Goal: Task Accomplishment & Management: Manage account settings

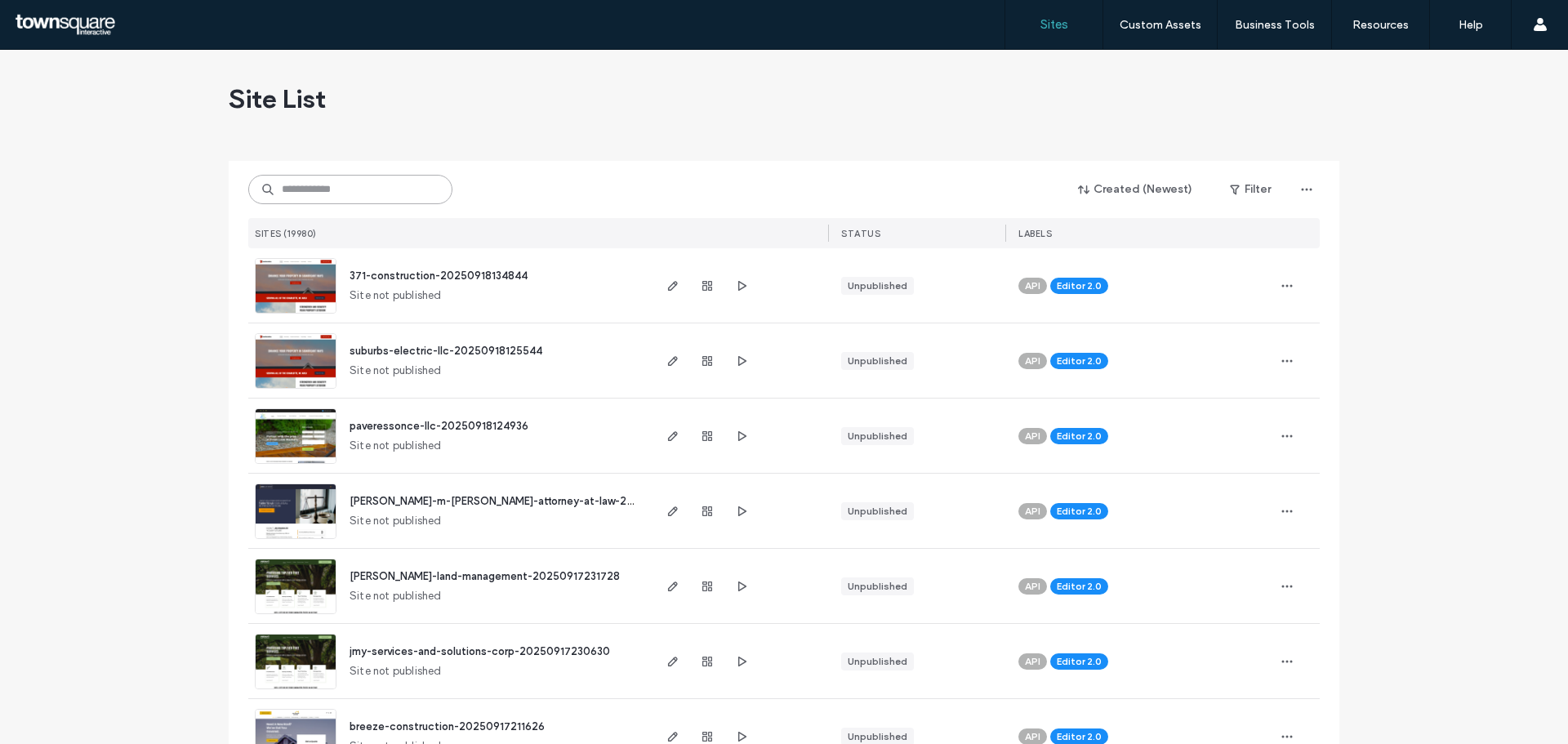
click at [337, 189] on input at bounding box center [351, 189] width 204 height 29
paste input "**********"
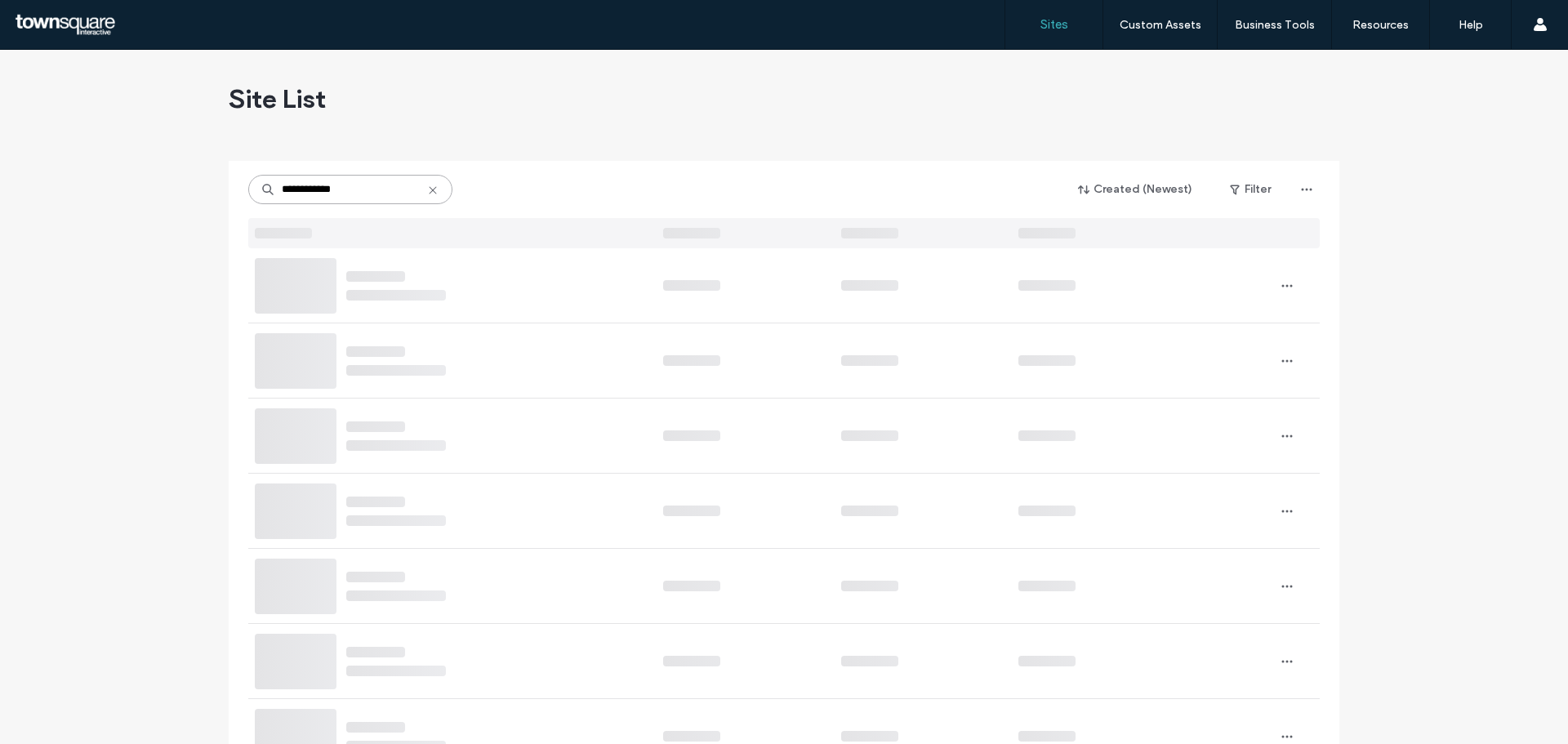
type input "**********"
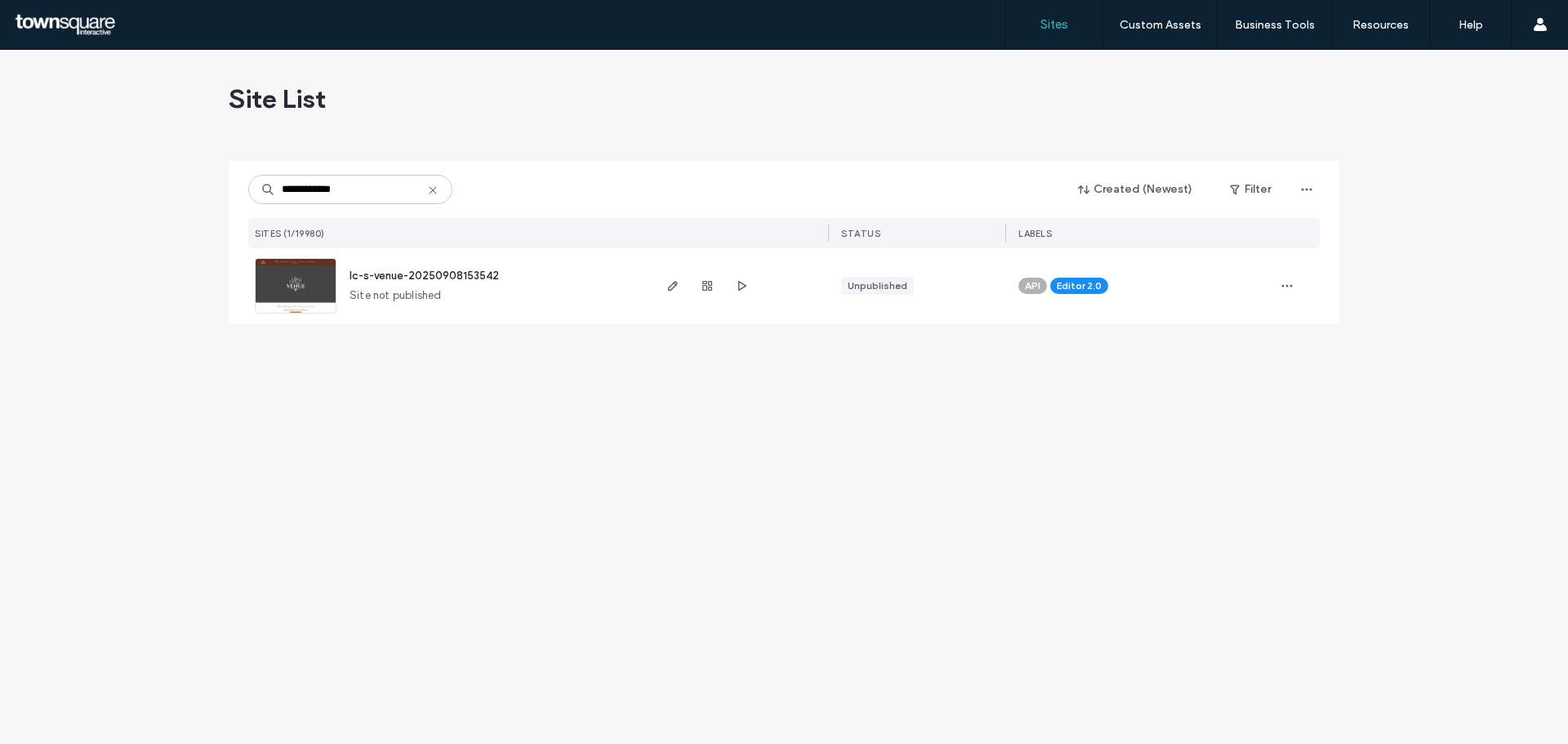
click at [457, 272] on span "lc-s-venue-20250908153542" at bounding box center [424, 275] width 150 height 13
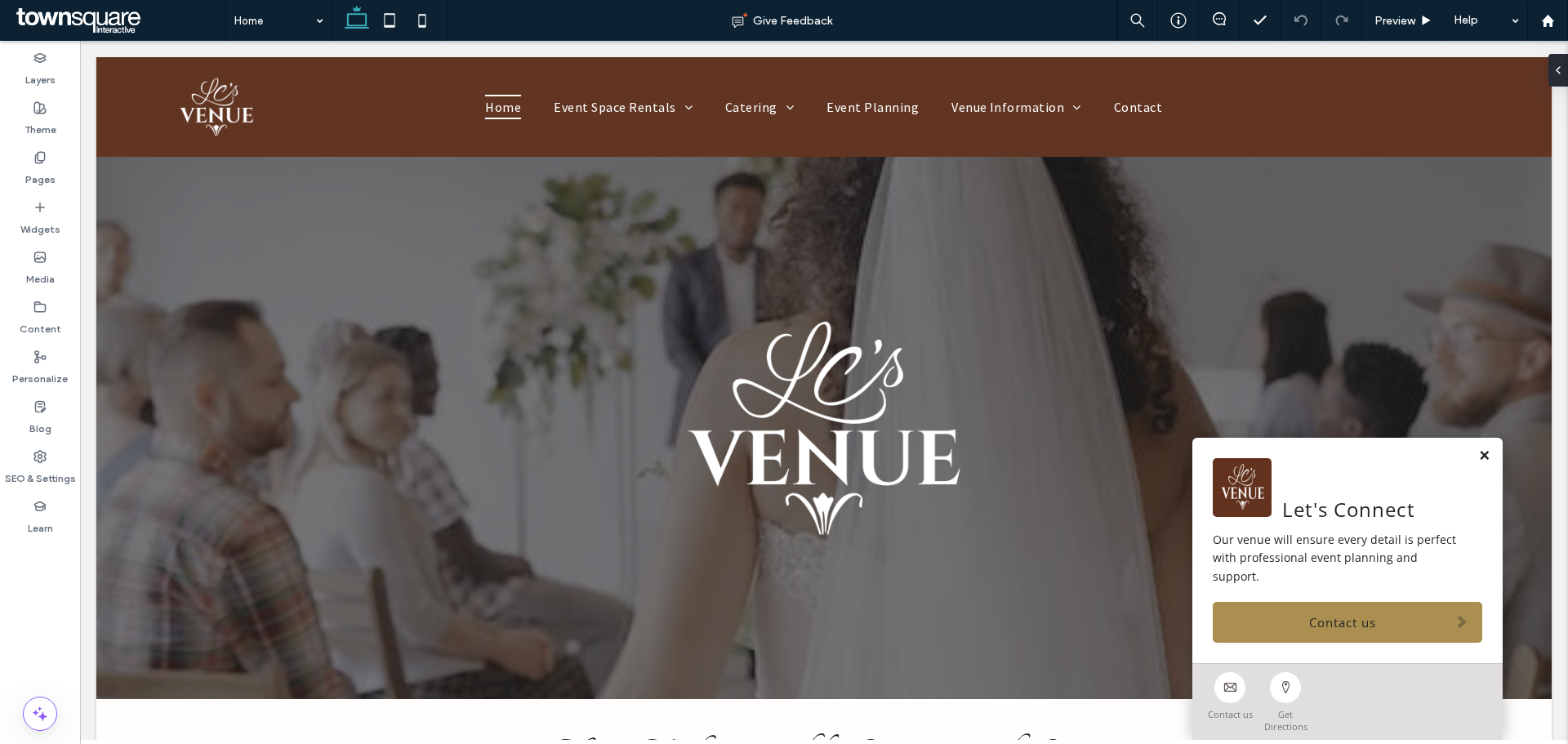
click at [1478, 463] on link at bounding box center [1484, 456] width 13 height 14
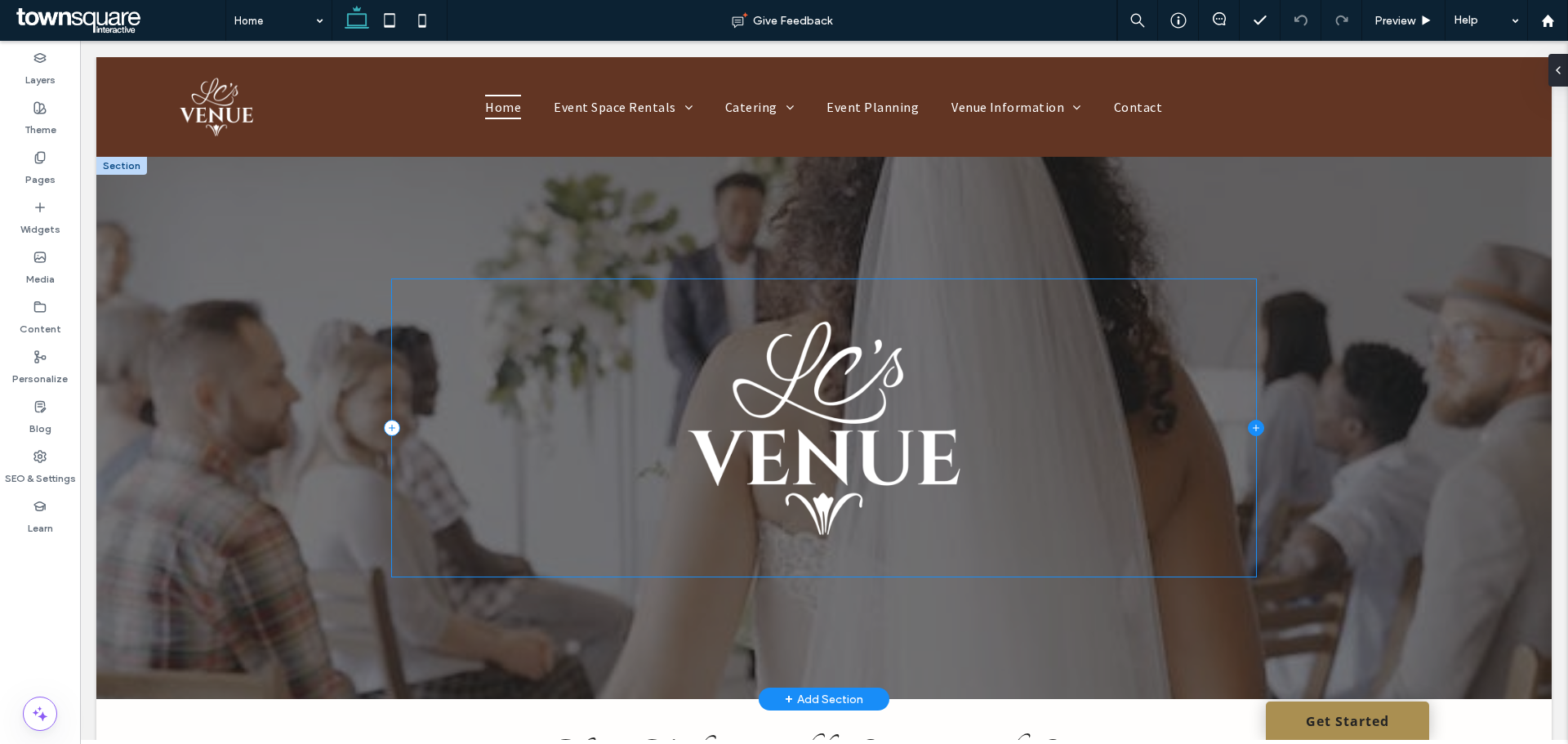
click at [1248, 429] on icon at bounding box center [1257, 428] width 17 height 17
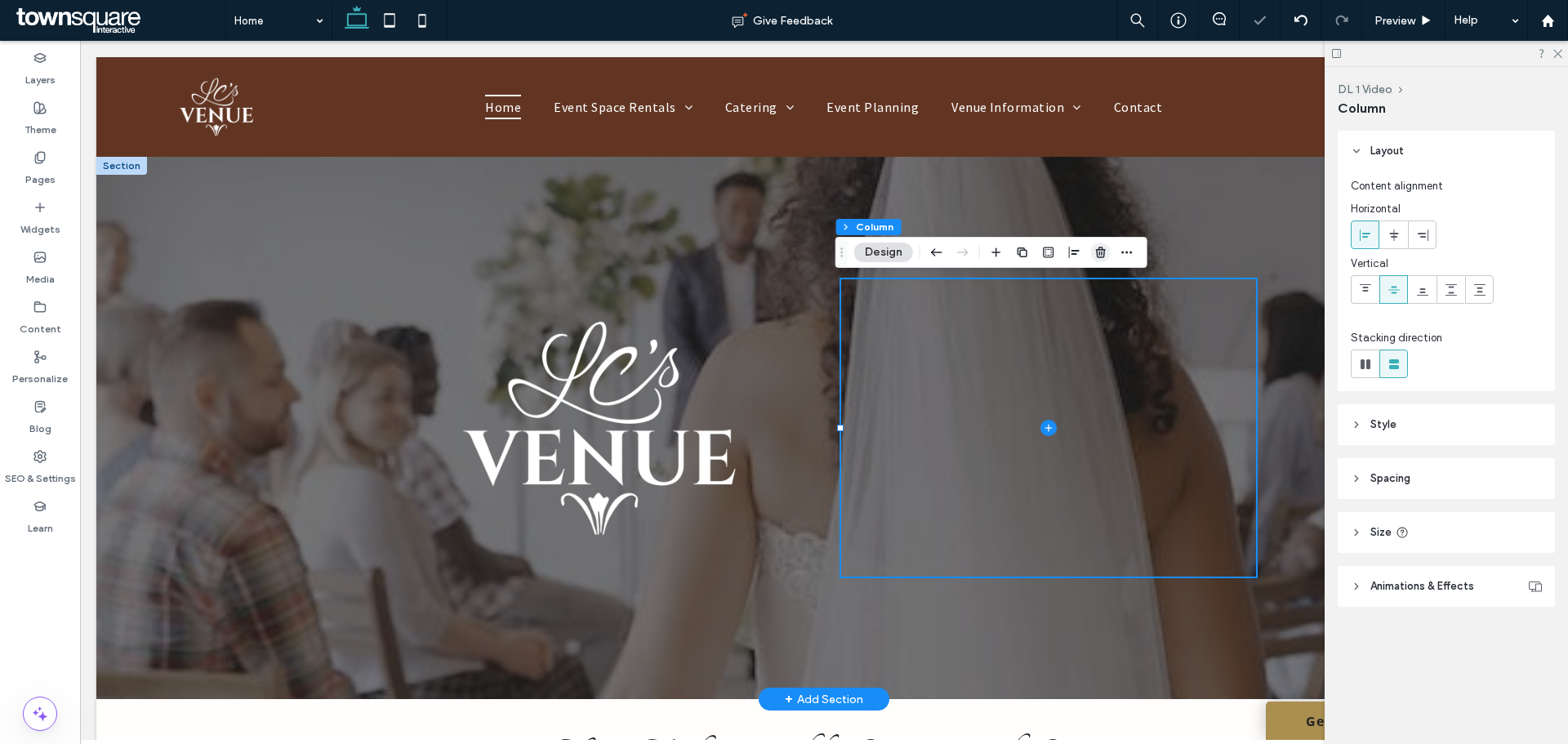
click at [1095, 254] on icon "button" at bounding box center [1101, 253] width 13 height 13
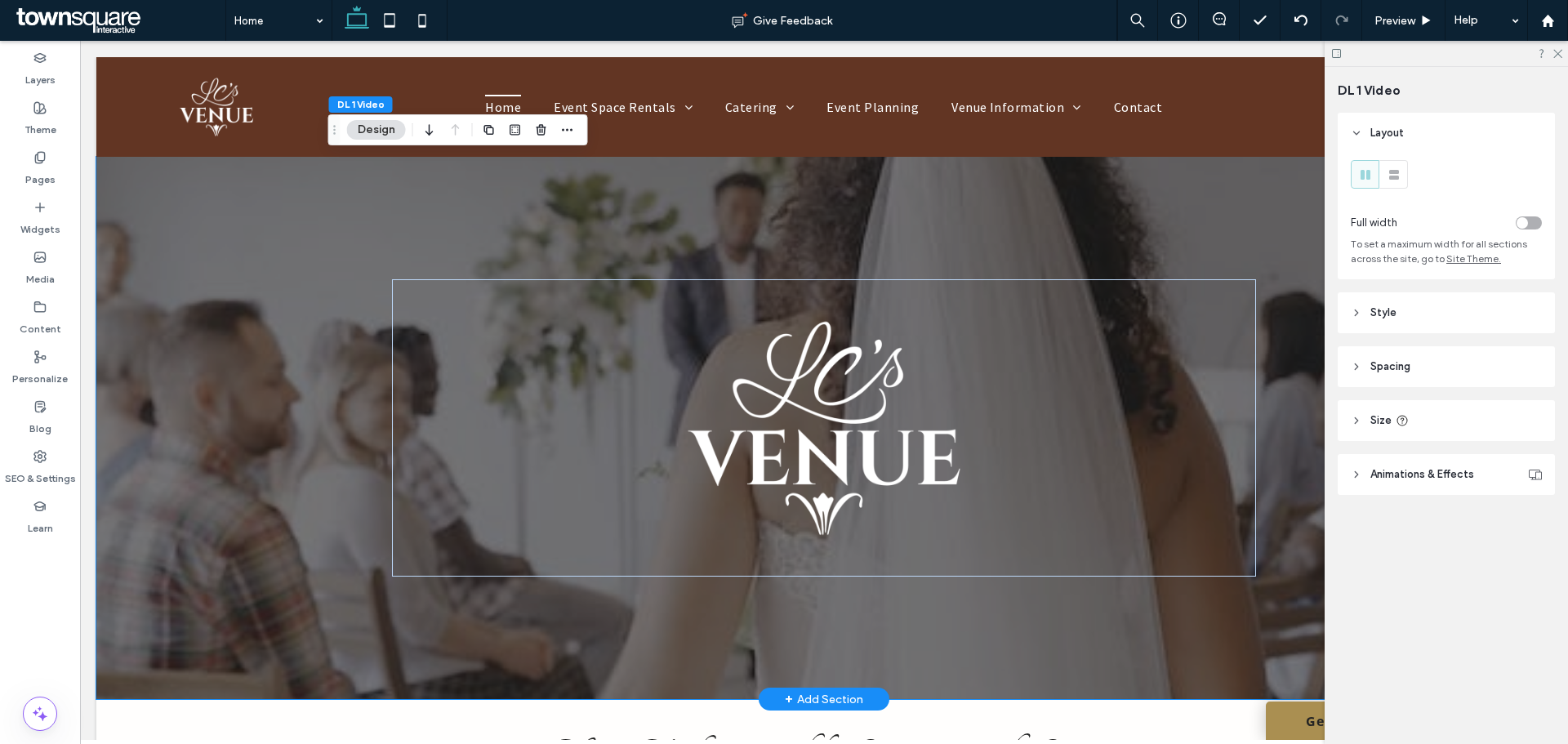
click at [286, 246] on div at bounding box center [824, 428] width 1455 height 542
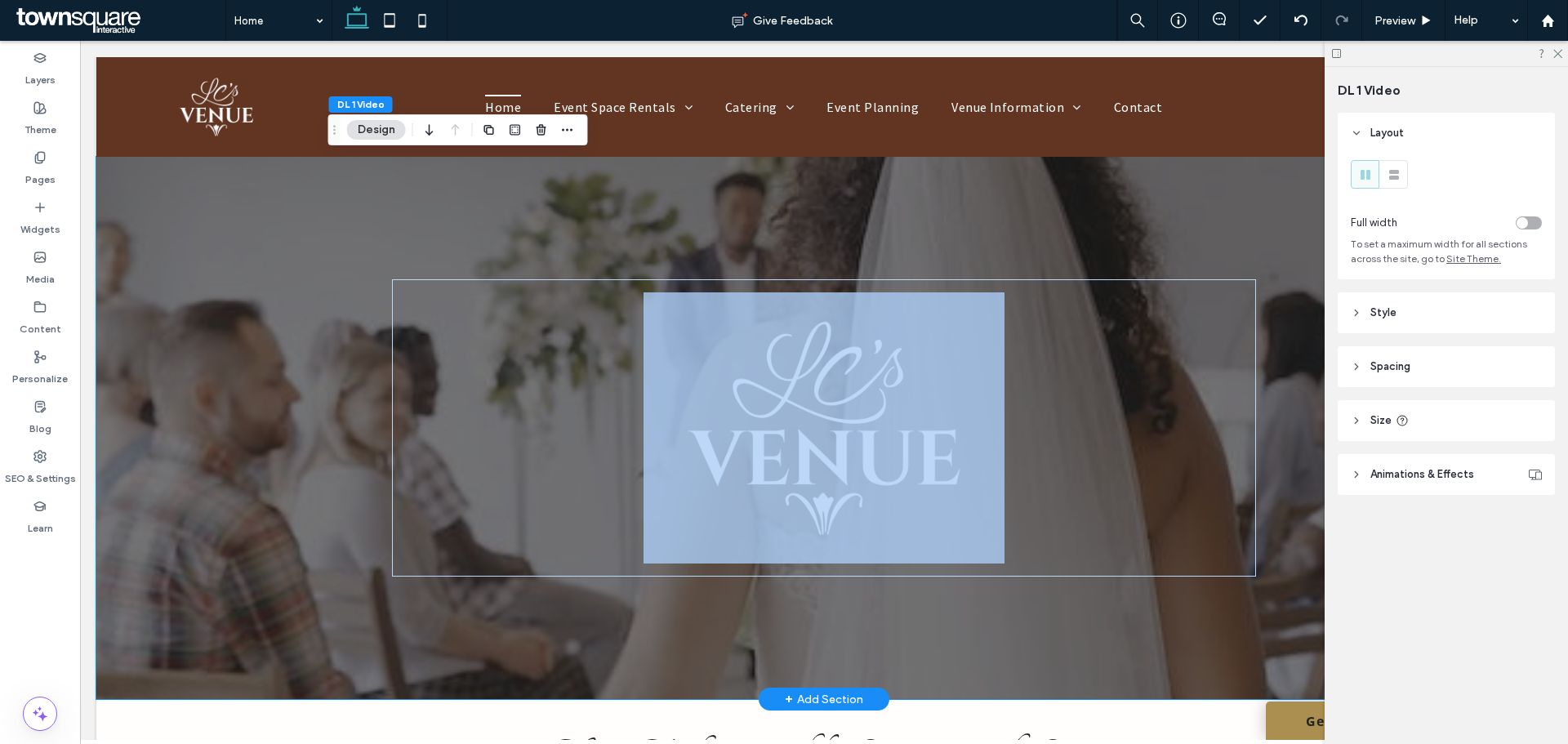
click at [286, 246] on div at bounding box center [824, 428] width 1455 height 542
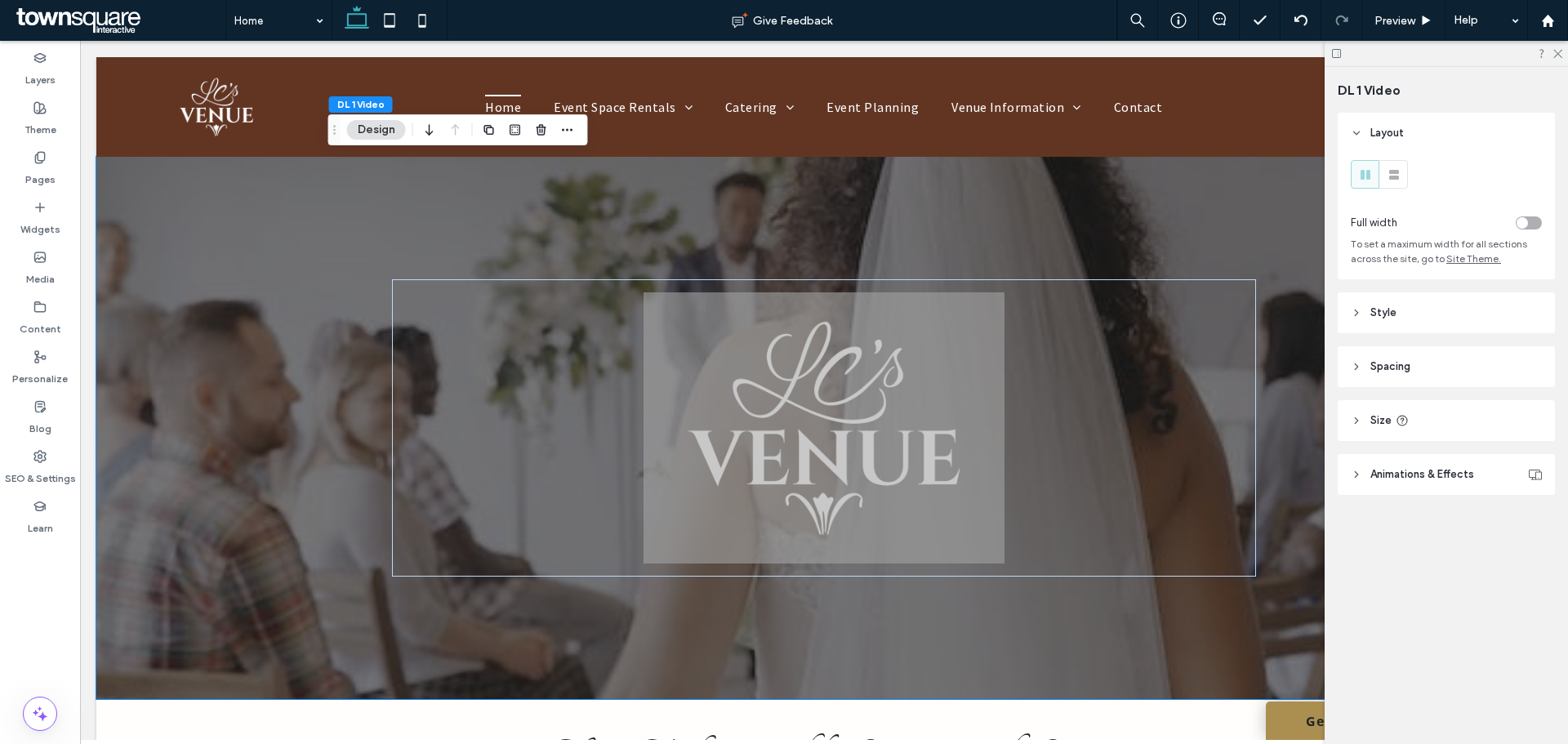
click at [1375, 473] on span "Animations & Effects" at bounding box center [1422, 475] width 104 height 17
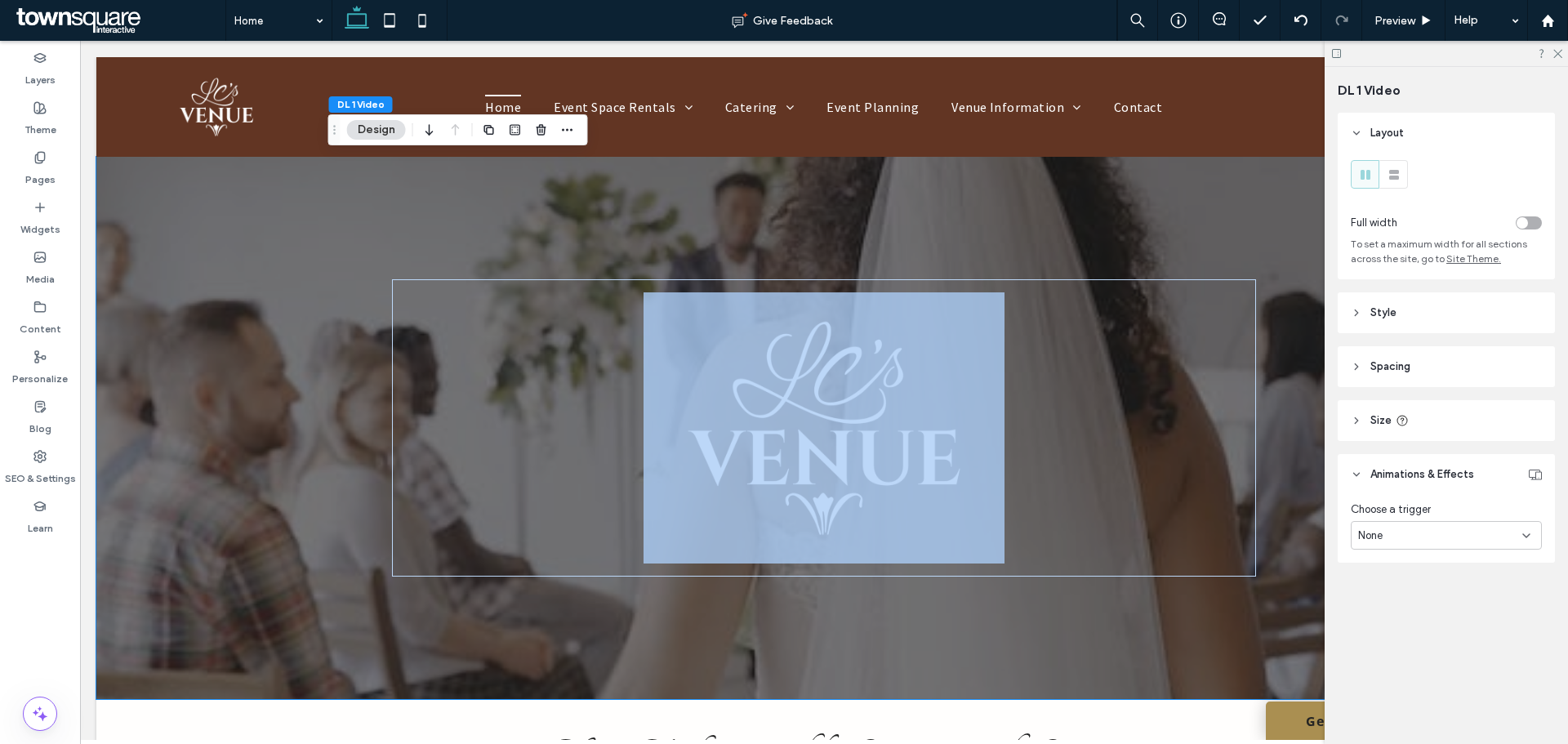
click at [1253, 228] on div at bounding box center [824, 428] width 980 height 542
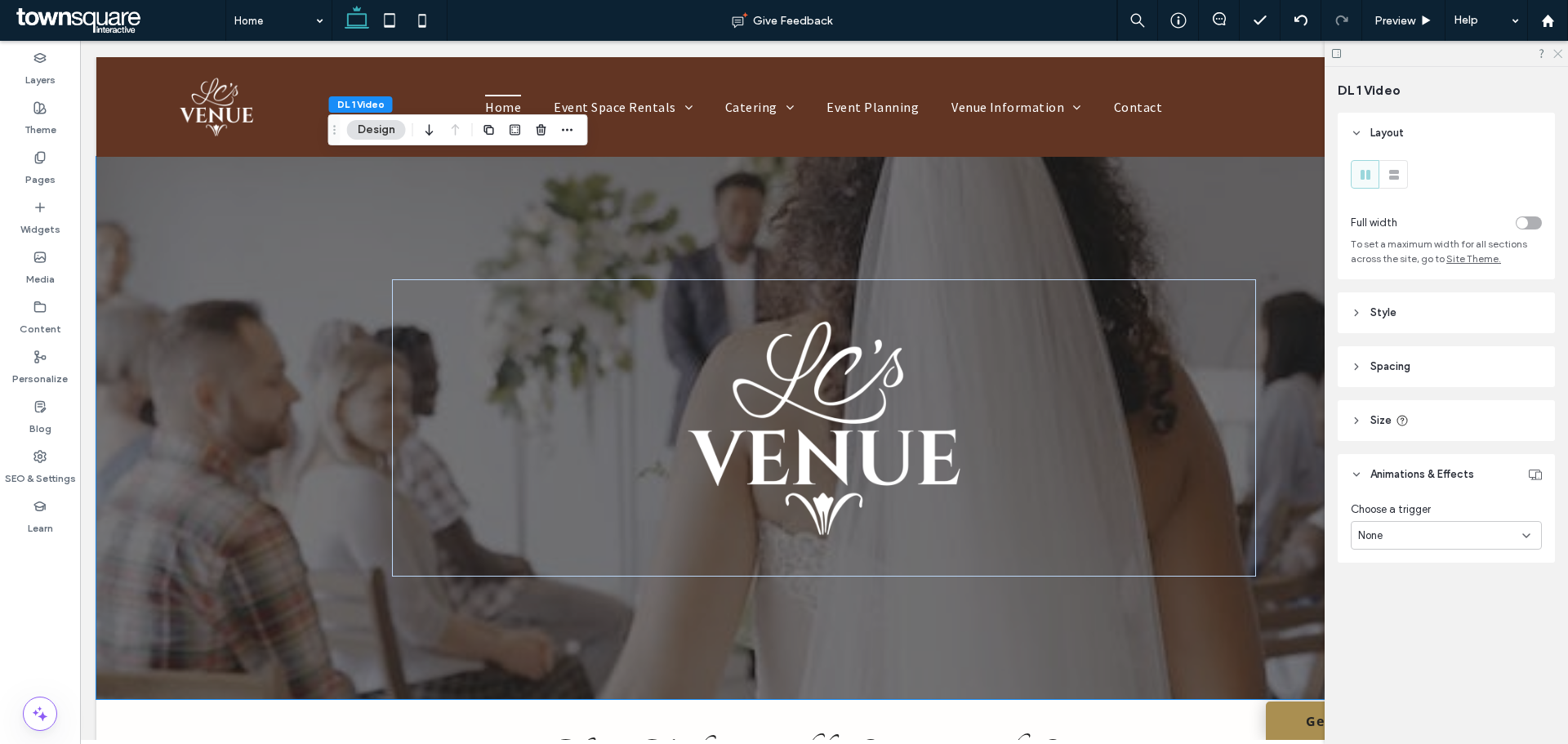
click at [1554, 54] on icon at bounding box center [1557, 53] width 11 height 11
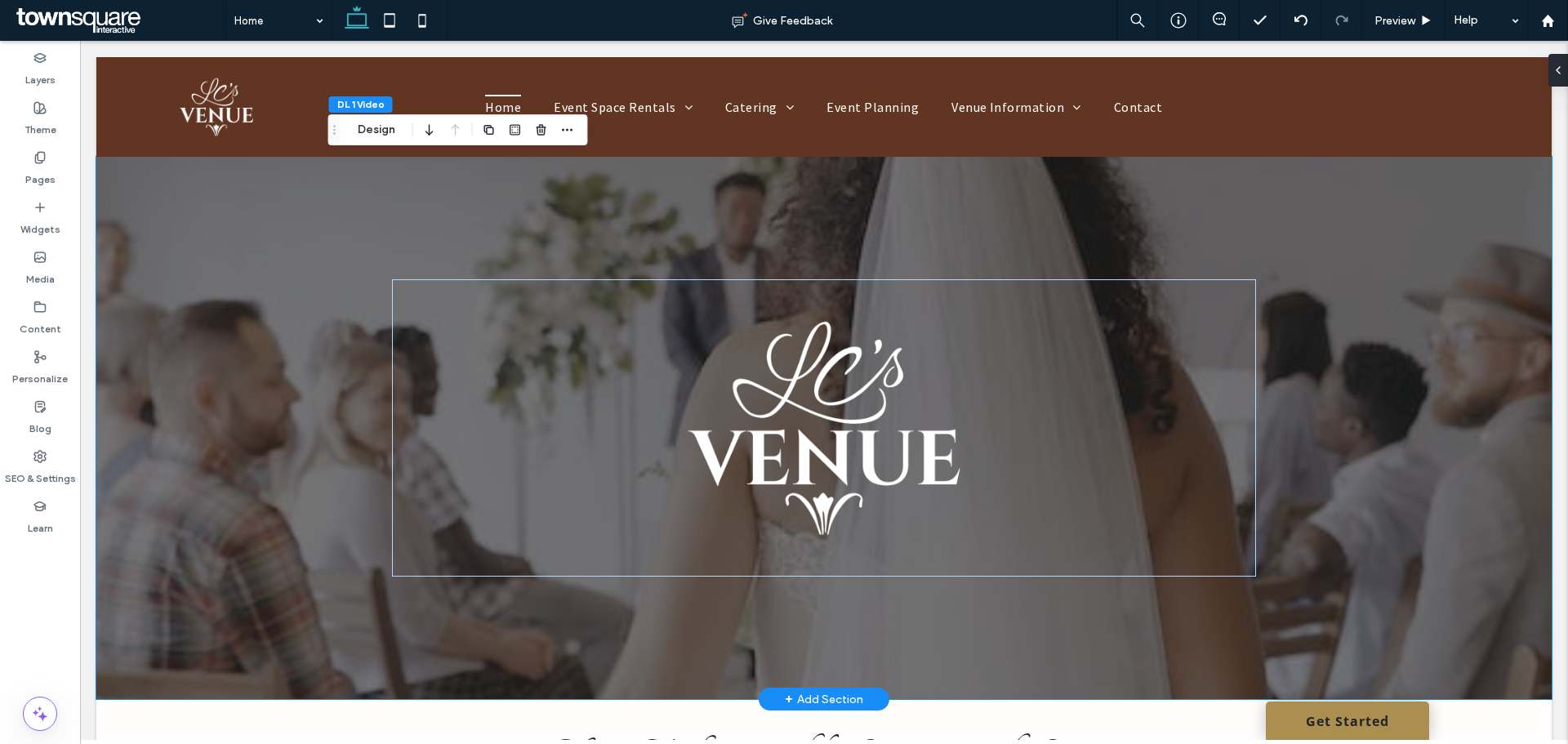
click at [1379, 230] on div at bounding box center [824, 428] width 1455 height 542
click at [1565, 67] on div at bounding box center [1555, 69] width 26 height 33
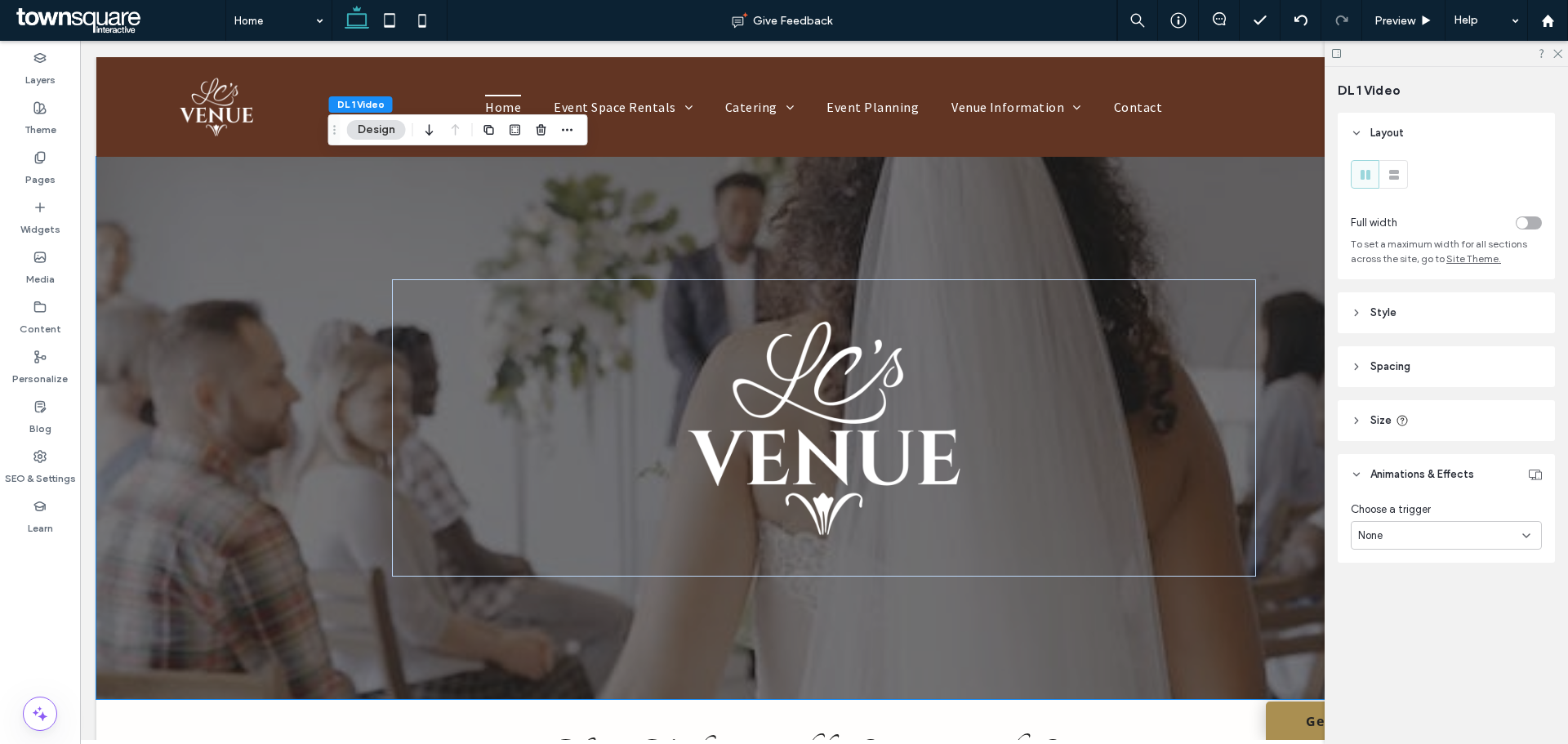
click at [1418, 313] on header "Style" at bounding box center [1446, 312] width 217 height 41
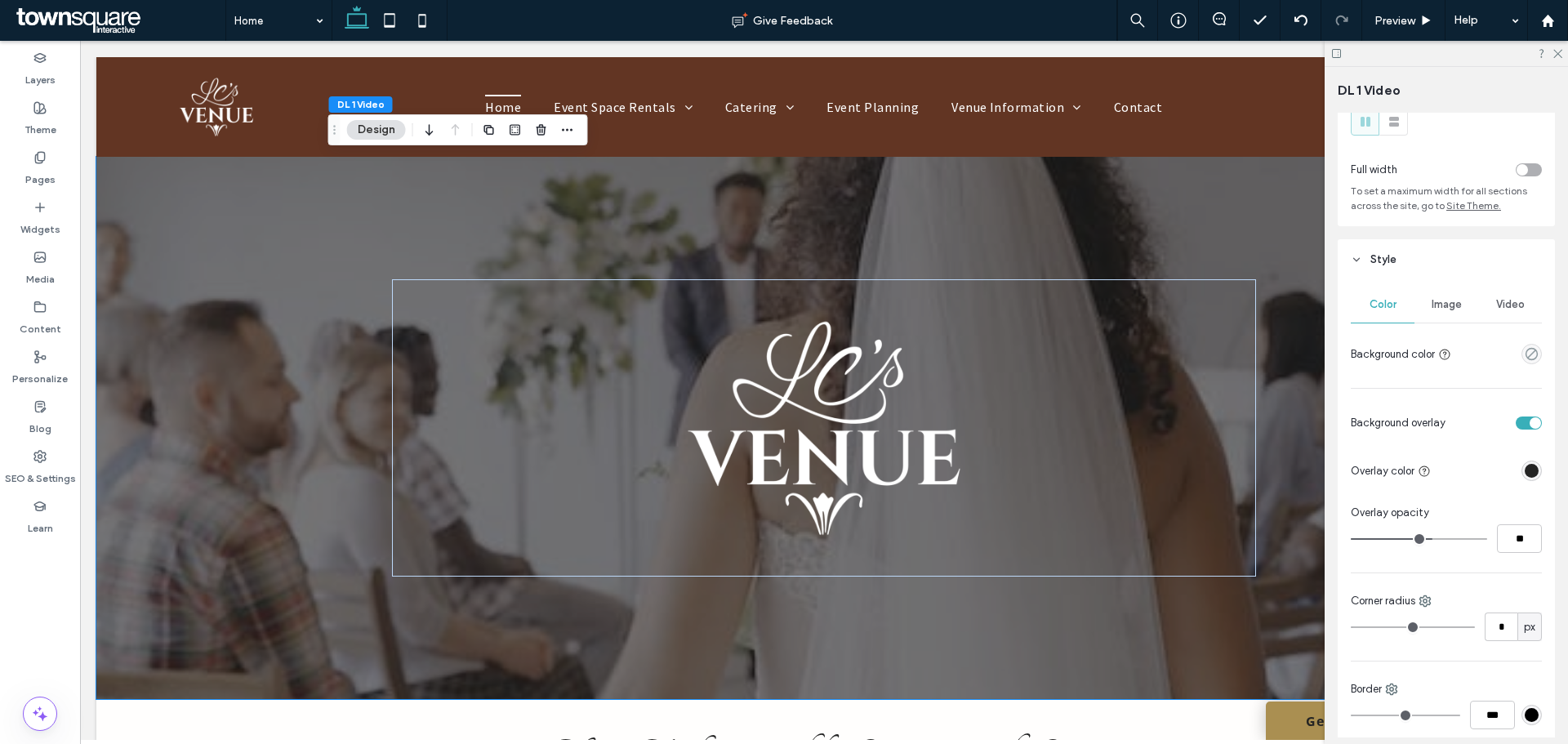
scroll to position [54, 0]
click at [1502, 300] on span "Video" at bounding box center [1510, 303] width 28 height 13
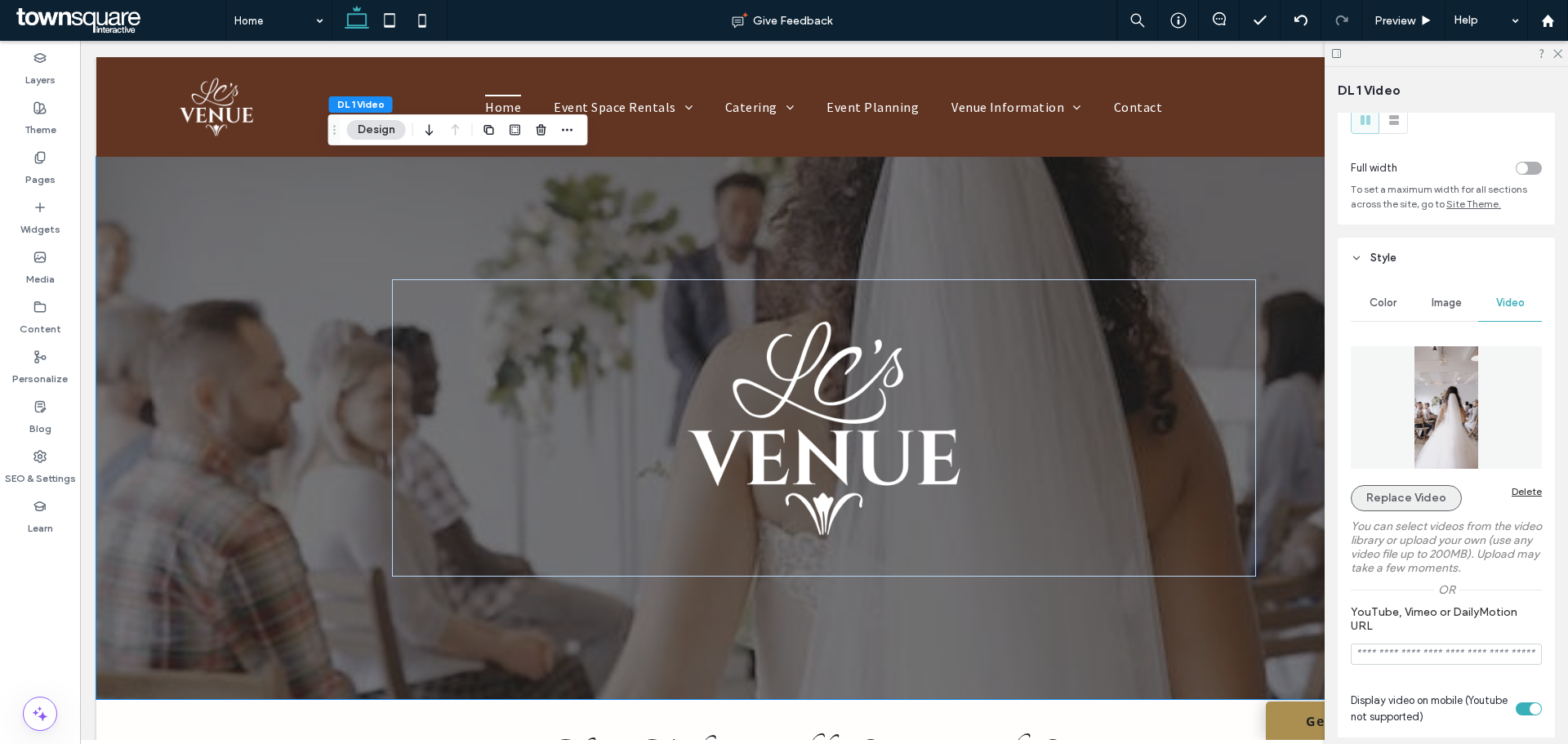
click at [1429, 497] on button "Replace Video" at bounding box center [1406, 497] width 111 height 26
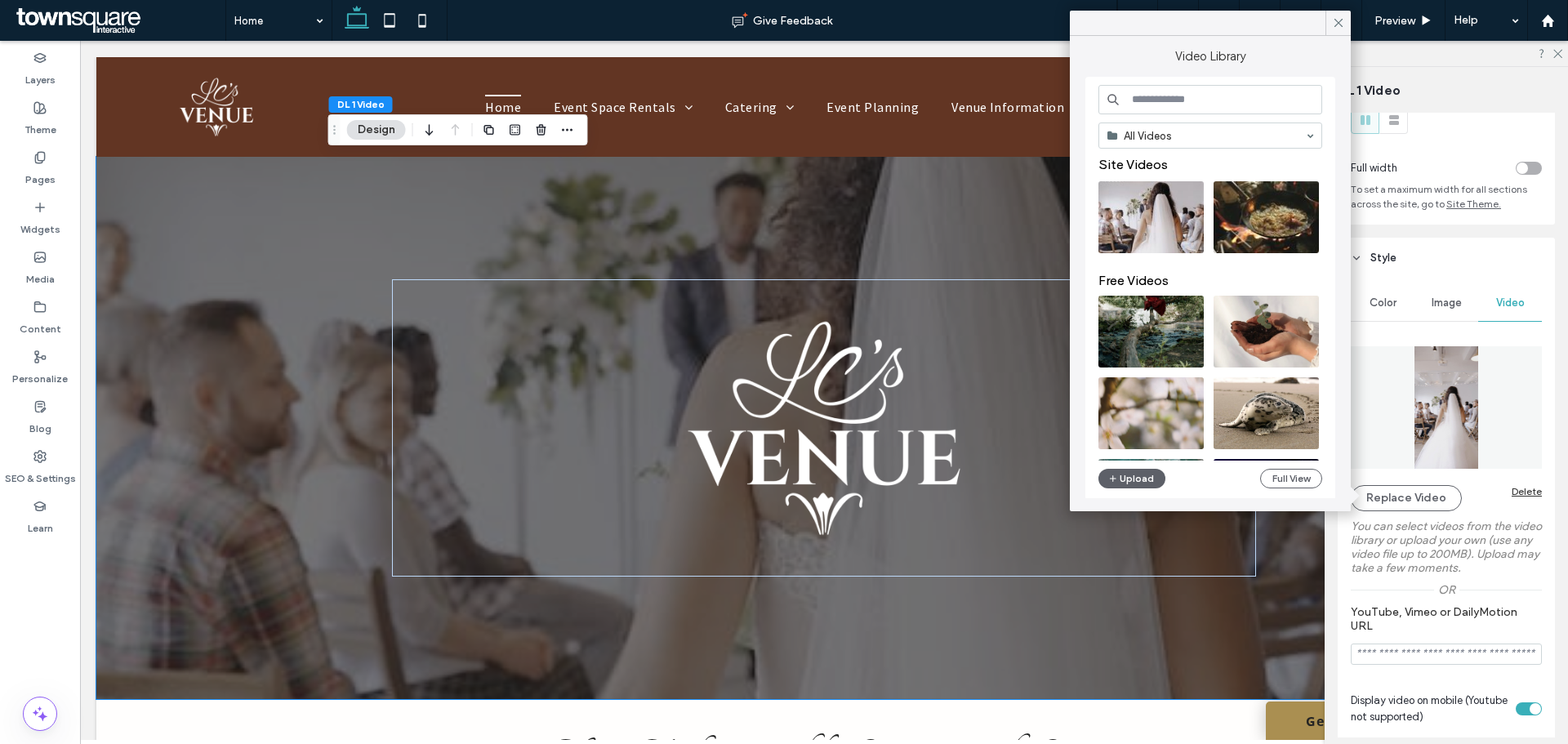
click at [1175, 97] on input at bounding box center [1210, 99] width 224 height 29
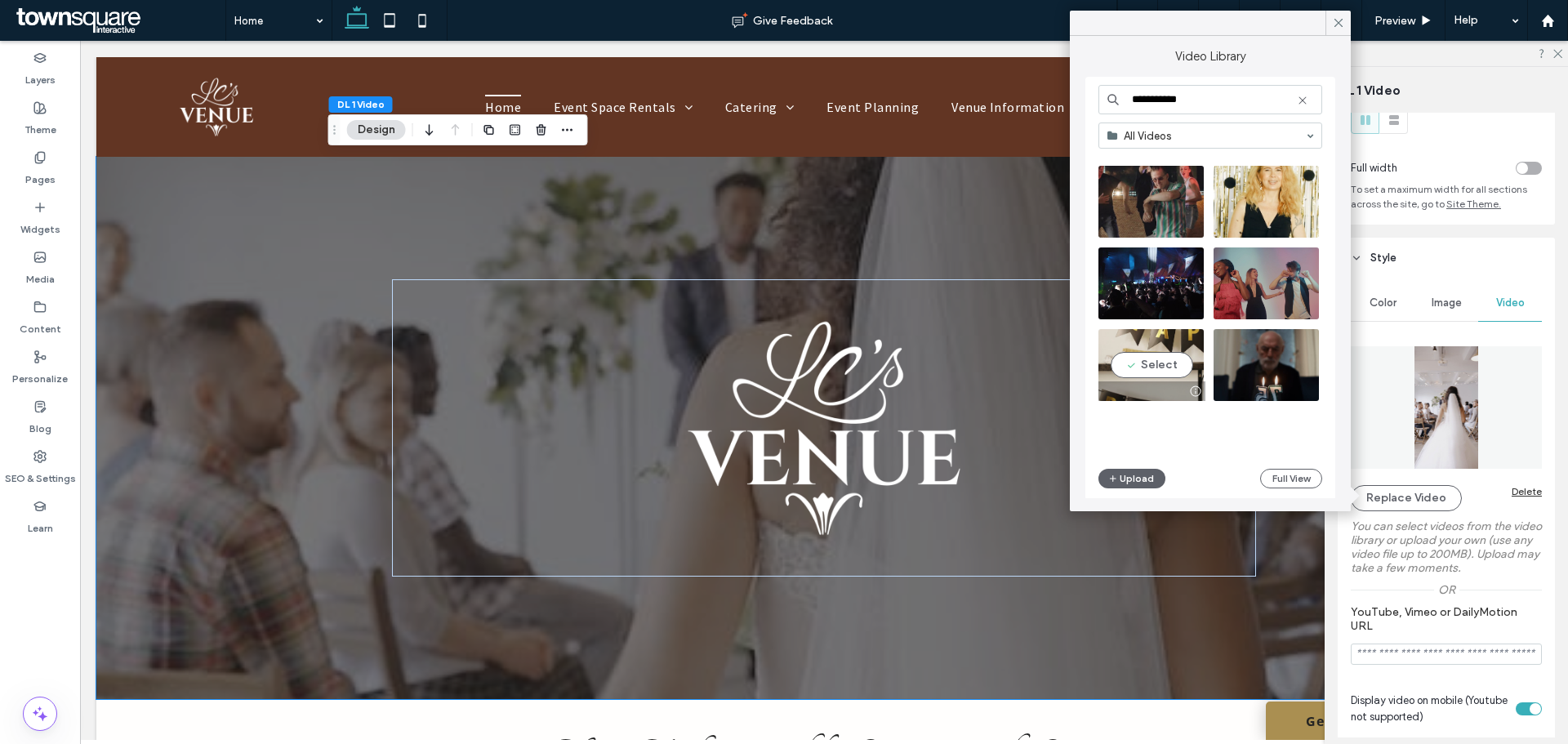
scroll to position [0, 0]
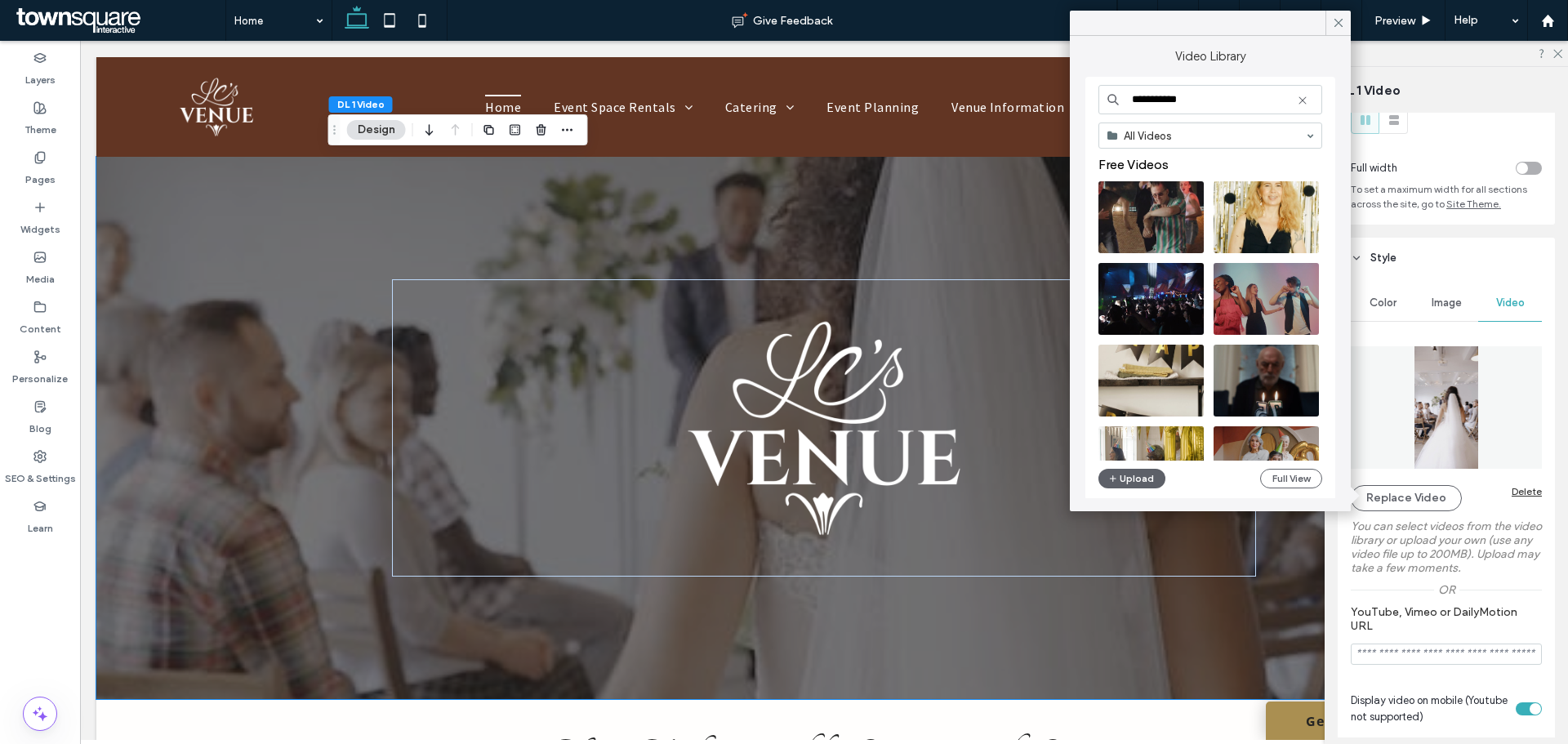
click at [1198, 96] on input "**********" at bounding box center [1210, 99] width 224 height 29
click at [1198, 96] on input "*" at bounding box center [1210, 99] width 224 height 29
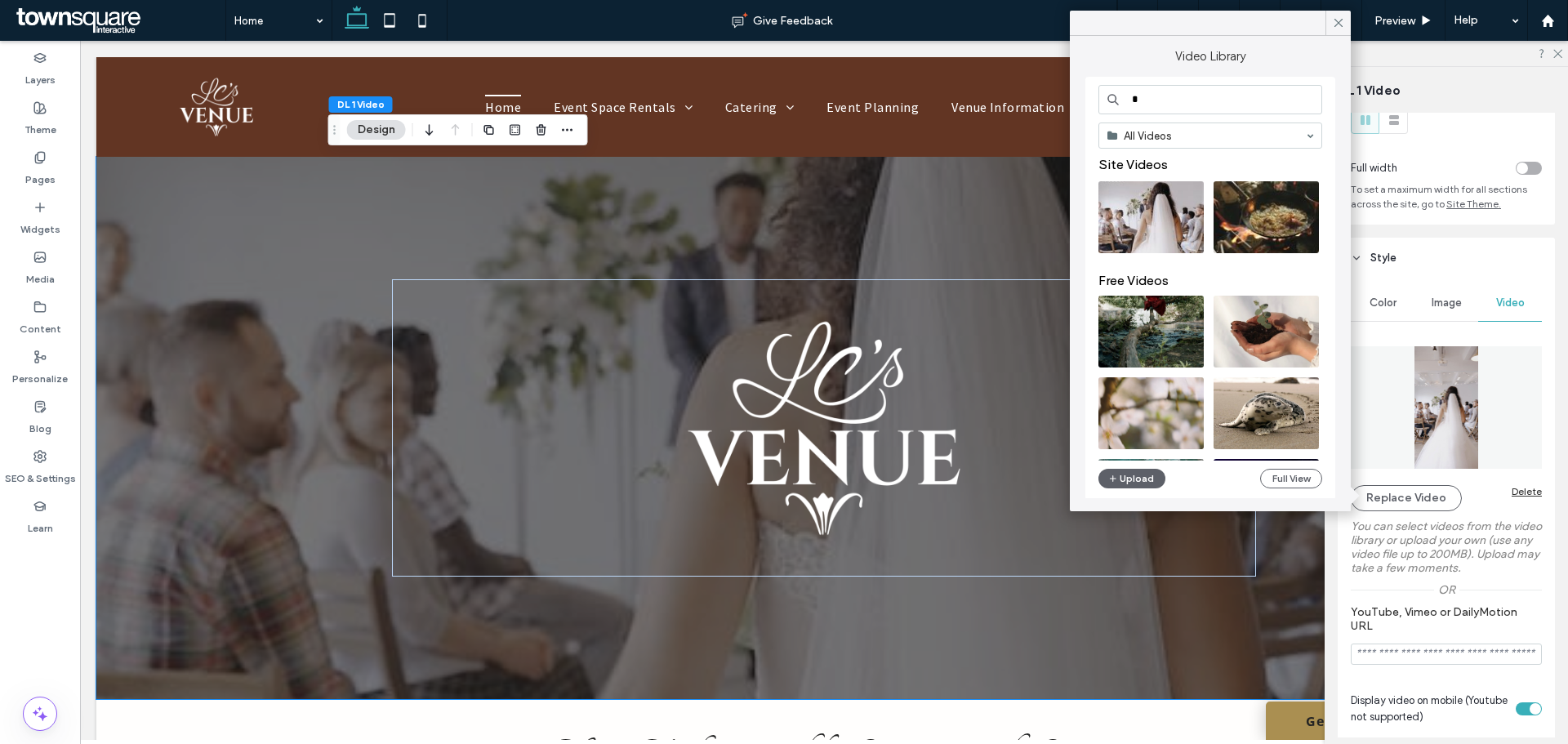
type input "*"
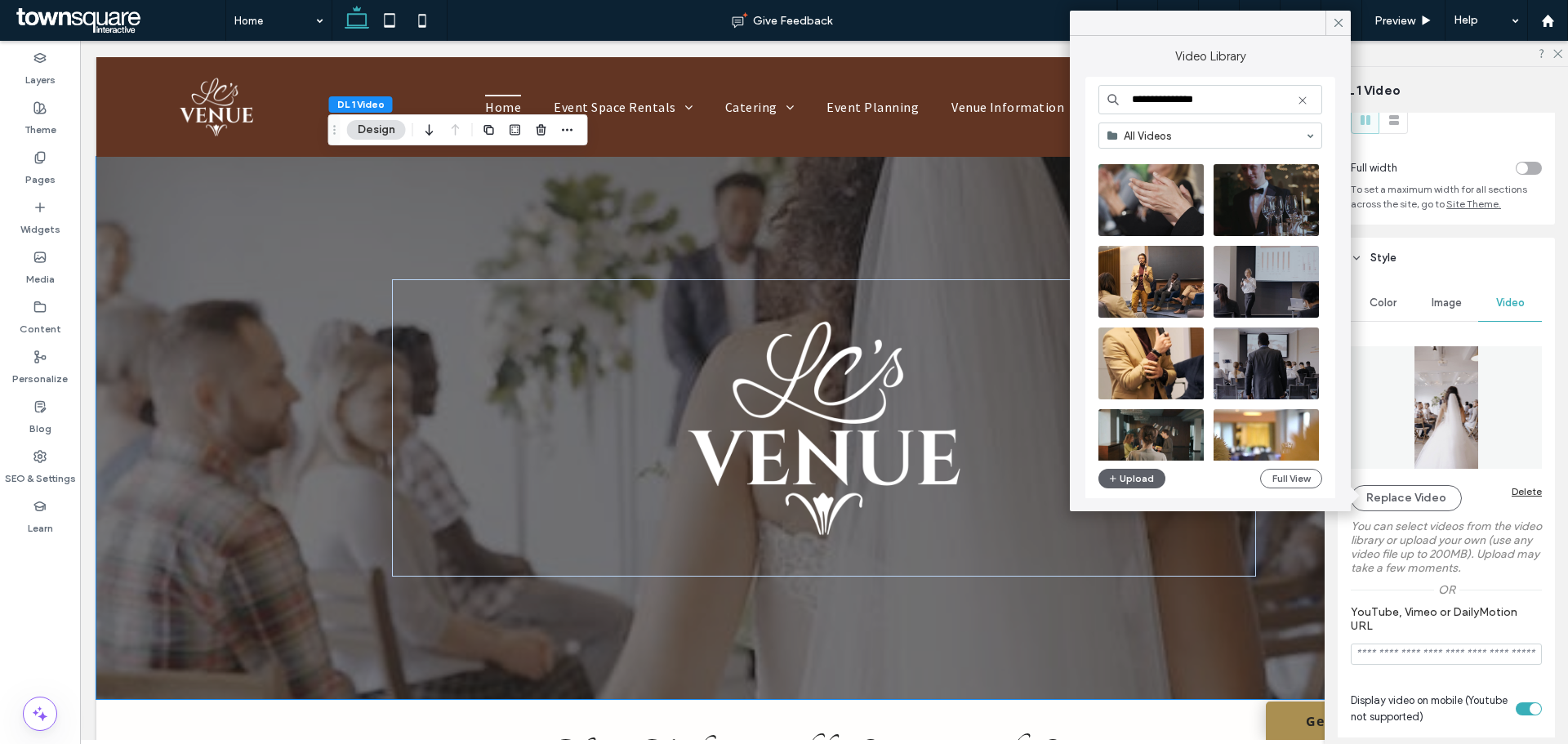
scroll to position [18, 0]
type input "**********"
click at [1231, 341] on video at bounding box center [1267, 362] width 105 height 72
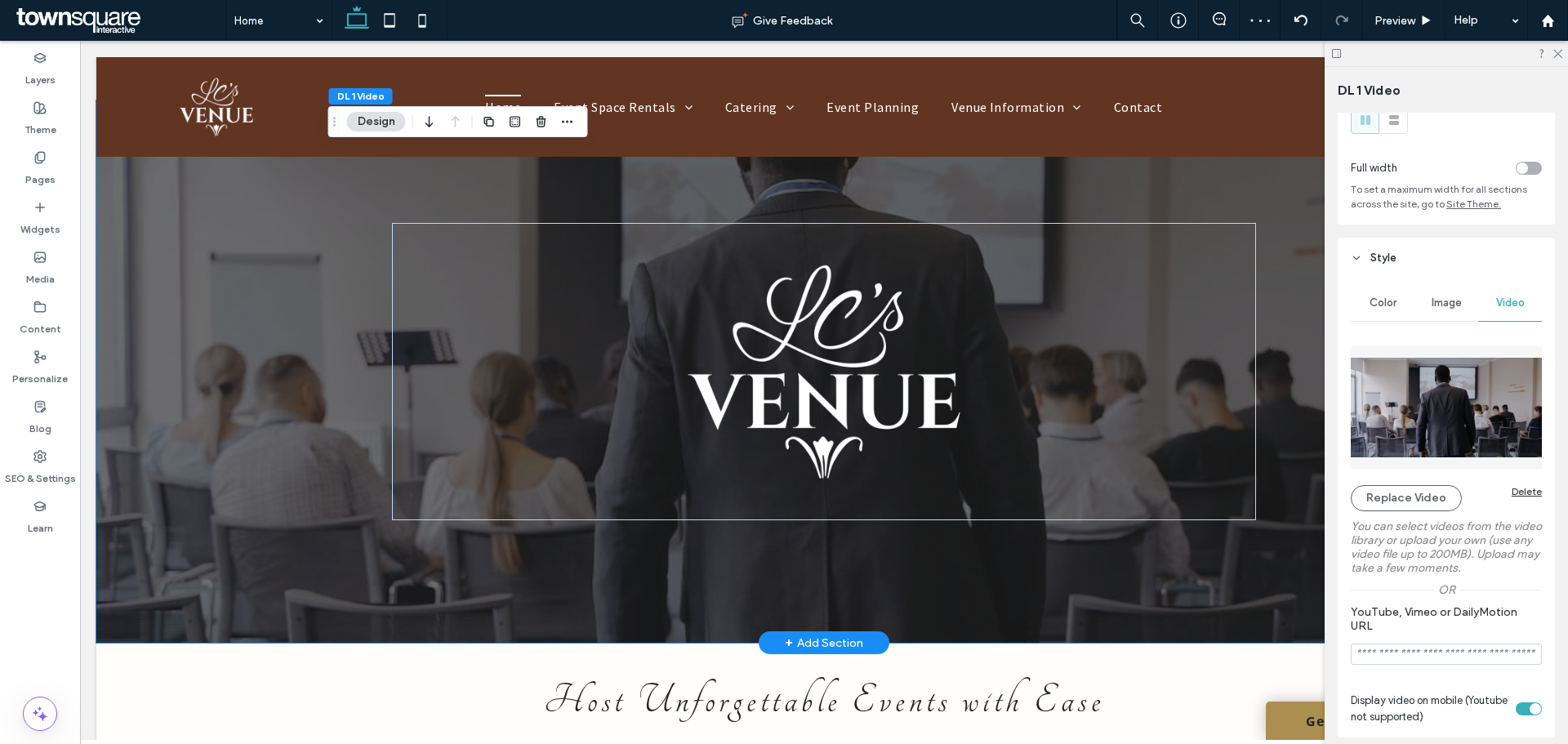
scroll to position [0, 0]
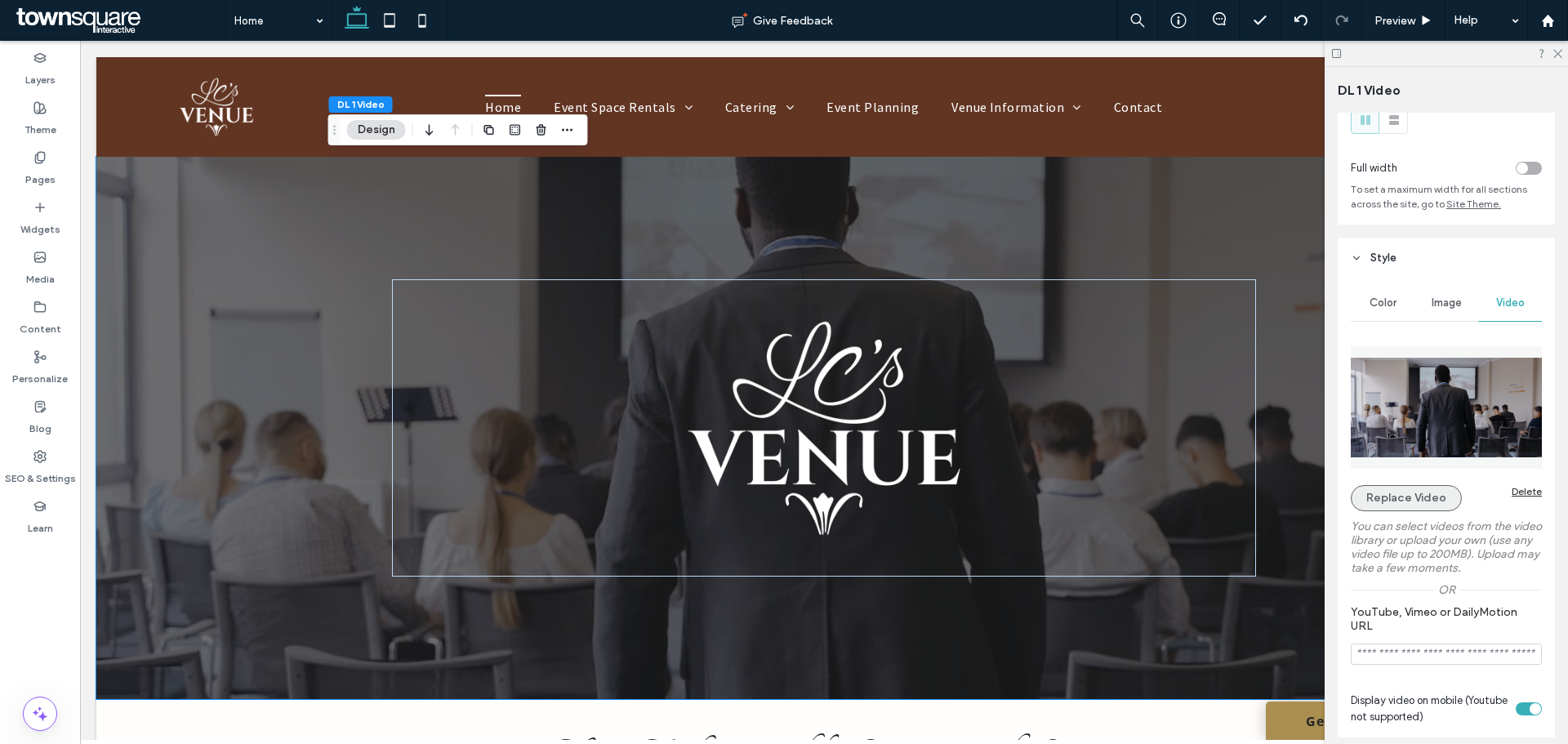
click at [1410, 488] on button "Replace Video" at bounding box center [1406, 497] width 111 height 26
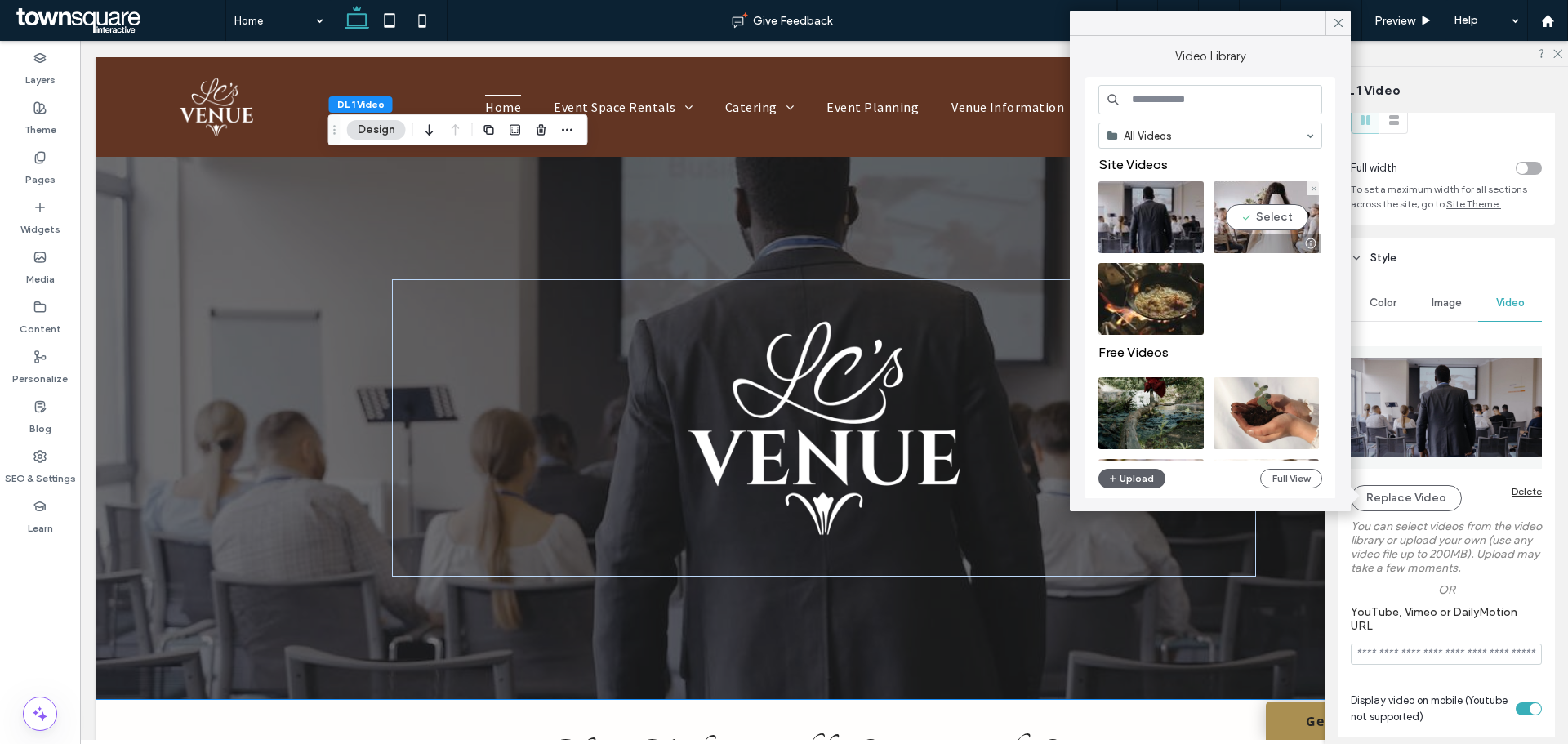
click at [1280, 194] on video at bounding box center [1267, 218] width 105 height 72
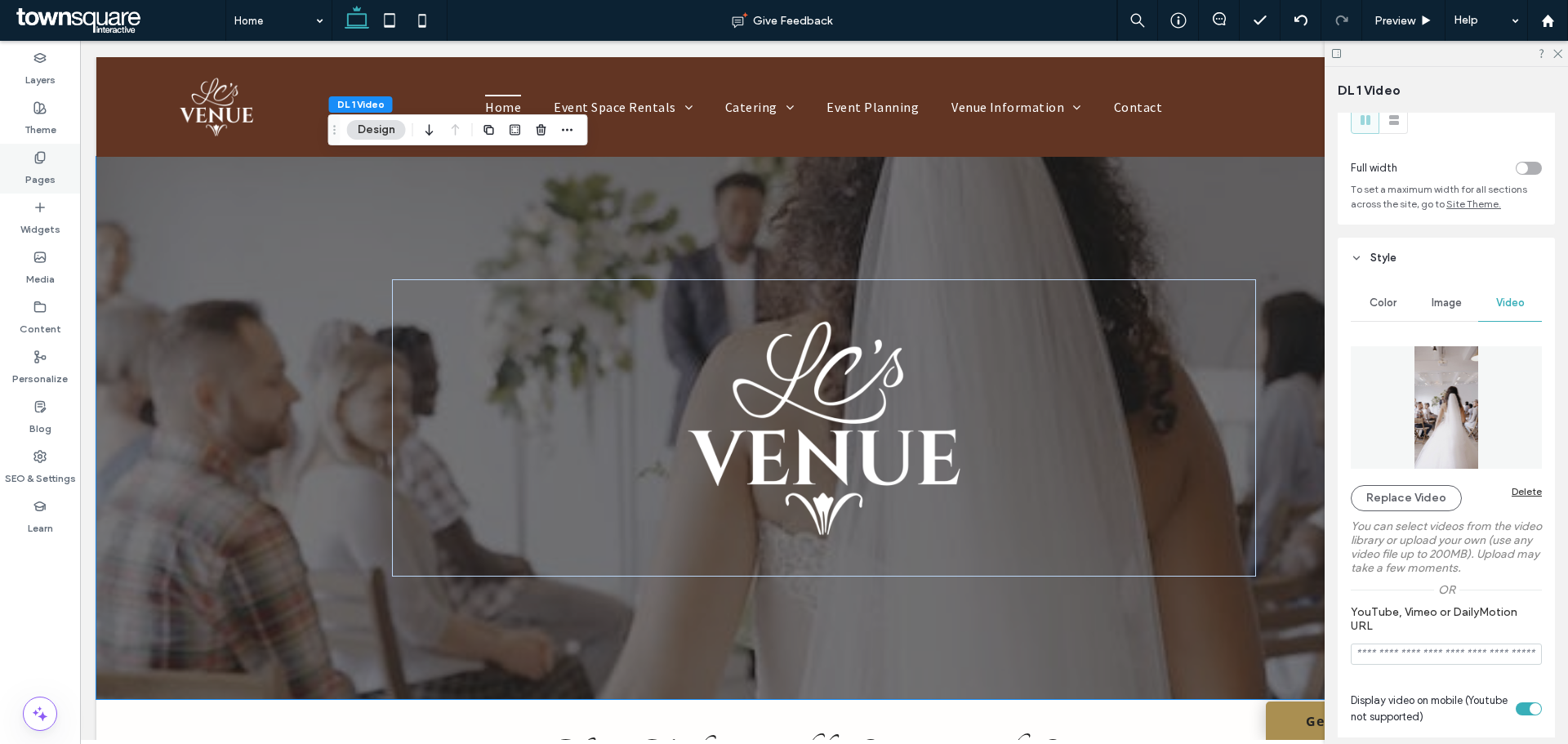
click at [26, 163] on div "Pages" at bounding box center [40, 169] width 80 height 50
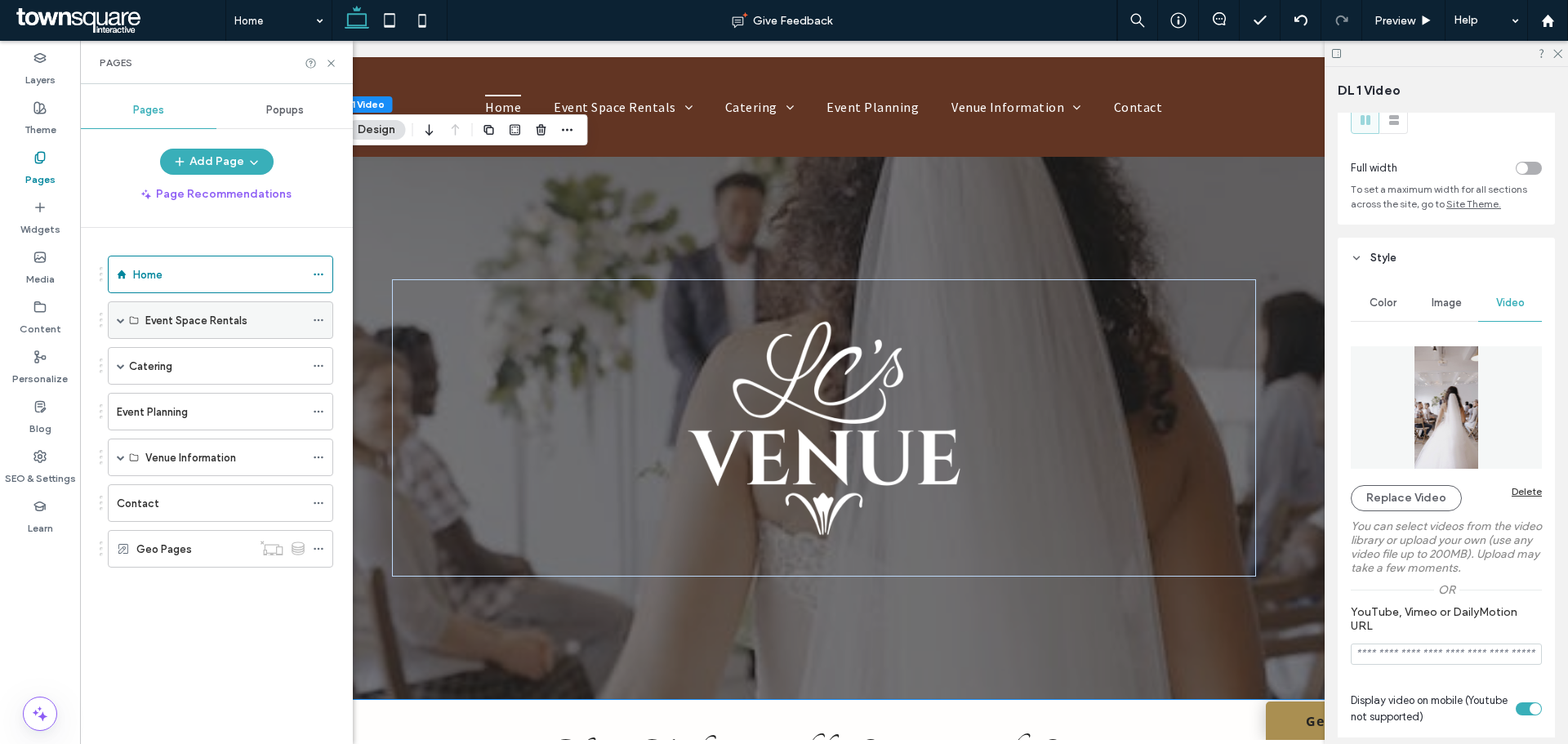
click at [123, 317] on span at bounding box center [121, 321] width 8 height 8
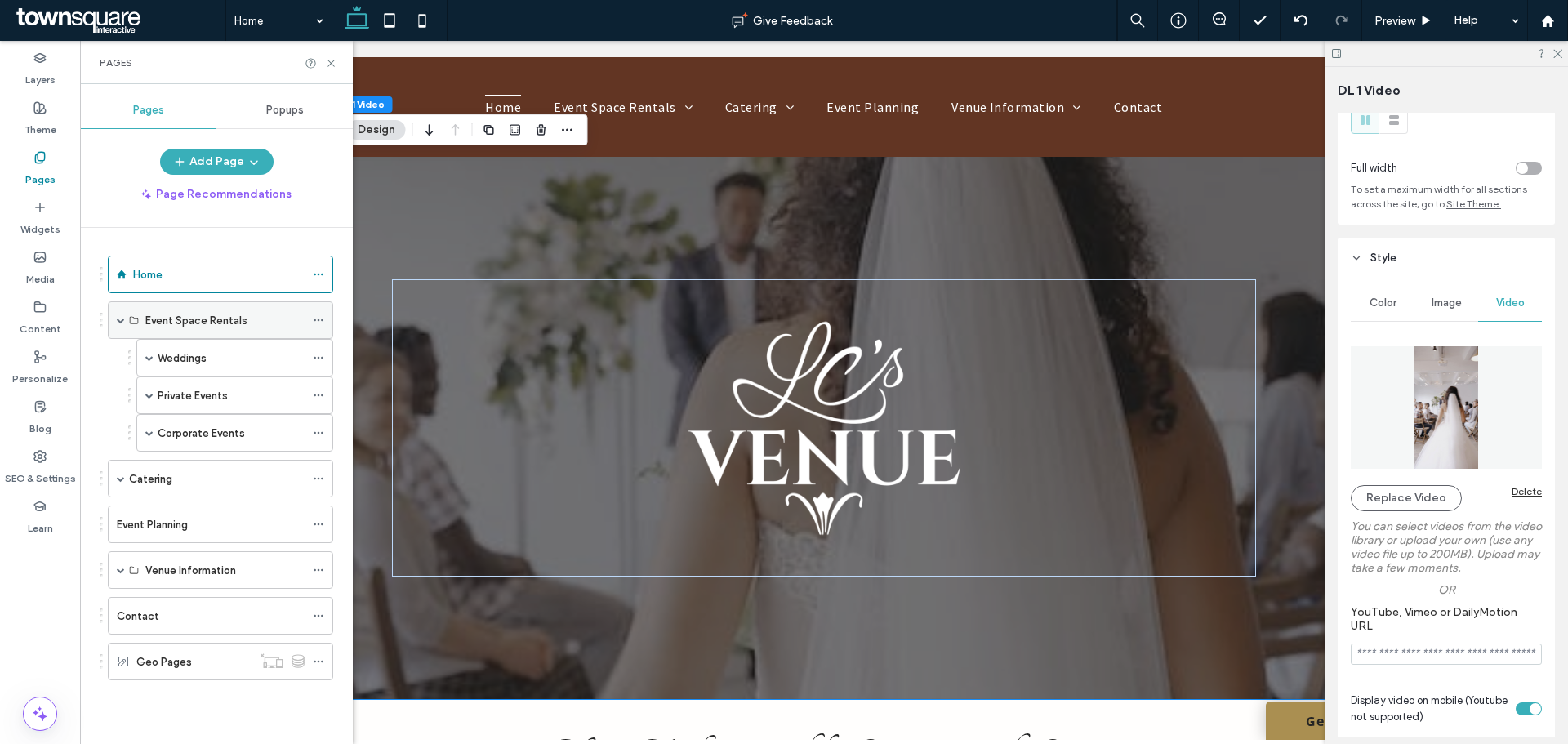
click at [121, 319] on span at bounding box center [121, 321] width 8 height 8
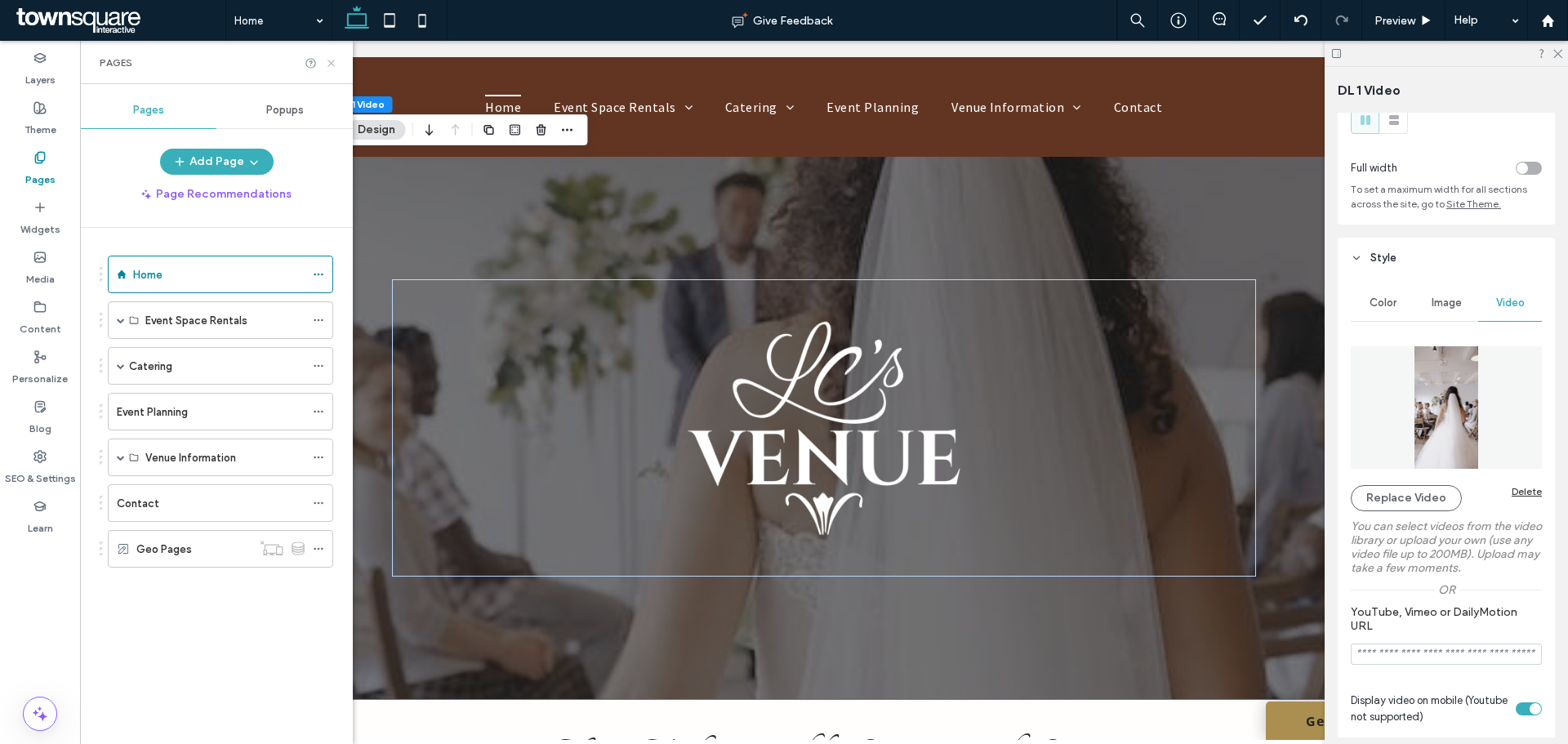
click at [330, 63] on icon at bounding box center [331, 63] width 13 height 13
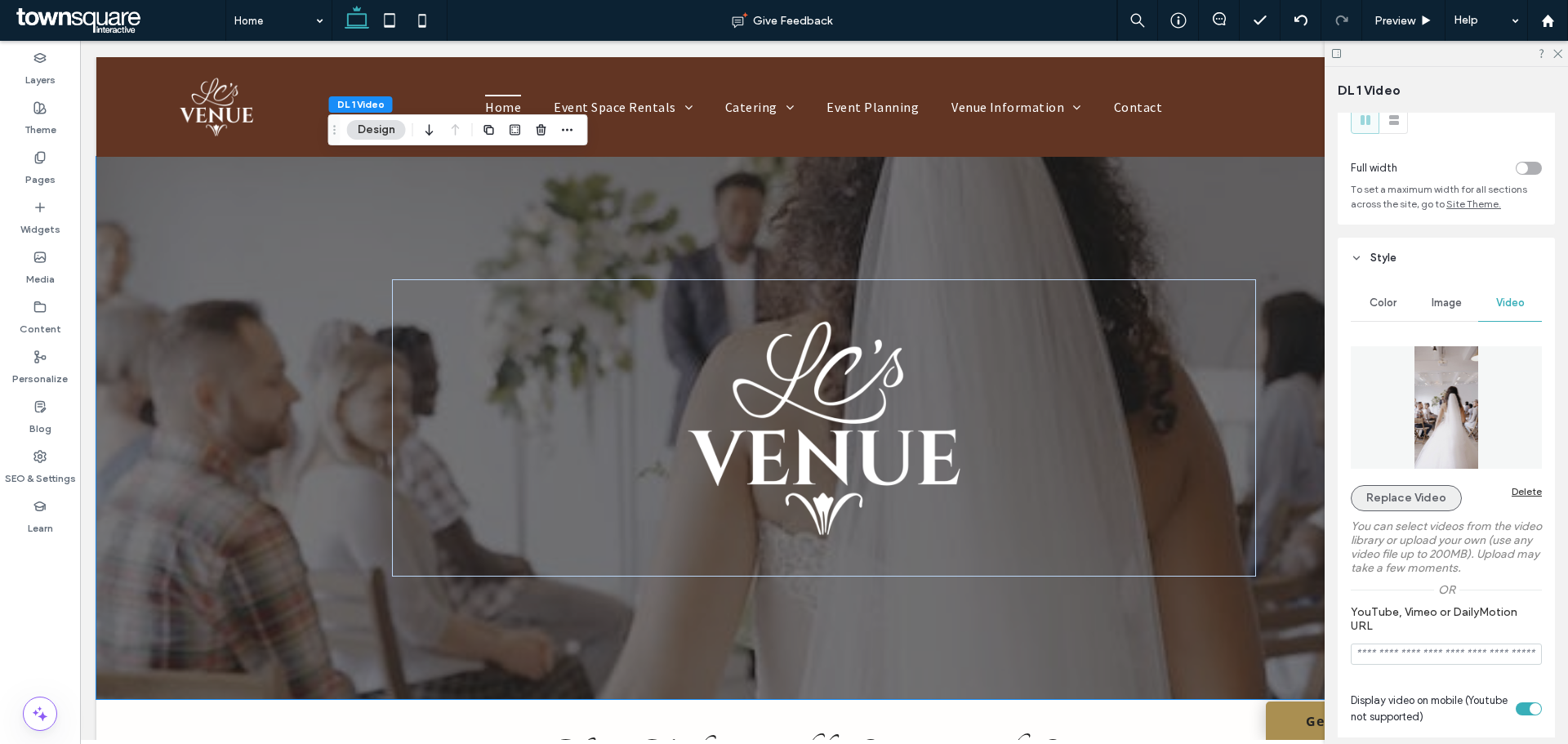
click at [1382, 487] on button "Replace Video" at bounding box center [1406, 497] width 111 height 26
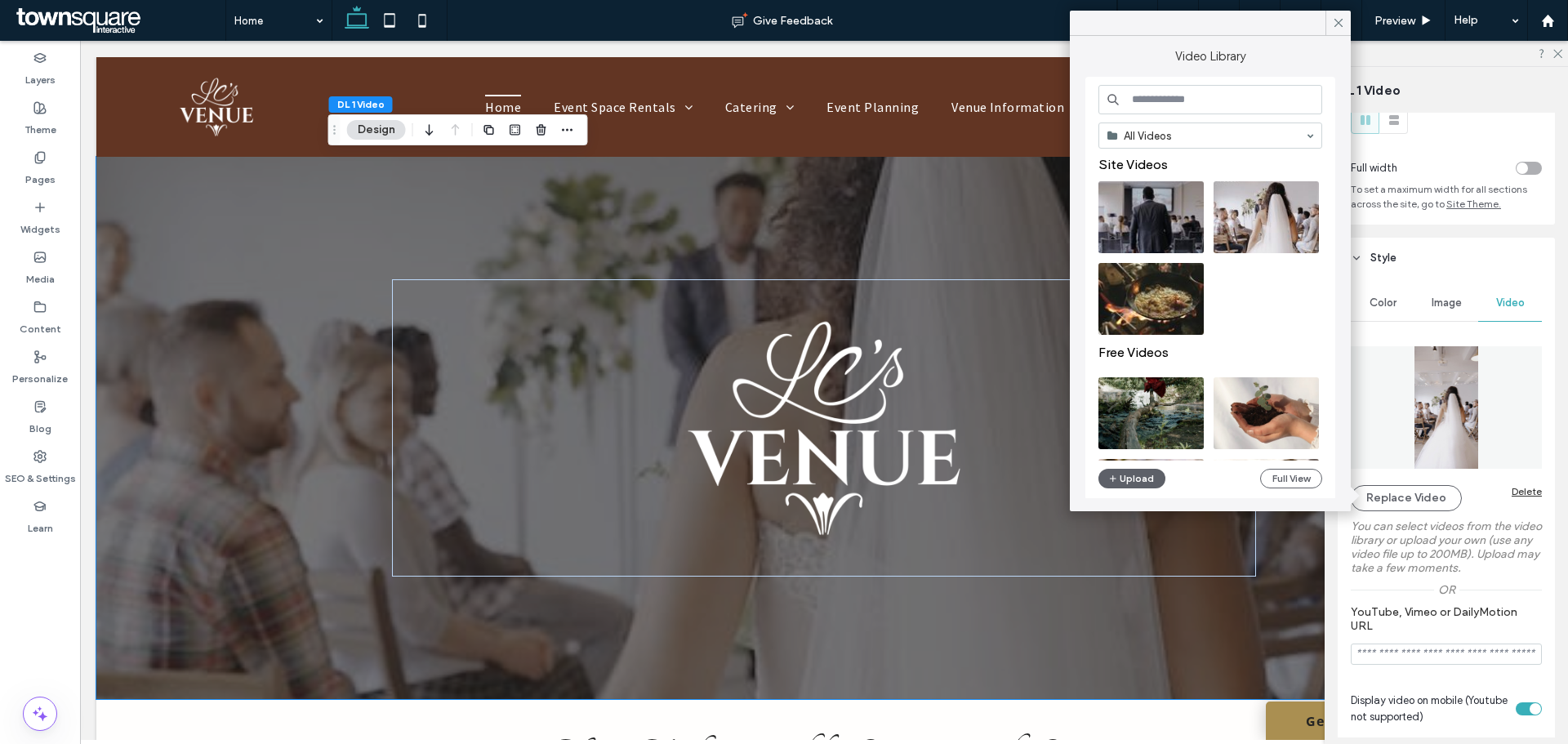
click at [1153, 96] on input at bounding box center [1210, 99] width 224 height 29
type input "*"
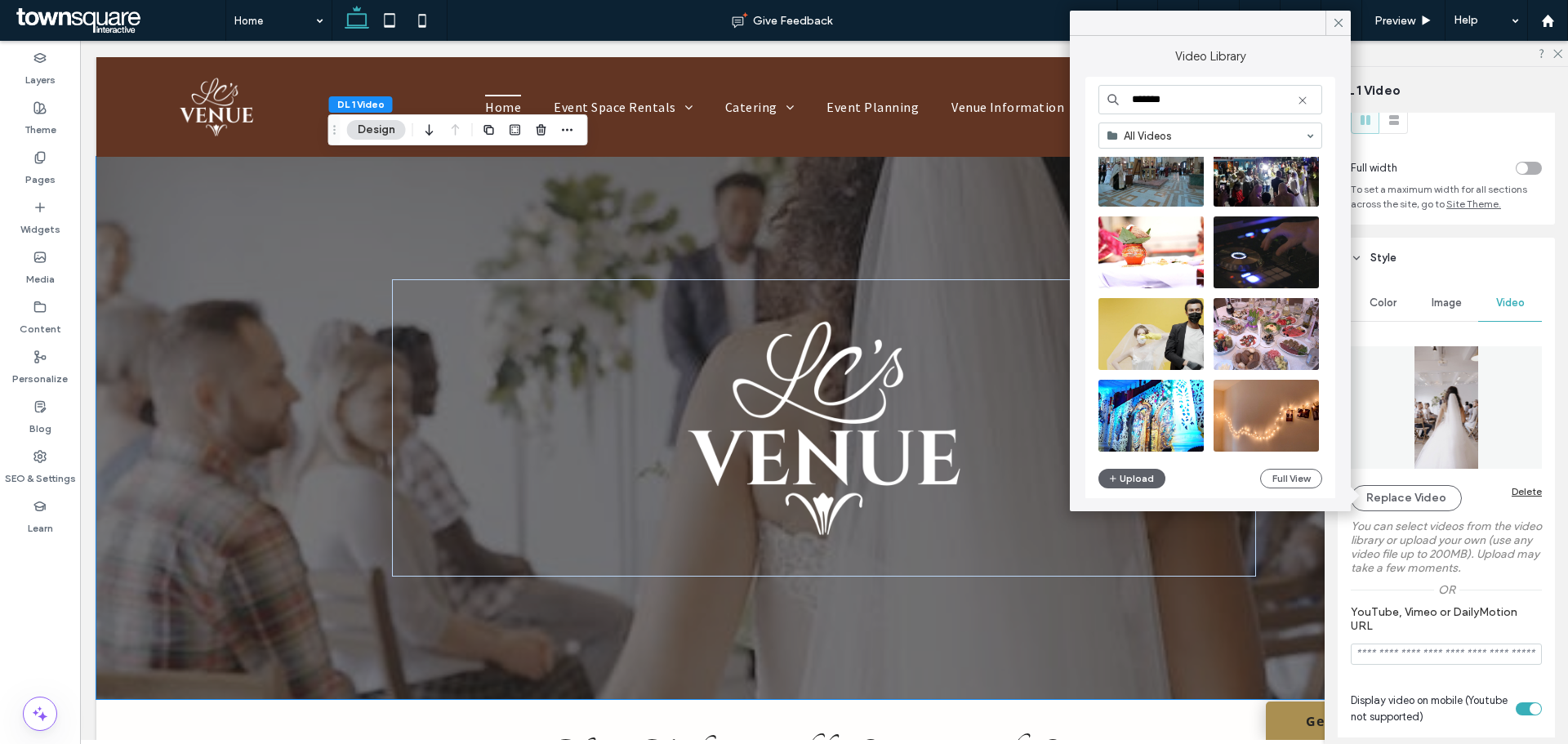
scroll to position [243, 0]
type input "*******"
click at [1254, 331] on video at bounding box center [1267, 334] width 105 height 72
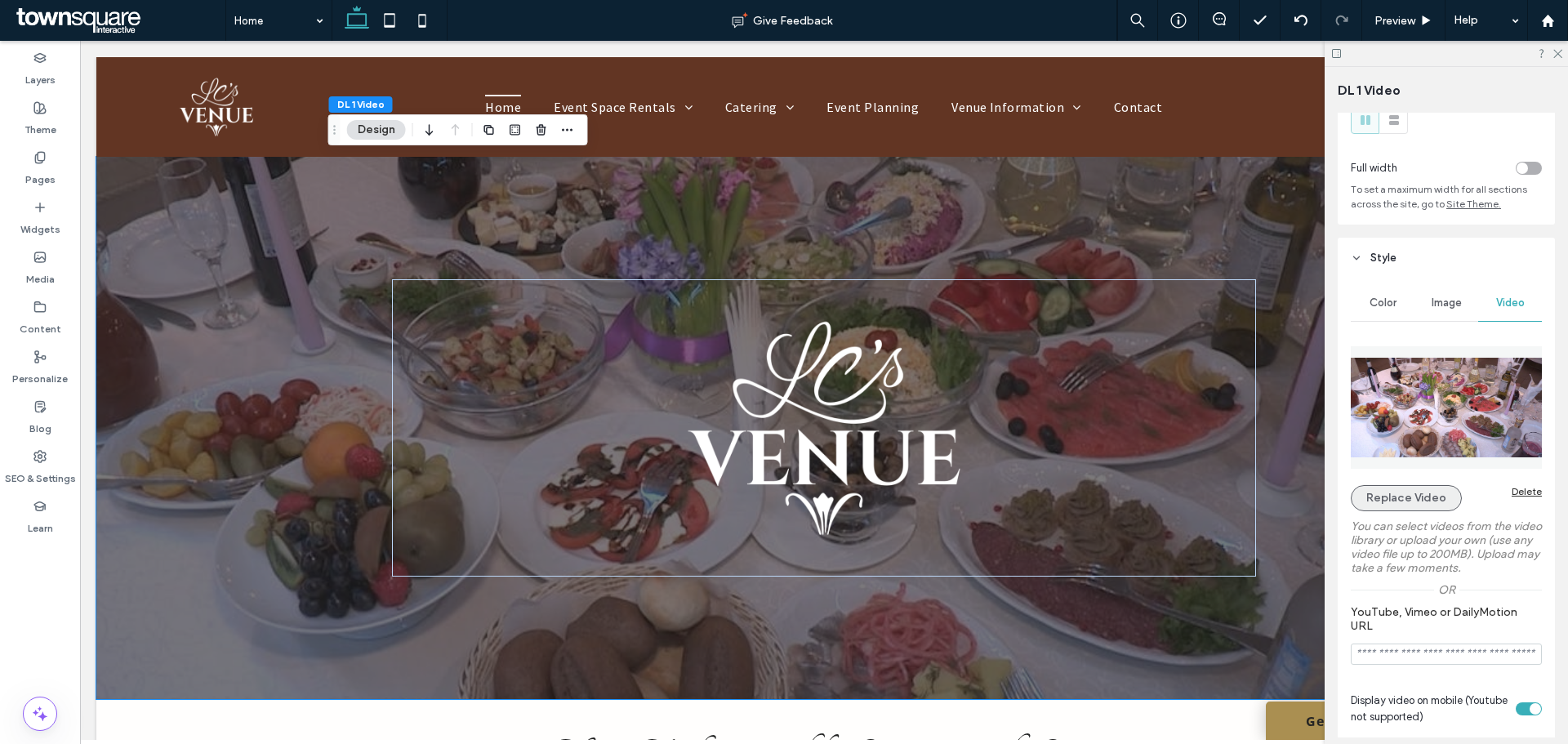
click at [1408, 497] on button "Replace Video" at bounding box center [1406, 497] width 111 height 26
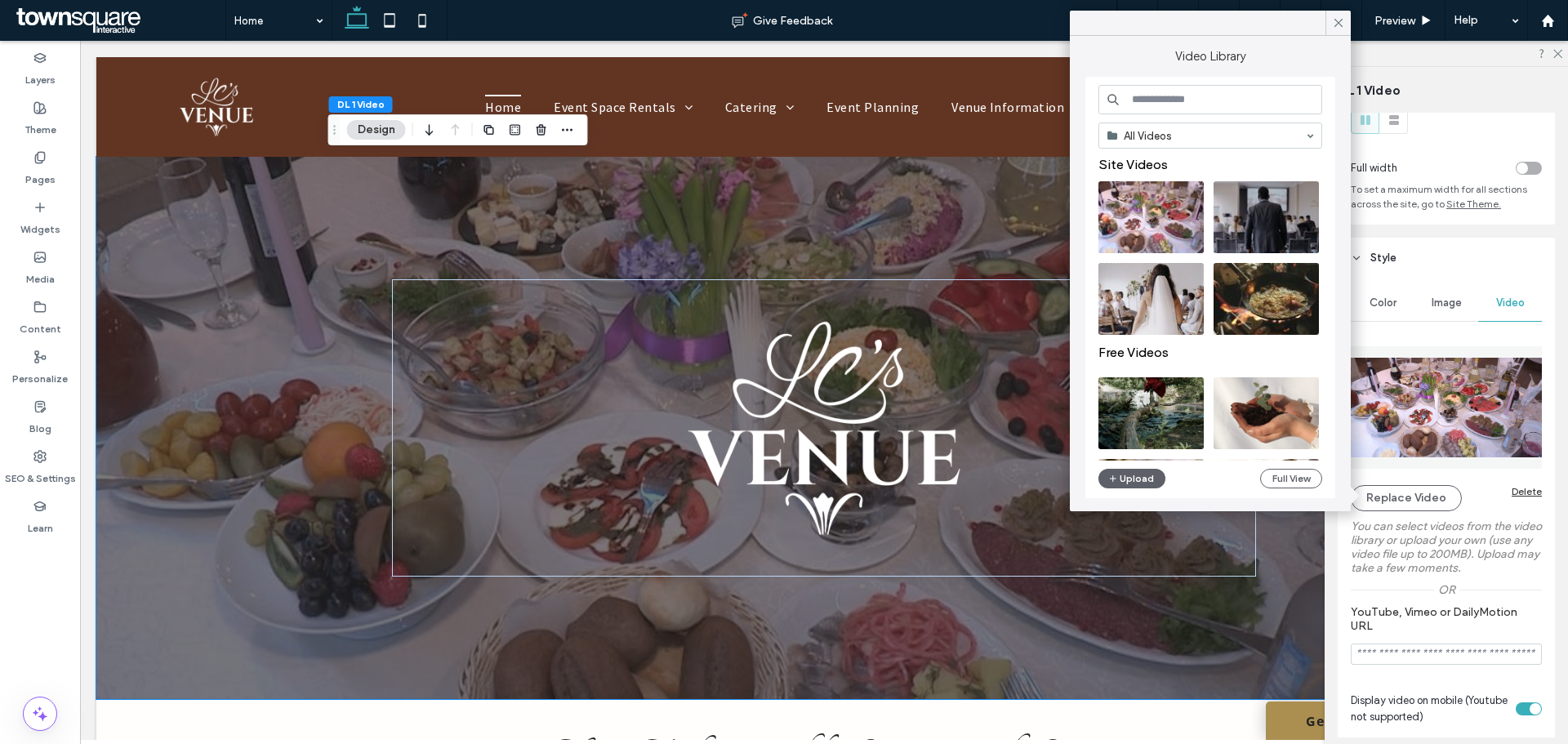
click at [1196, 110] on input at bounding box center [1210, 99] width 224 height 29
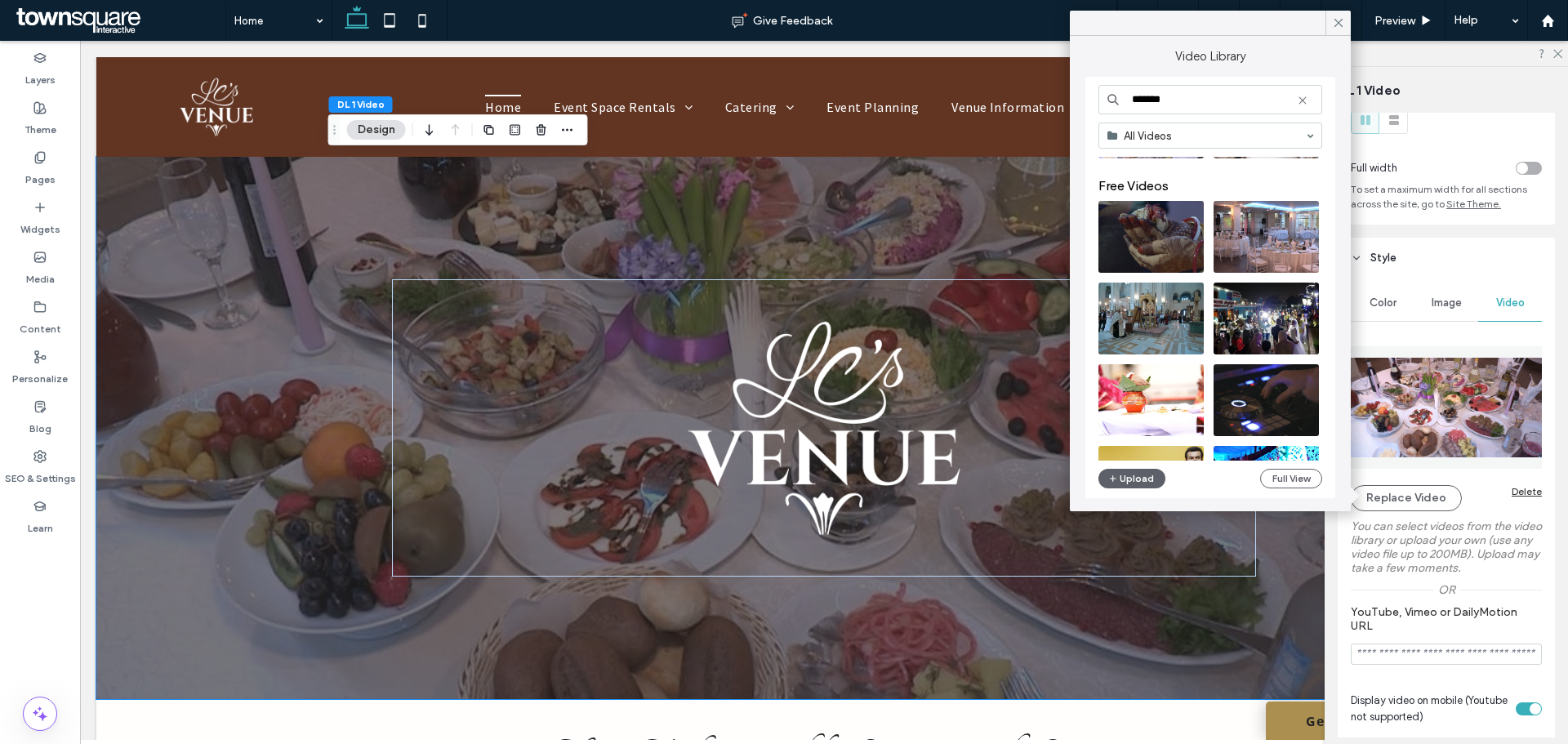
scroll to position [13, 0]
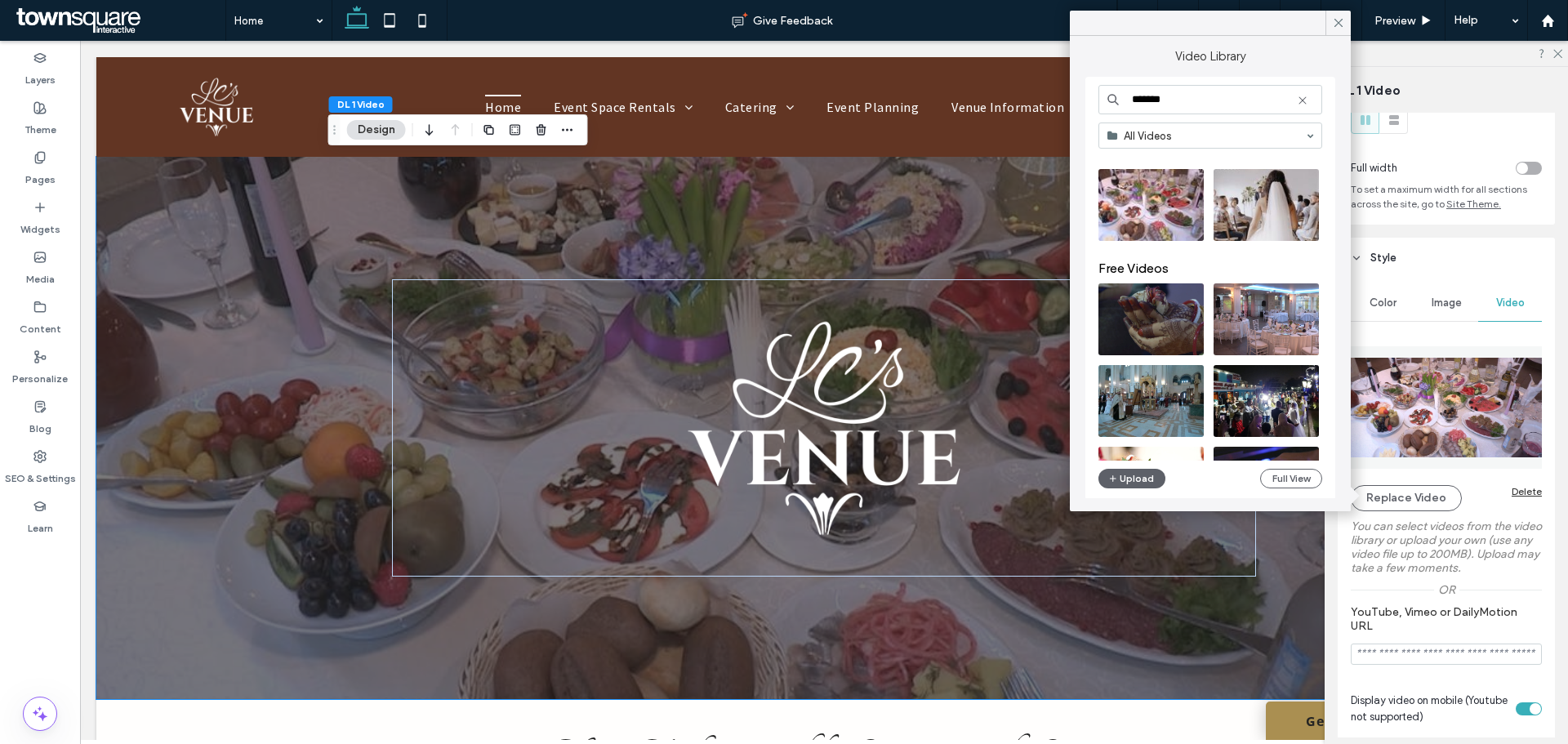
click at [1210, 92] on input "*******" at bounding box center [1210, 99] width 224 height 29
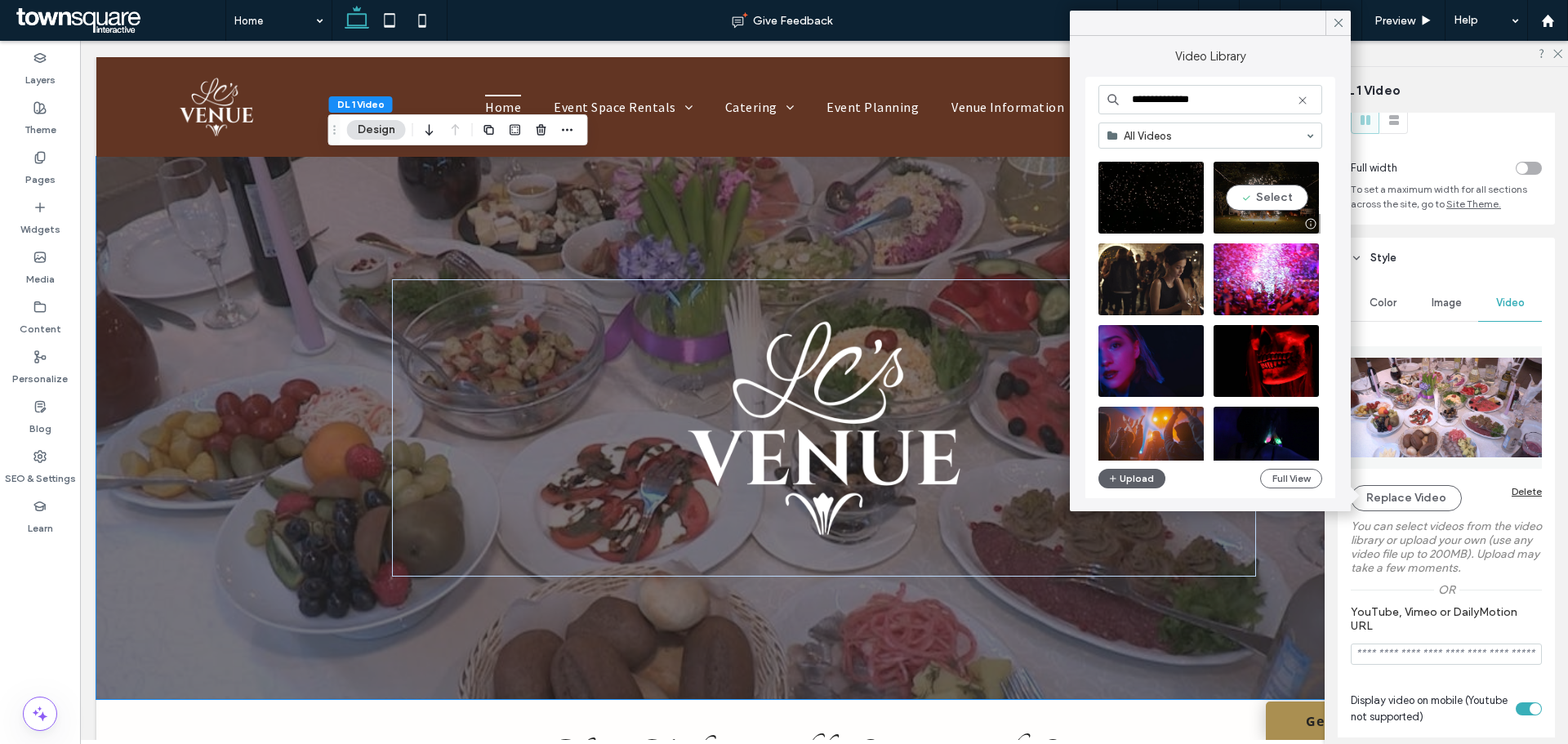
scroll to position [102, 0]
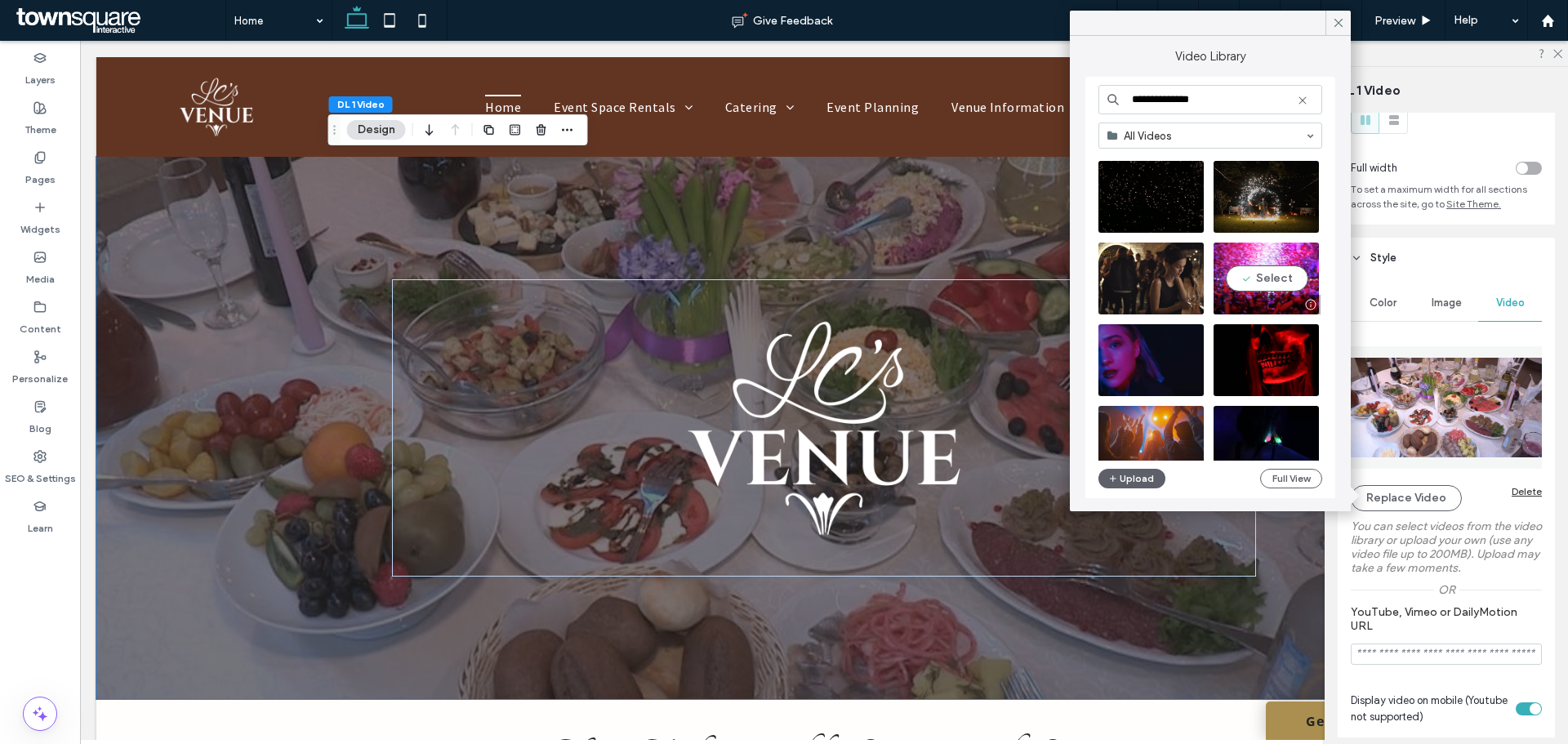
type input "**********"
click at [1271, 269] on video at bounding box center [1267, 279] width 105 height 72
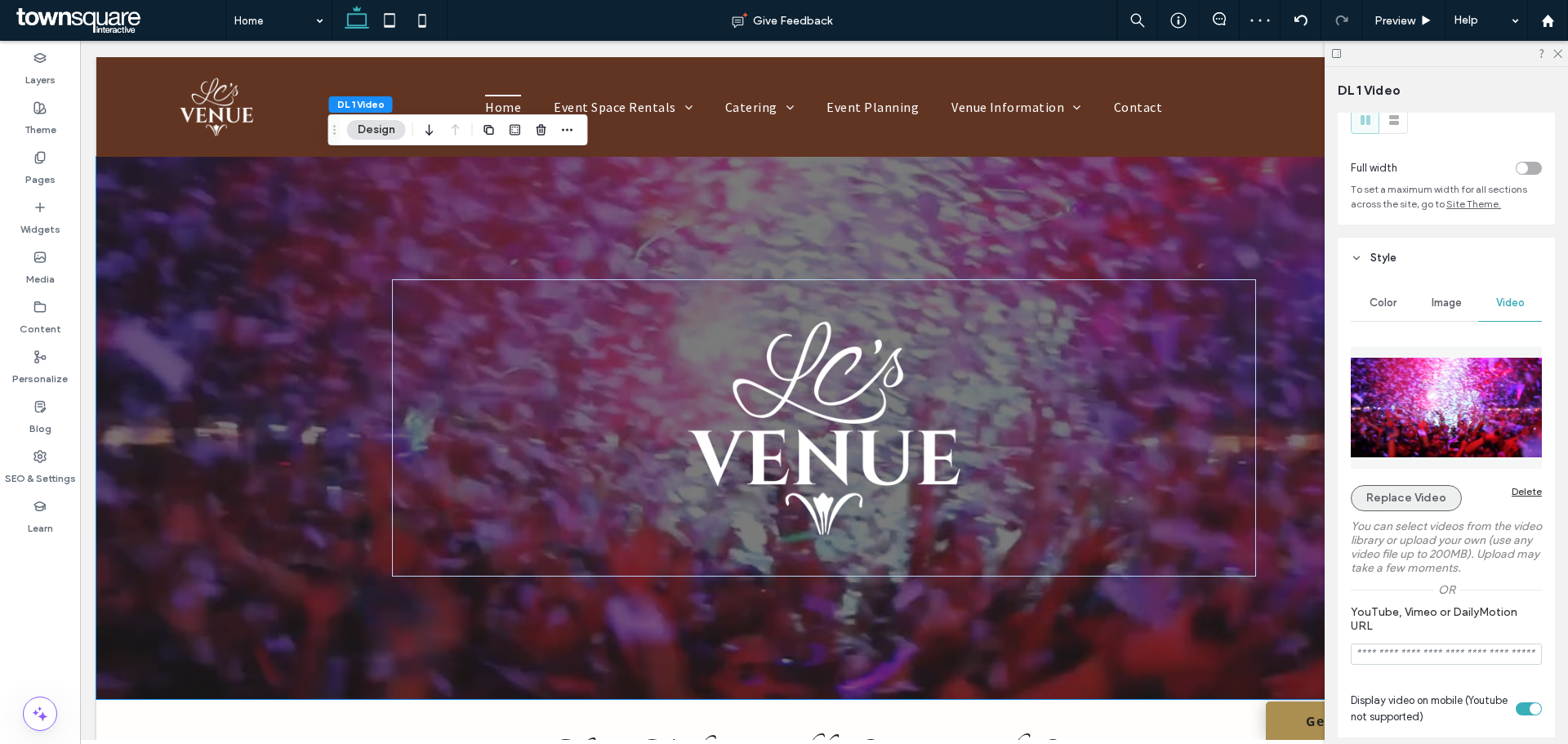
click at [1439, 500] on button "Replace Video" at bounding box center [1406, 497] width 111 height 26
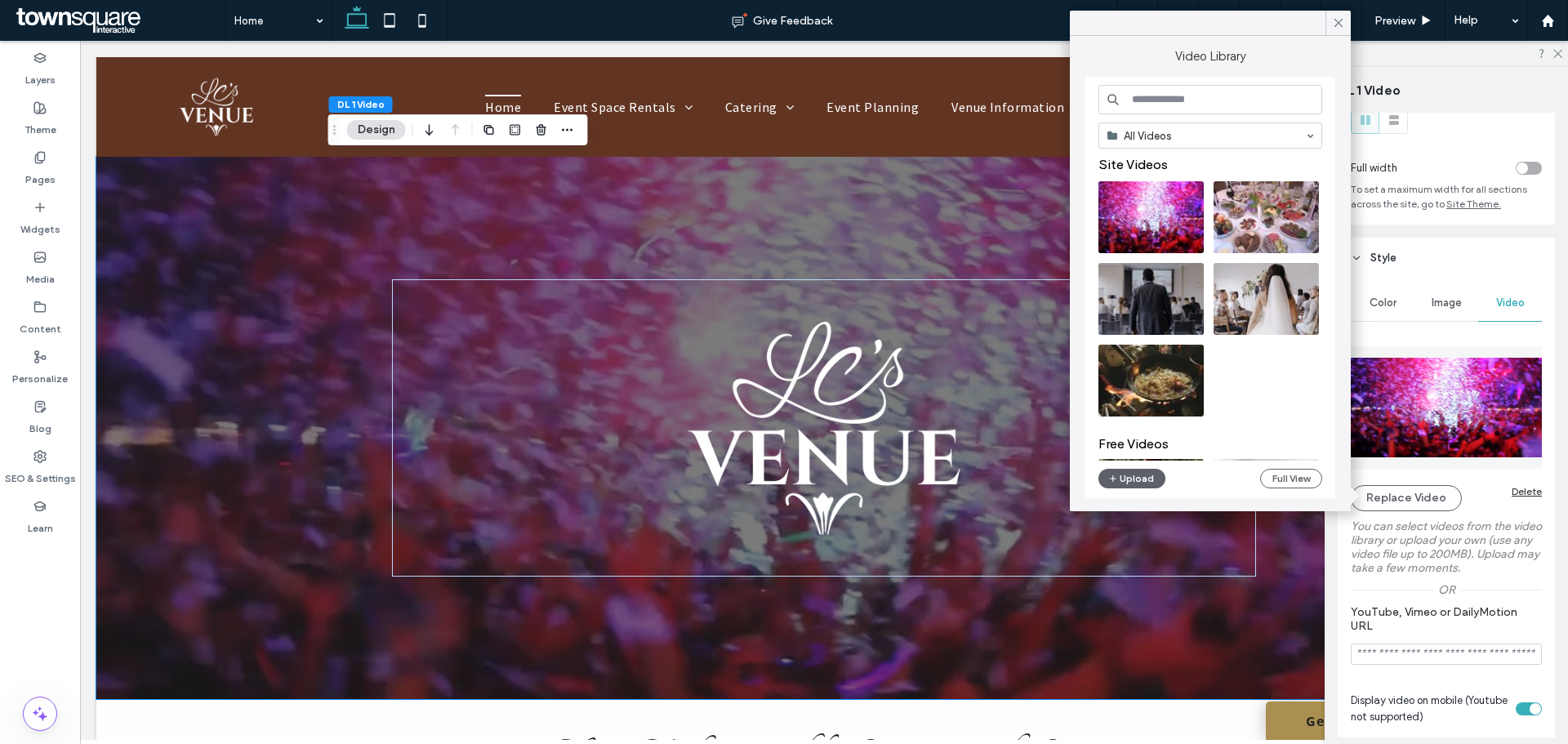
click at [1198, 101] on input at bounding box center [1210, 99] width 224 height 29
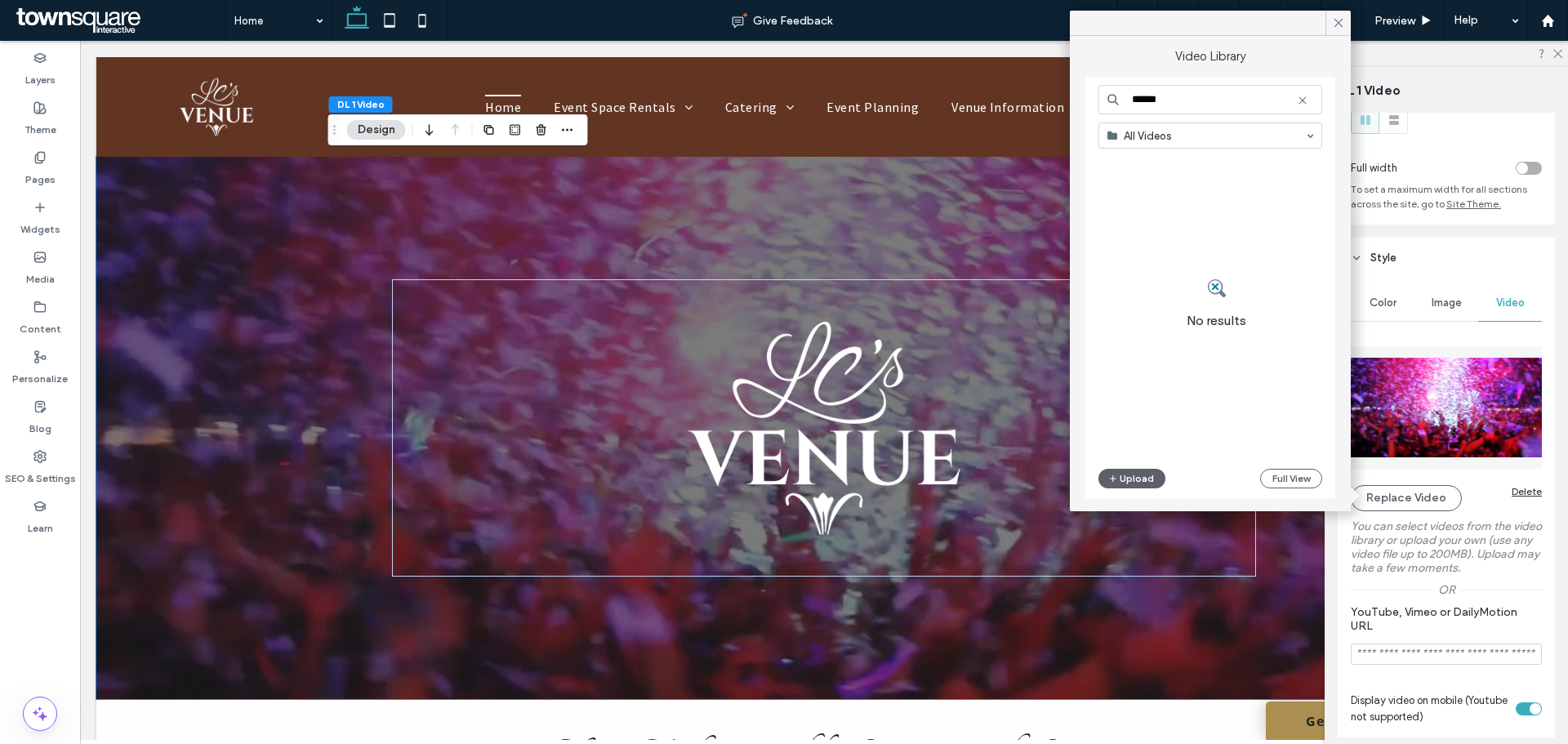
click at [1135, 104] on input "******" at bounding box center [1210, 99] width 224 height 29
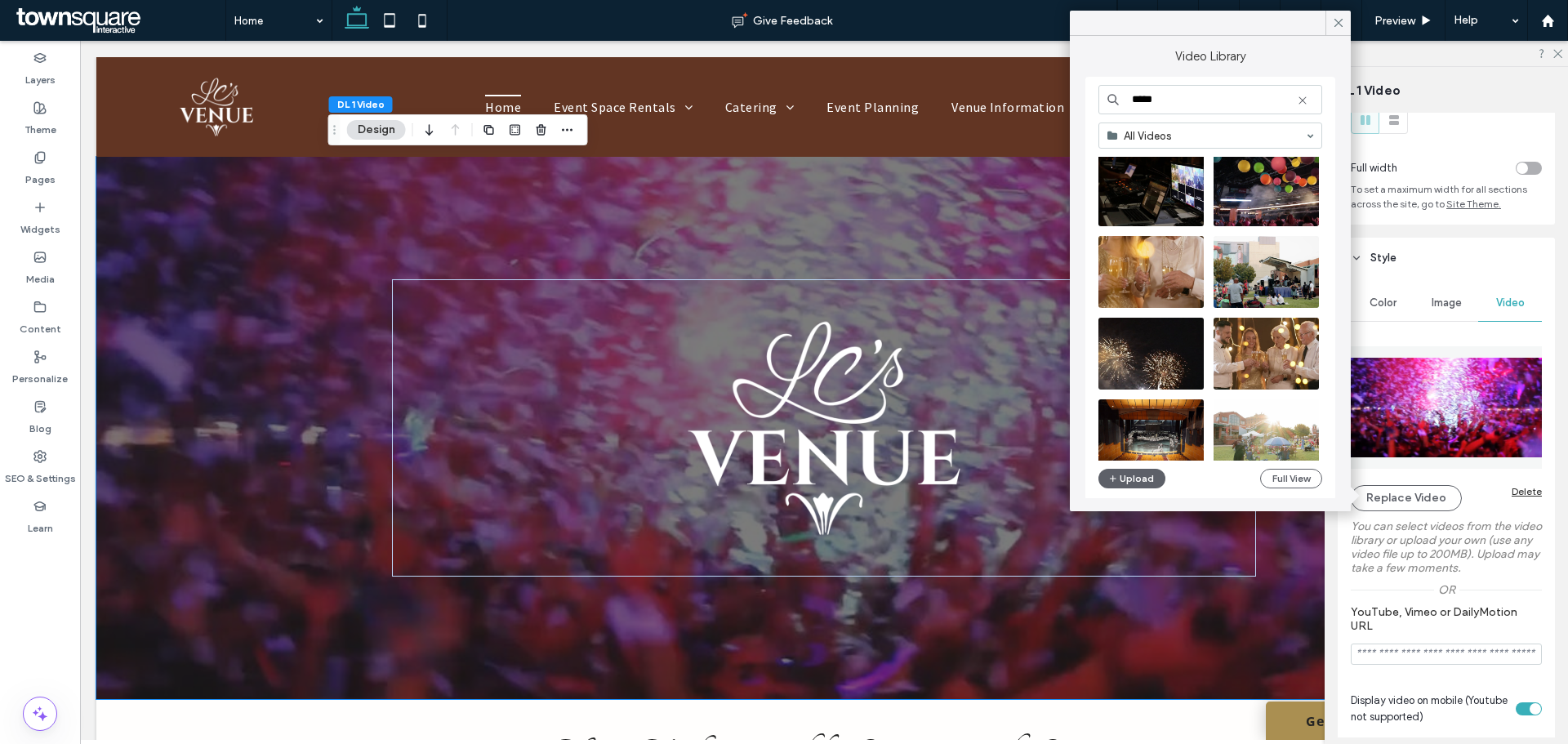
scroll to position [223, 0]
type input "*****"
click at [1177, 264] on video at bounding box center [1151, 271] width 105 height 72
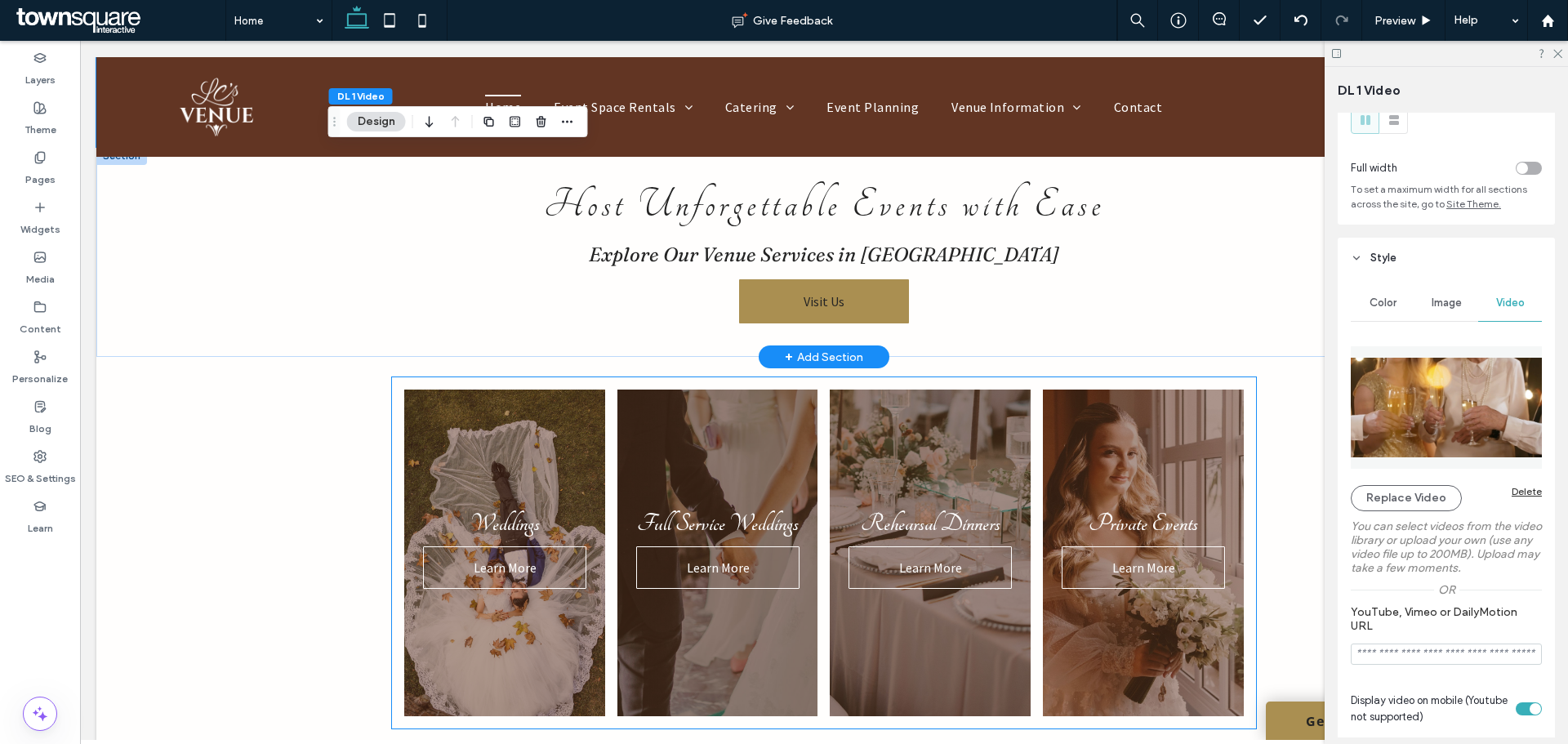
scroll to position [706, 0]
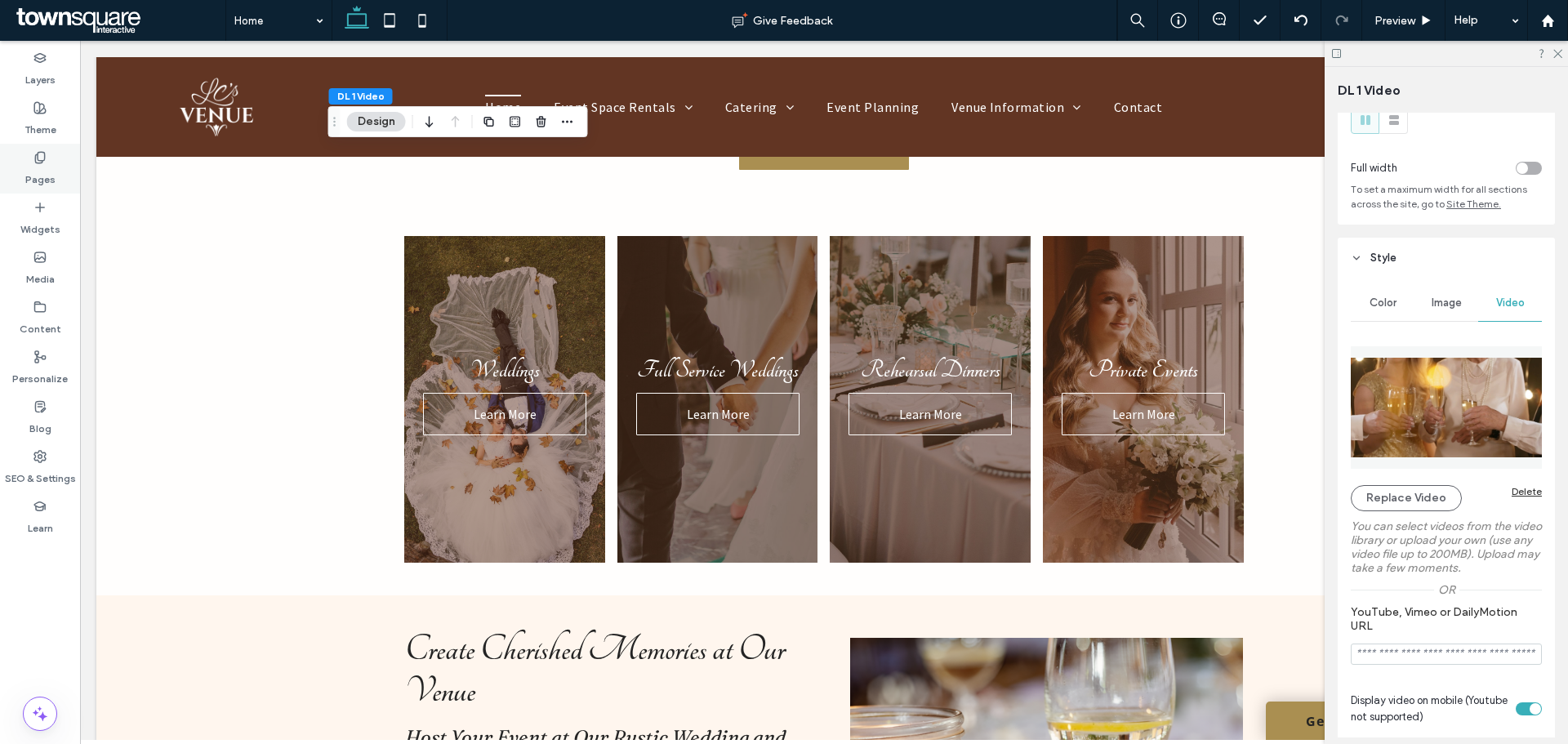
click at [39, 159] on use at bounding box center [39, 156] width 9 height 11
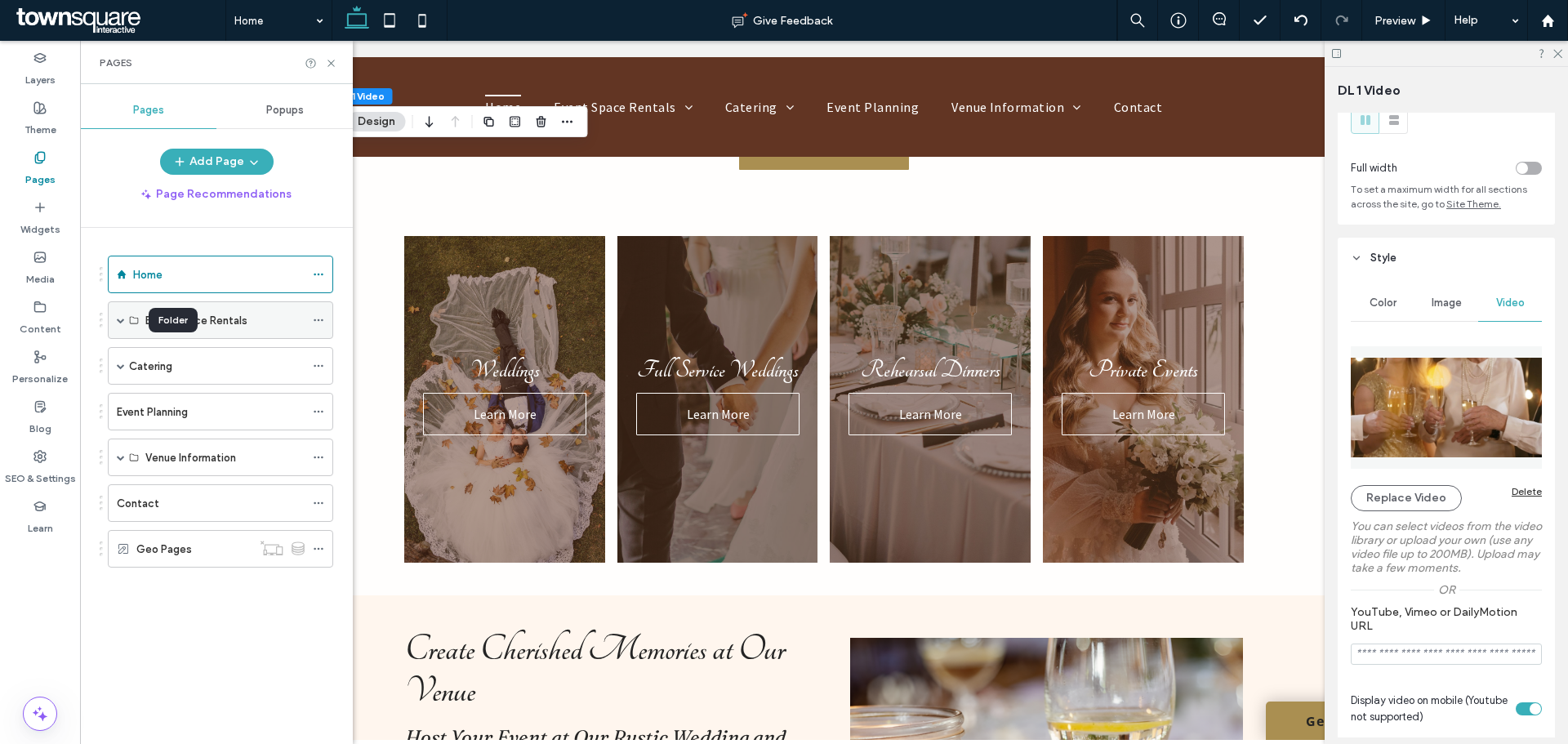
click at [130, 324] on icon at bounding box center [134, 321] width 10 height 10
click at [118, 320] on span at bounding box center [121, 321] width 8 height 8
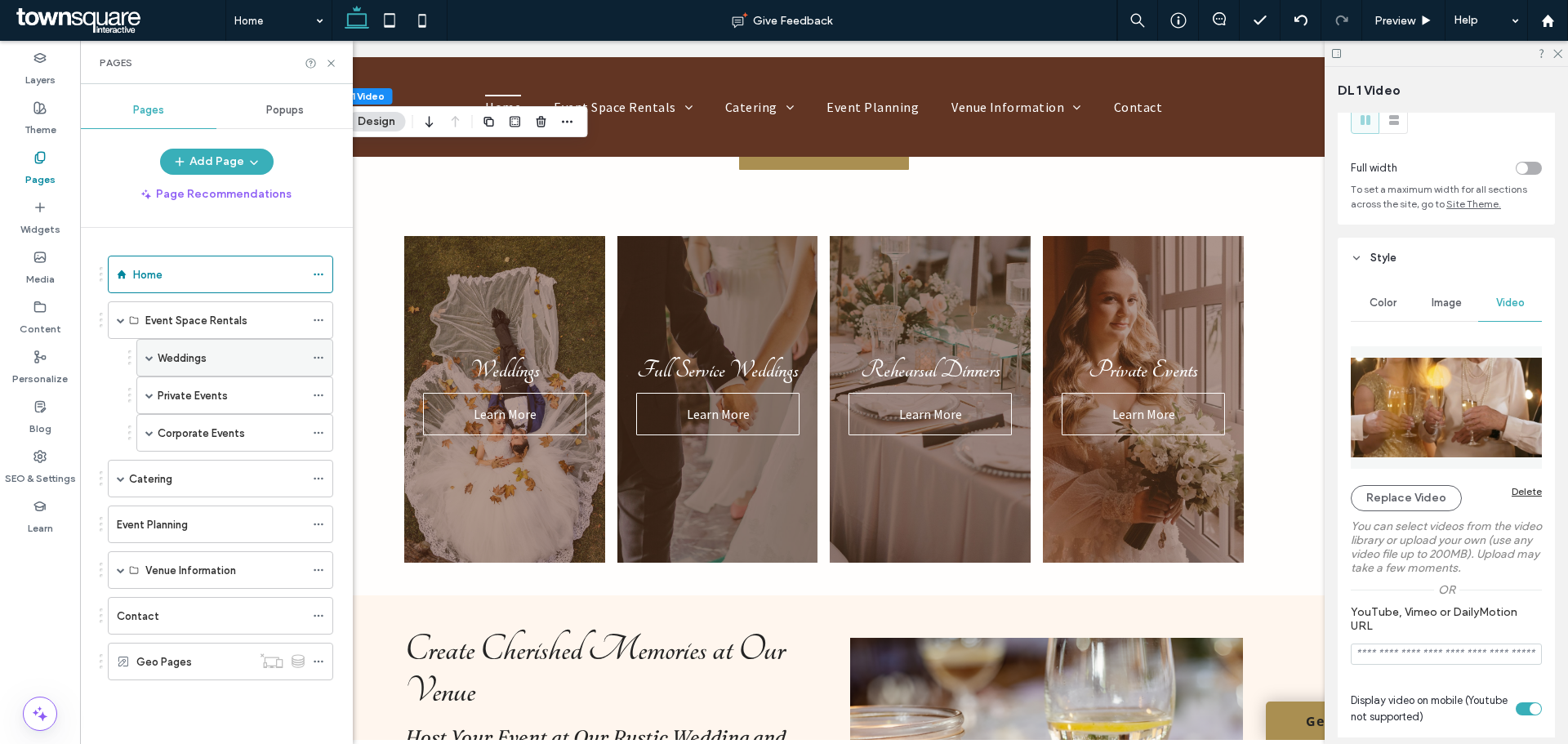
click at [144, 352] on div "Weddings" at bounding box center [234, 357] width 197 height 38
click at [146, 393] on span at bounding box center [150, 395] width 8 height 8
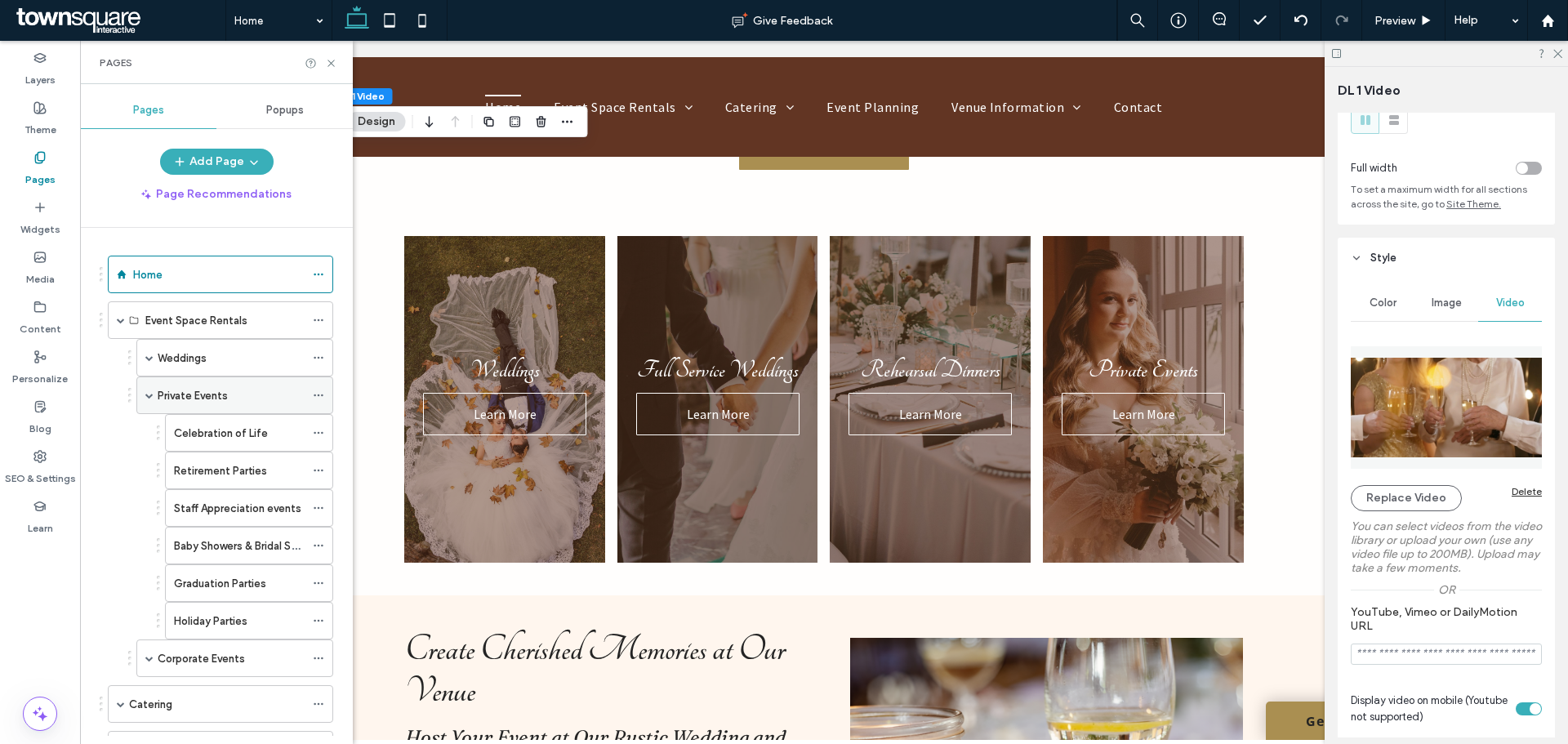
click at [254, 382] on div "Private Events" at bounding box center [231, 395] width 147 height 36
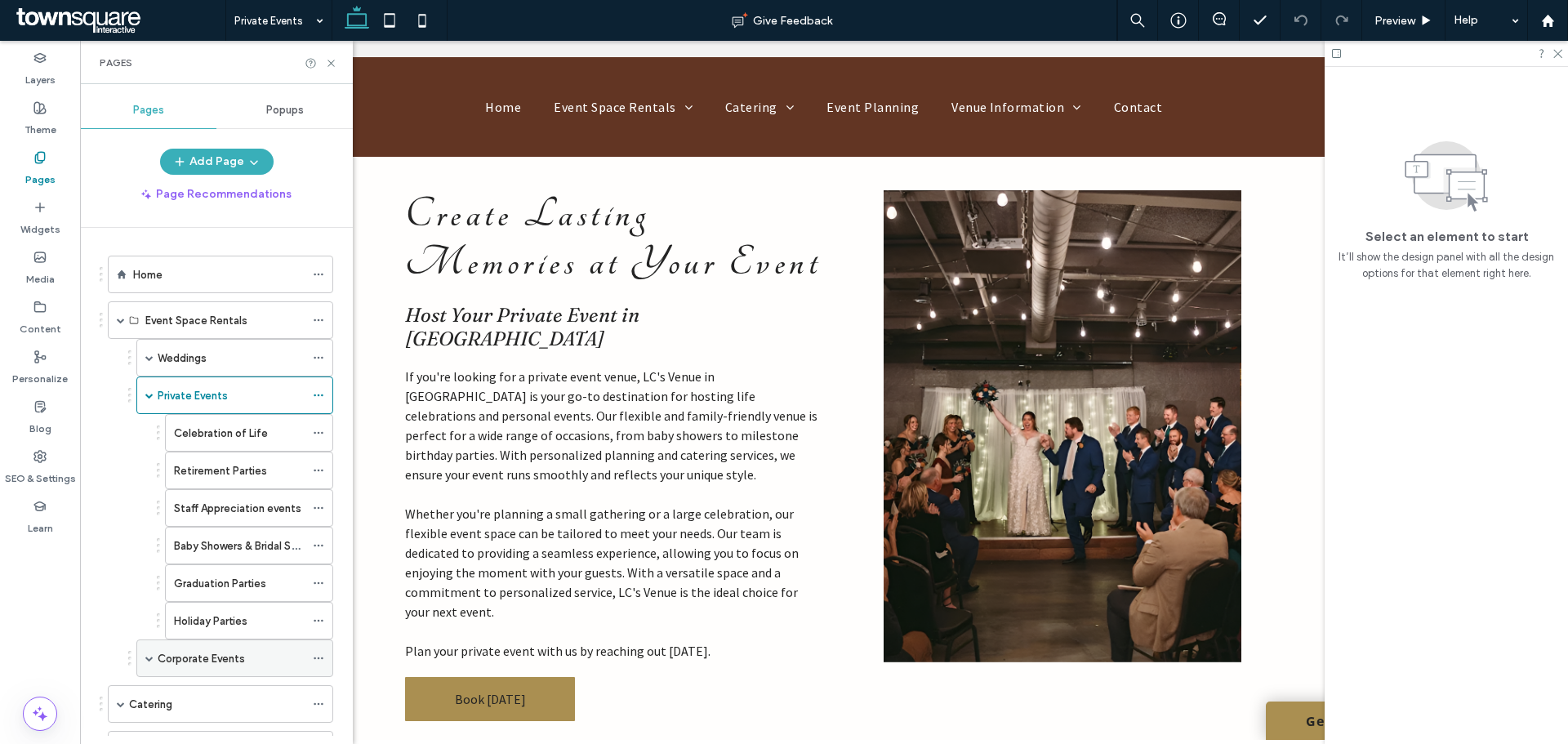
click at [149, 653] on span at bounding box center [150, 658] width 8 height 36
click at [183, 278] on div "Home" at bounding box center [218, 275] width 172 height 17
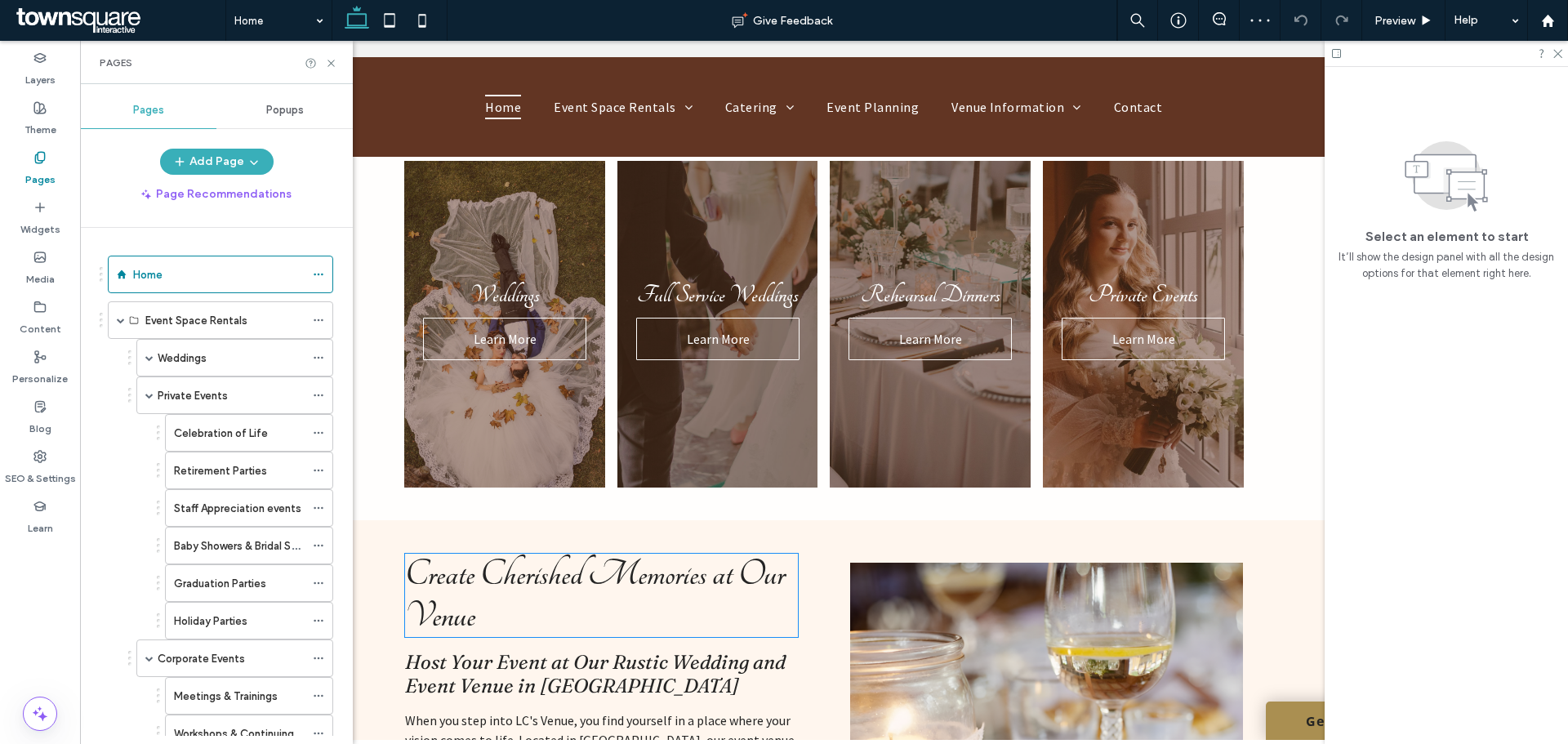
scroll to position [780, 0]
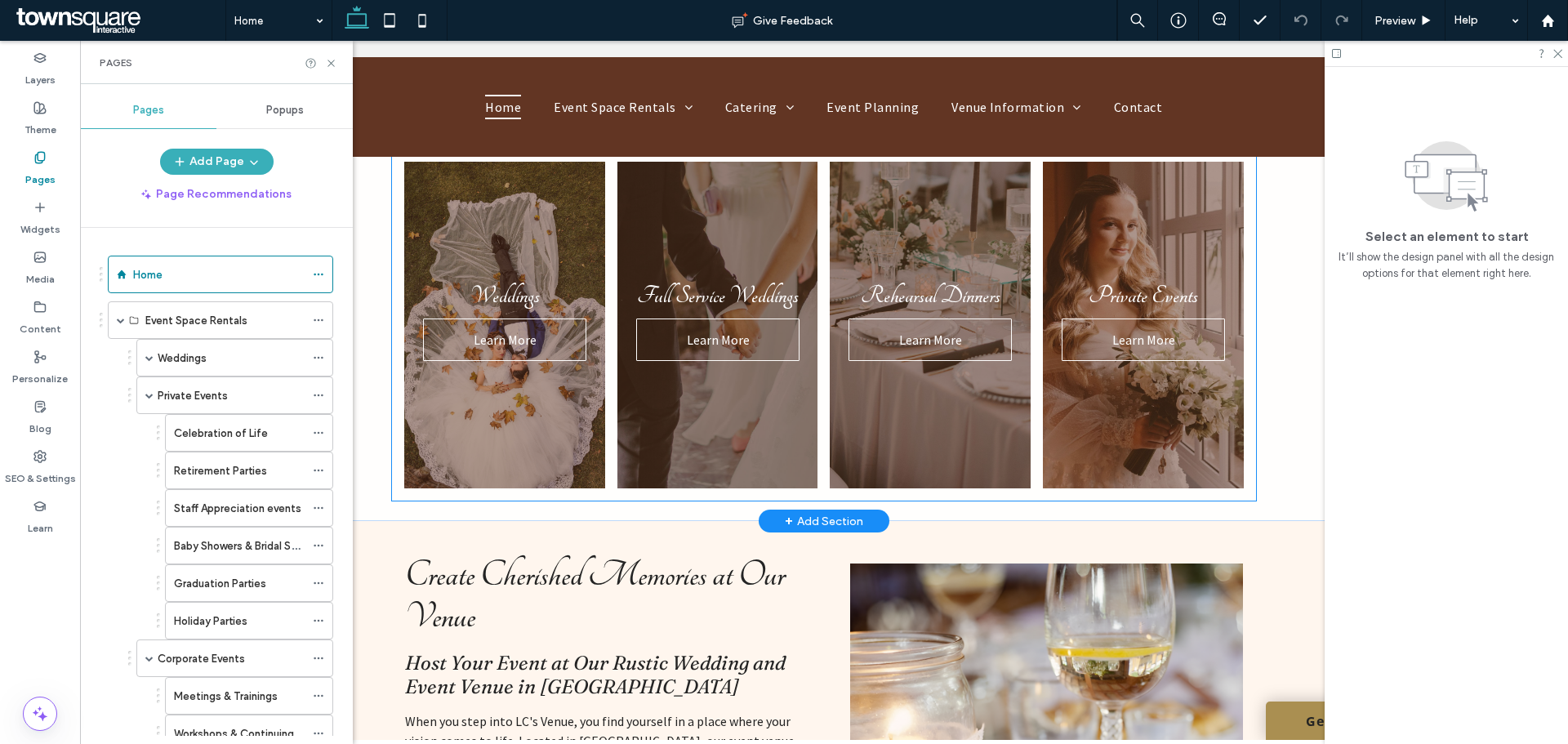
click at [728, 289] on link at bounding box center [718, 325] width 213 height 346
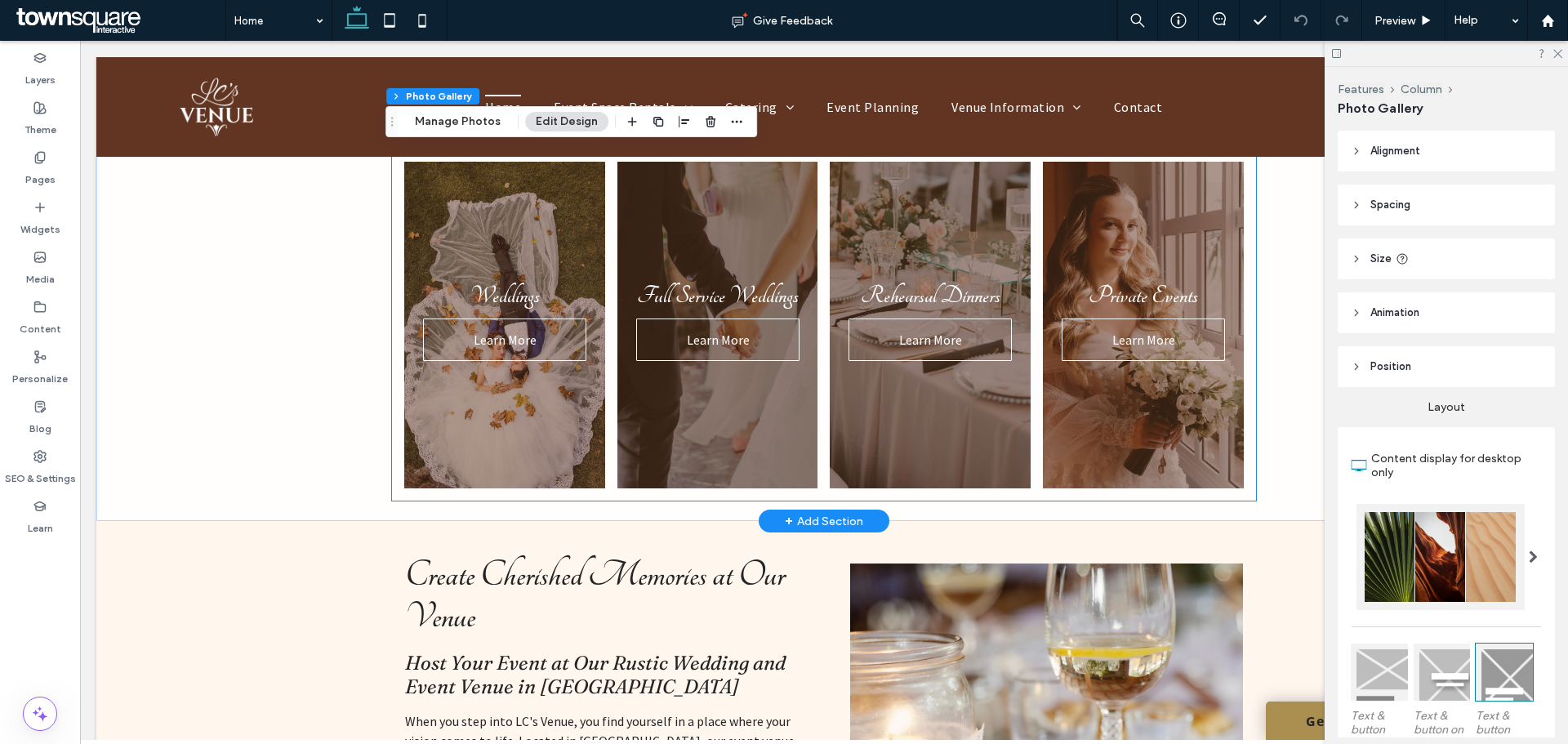
click at [728, 289] on link at bounding box center [718, 325] width 213 height 346
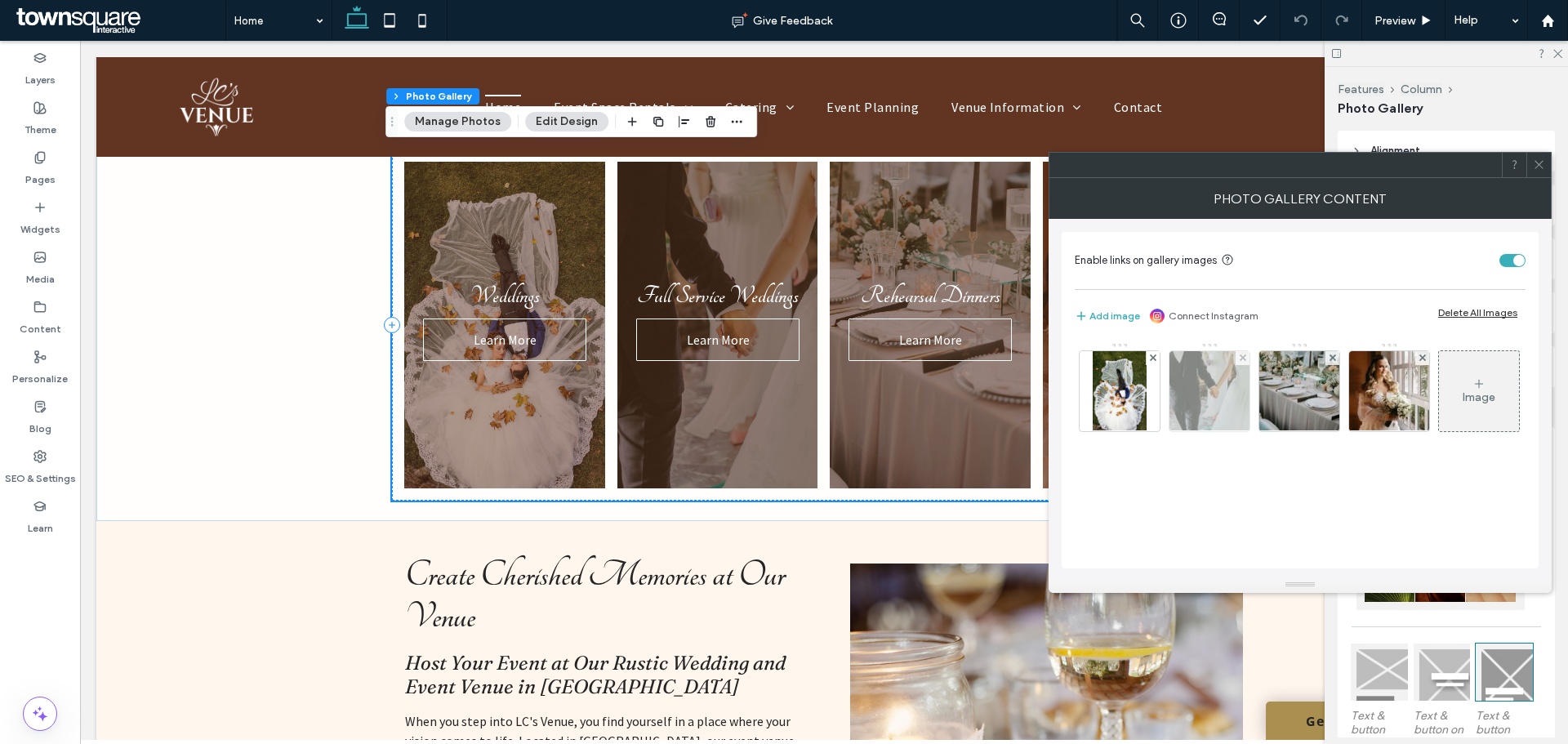
click at [1201, 395] on img at bounding box center [1210, 391] width 120 height 80
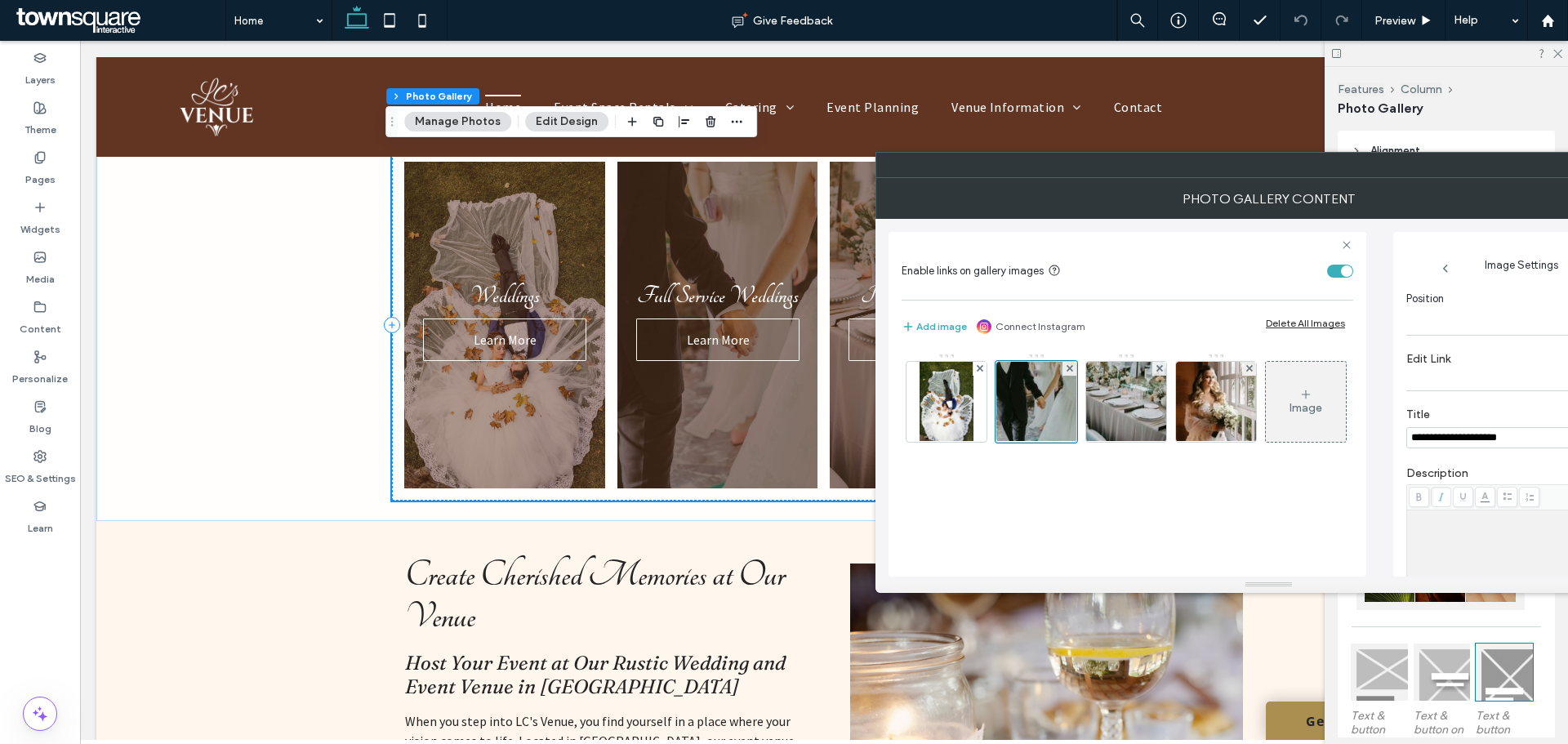
scroll to position [0, 0]
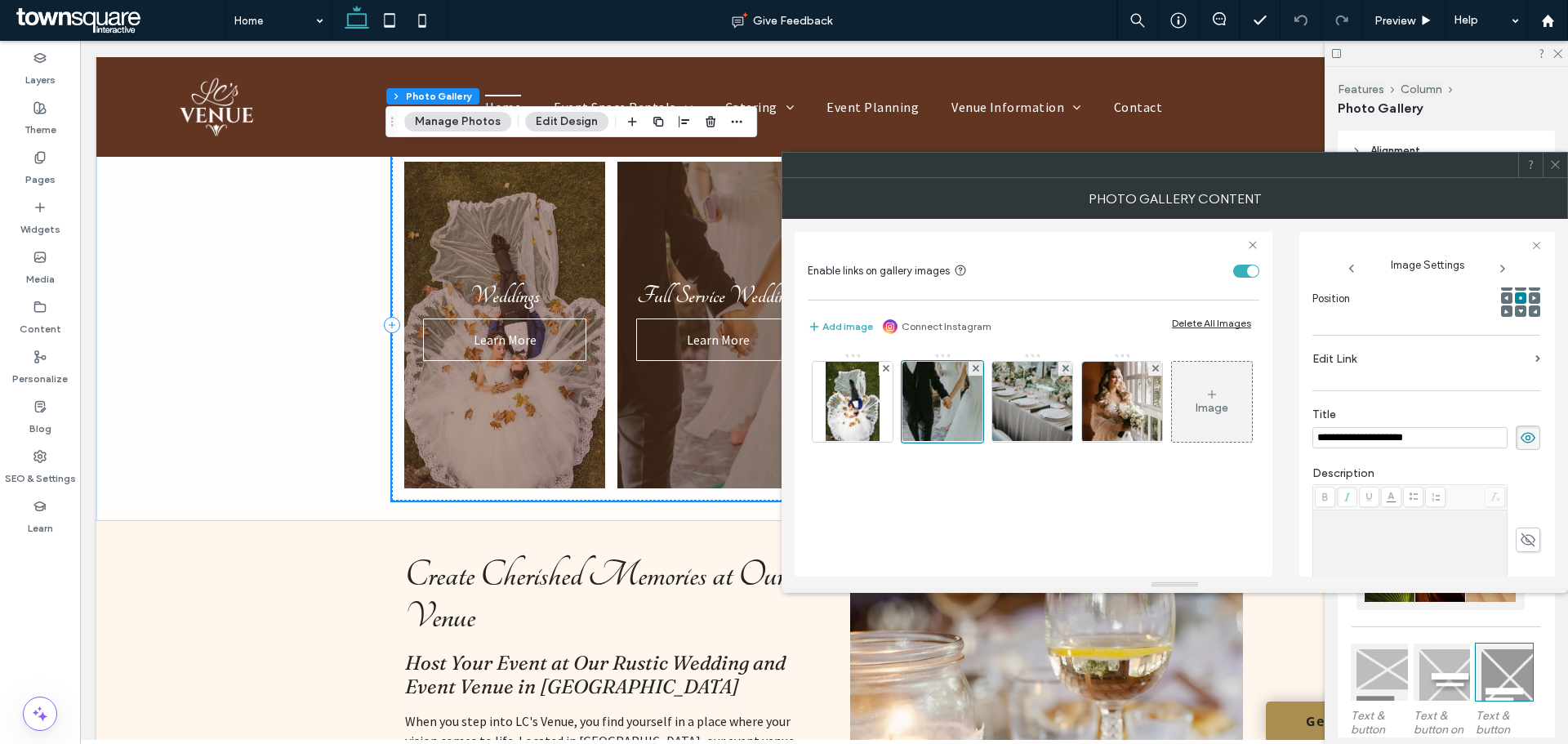
click at [1375, 439] on input "**********" at bounding box center [1410, 437] width 195 height 21
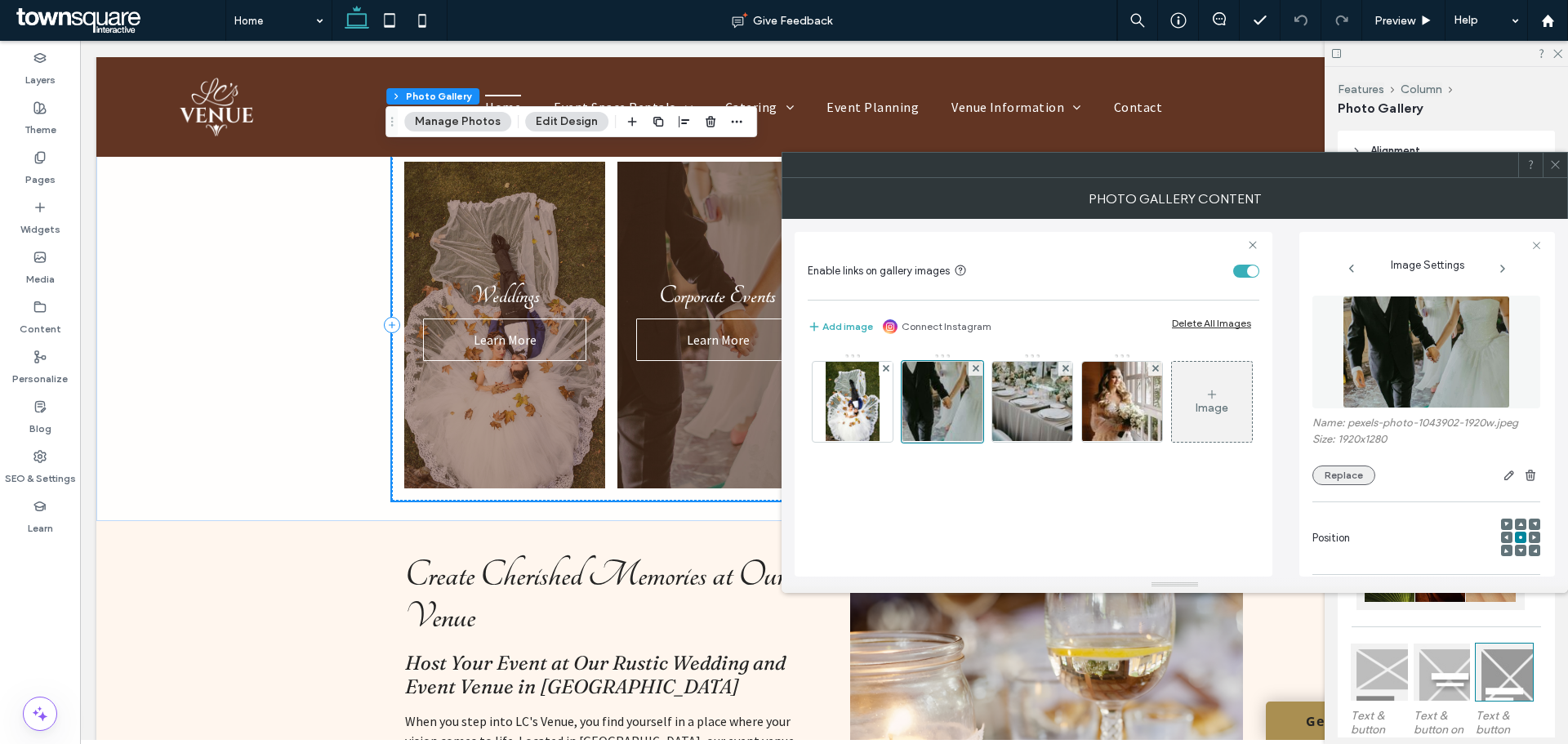
type input "**********"
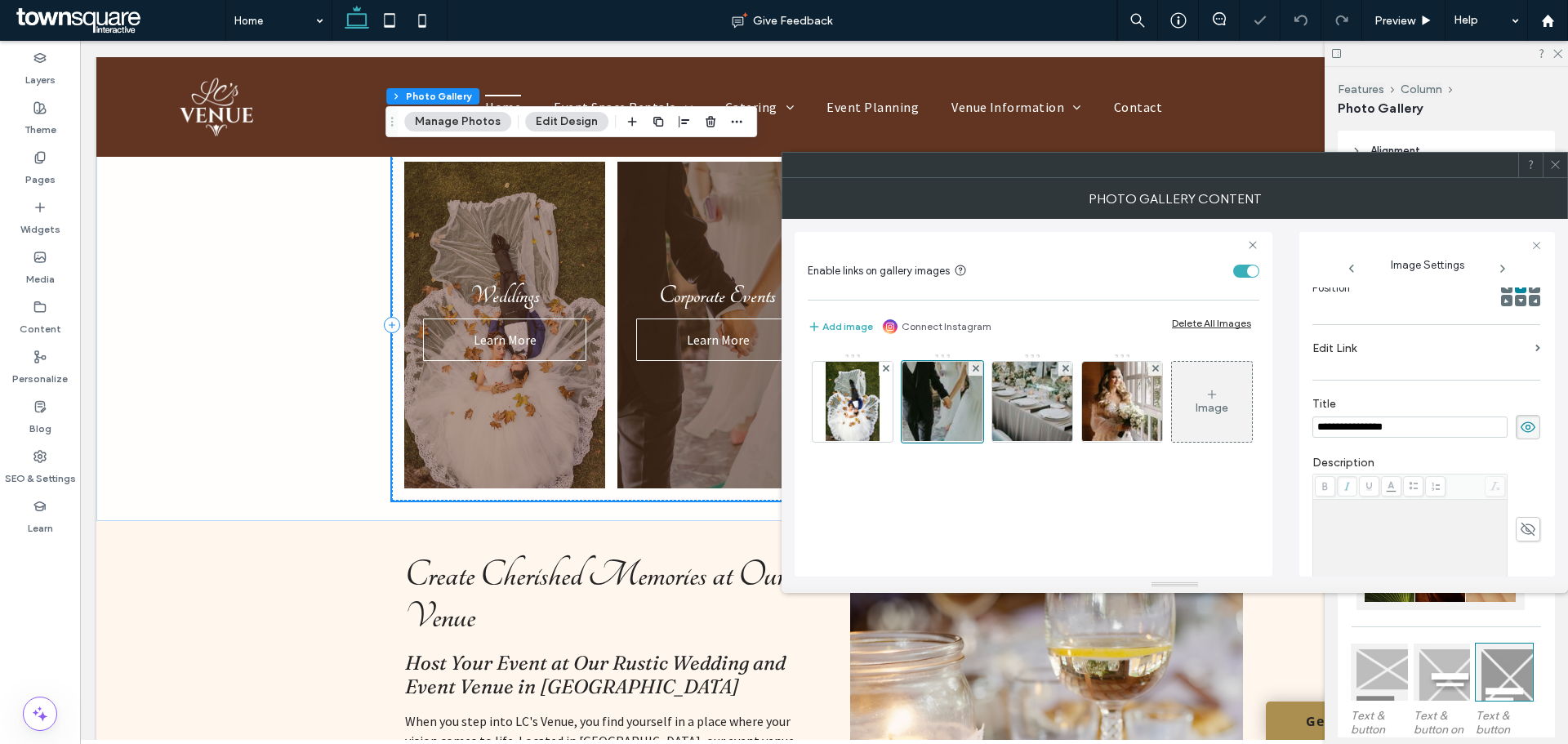
click at [1349, 480] on div "**********" at bounding box center [1427, 439] width 228 height 804
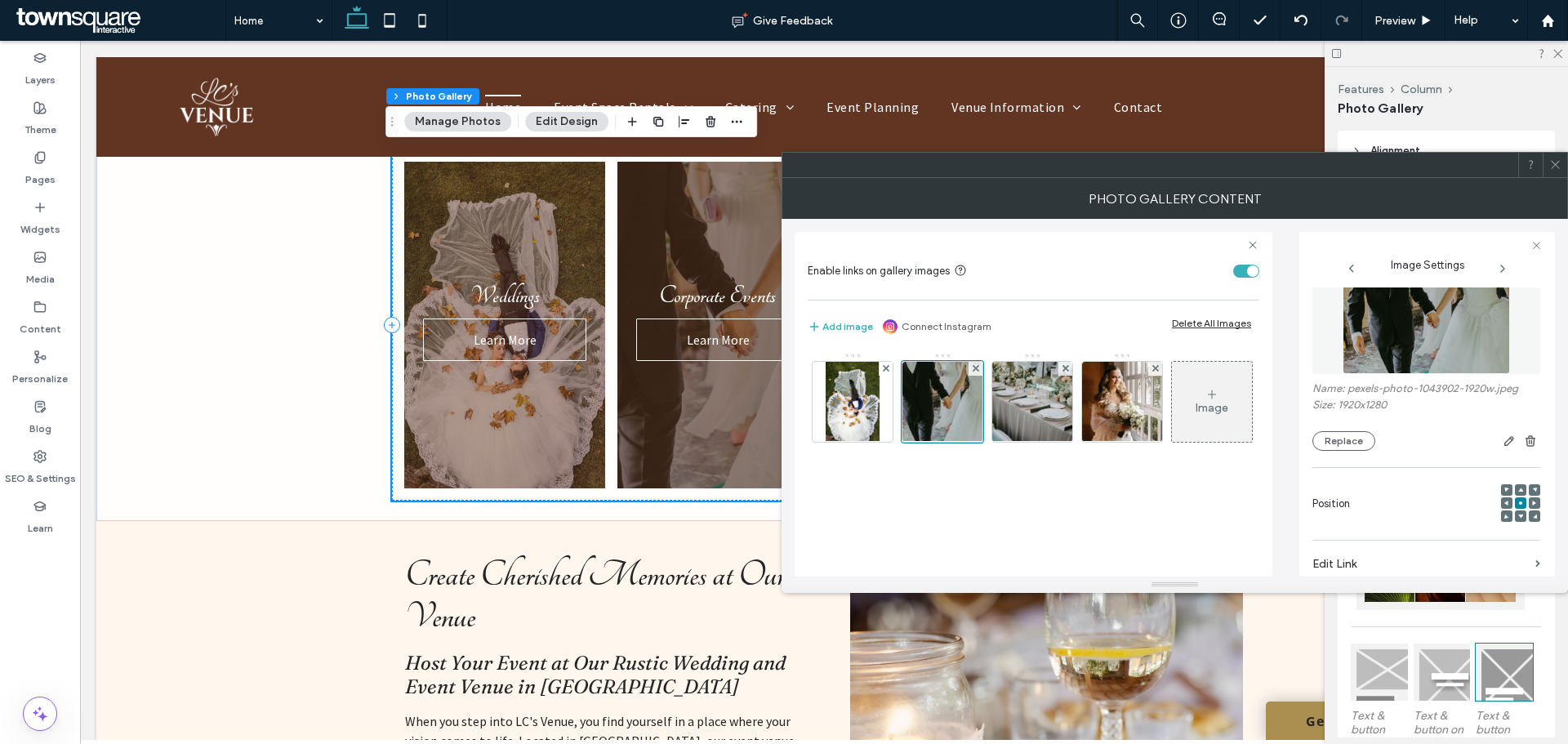
scroll to position [30, 0]
click at [1351, 444] on button "Replace" at bounding box center [1344, 444] width 63 height 19
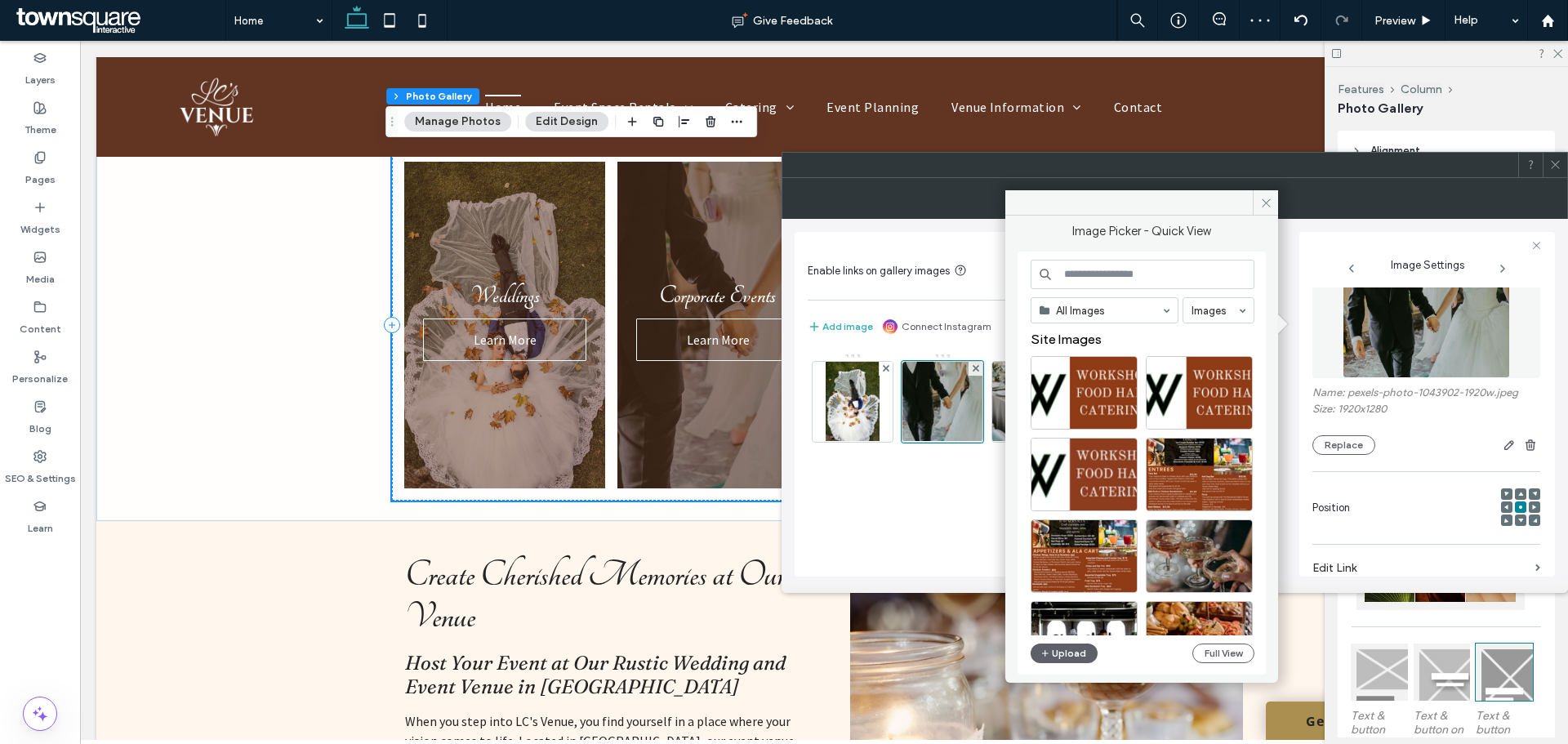
click at [1123, 274] on input at bounding box center [1142, 274] width 224 height 29
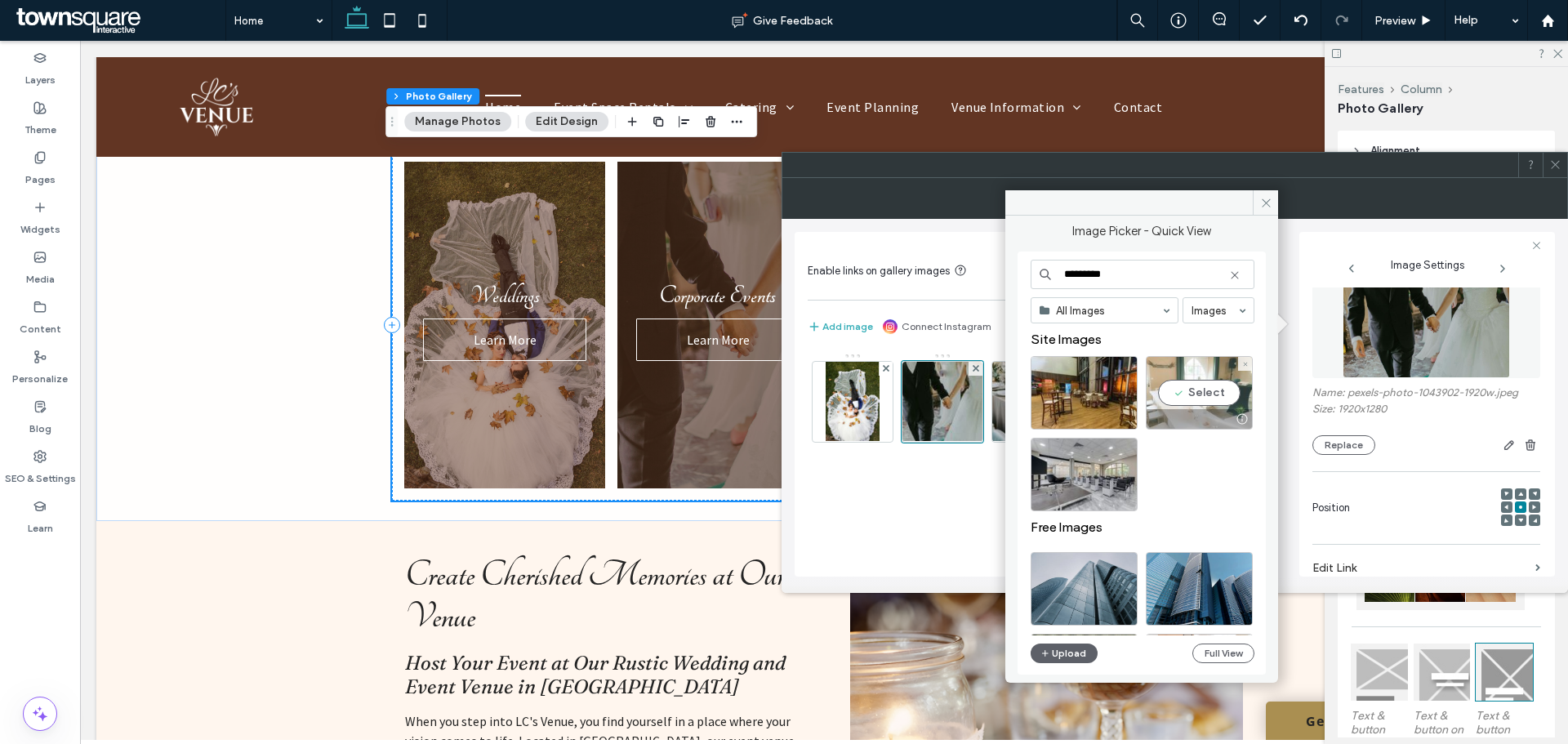
type input "*********"
click at [1211, 392] on div "Select" at bounding box center [1200, 393] width 107 height 74
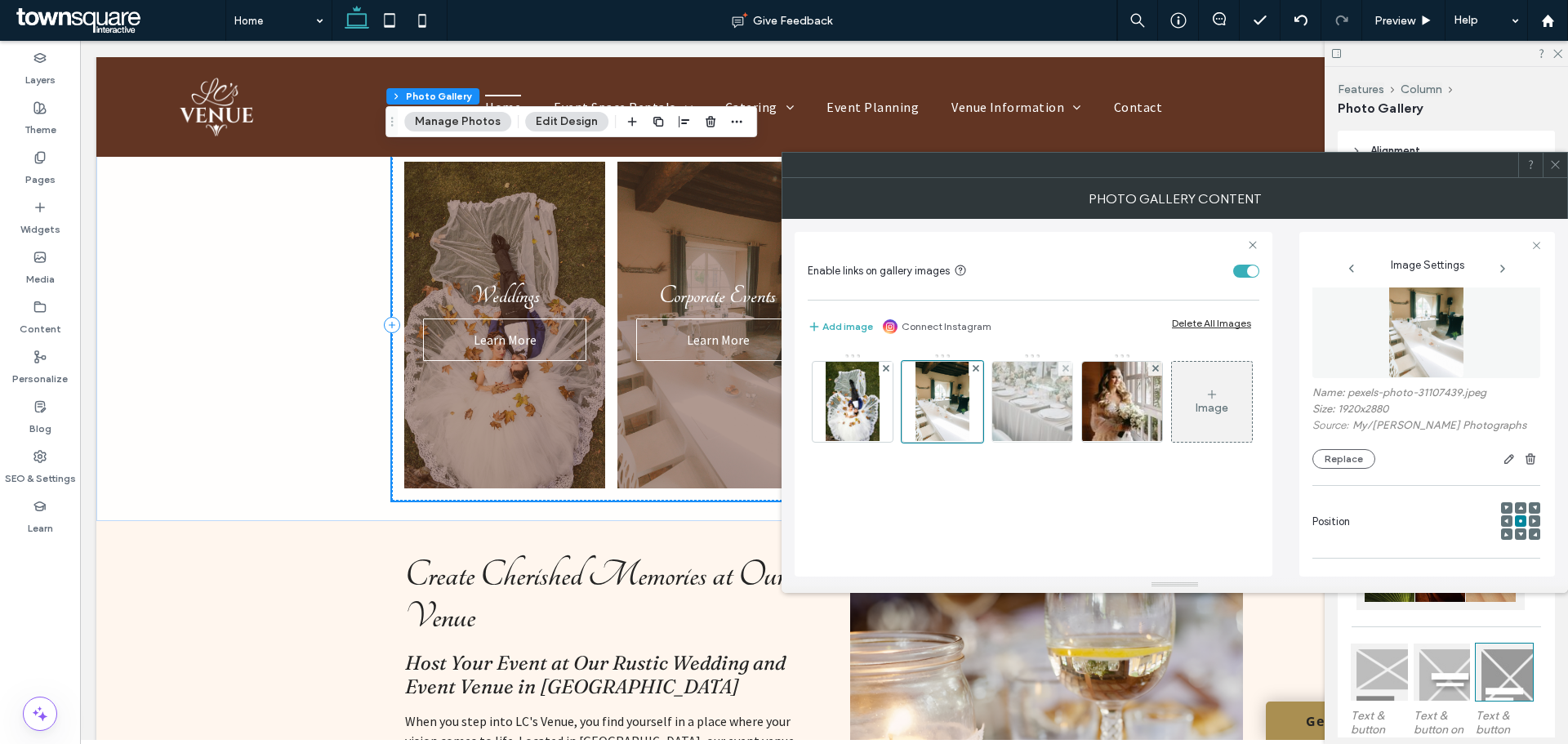
click at [1033, 393] on img at bounding box center [1032, 402] width 120 height 80
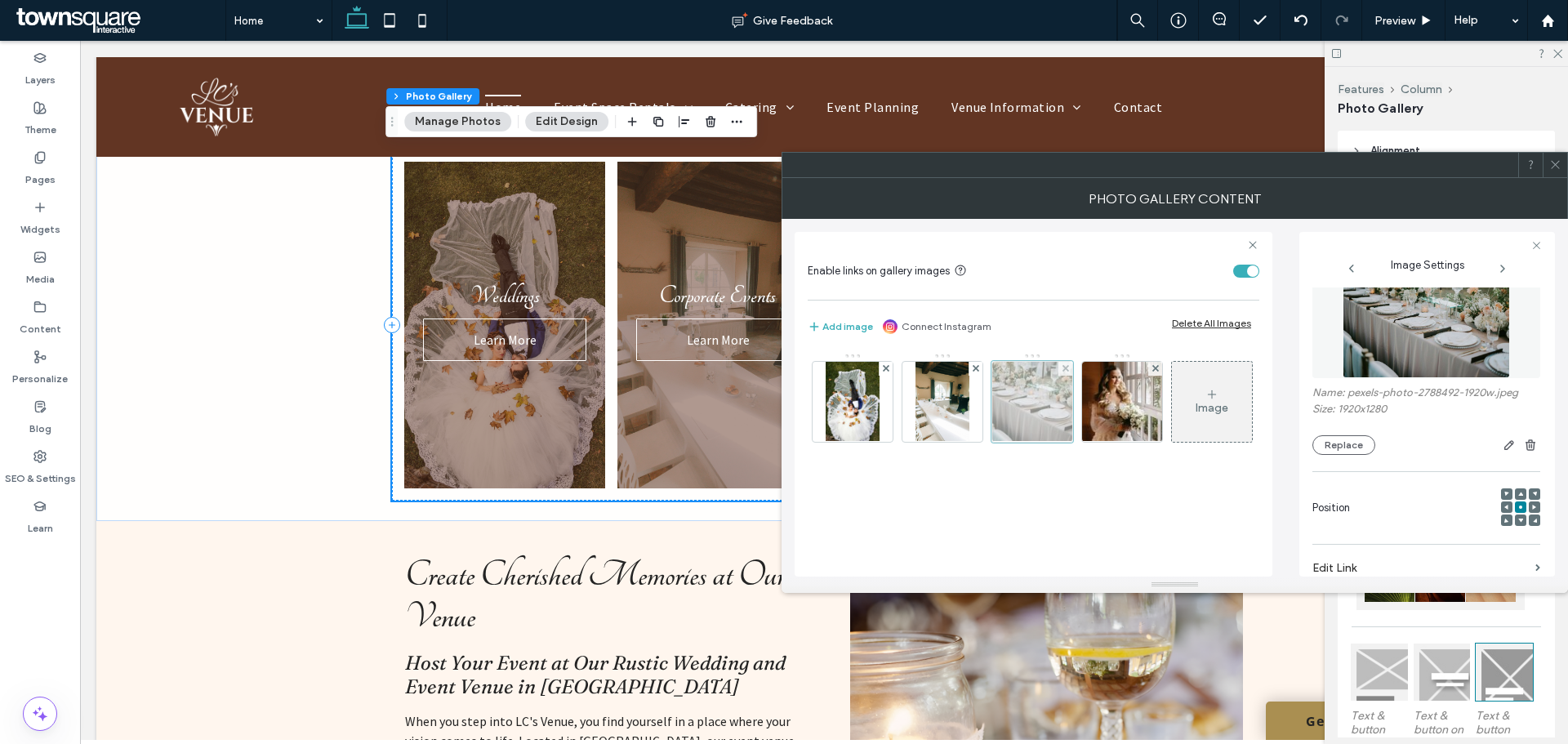
scroll to position [245, 0]
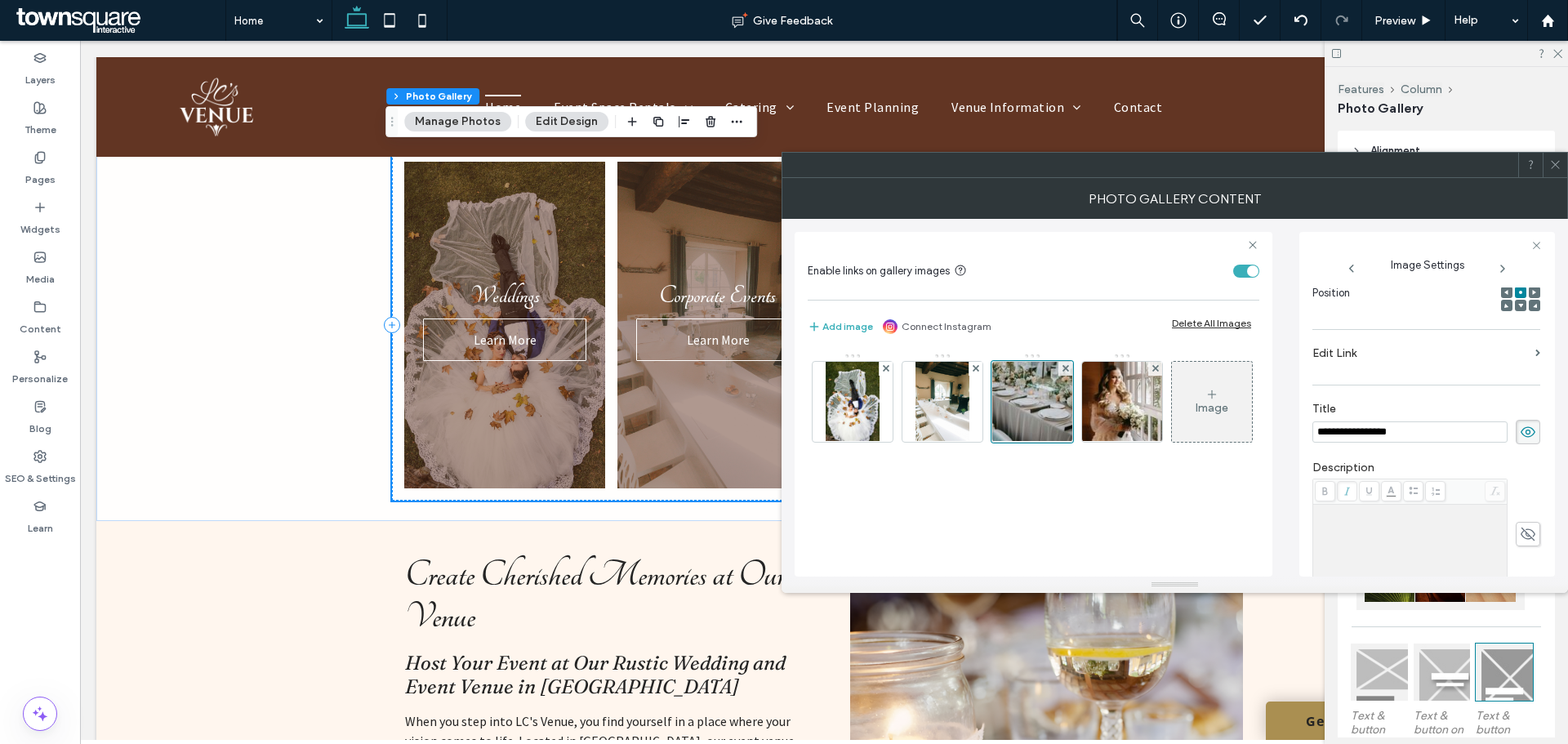
click at [1419, 436] on input "**********" at bounding box center [1410, 431] width 195 height 21
type input "*"
type input "**********"
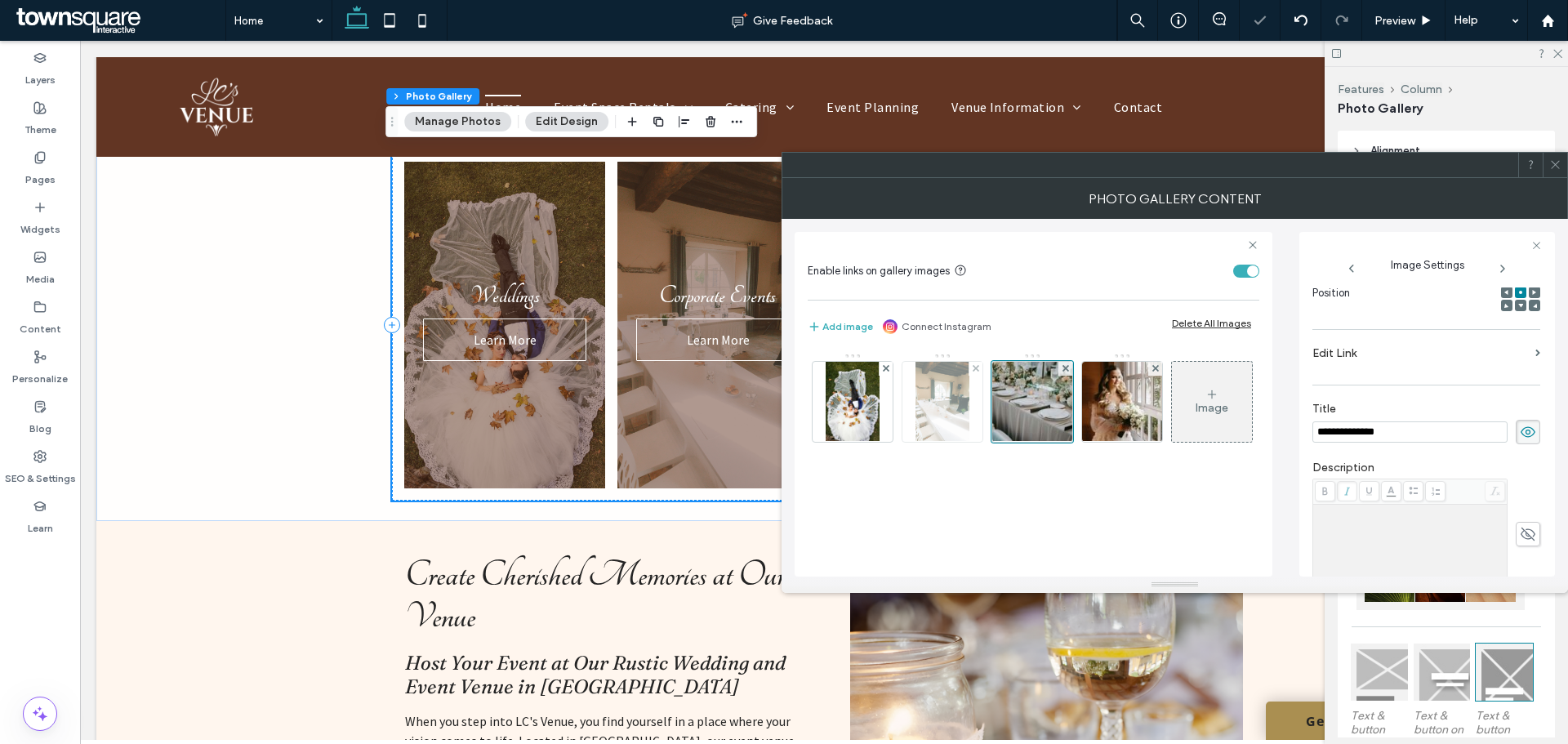
click at [947, 405] on img at bounding box center [942, 402] width 53 height 80
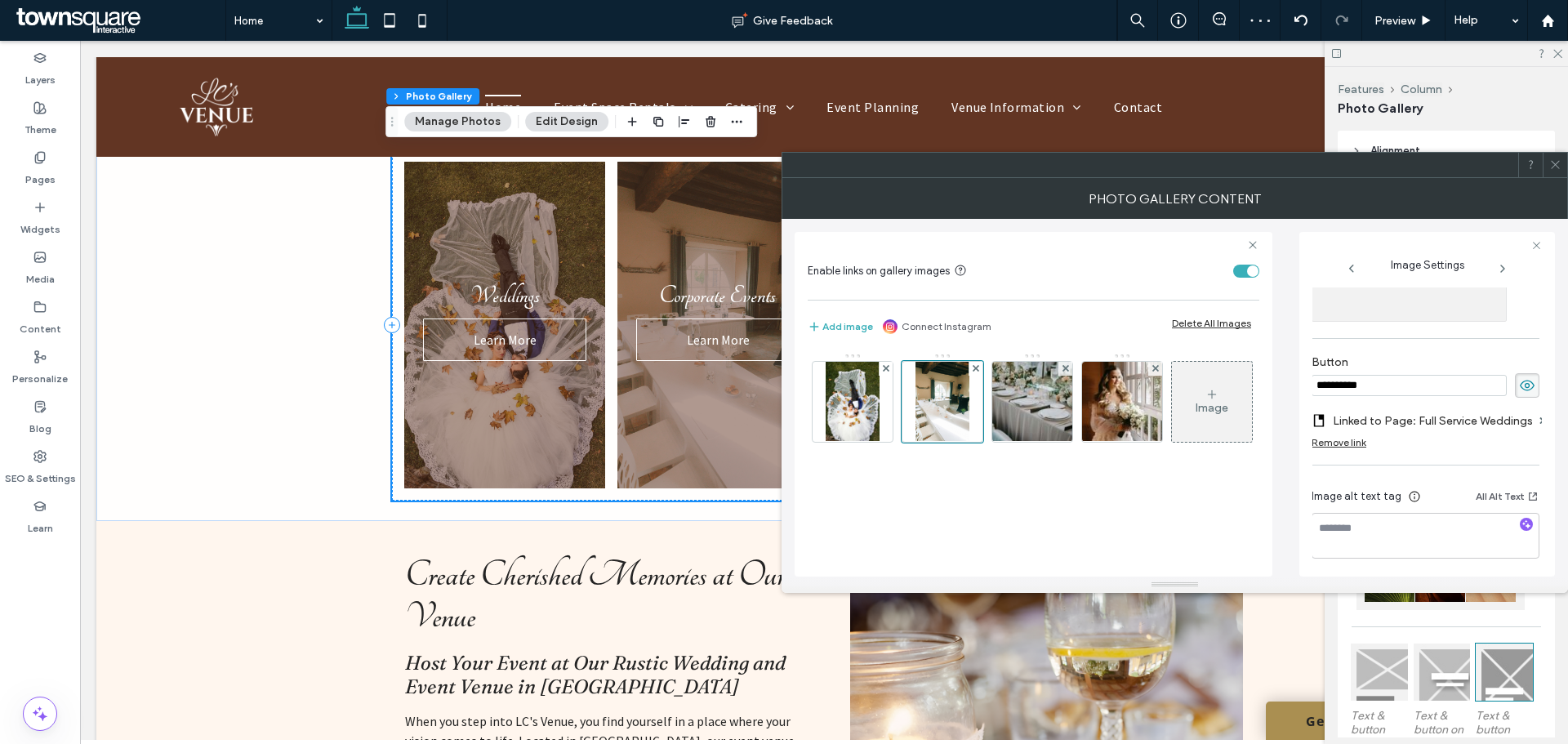
scroll to position [528, 1]
click at [1416, 418] on label "Linked to Page: Full Service Weddings" at bounding box center [1432, 420] width 200 height 30
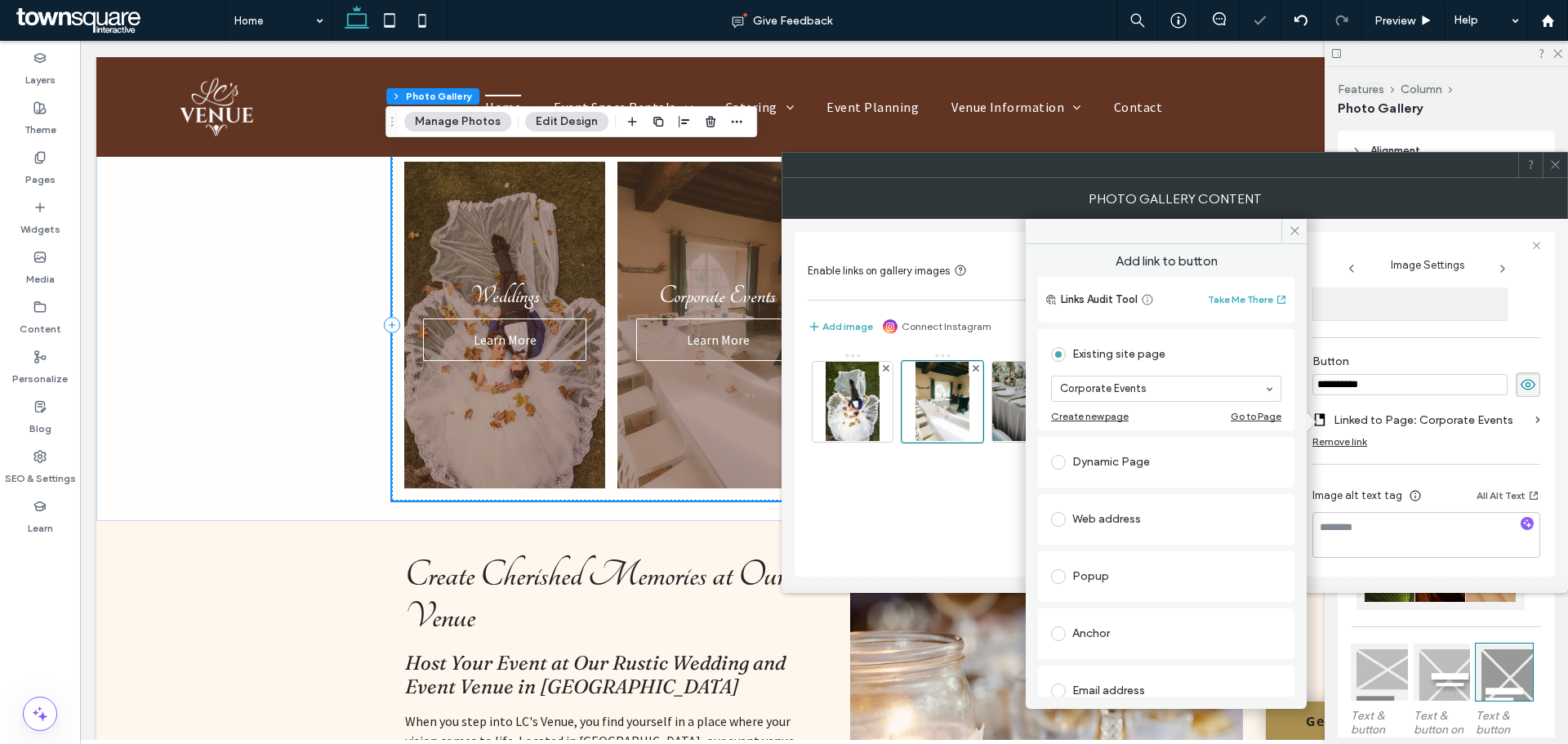
scroll to position [528, 0]
click at [1293, 232] on use at bounding box center [1294, 231] width 8 height 8
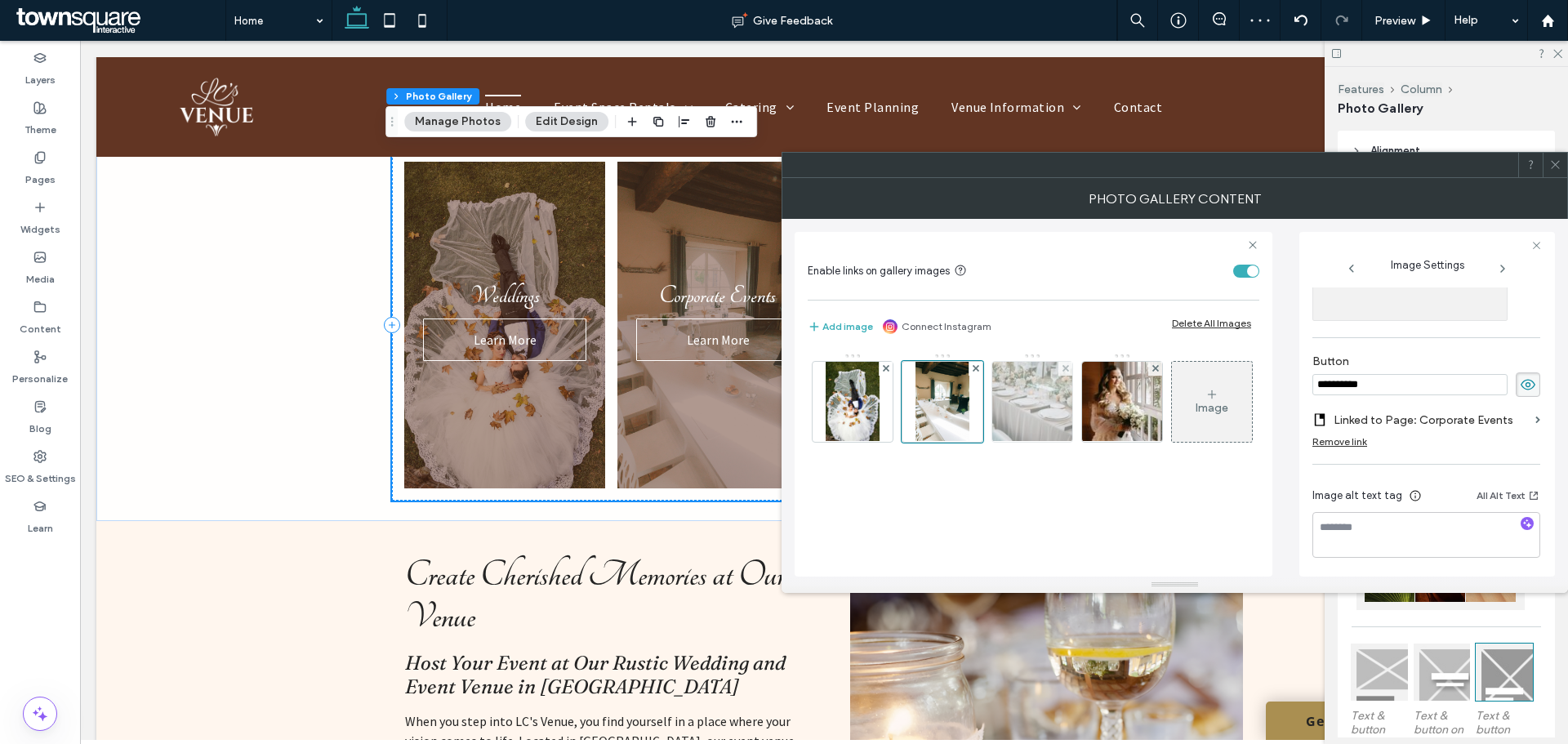
click at [1047, 413] on img at bounding box center [1032, 402] width 120 height 80
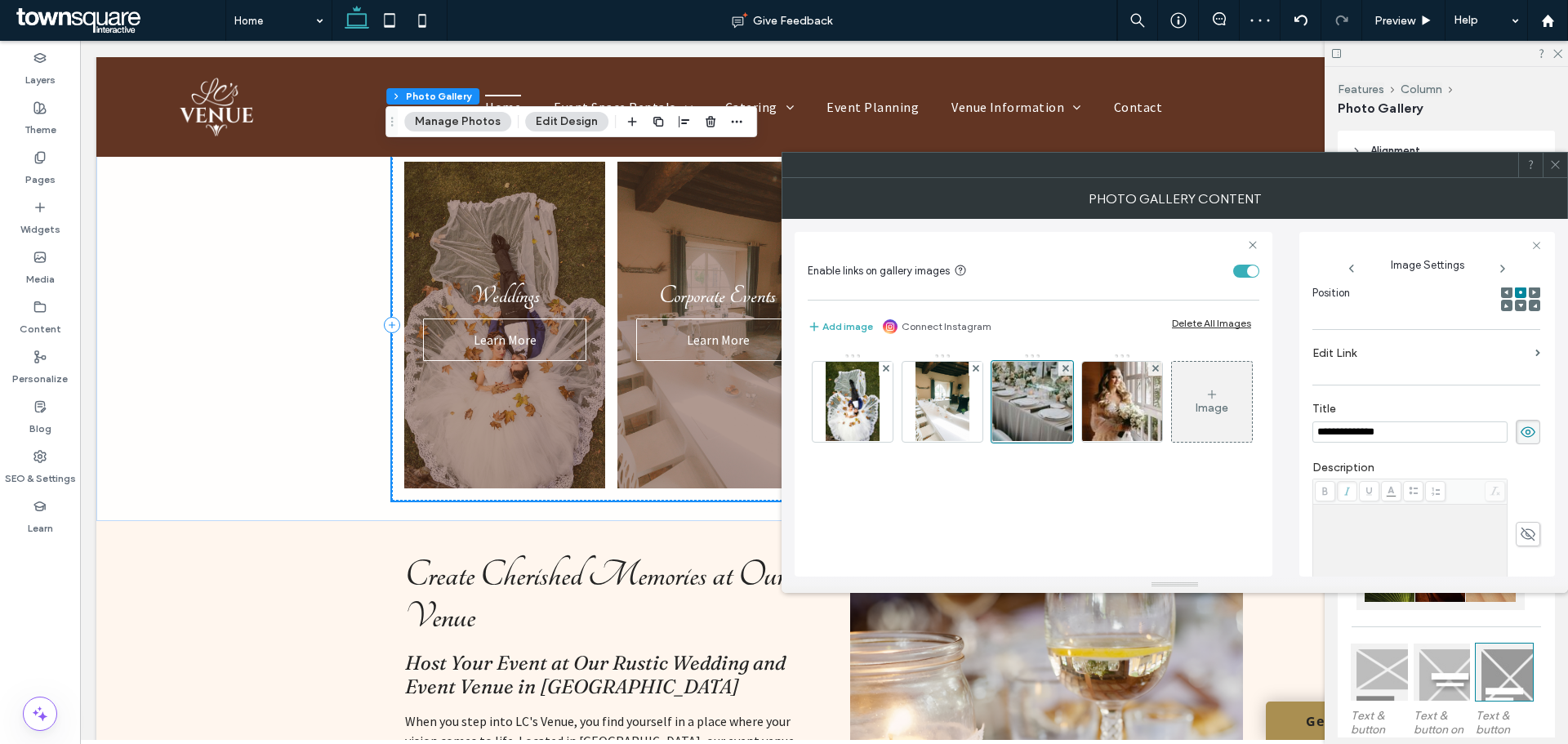
scroll to position [0, 0]
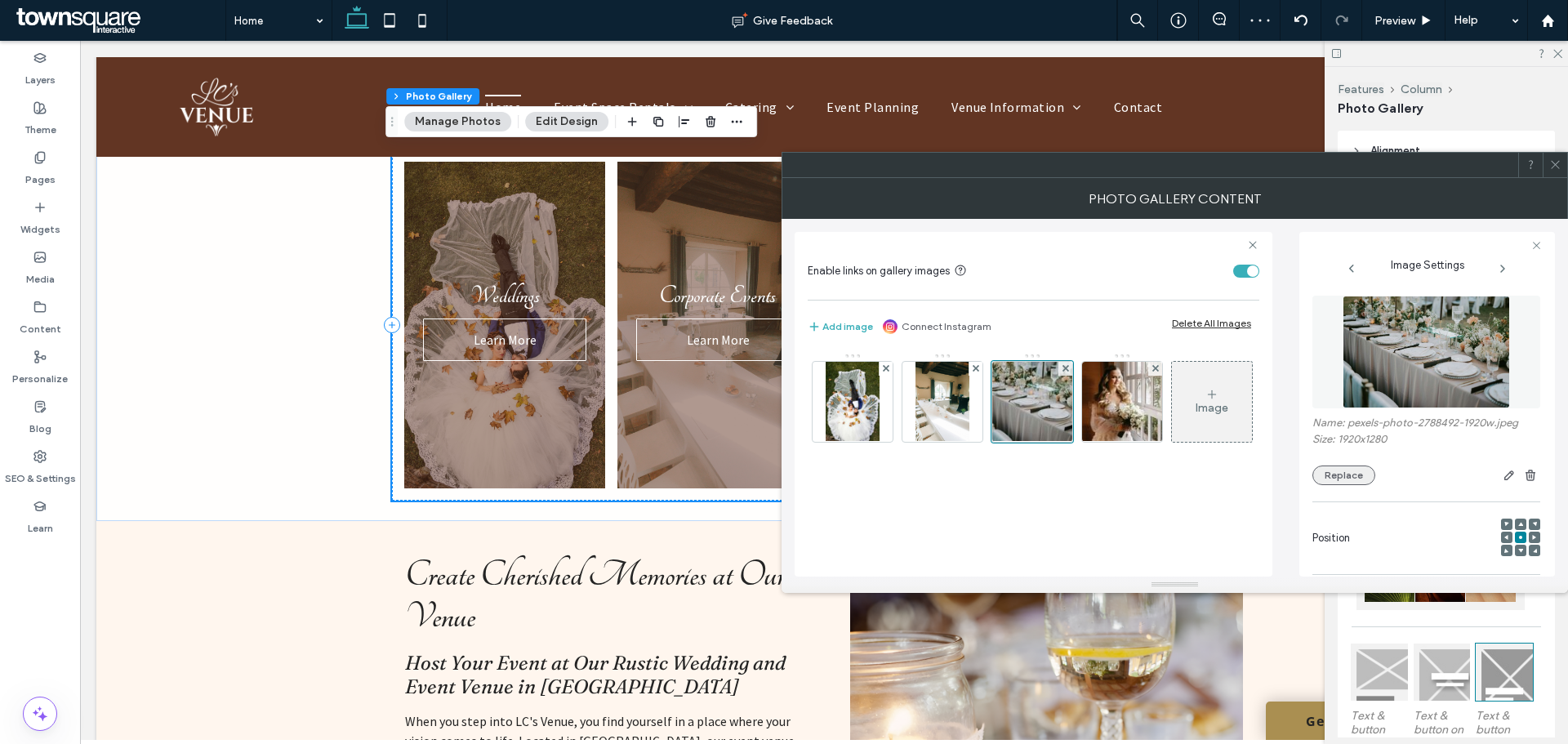
click at [1352, 484] on button "Replace" at bounding box center [1344, 475] width 63 height 19
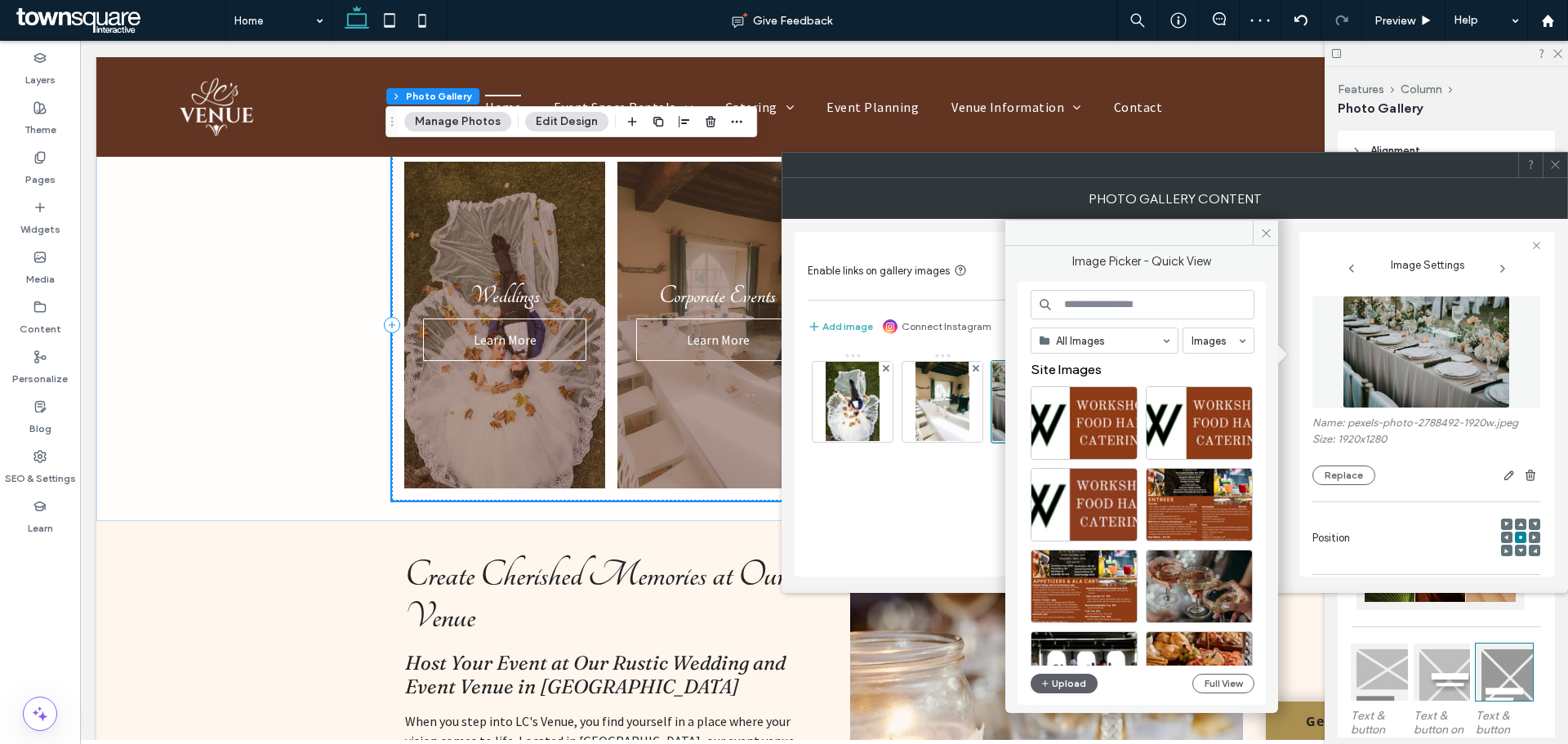
click at [1113, 296] on input at bounding box center [1142, 304] width 224 height 29
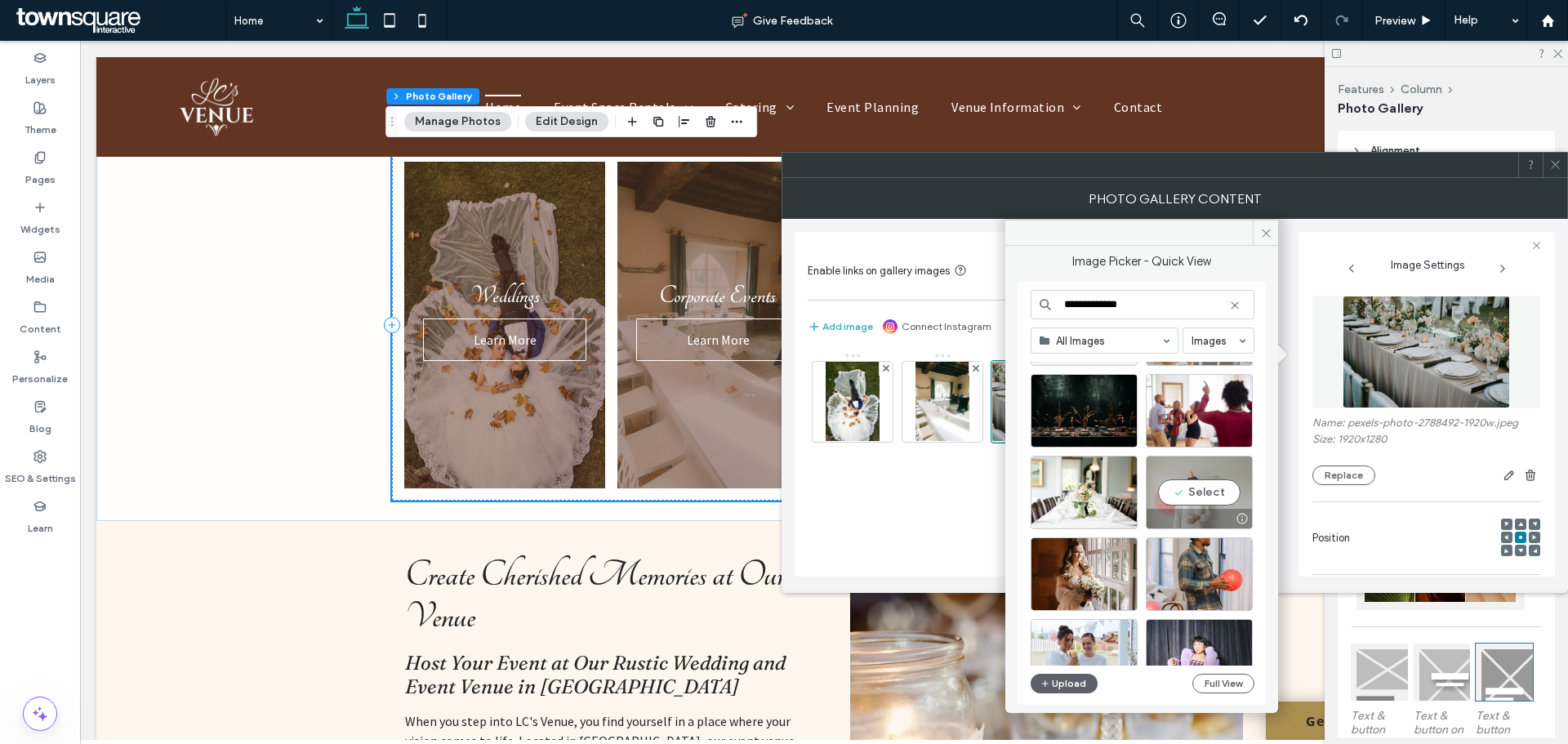
scroll to position [95, 0]
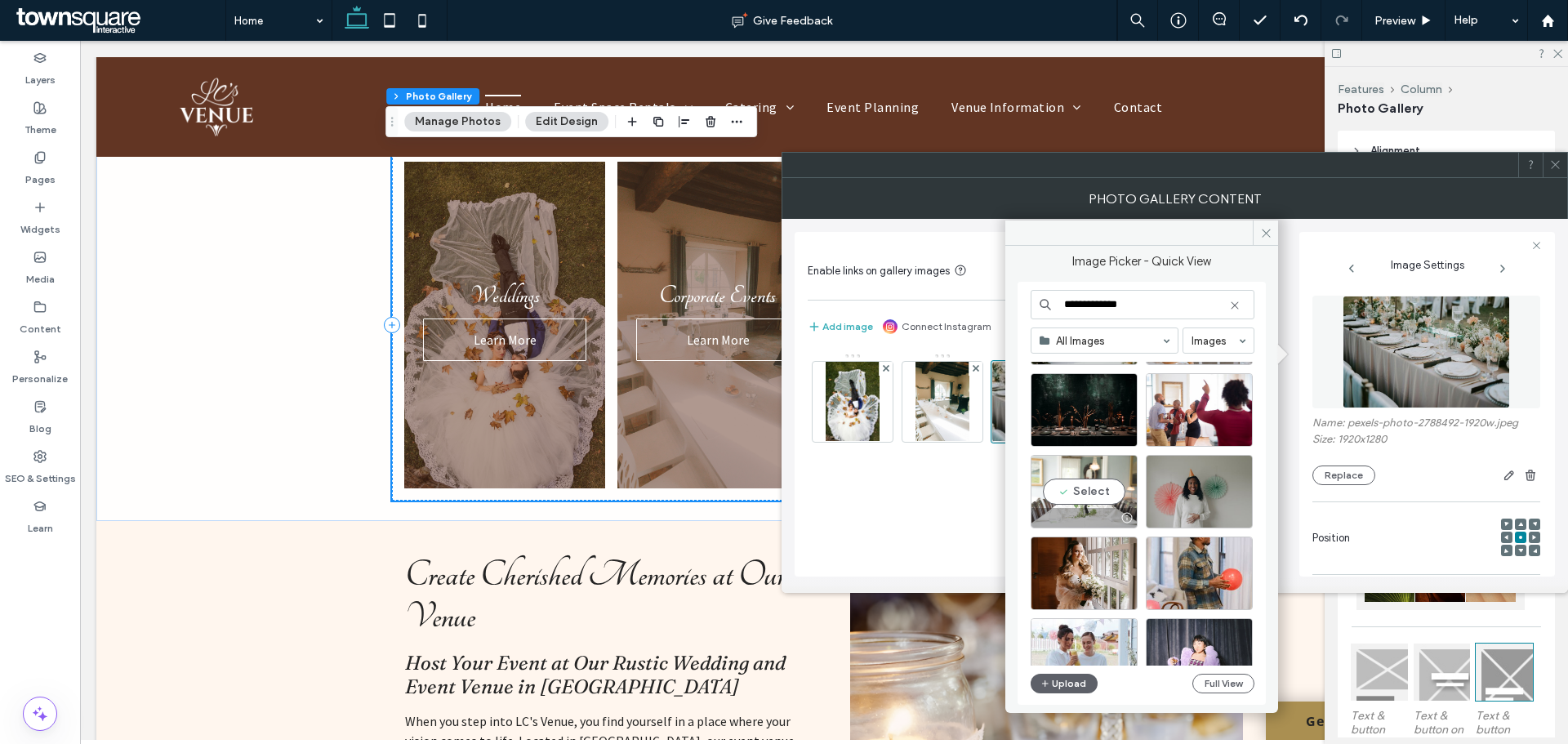
type input "**********"
click at [1121, 490] on div "Select" at bounding box center [1084, 491] width 107 height 74
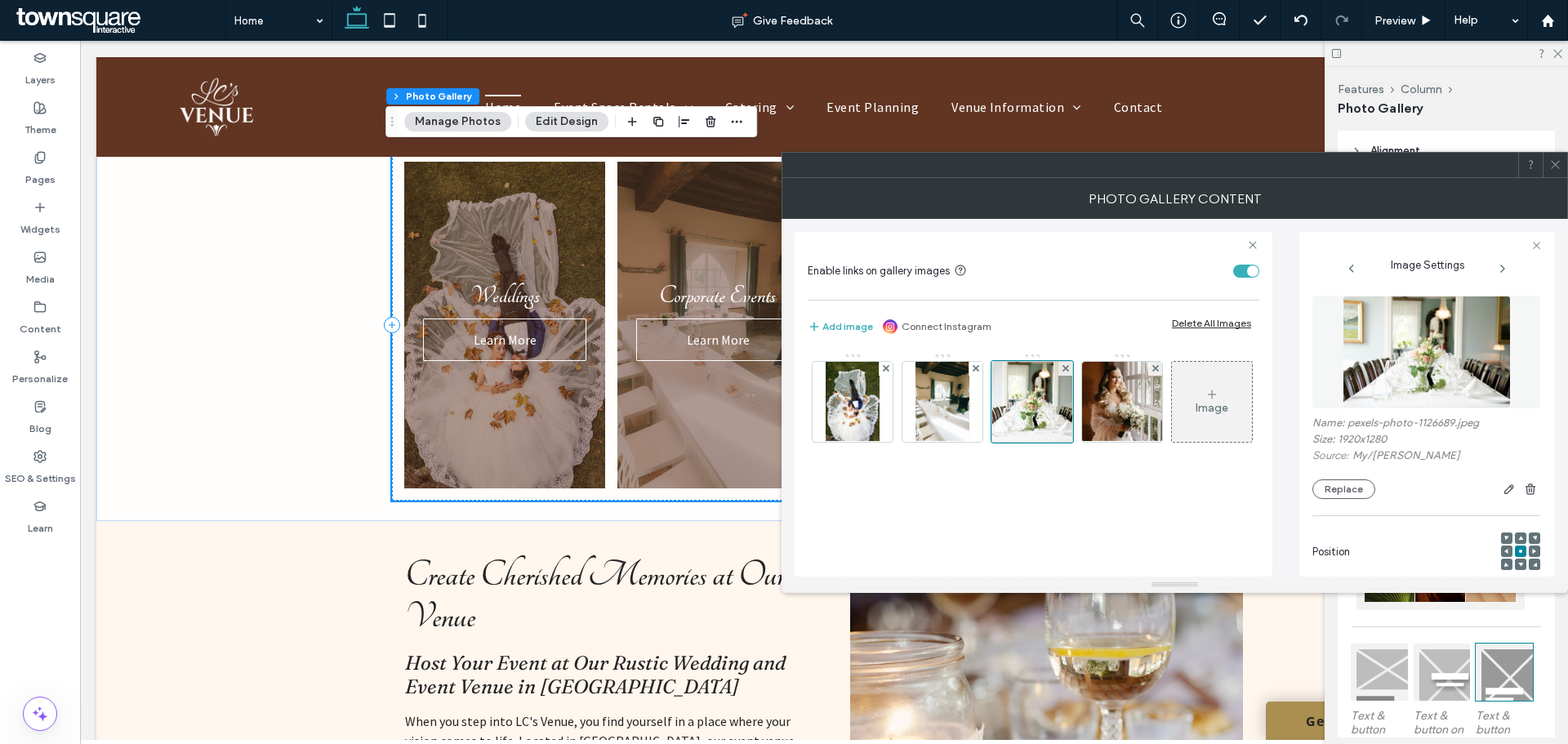
click at [1559, 160] on icon at bounding box center [1555, 164] width 13 height 13
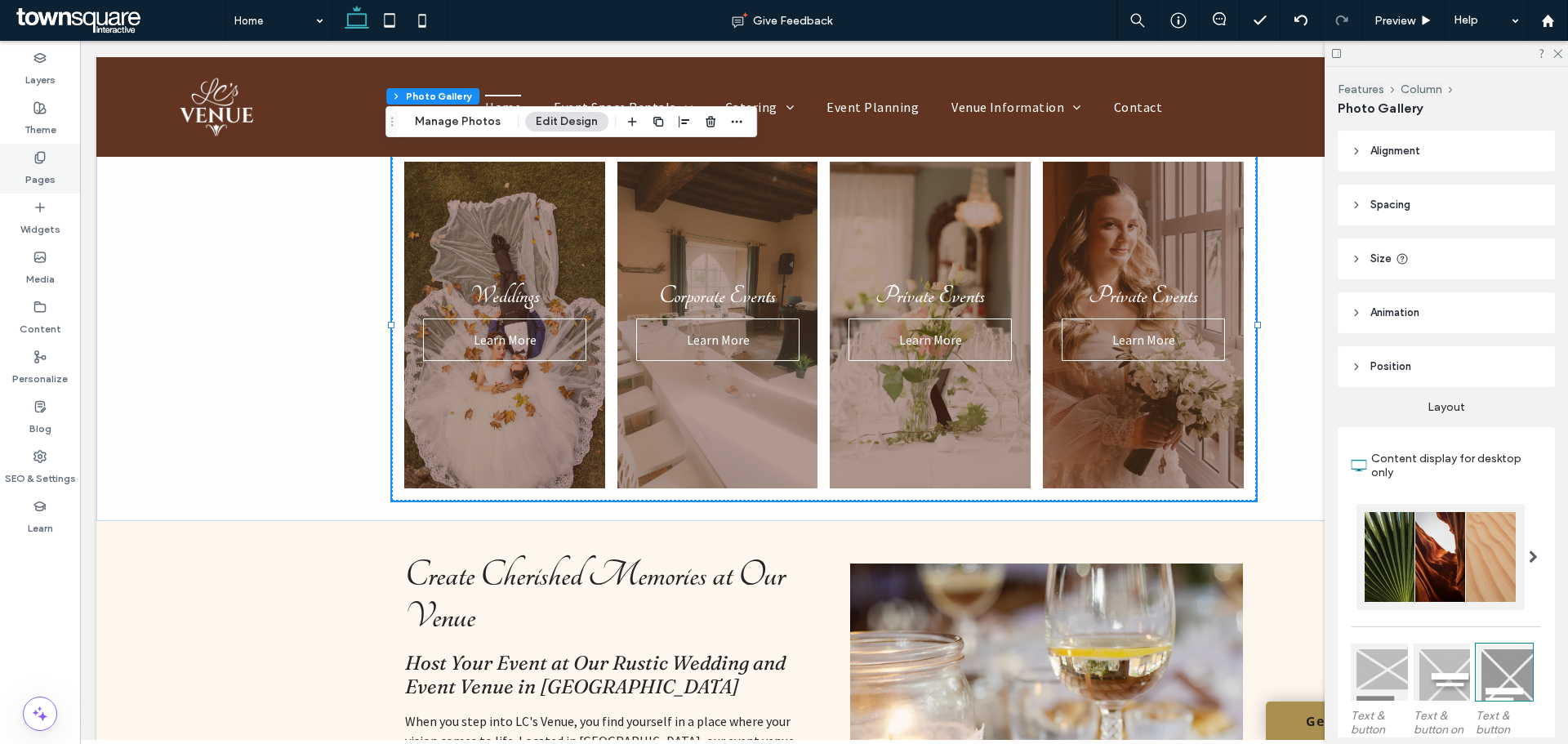
click at [37, 156] on icon at bounding box center [40, 157] width 13 height 13
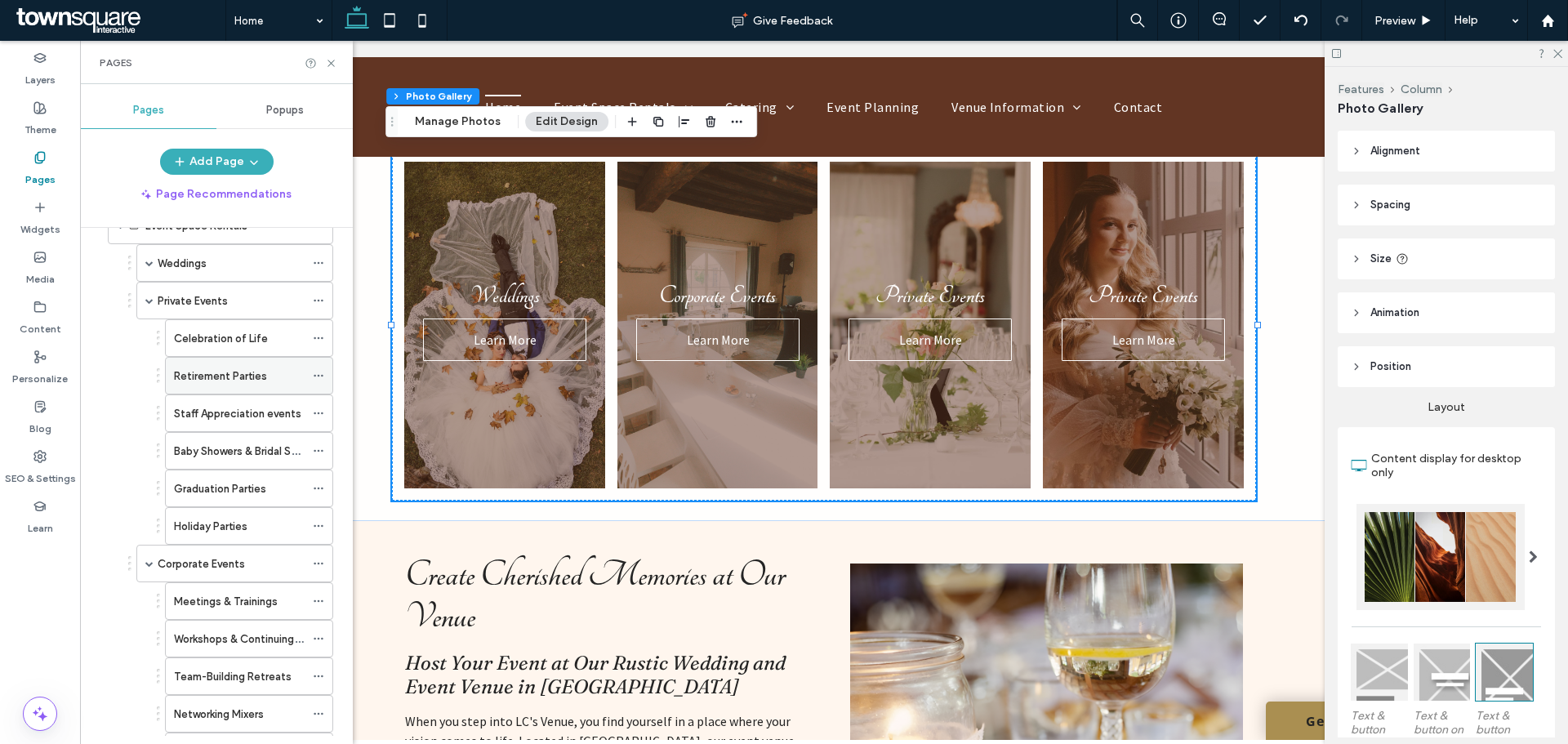
scroll to position [95, 0]
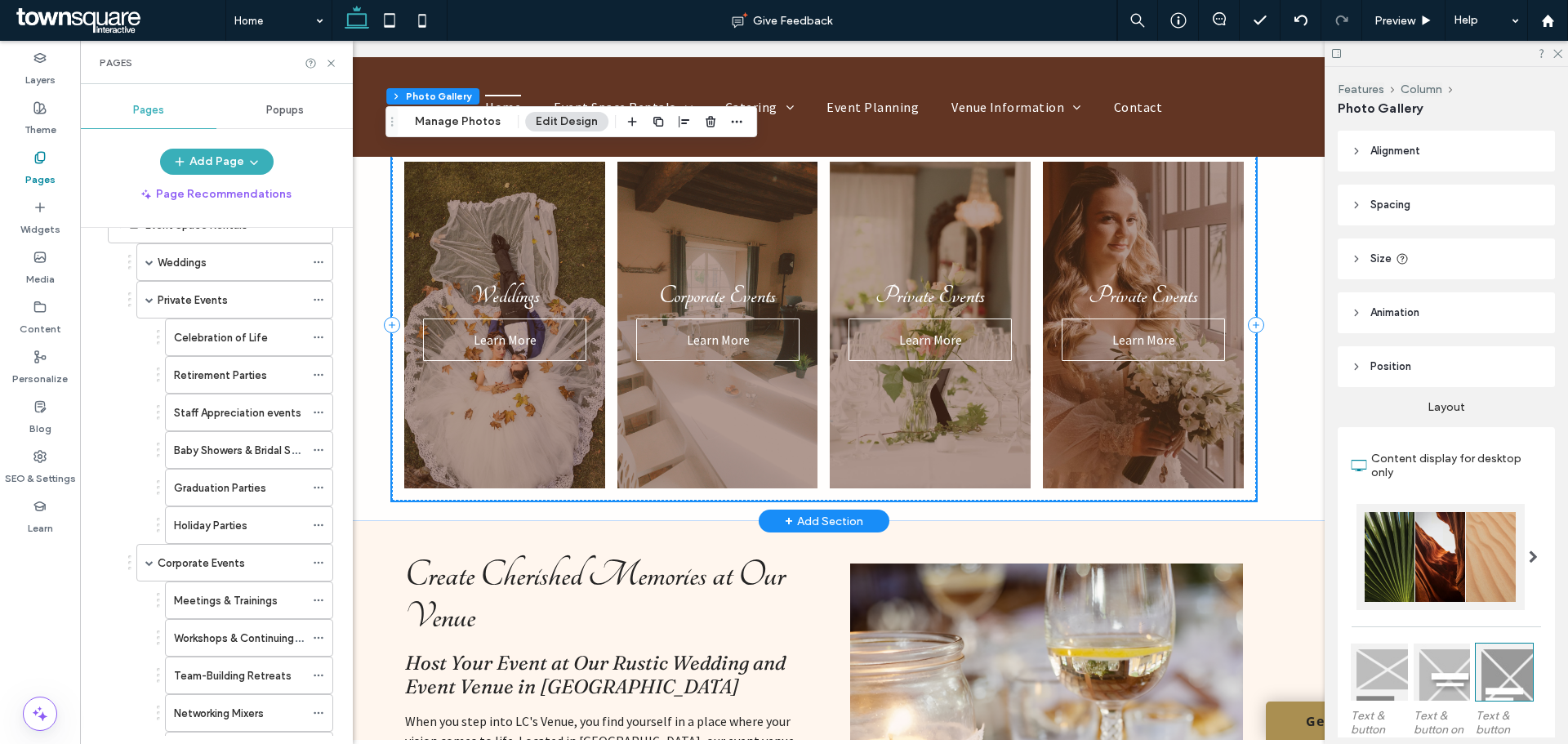
click at [1157, 234] on link at bounding box center [1144, 325] width 213 height 346
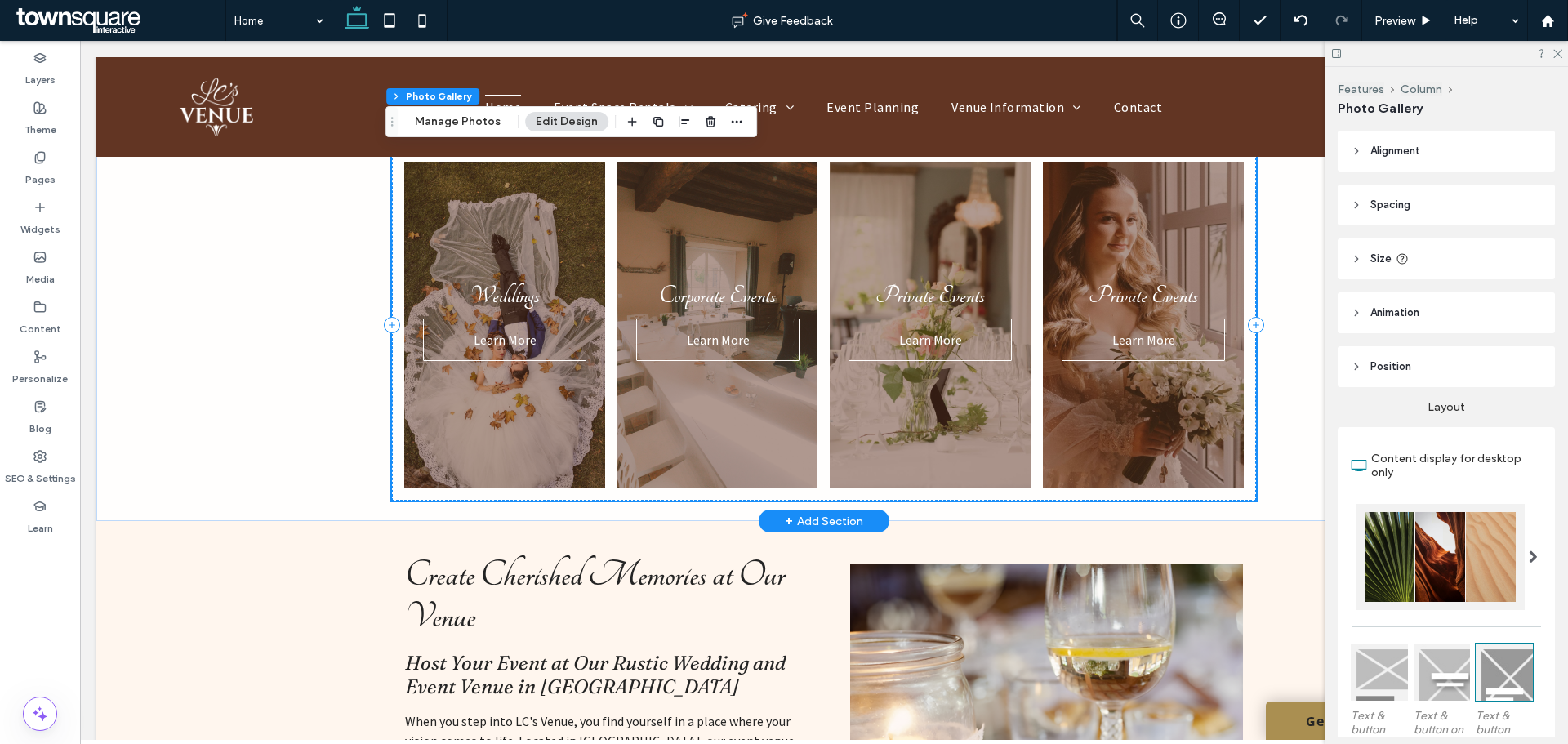
click at [1124, 251] on link at bounding box center [1144, 325] width 213 height 346
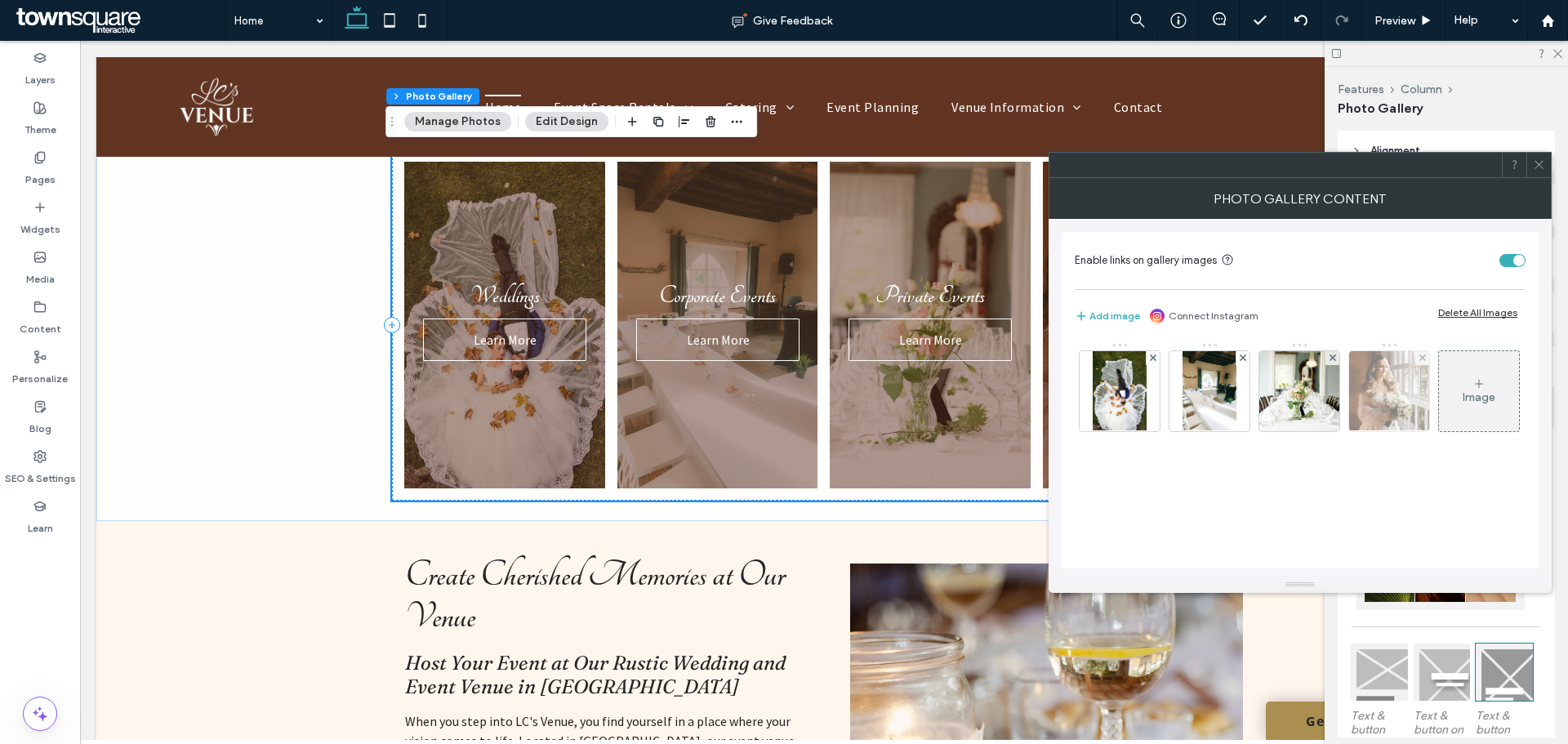
click at [1409, 387] on img at bounding box center [1389, 391] width 120 height 80
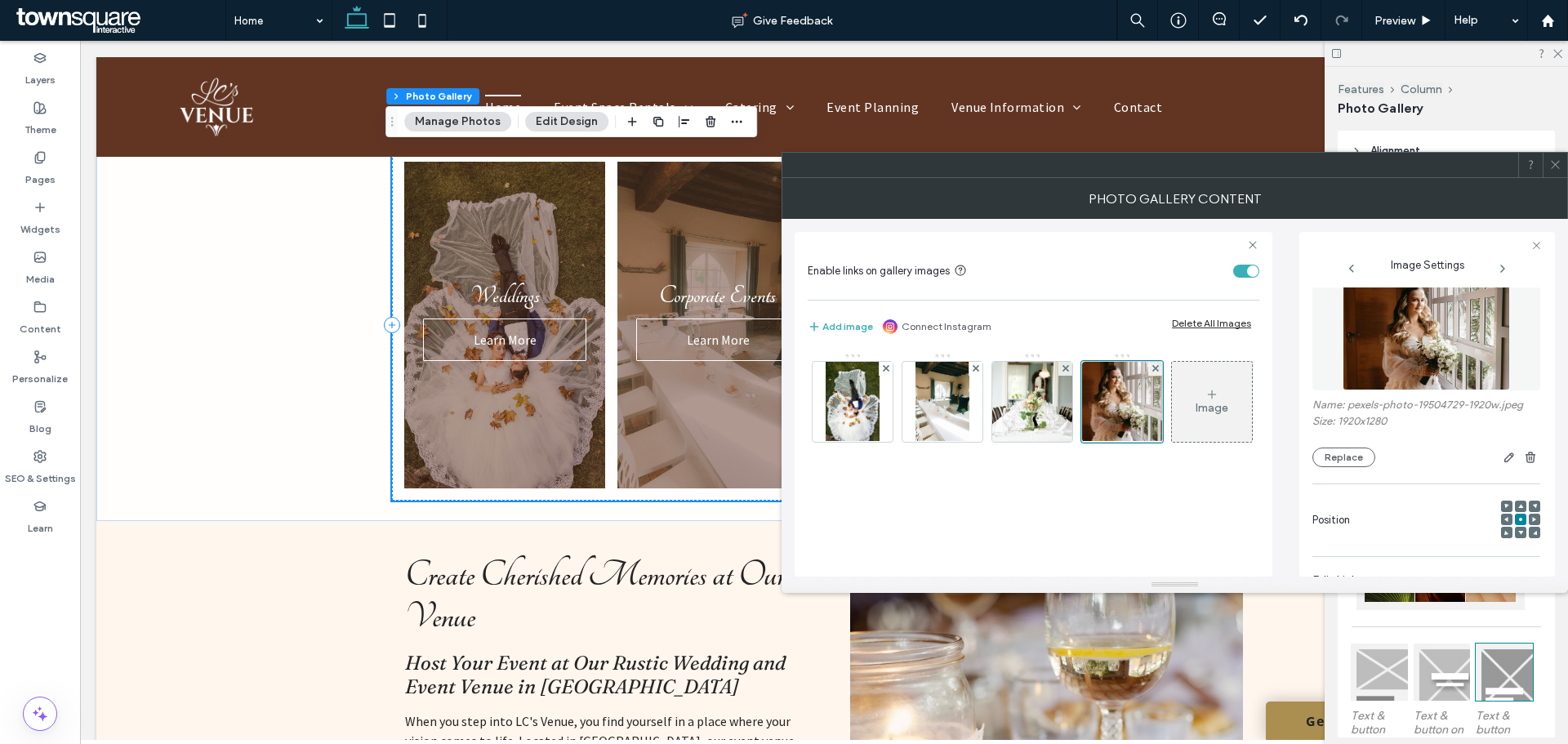
scroll to position [9, 0]
click at [1336, 464] on button "Replace" at bounding box center [1344, 465] width 63 height 19
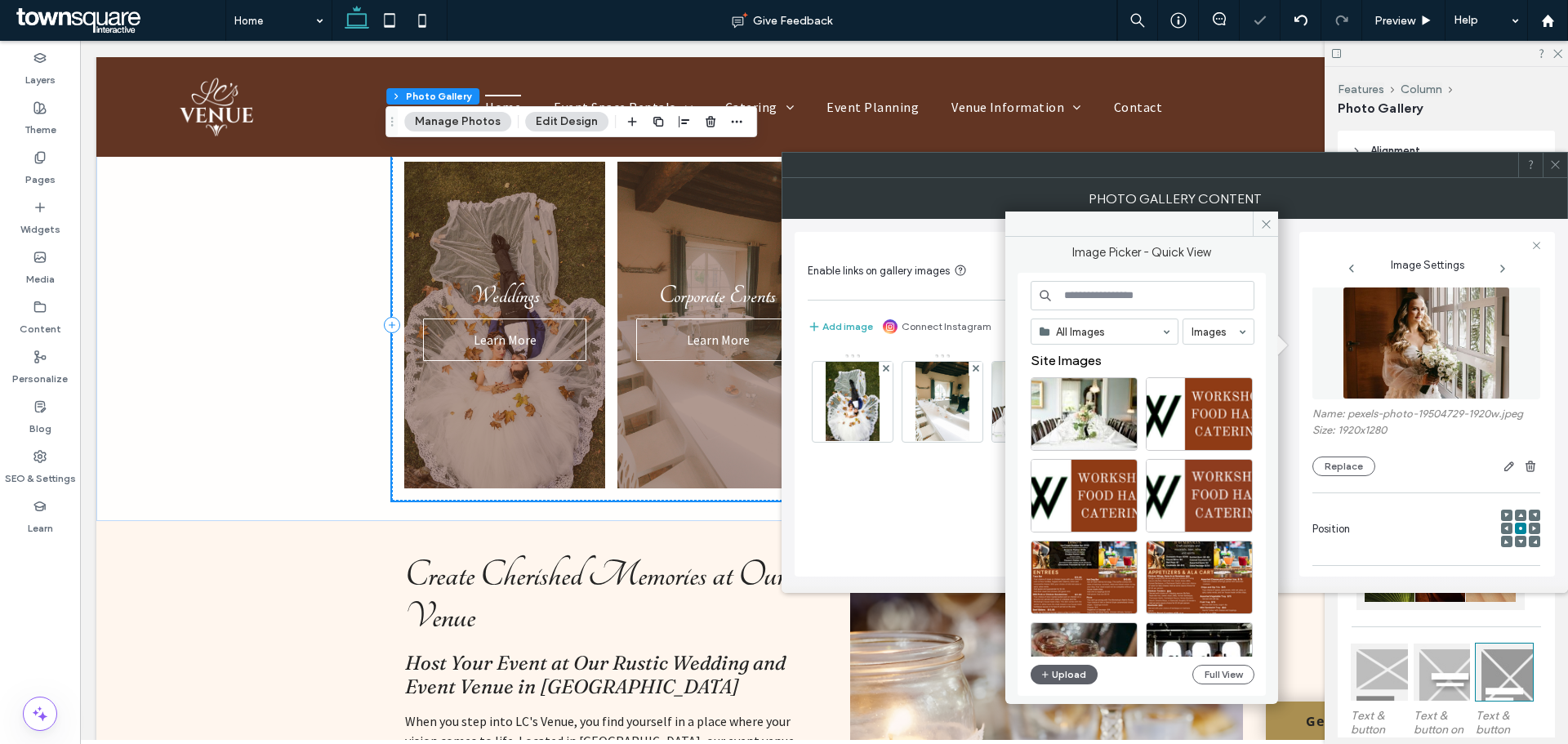
click at [1114, 294] on input at bounding box center [1142, 295] width 224 height 29
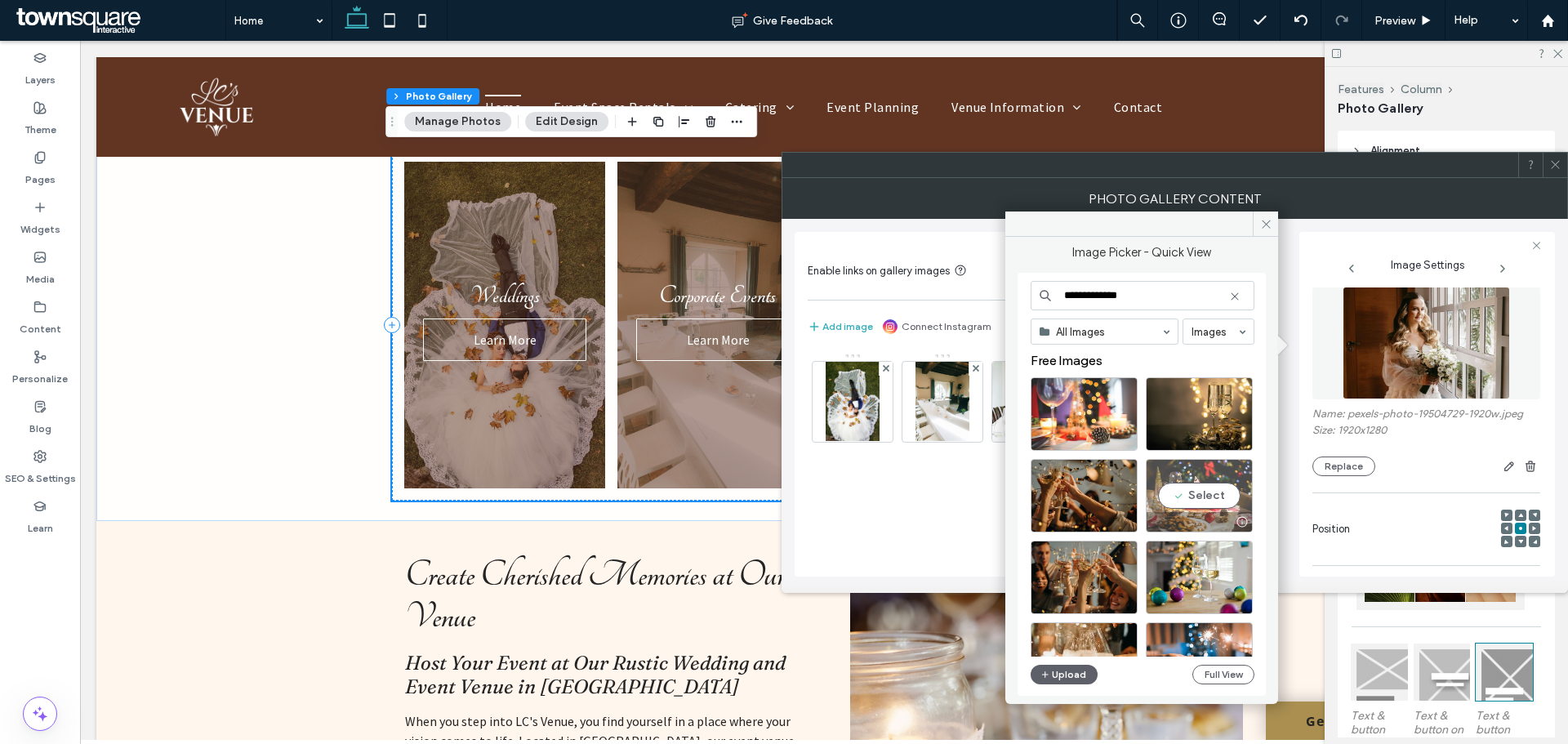
type input "**********"
click at [1186, 463] on div "Select" at bounding box center [1200, 495] width 107 height 74
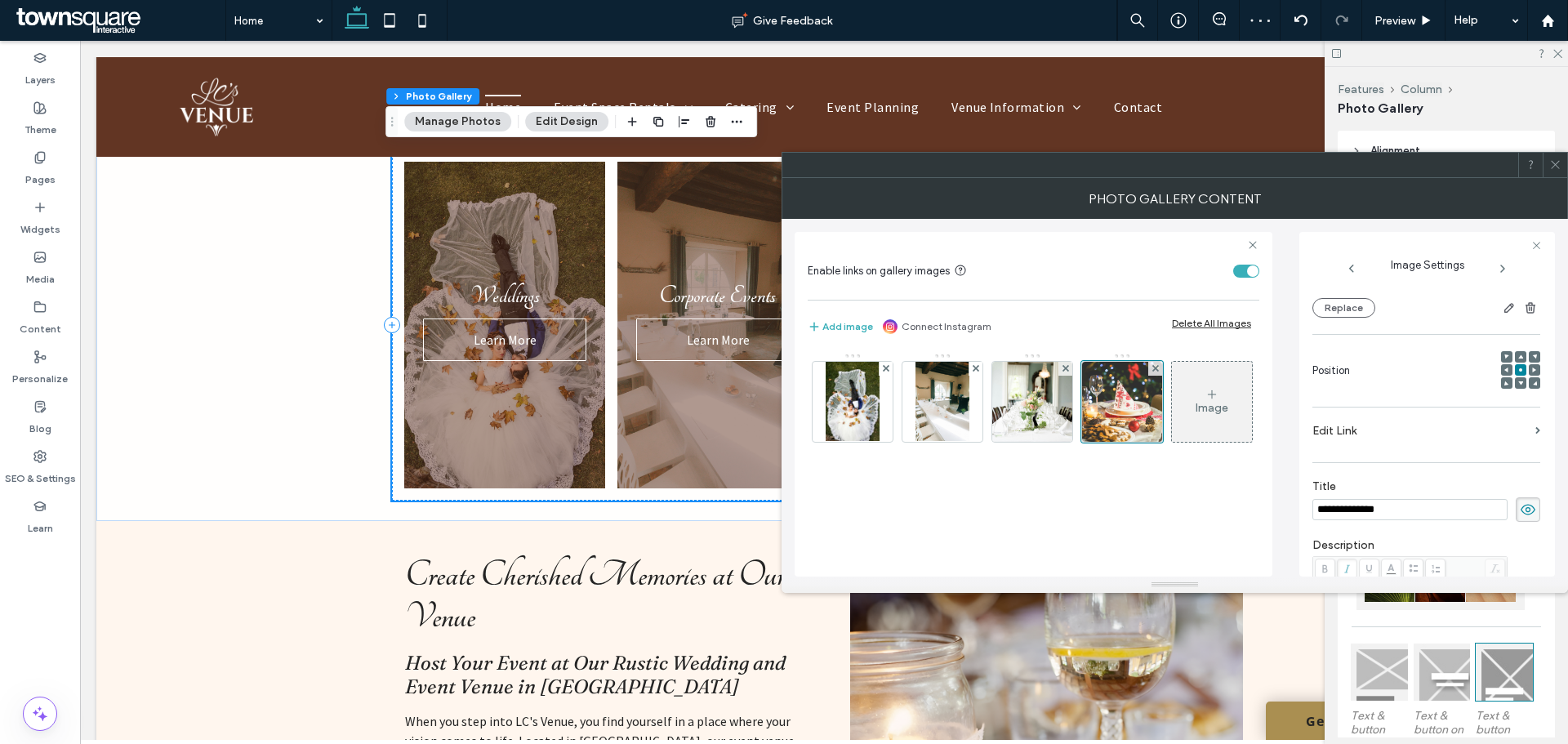
scroll to position [264, 0]
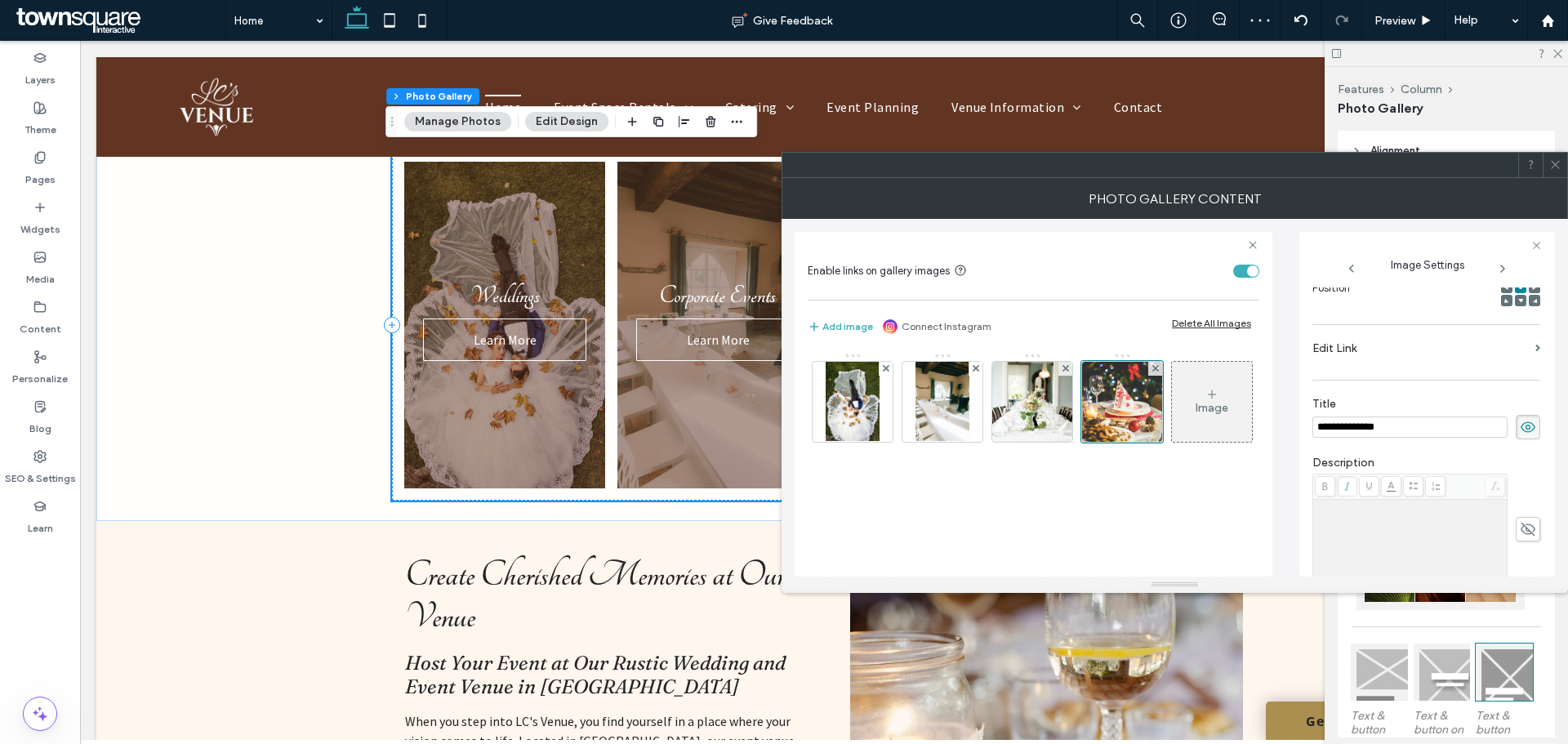
click at [1403, 422] on input "**********" at bounding box center [1410, 427] width 195 height 21
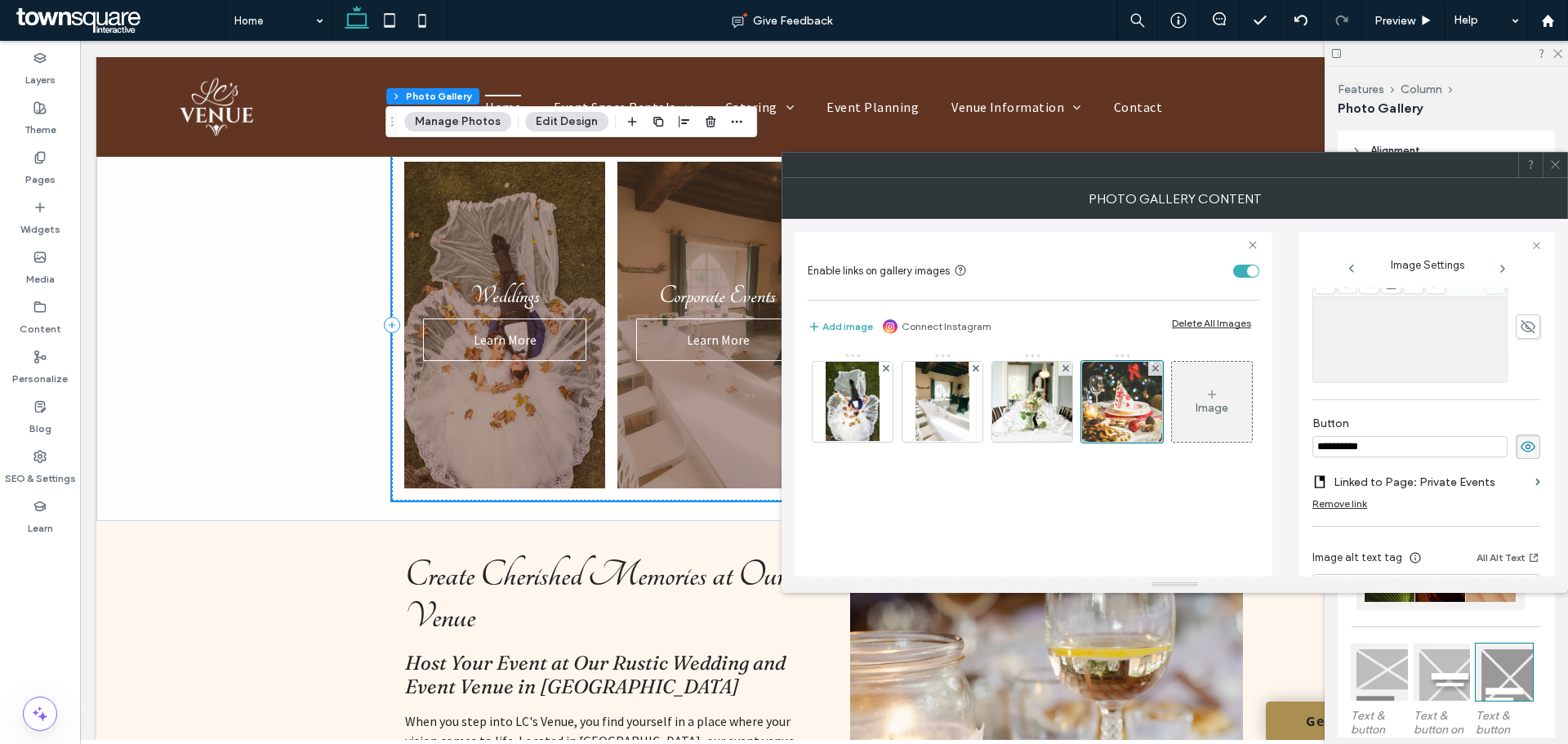
scroll to position [467, 0]
type input "**********"
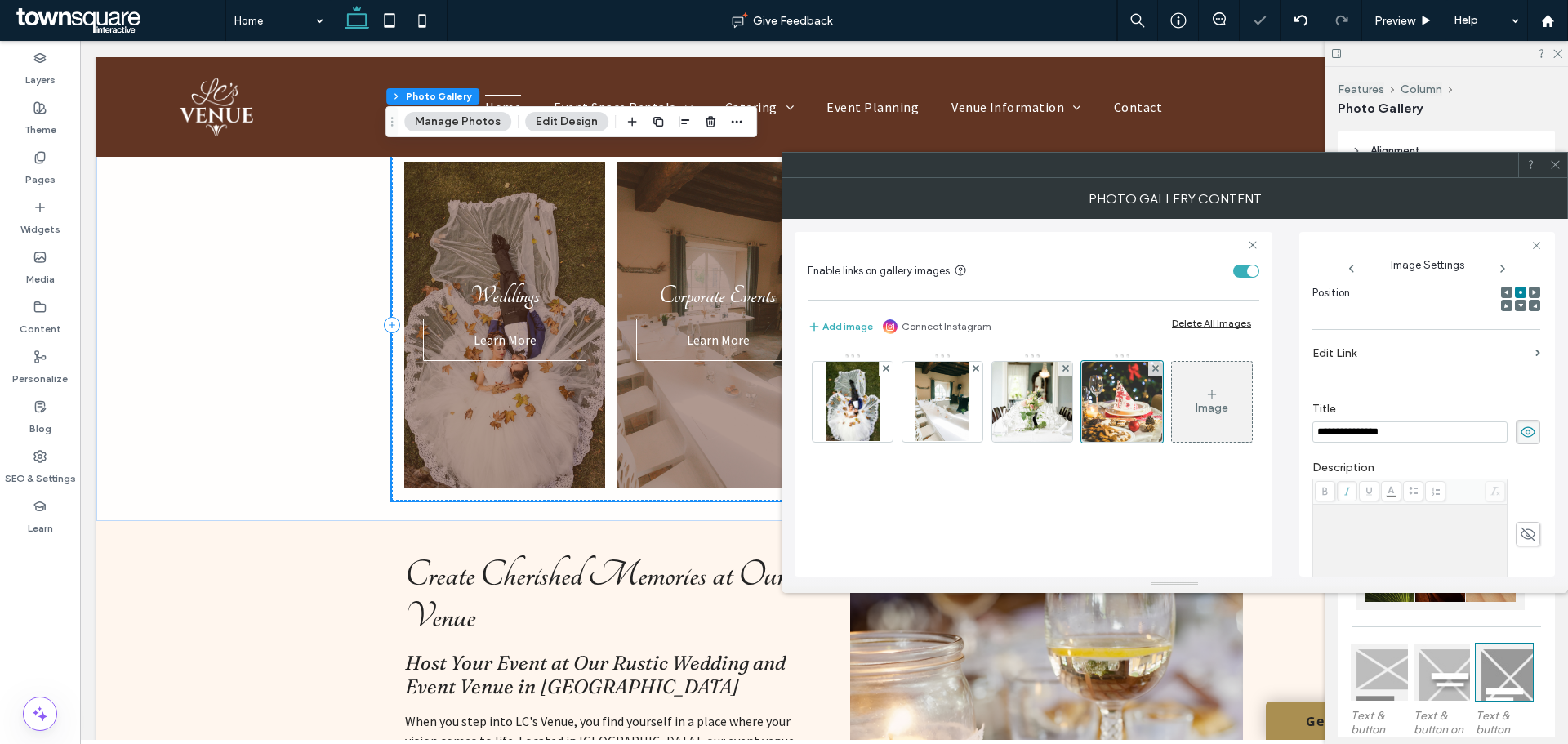
click at [1372, 479] on div "**********" at bounding box center [1427, 437] width 228 height 818
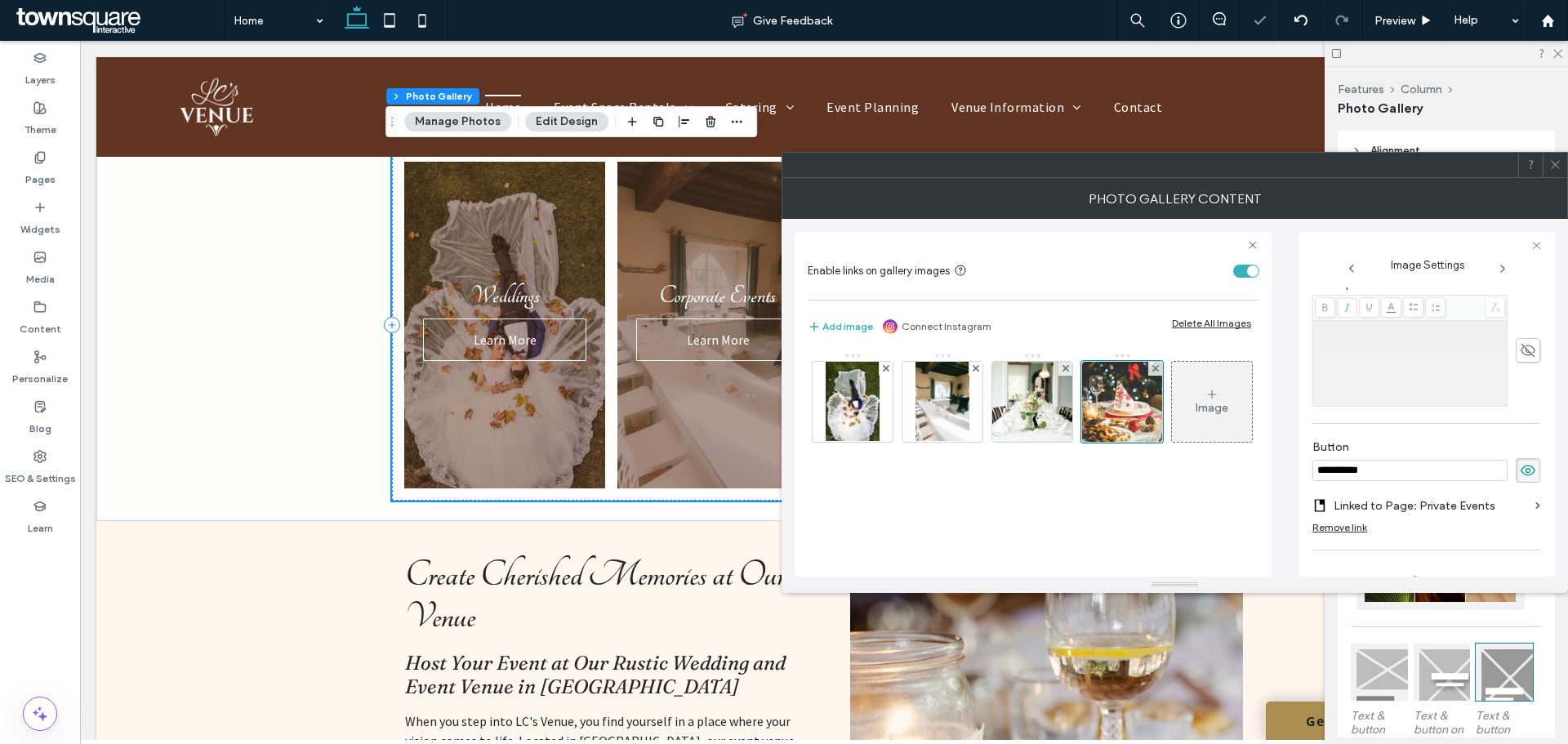
scroll to position [443, 0]
click at [1422, 504] on label "Linked to Page: Private Events" at bounding box center [1431, 505] width 195 height 30
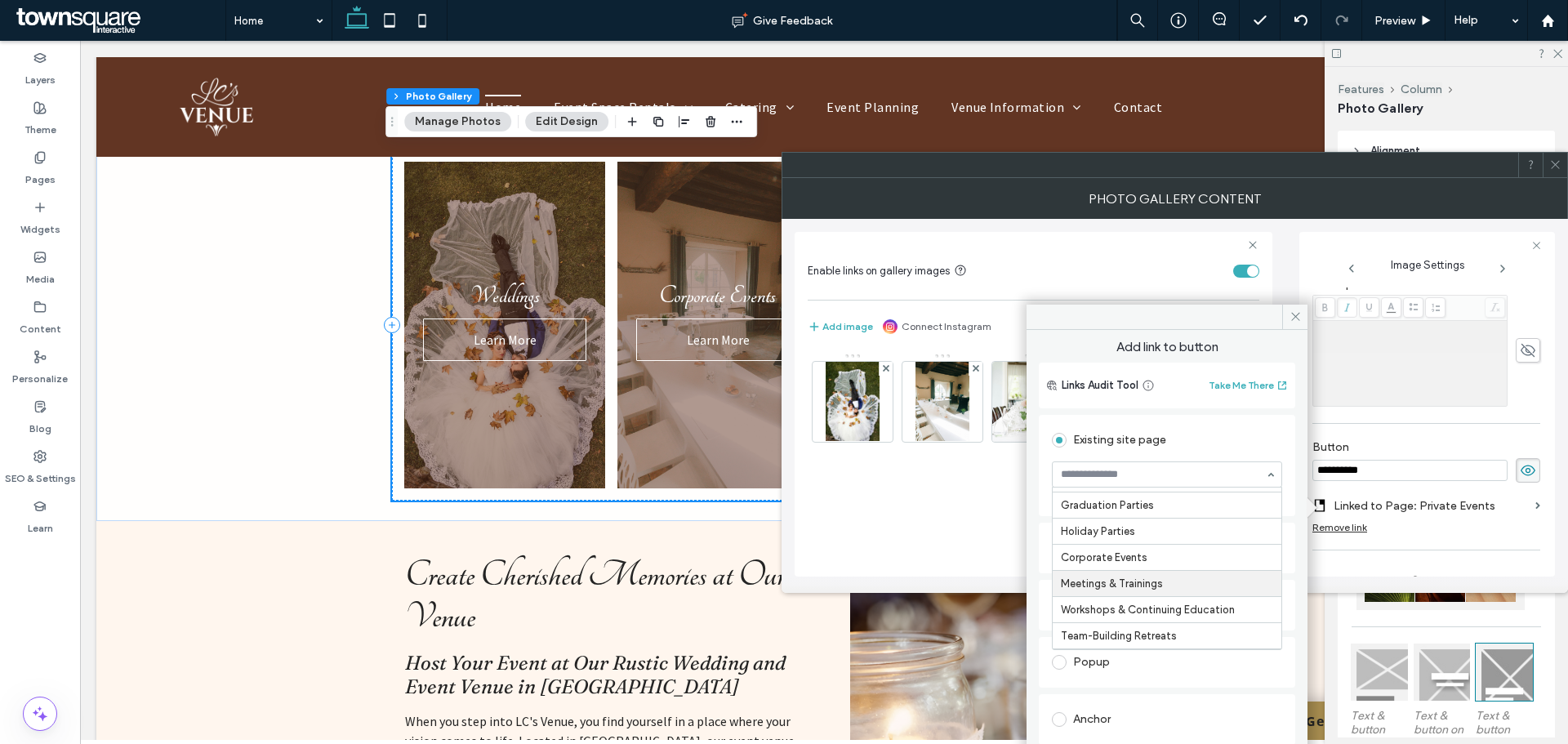
scroll to position [216, 0]
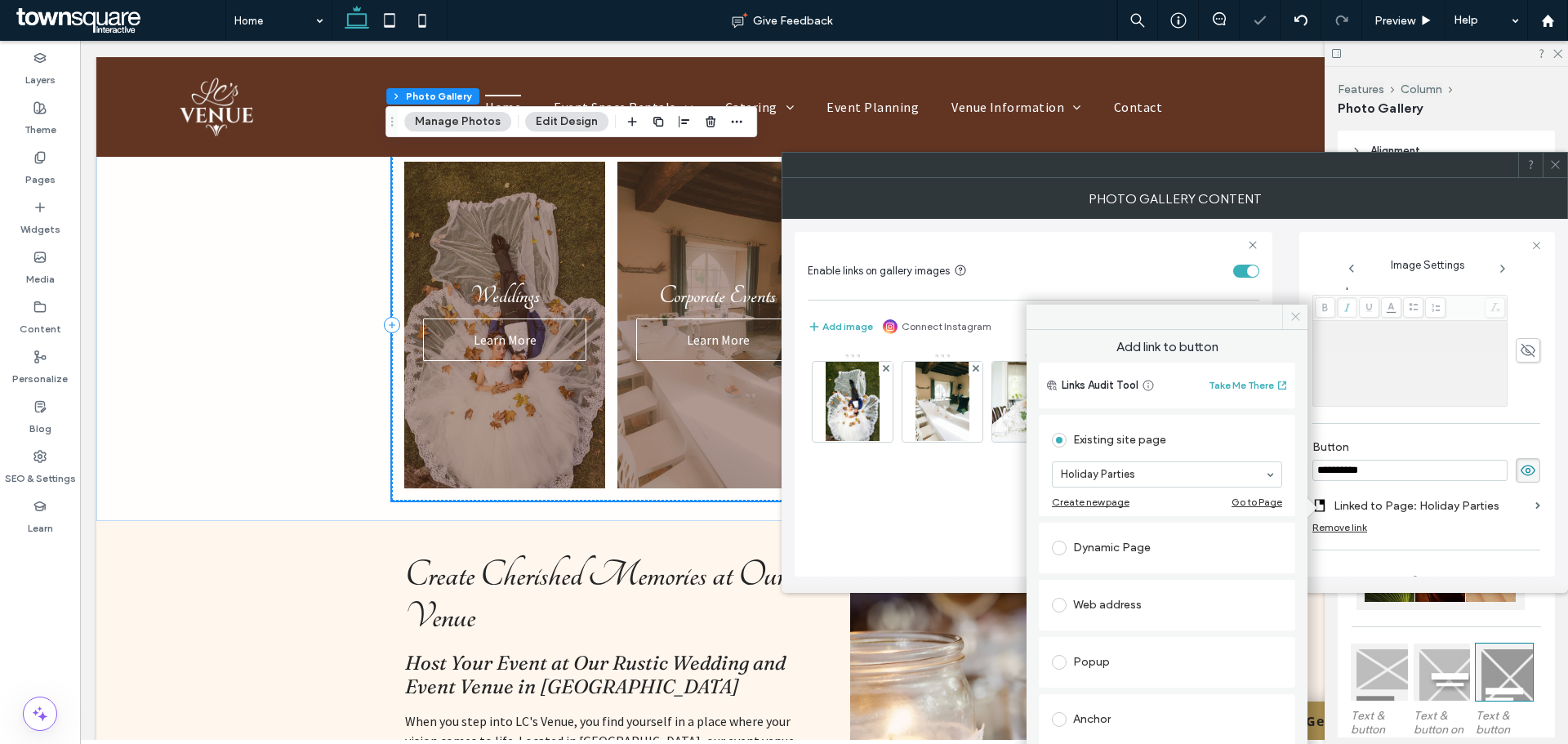
click at [1298, 316] on icon at bounding box center [1295, 316] width 13 height 13
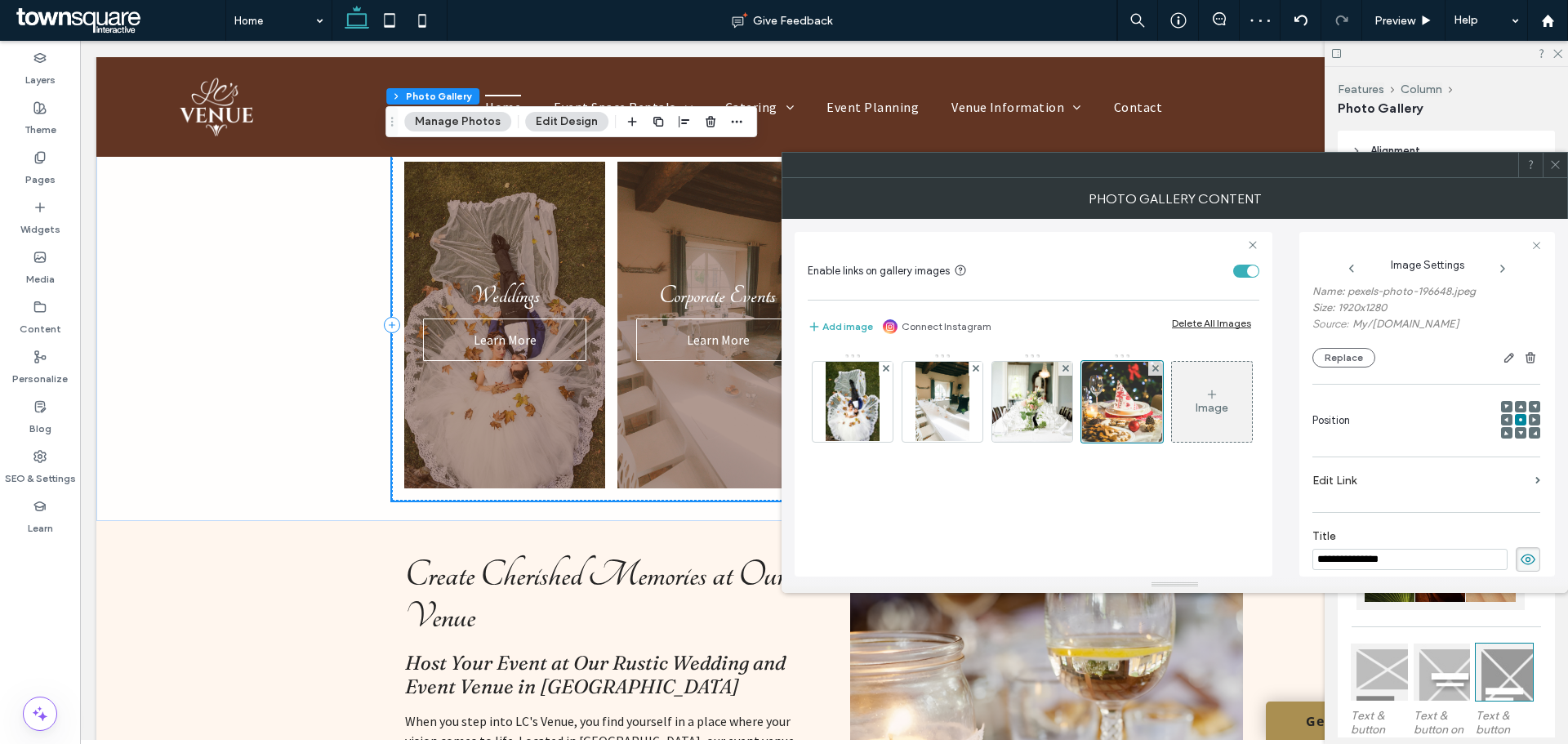
scroll to position [109, 0]
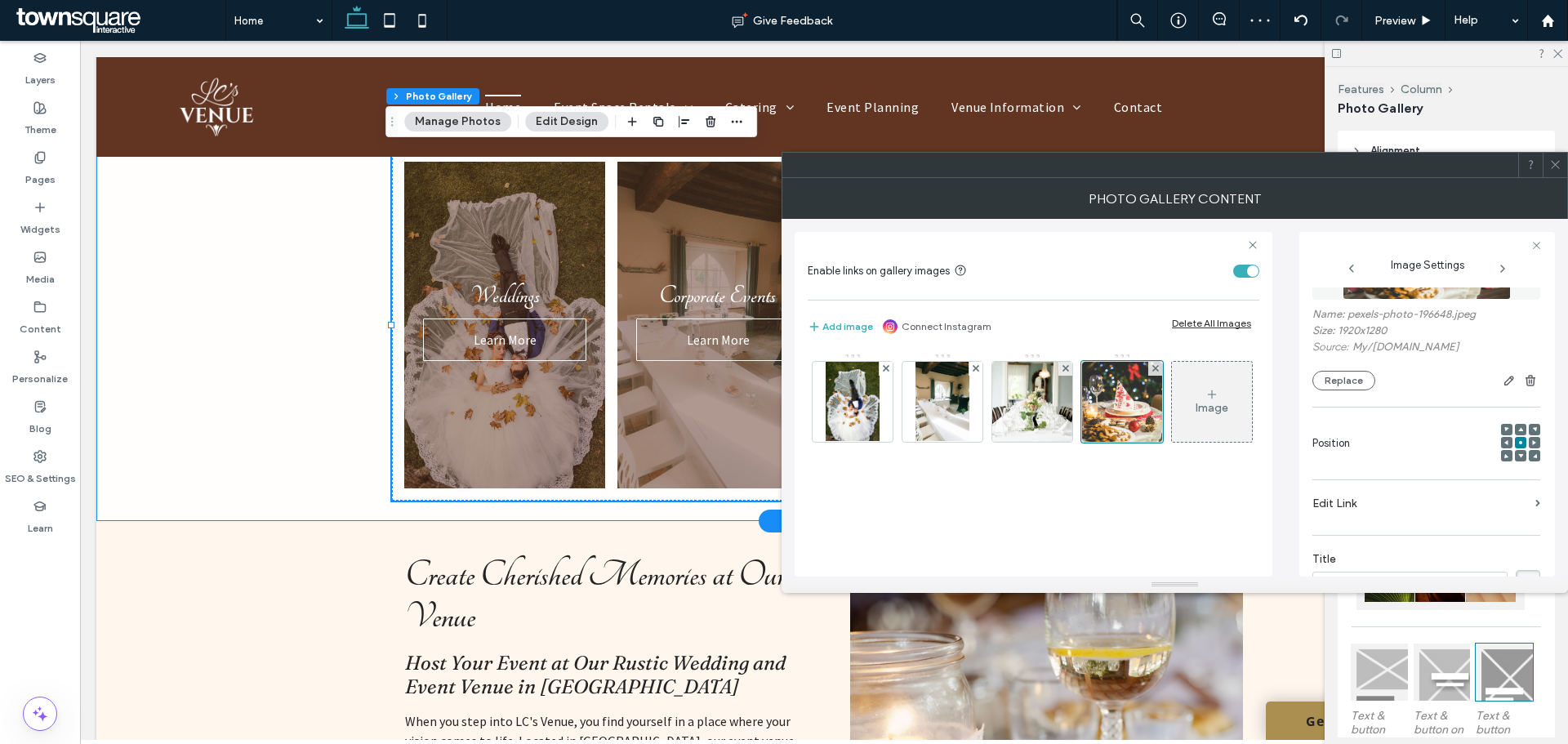
click at [301, 428] on div "Weddings Learn More Corporate Events Learn More Private Events Learn More Holid…" at bounding box center [824, 325] width 1455 height 392
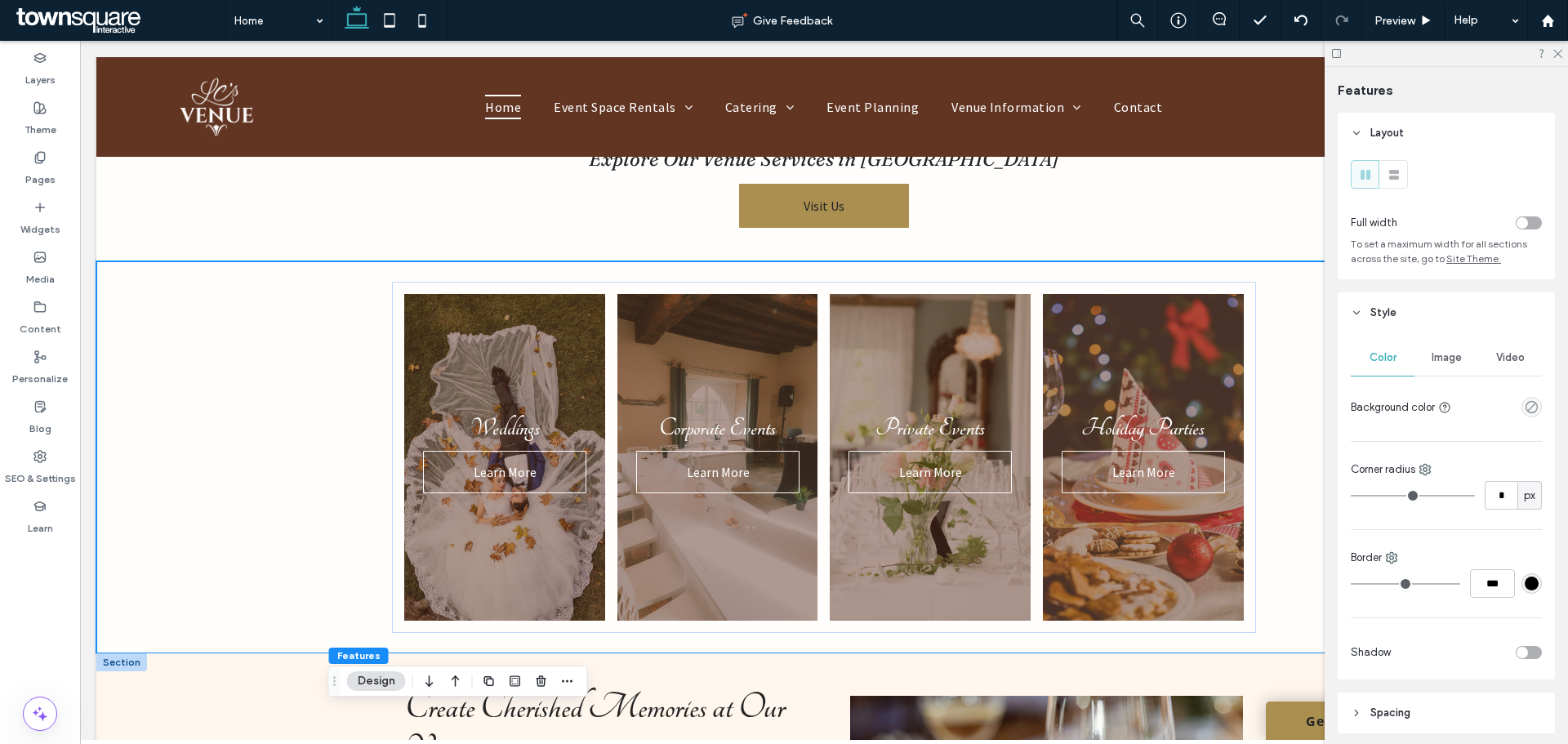
scroll to position [0, 0]
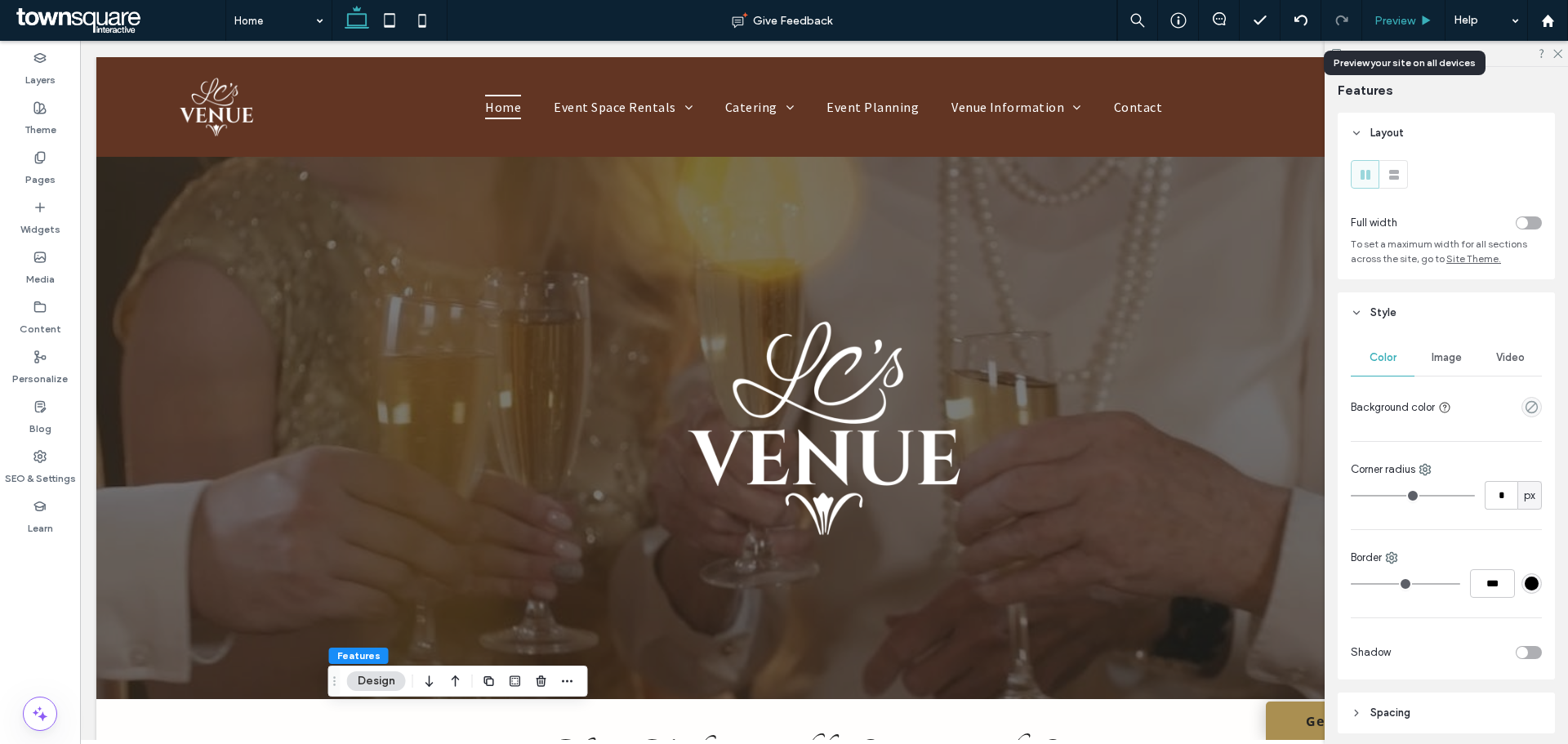
click at [1416, 23] on div "Preview" at bounding box center [1403, 21] width 83 height 14
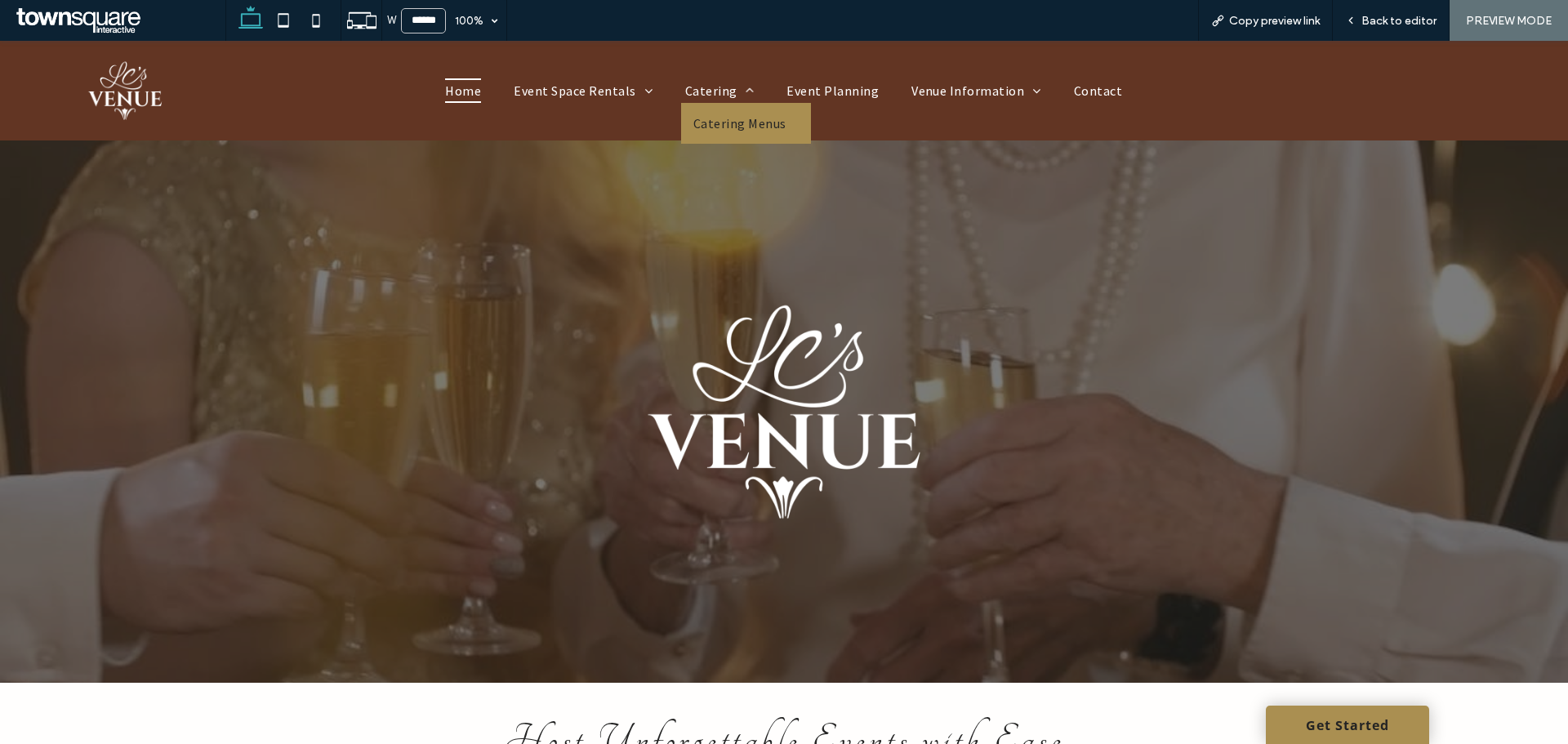
click at [728, 120] on span "Catering Menus" at bounding box center [739, 124] width 93 height 17
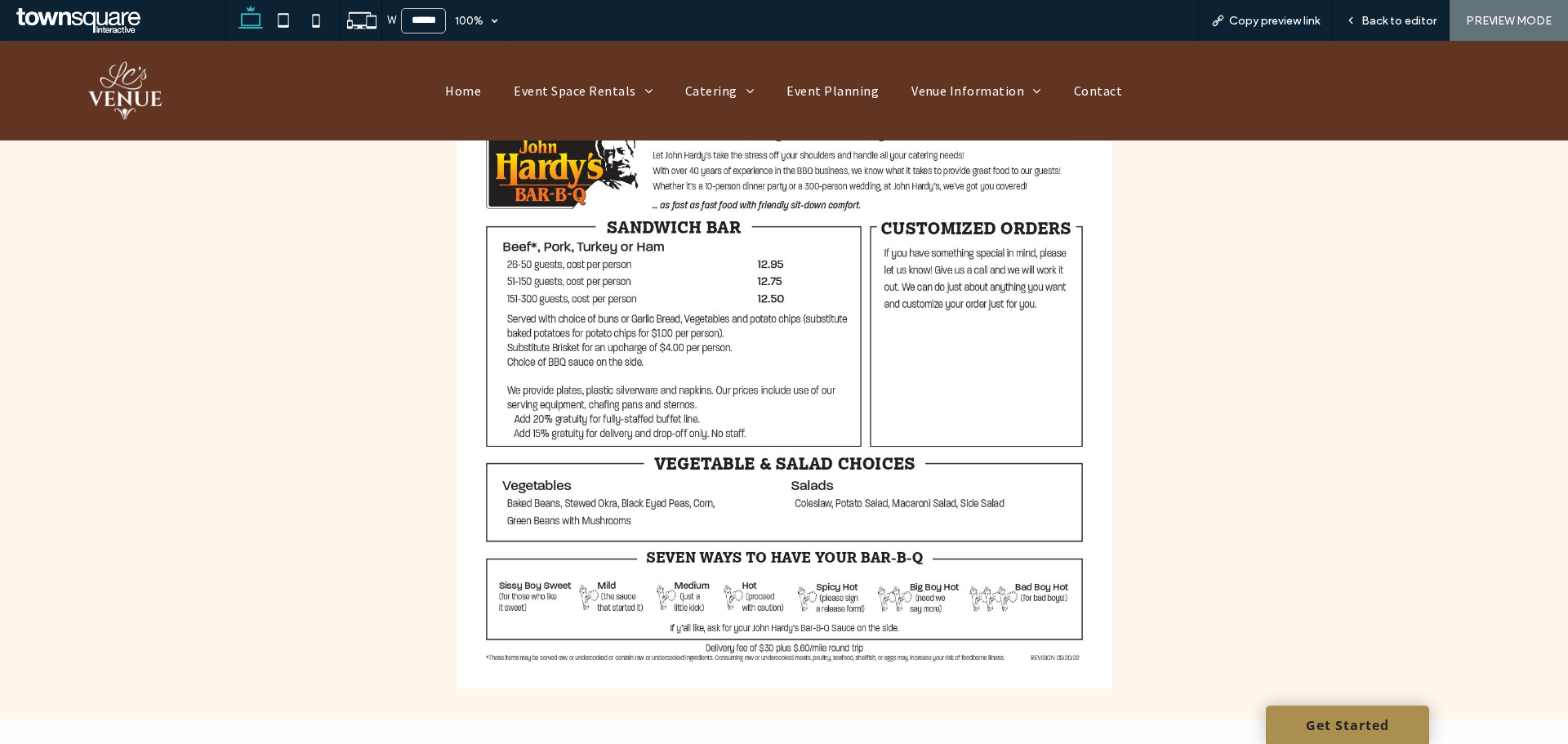
scroll to position [4423, 0]
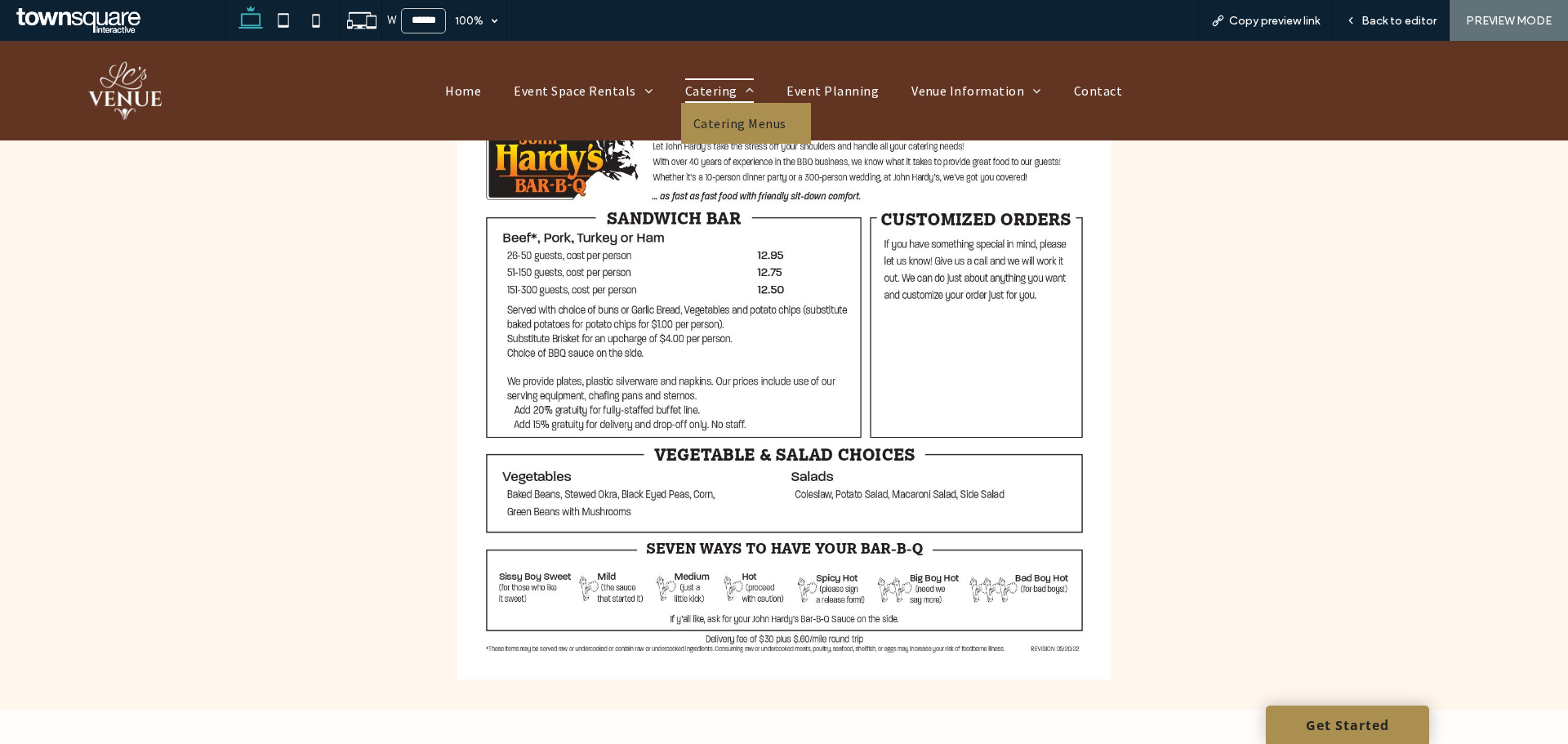
click at [713, 92] on span "Catering" at bounding box center [719, 90] width 69 height 24
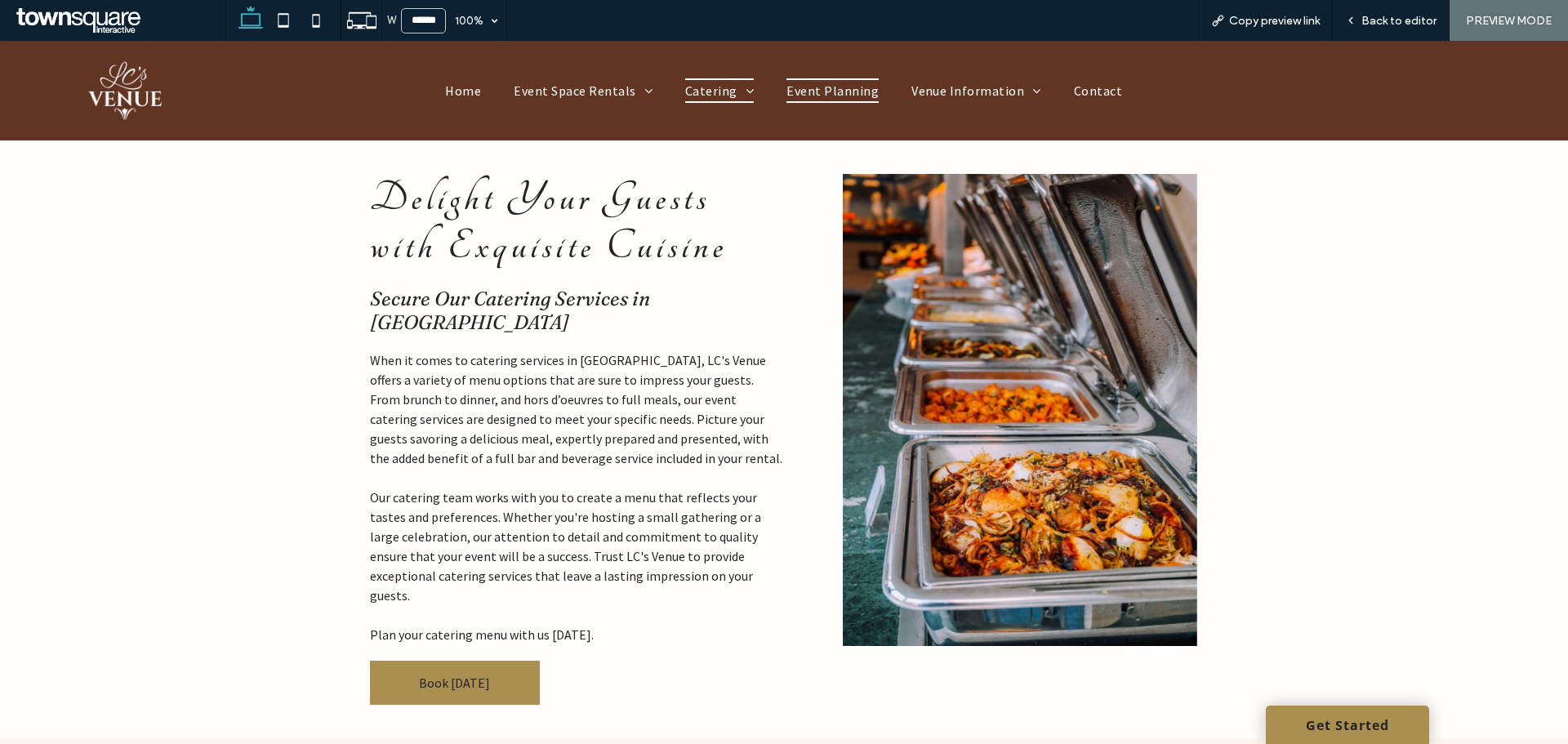
click at [844, 93] on span "Event Planning" at bounding box center [832, 90] width 92 height 24
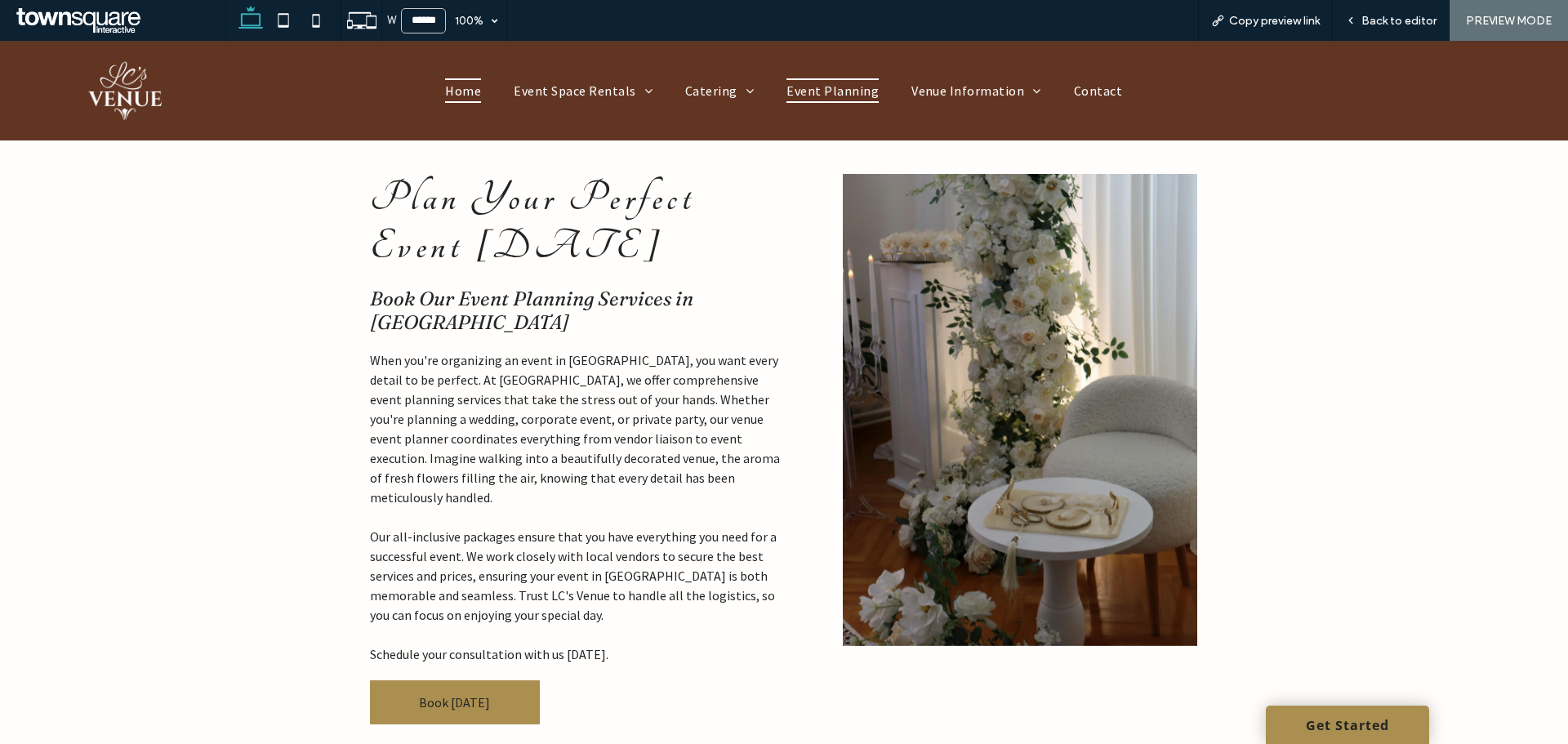
click at [481, 85] on span "Home" at bounding box center [463, 90] width 36 height 24
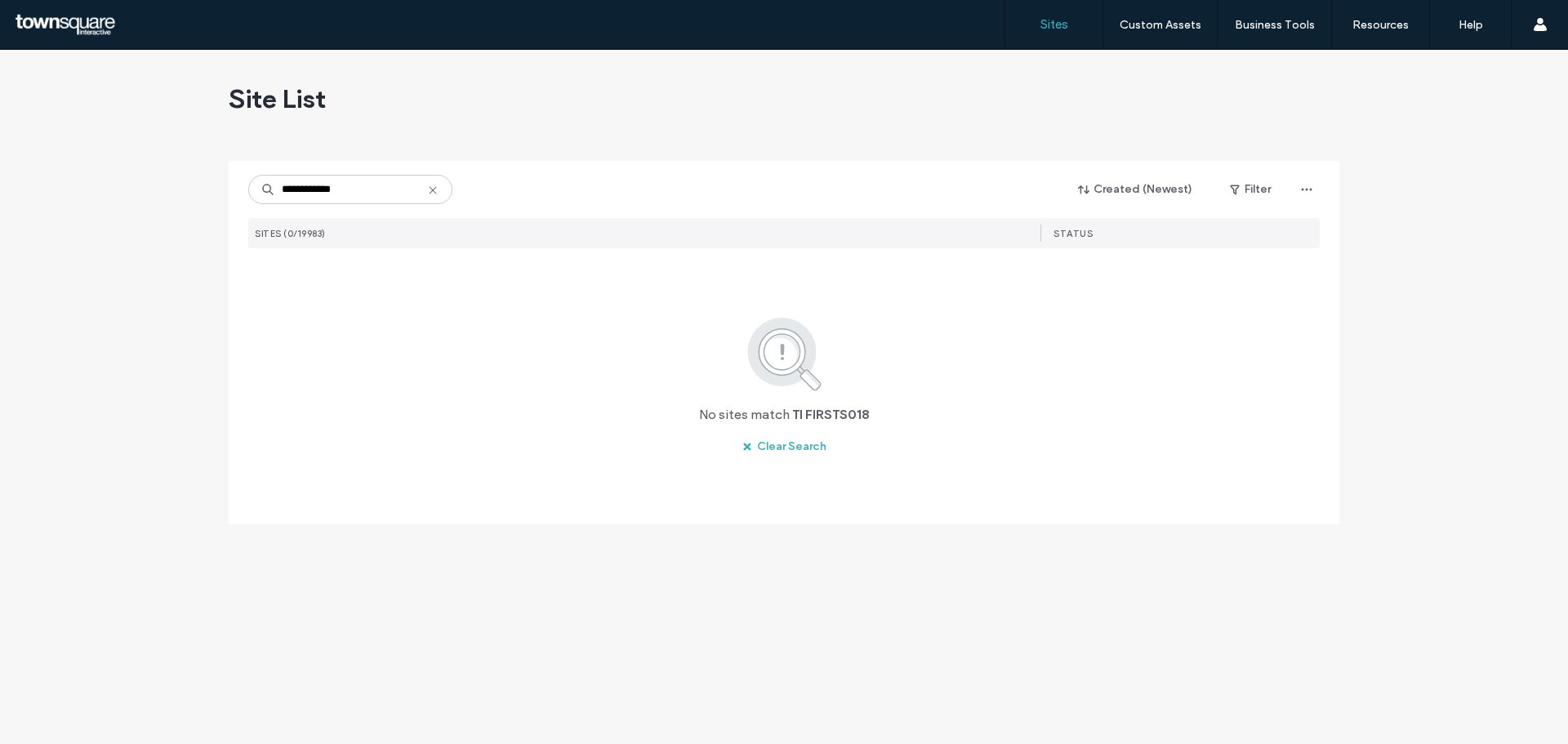
type input "**********"
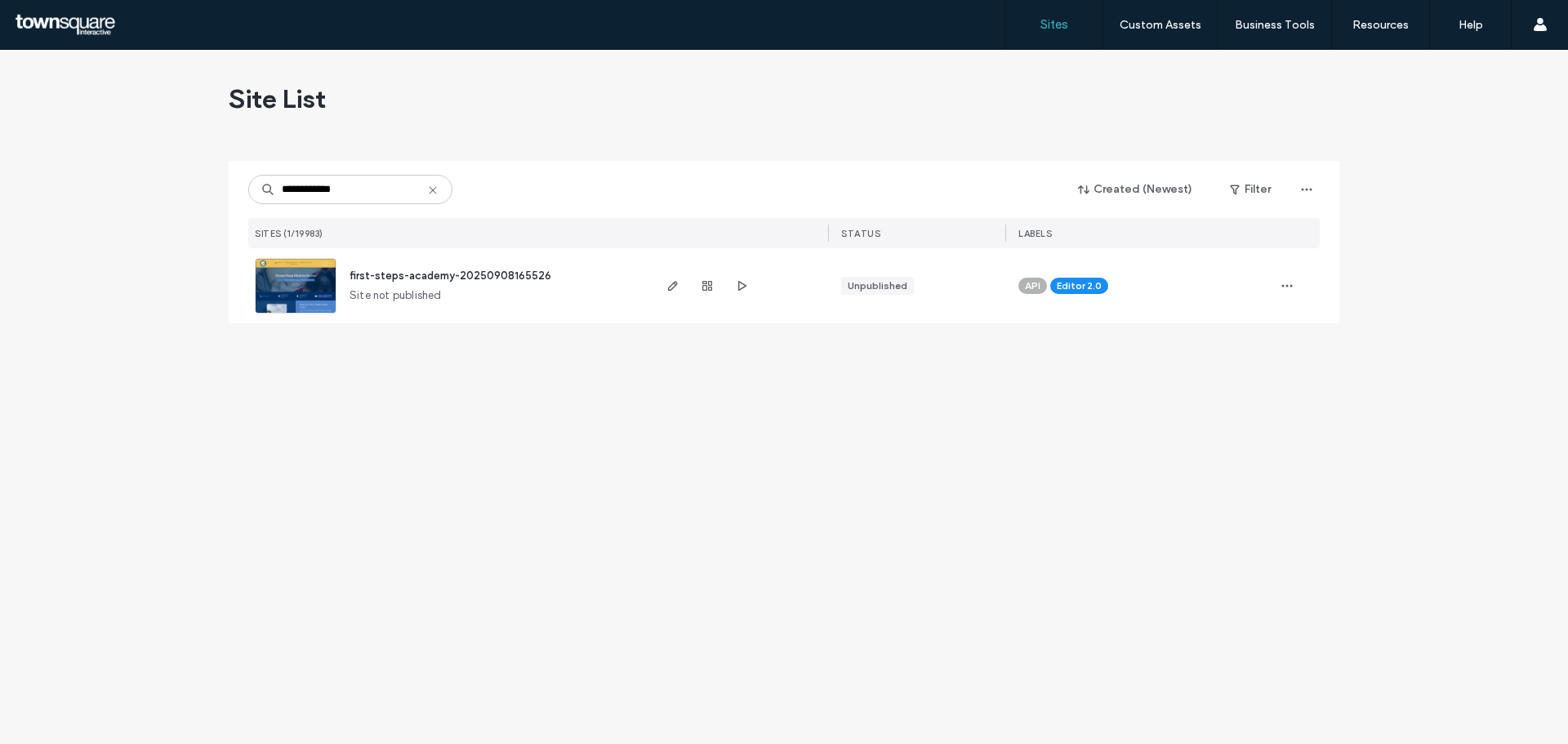
click at [442, 279] on span "first-steps-academy-20250908165526" at bounding box center [450, 275] width 202 height 13
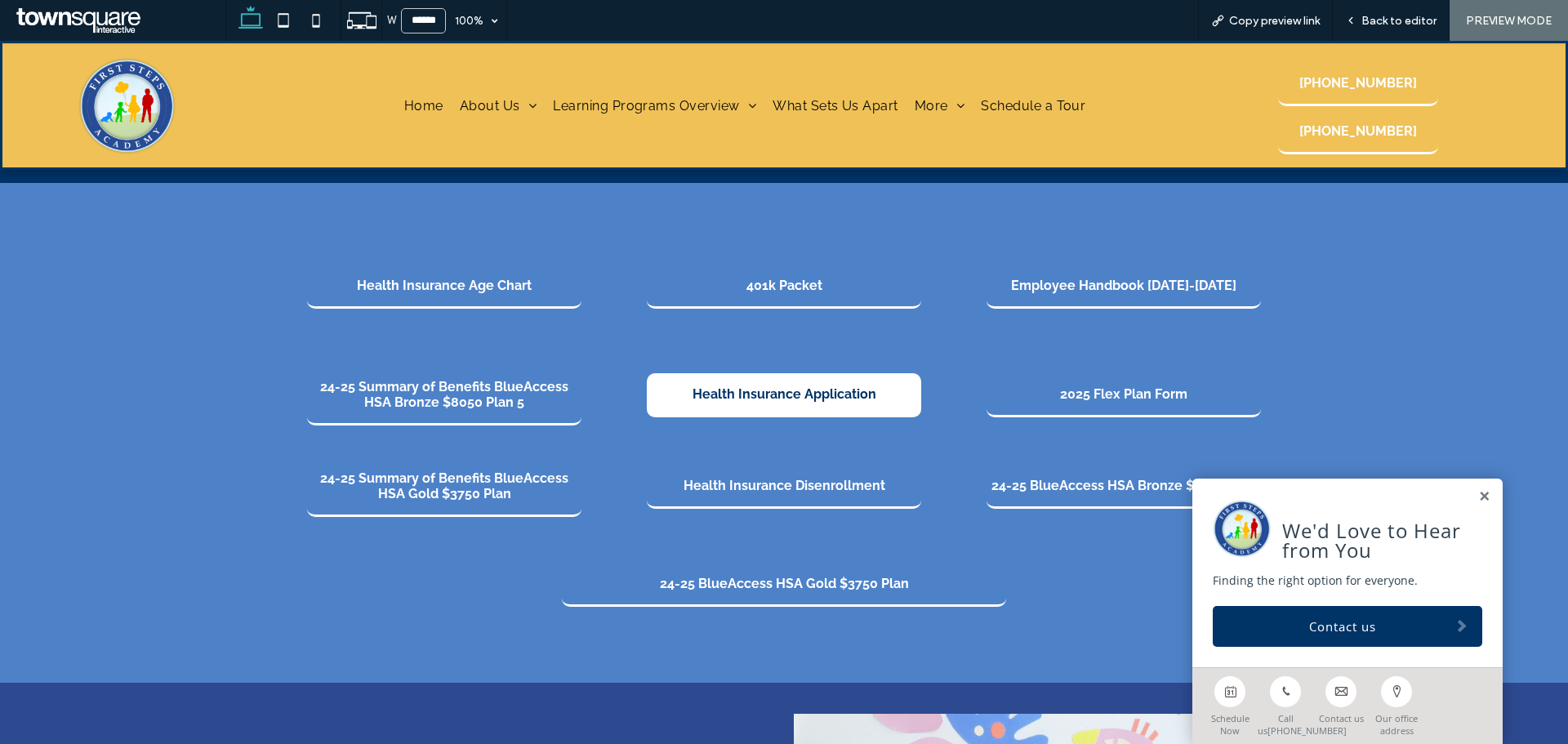
scroll to position [35, 0]
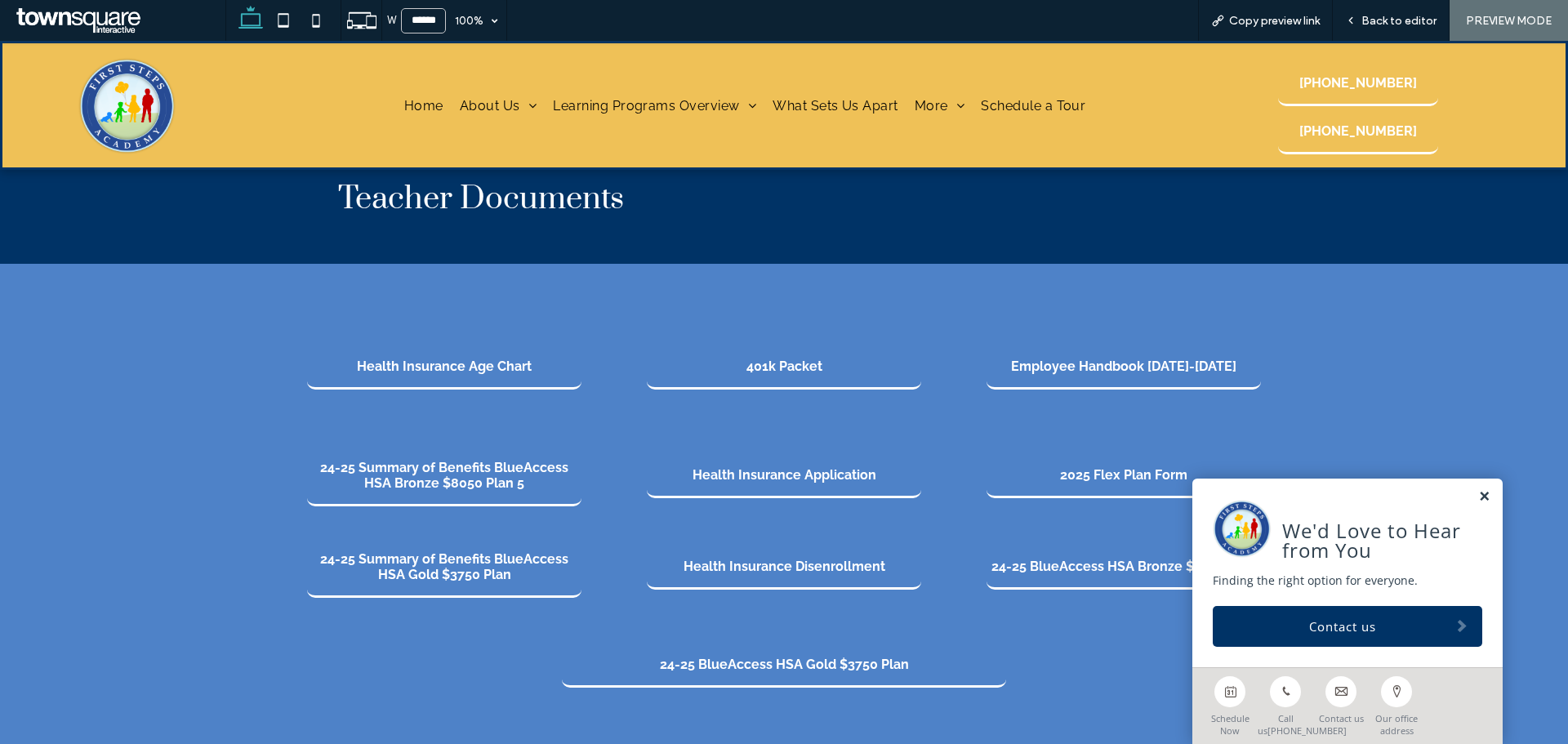
click at [1478, 490] on link at bounding box center [1484, 496] width 13 height 14
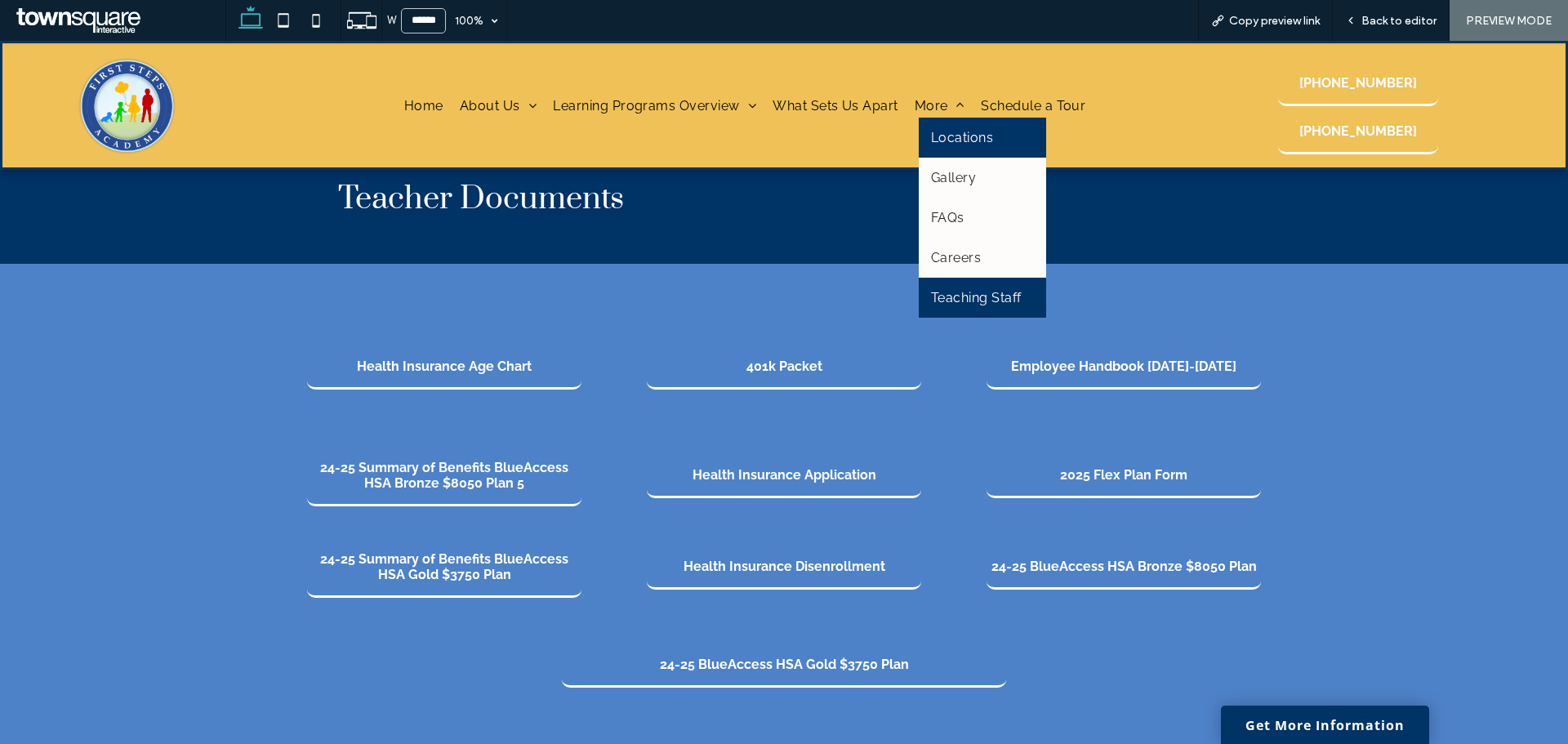
click at [951, 144] on span "Locations" at bounding box center [962, 137] width 62 height 16
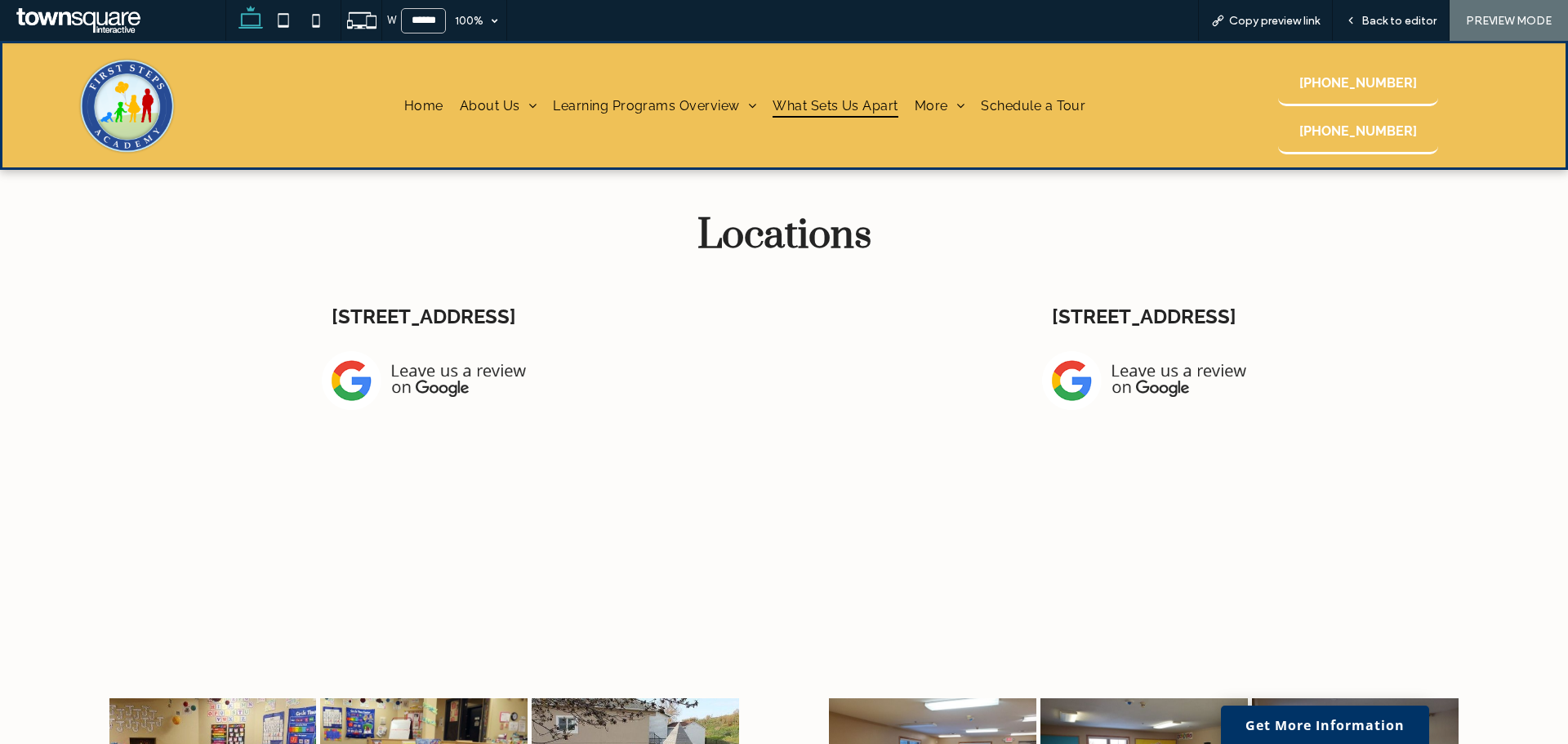
click at [833, 105] on span "What Sets Us Apart" at bounding box center [835, 105] width 126 height 23
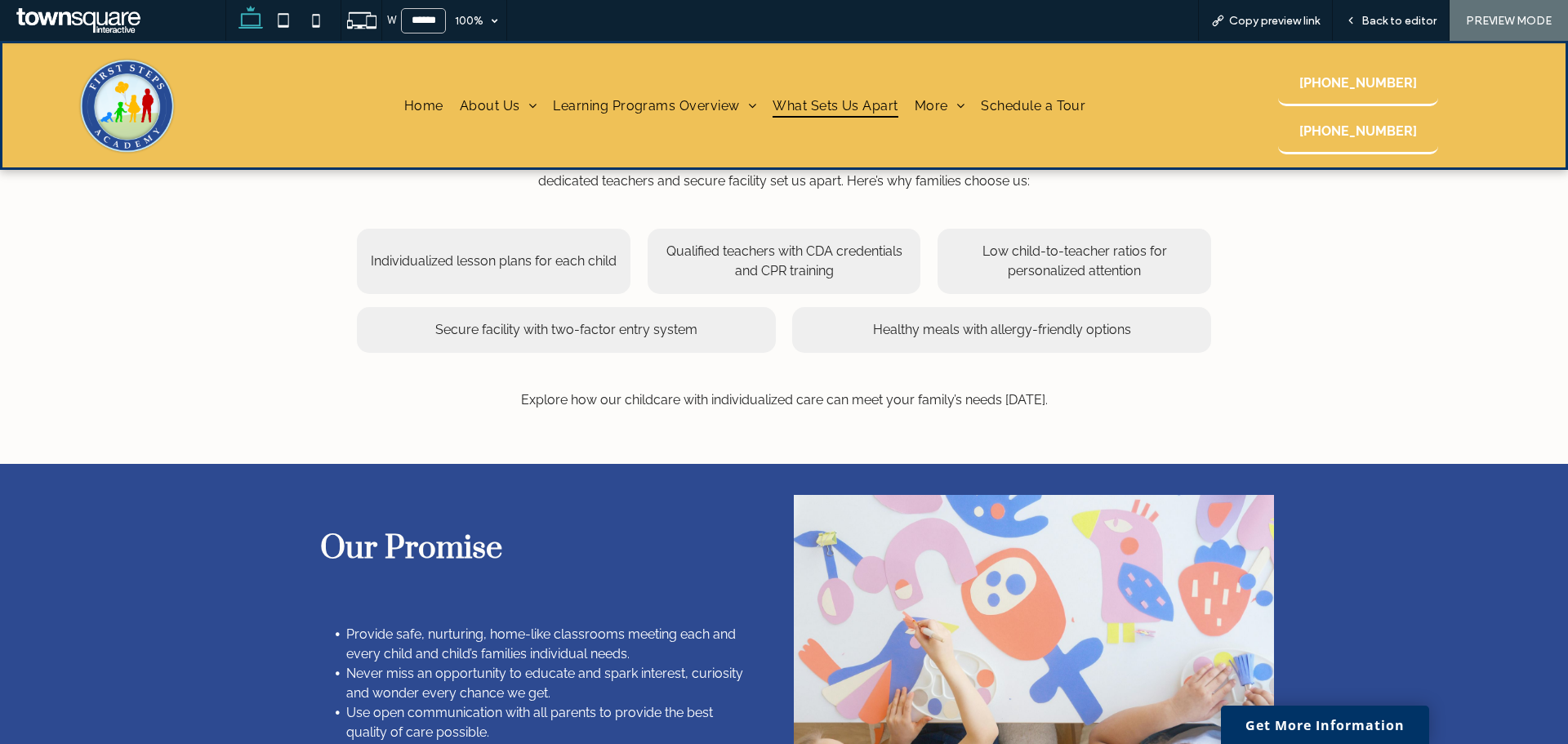
scroll to position [774, 0]
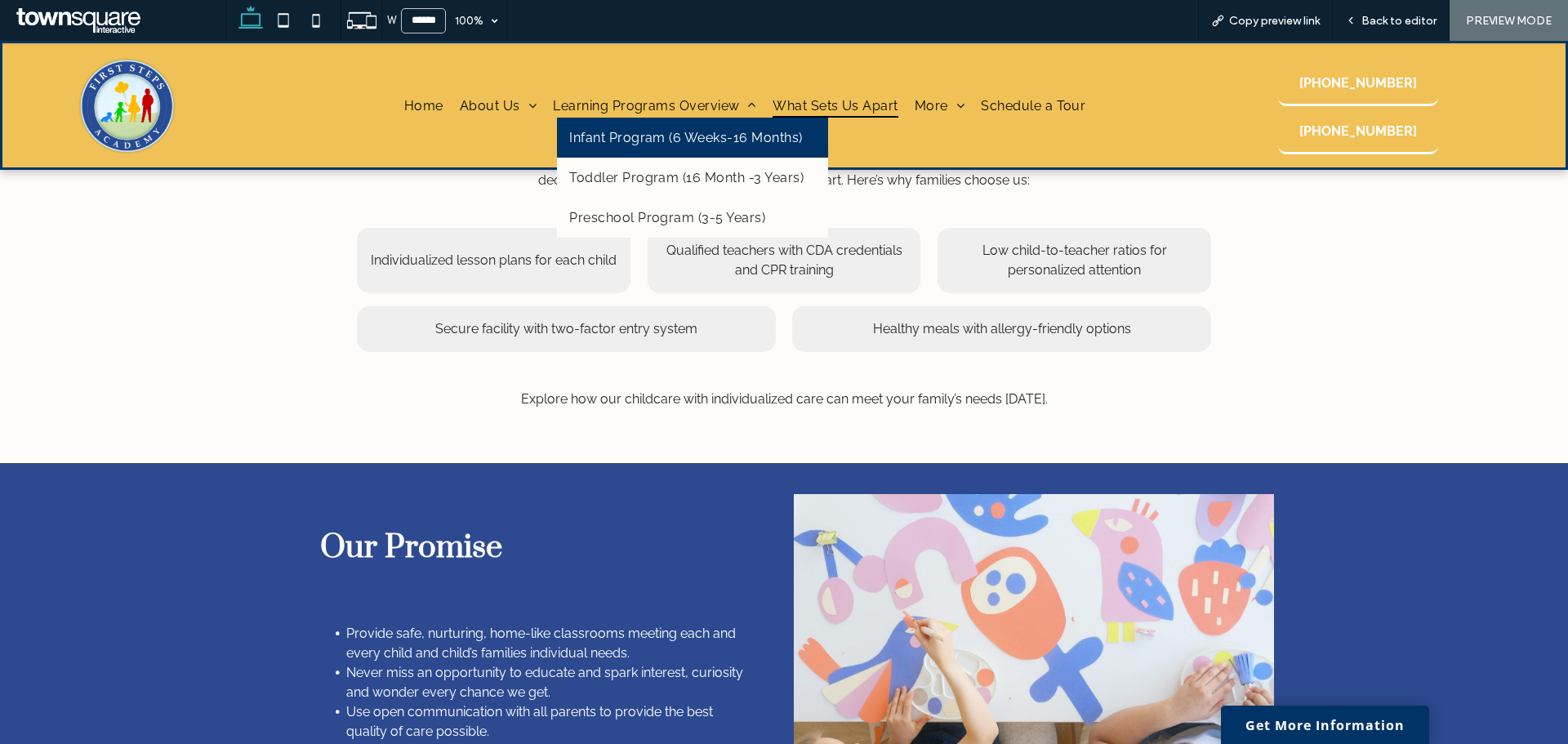
click at [694, 141] on span "Infant Program (6 Weeks-16 Months)" at bounding box center [686, 137] width 233 height 16
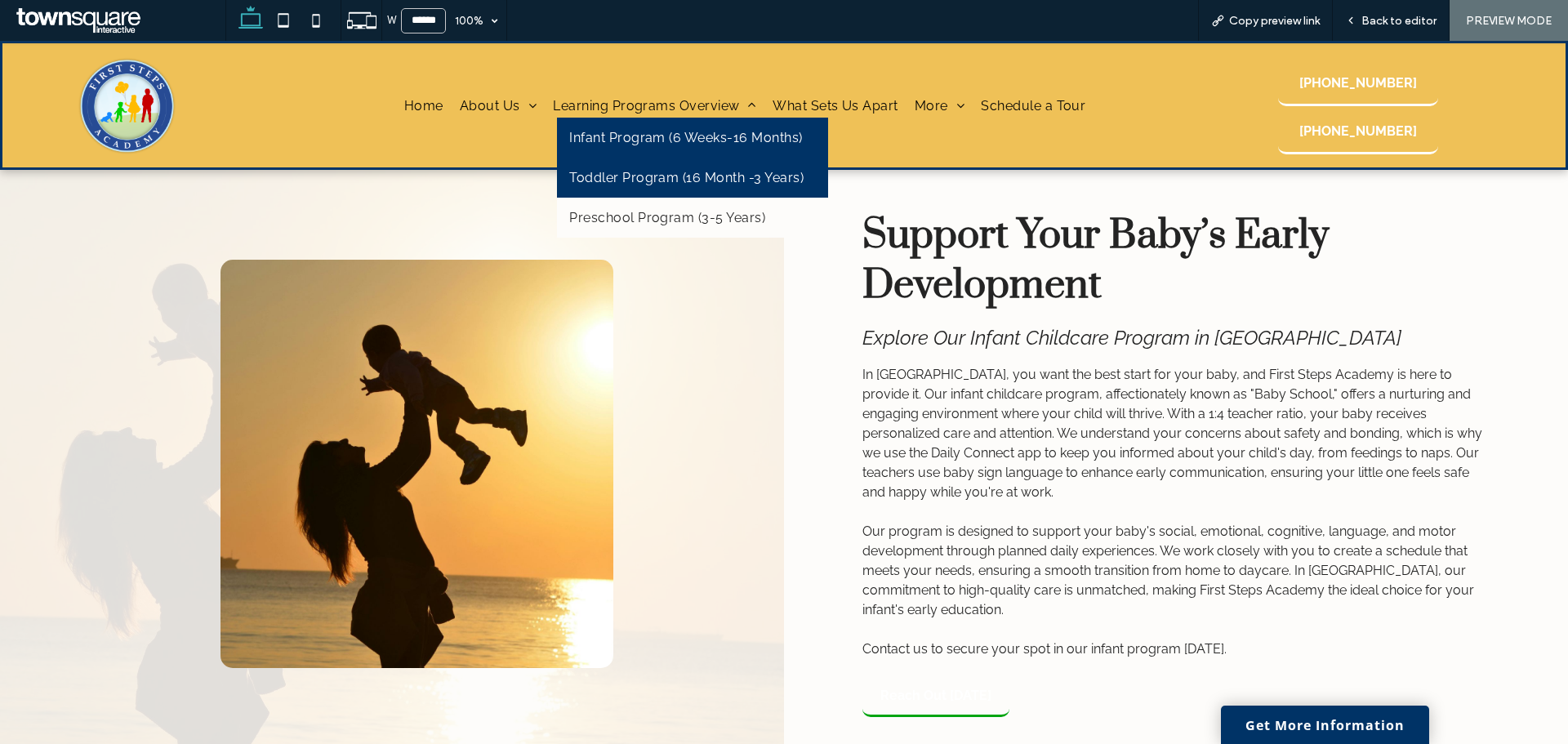
click at [729, 167] on link "Toddler Program (16 Month -3 Years)" at bounding box center [692, 177] width 271 height 40
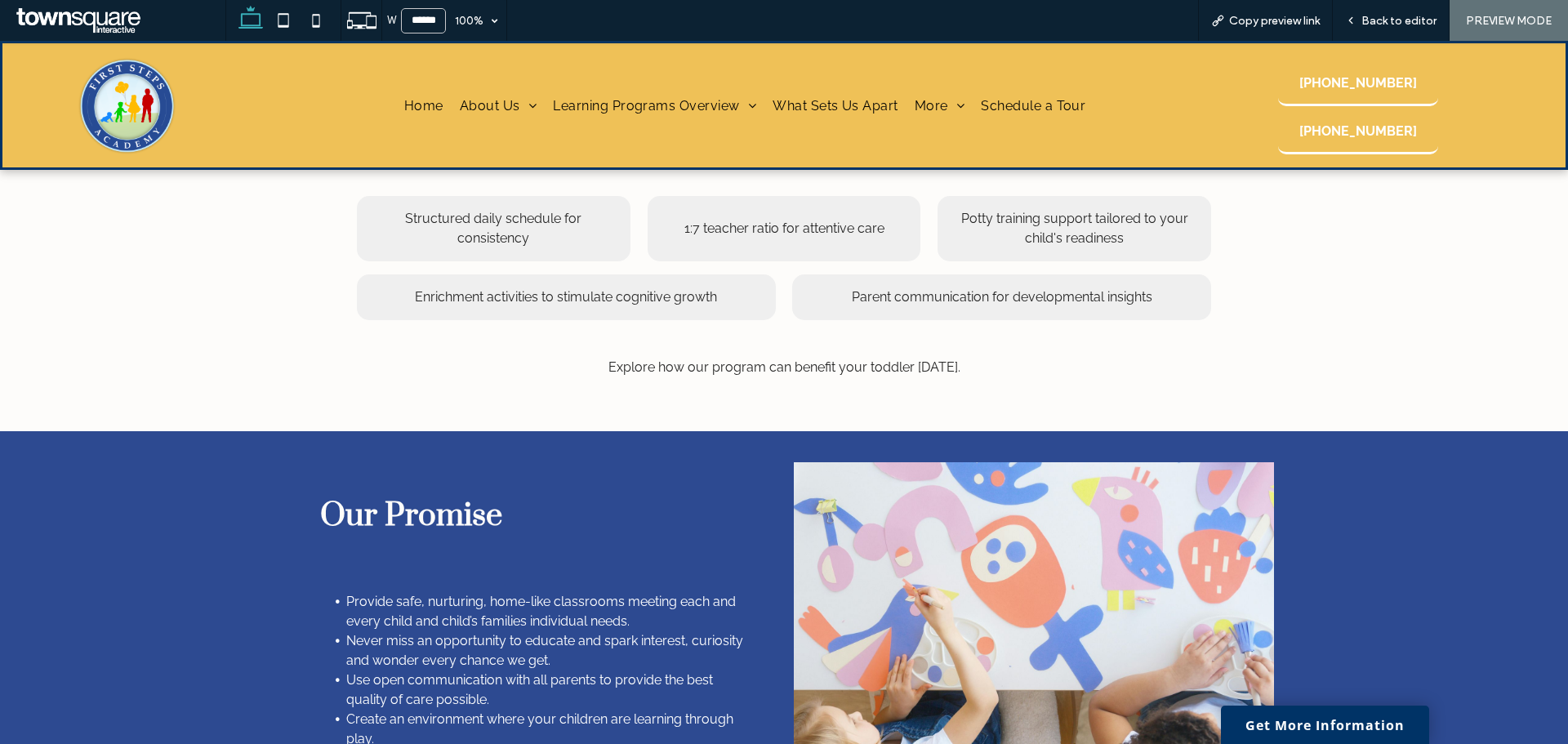
scroll to position [833, 0]
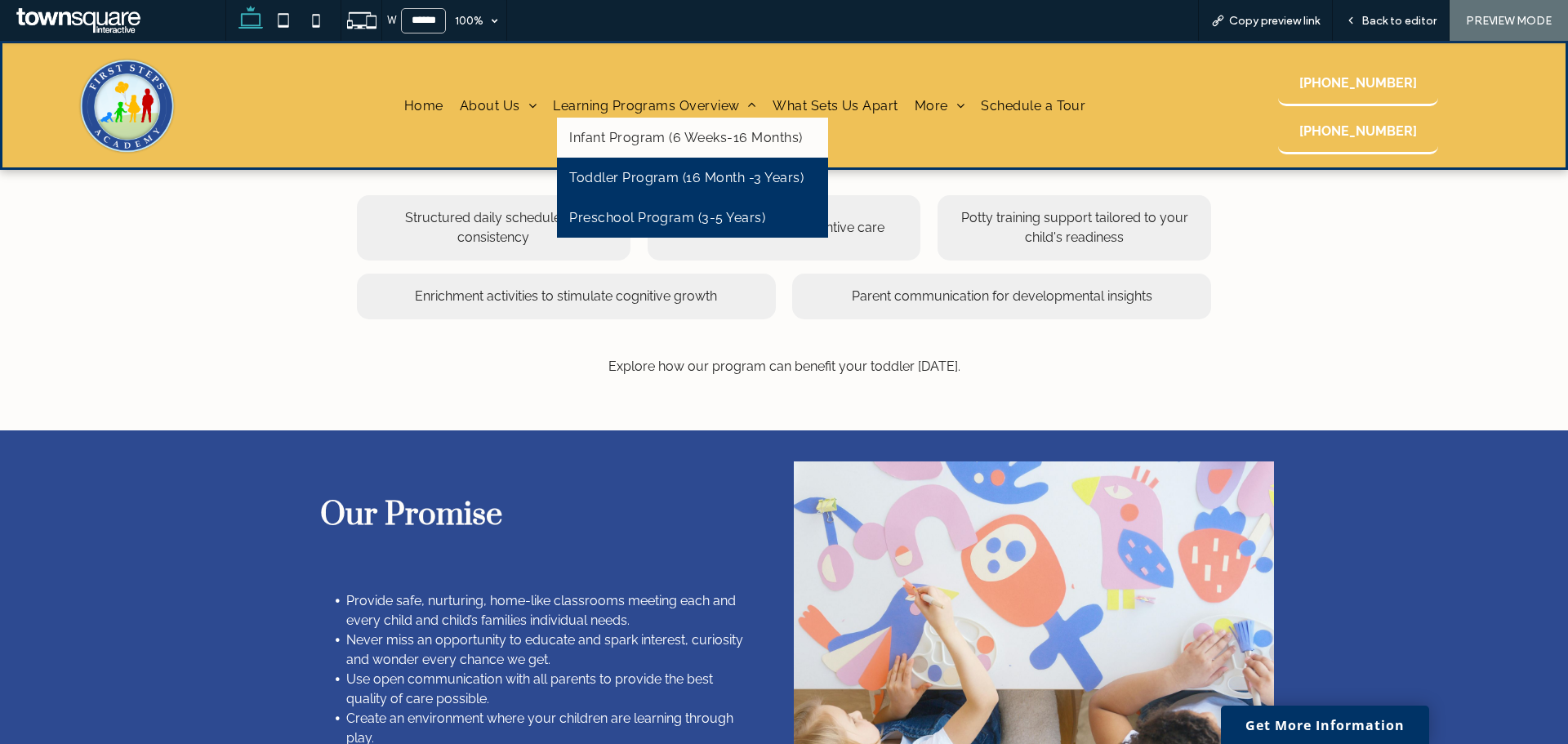
click at [697, 222] on span "Preschool Program (3-5 Years)" at bounding box center [667, 218] width 196 height 16
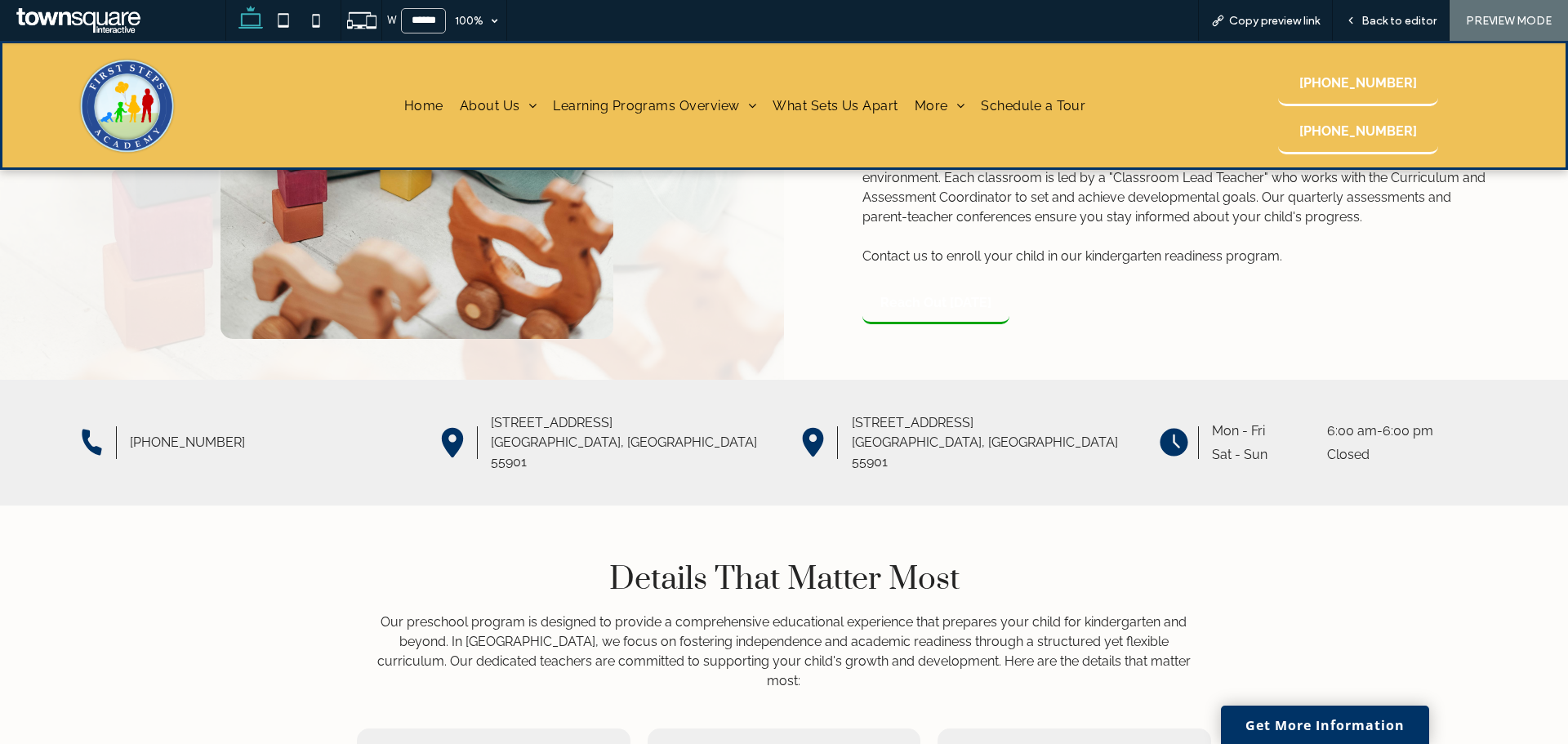
scroll to position [121, 0]
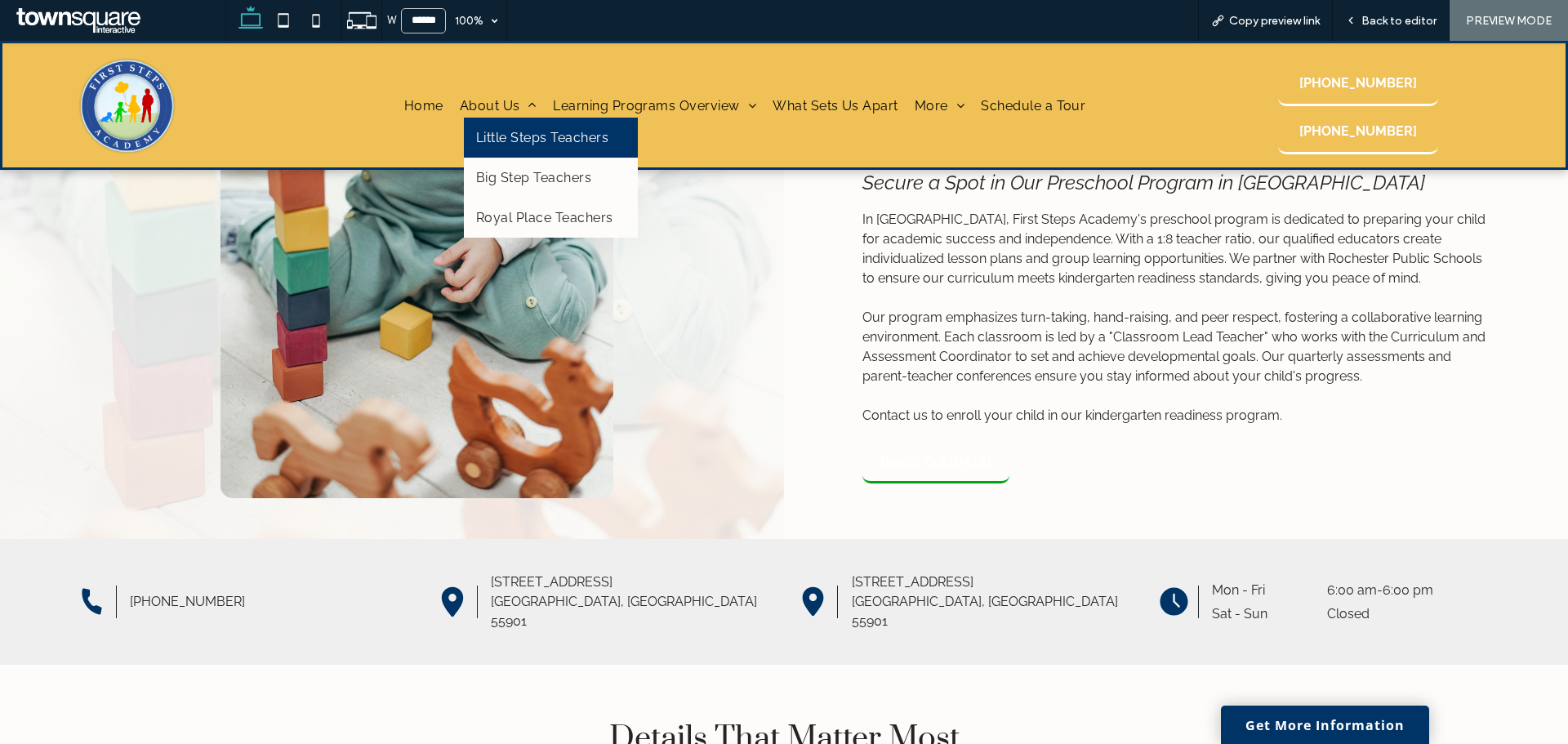
click at [540, 151] on link "Little Steps Teachers" at bounding box center [551, 137] width 174 height 40
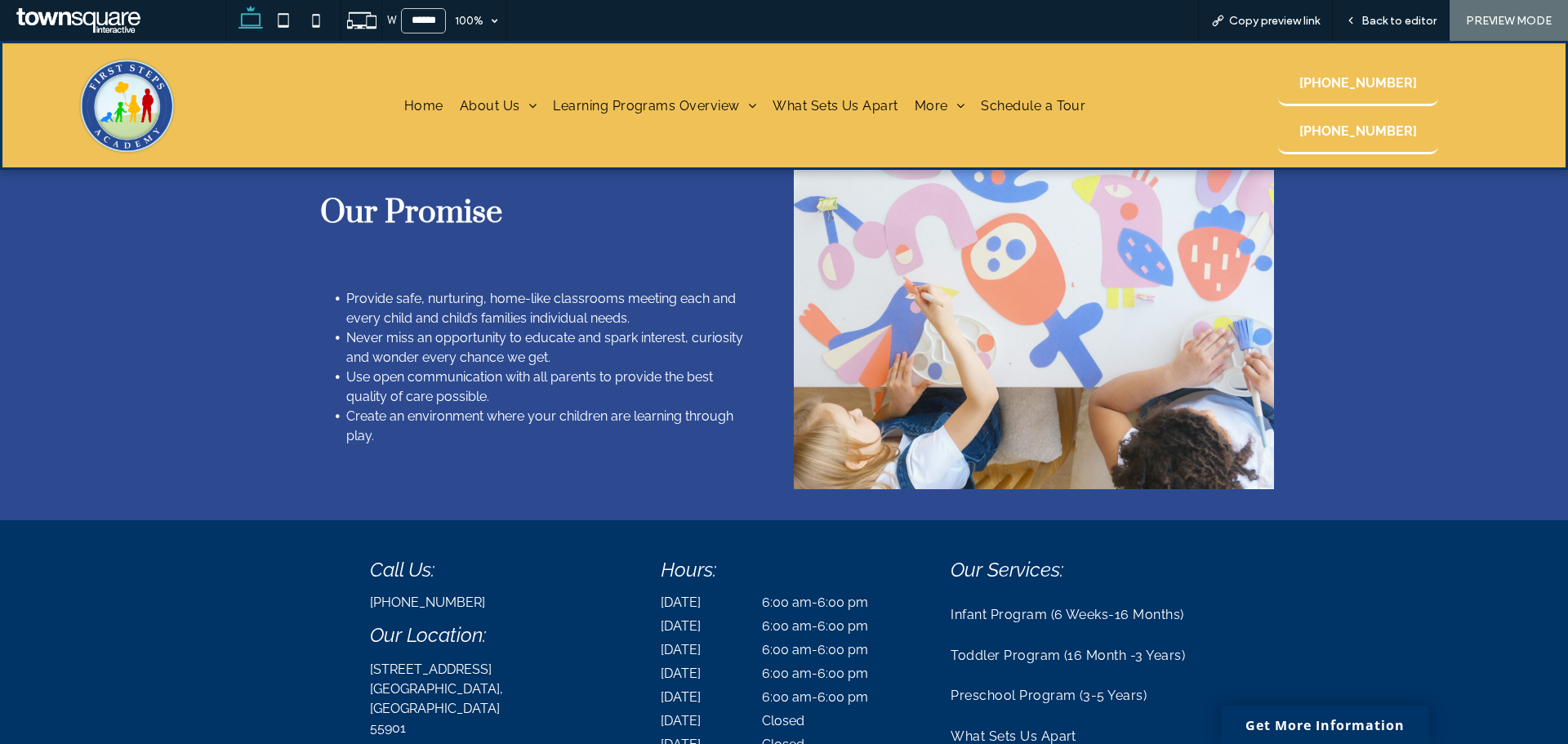
scroll to position [2235, 0]
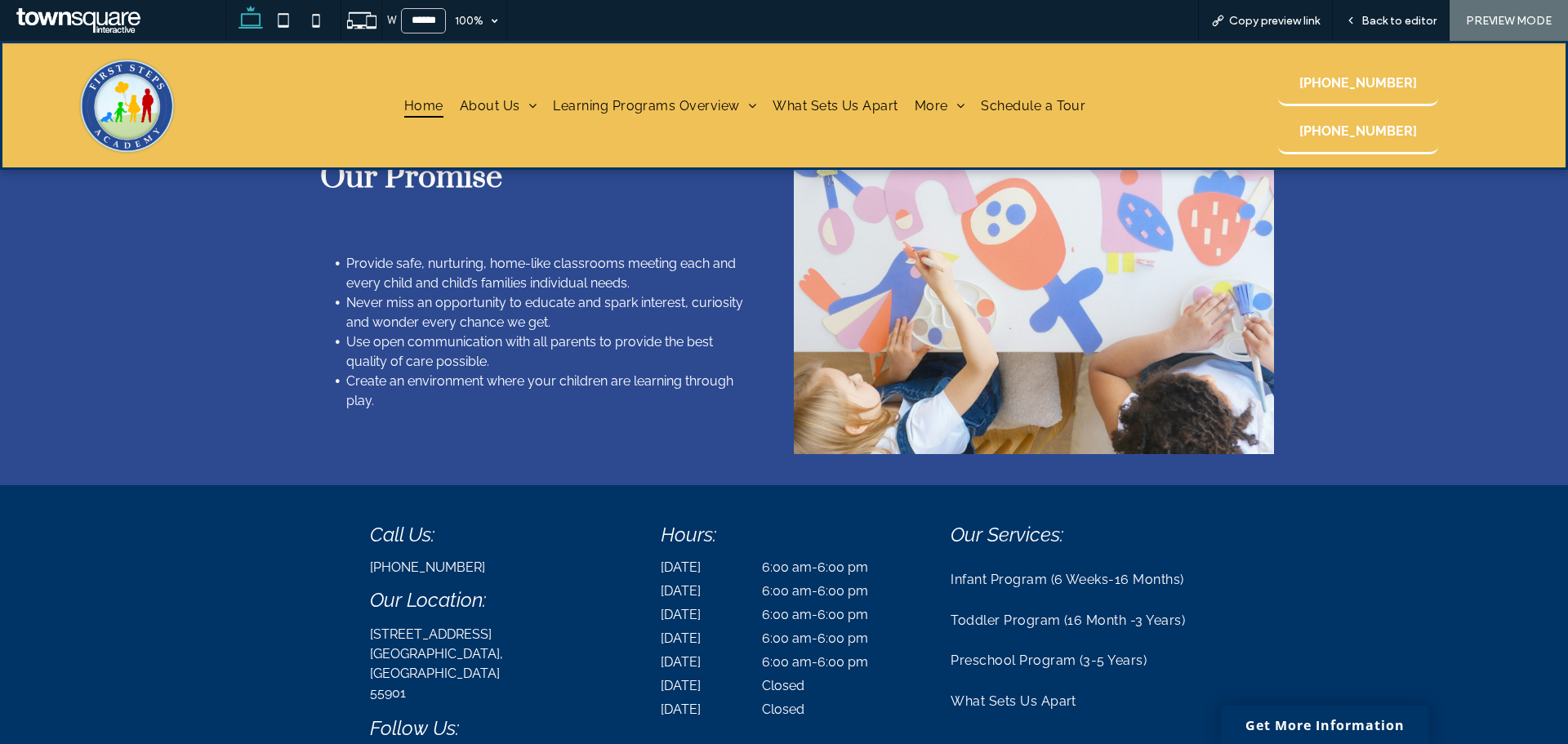
click at [411, 100] on span "Home" at bounding box center [424, 105] width 39 height 23
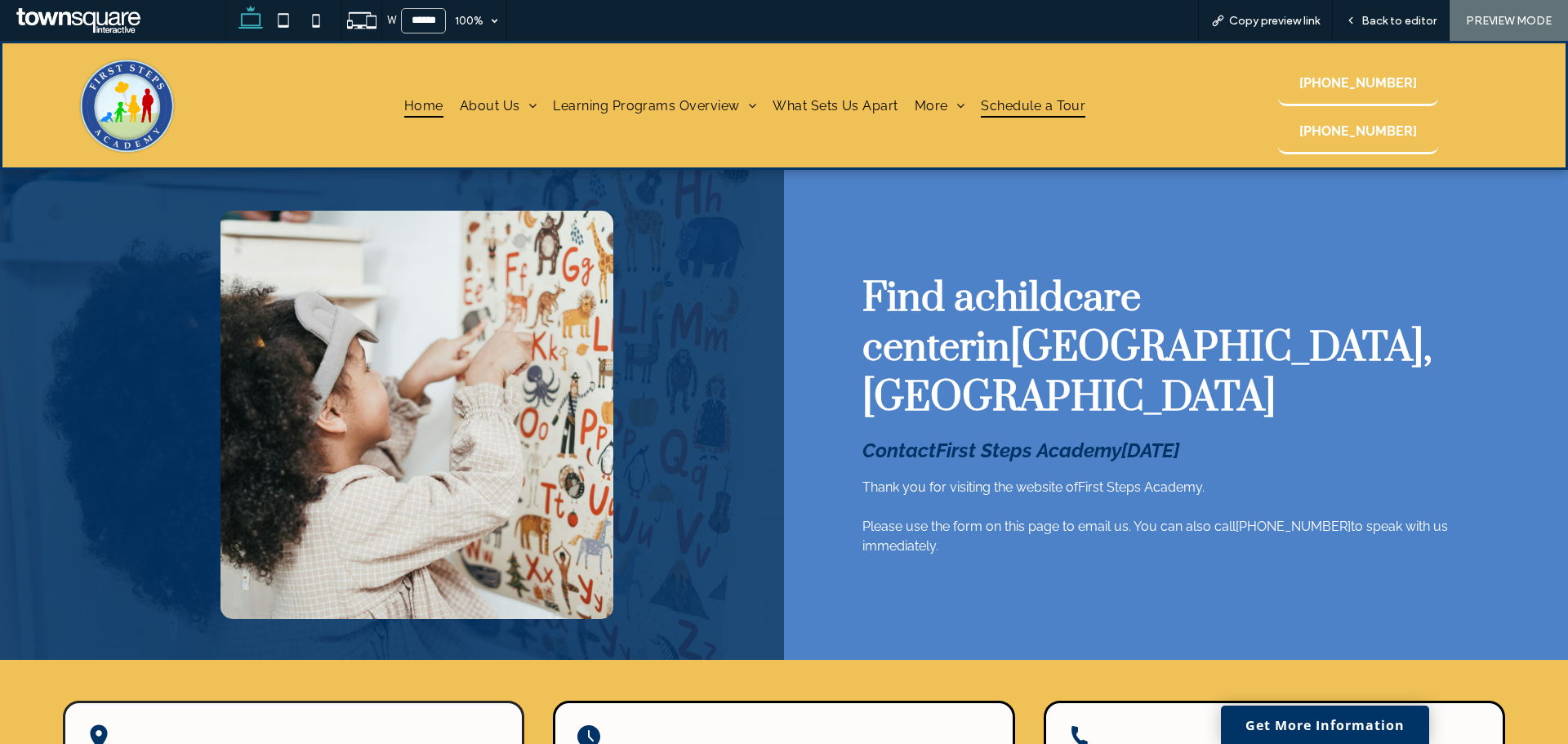
click at [423, 107] on span "Home" at bounding box center [424, 105] width 39 height 23
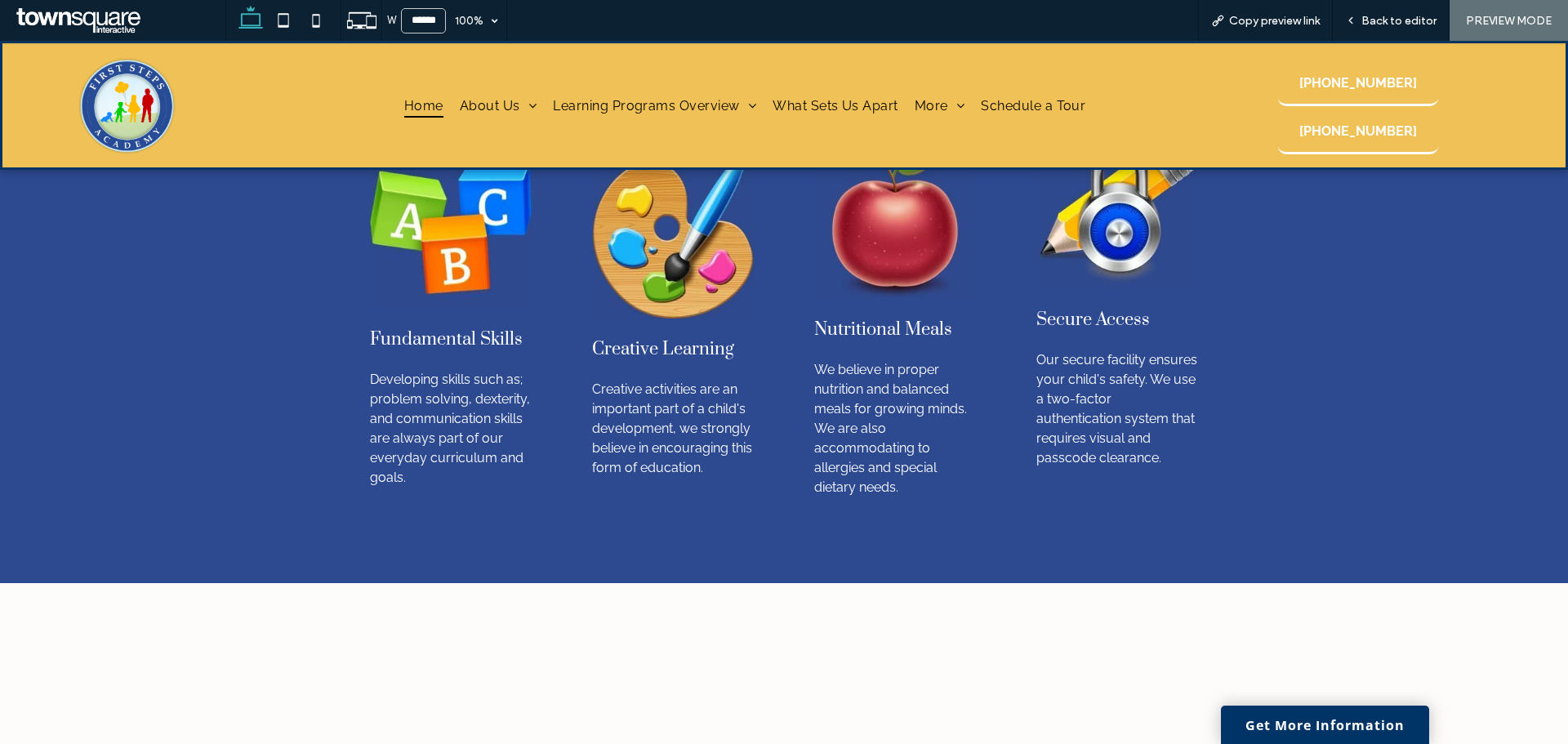
scroll to position [1605, 0]
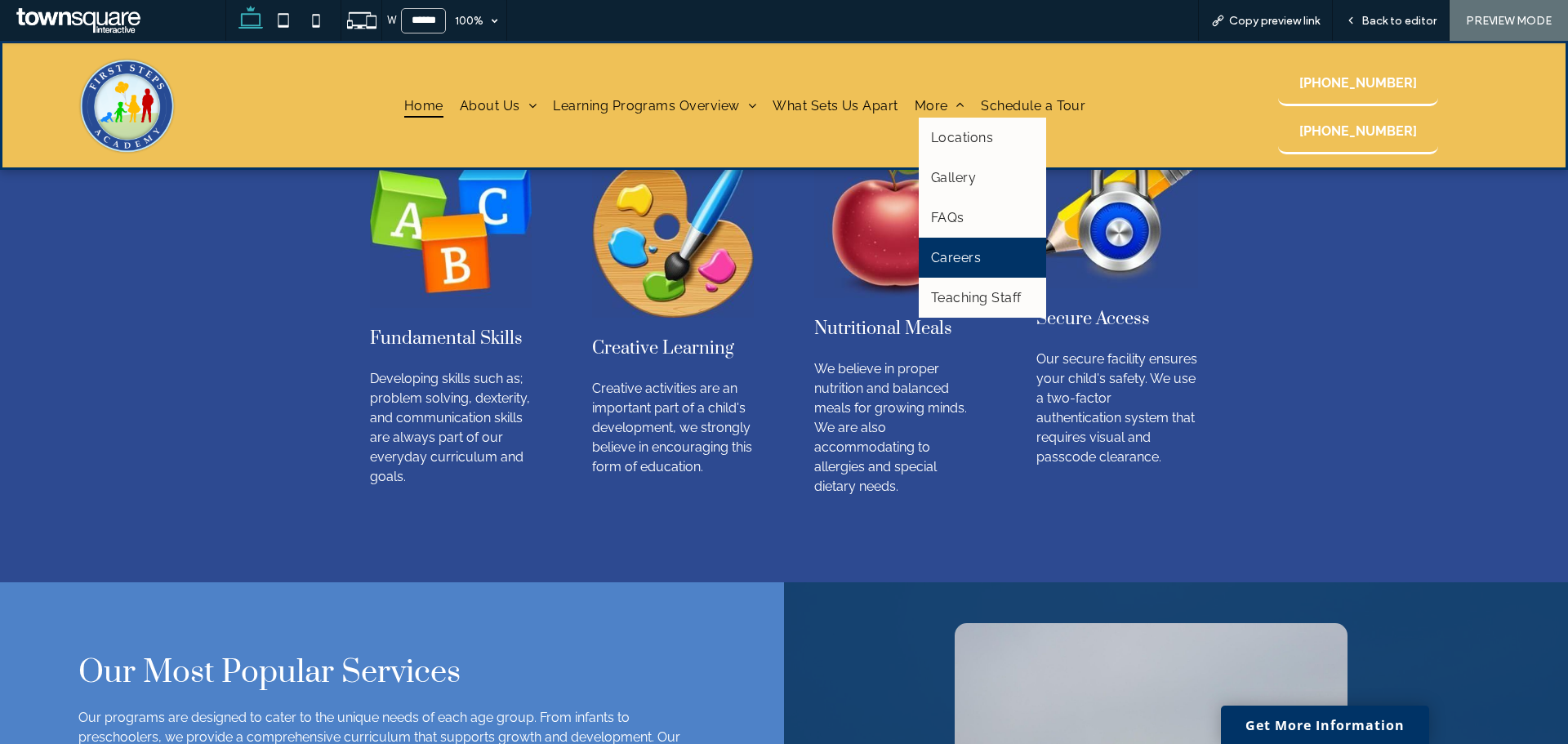
click at [955, 265] on link "Careers" at bounding box center [982, 258] width 127 height 40
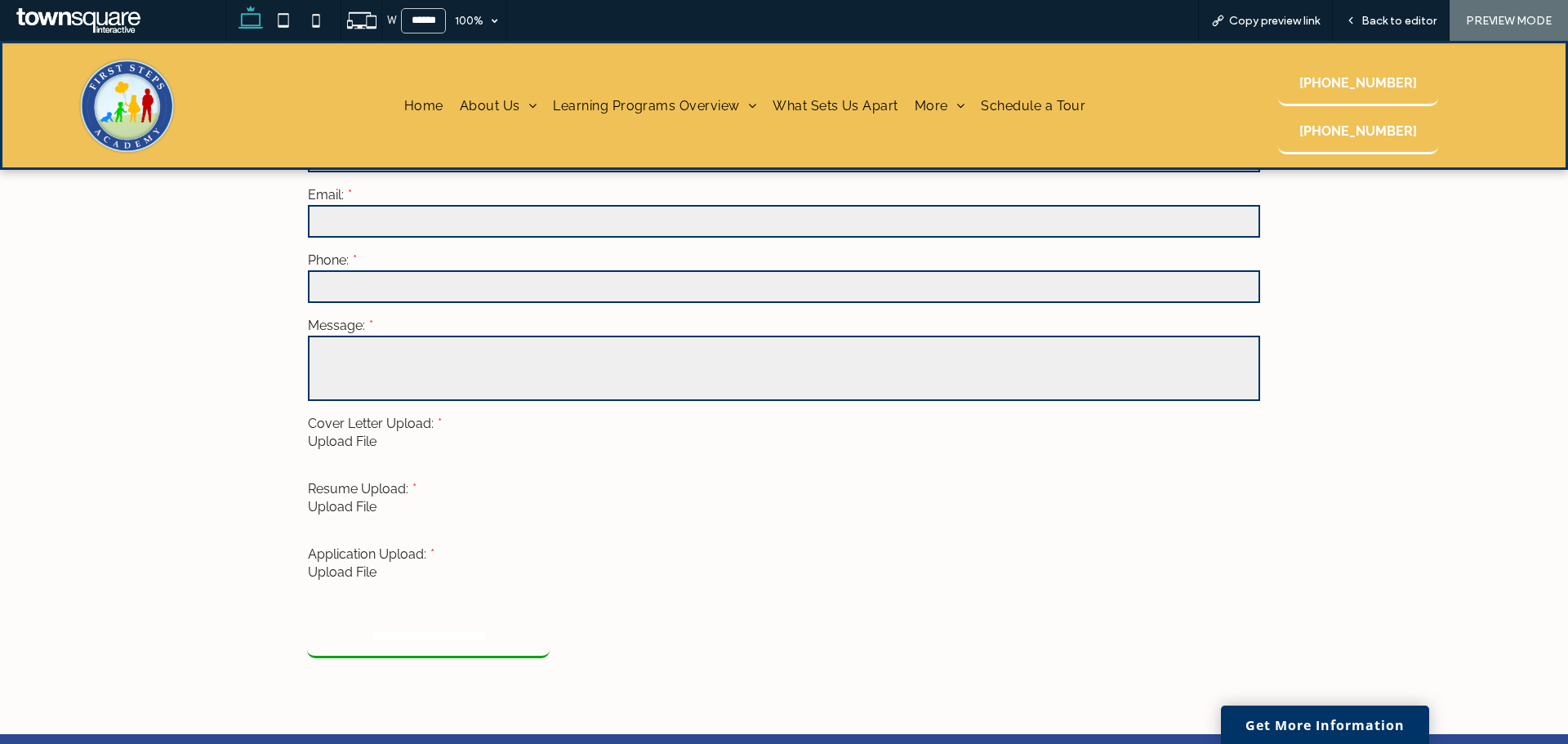
scroll to position [1020, 0]
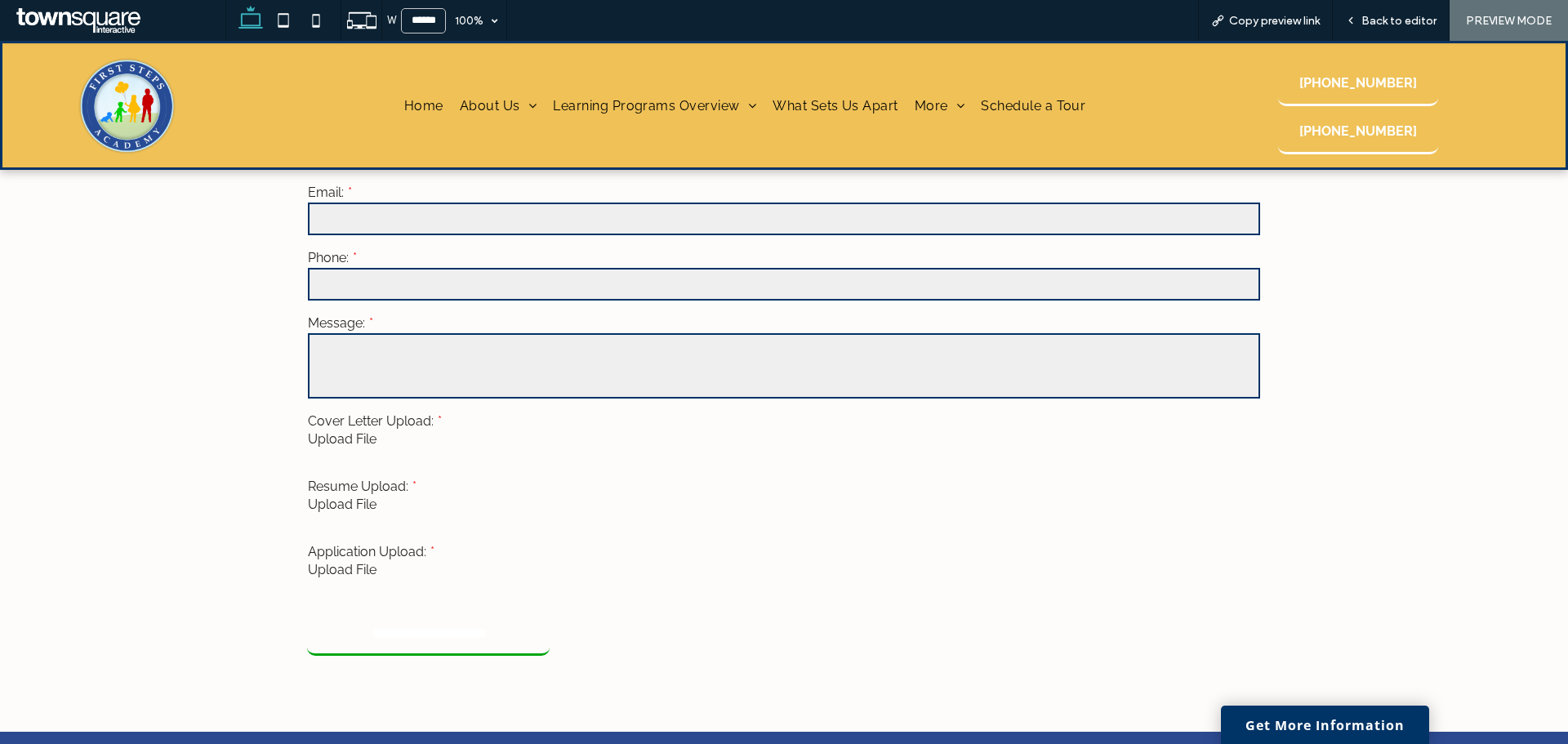
click at [351, 573] on link "Upload File" at bounding box center [342, 569] width 69 height 16
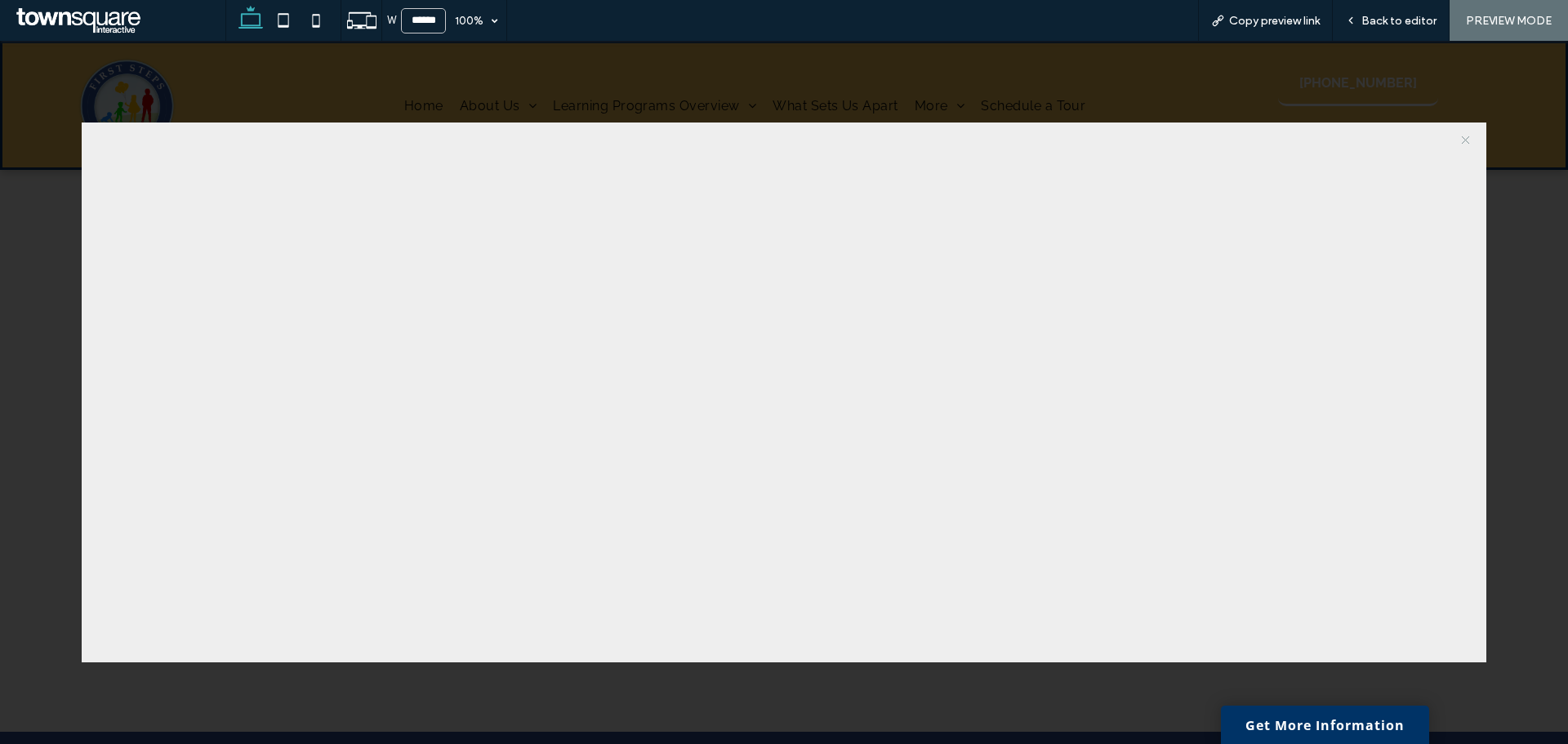
scroll to position [1021, 0]
click at [1461, 144] on link "X" at bounding box center [1466, 140] width 28 height 28
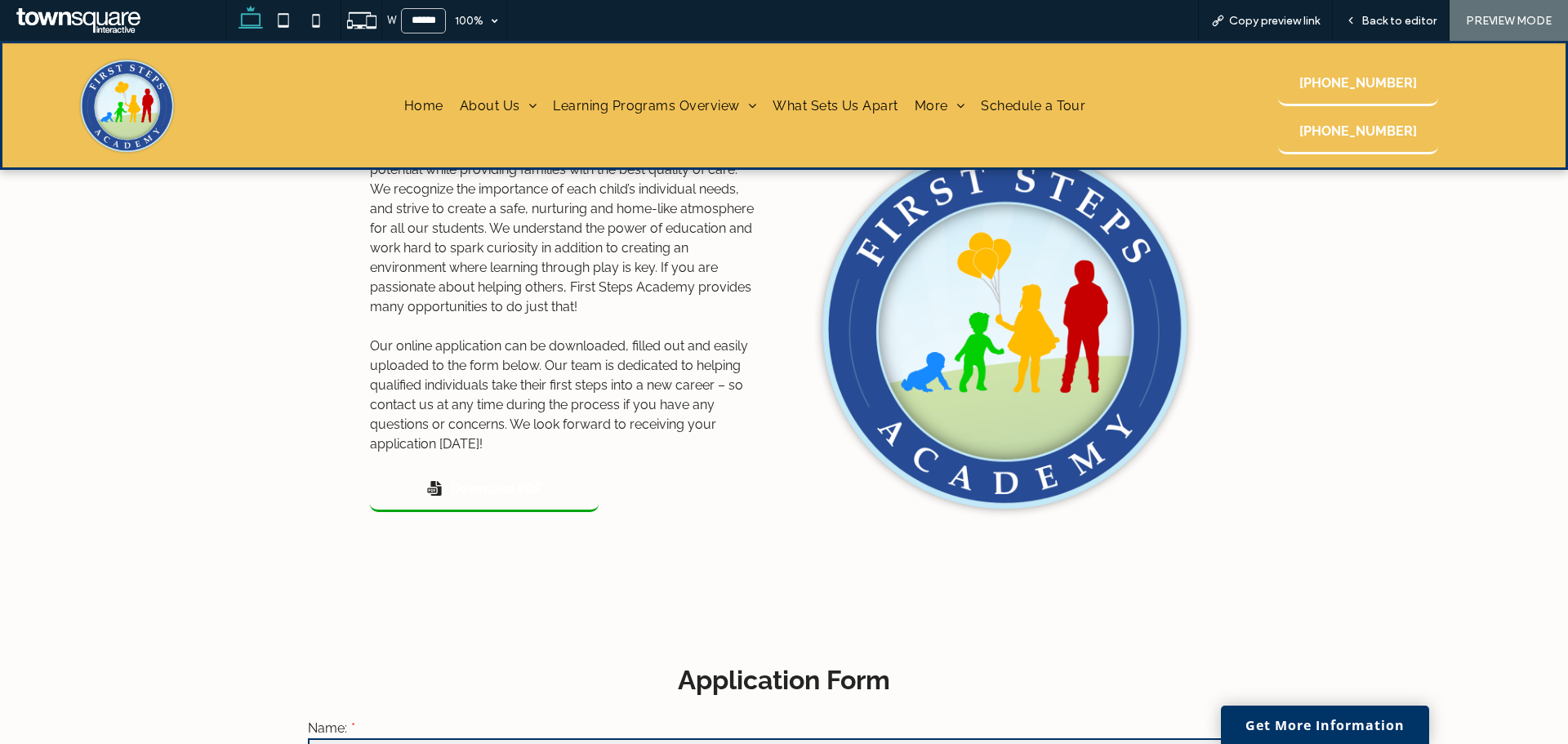
scroll to position [408, 0]
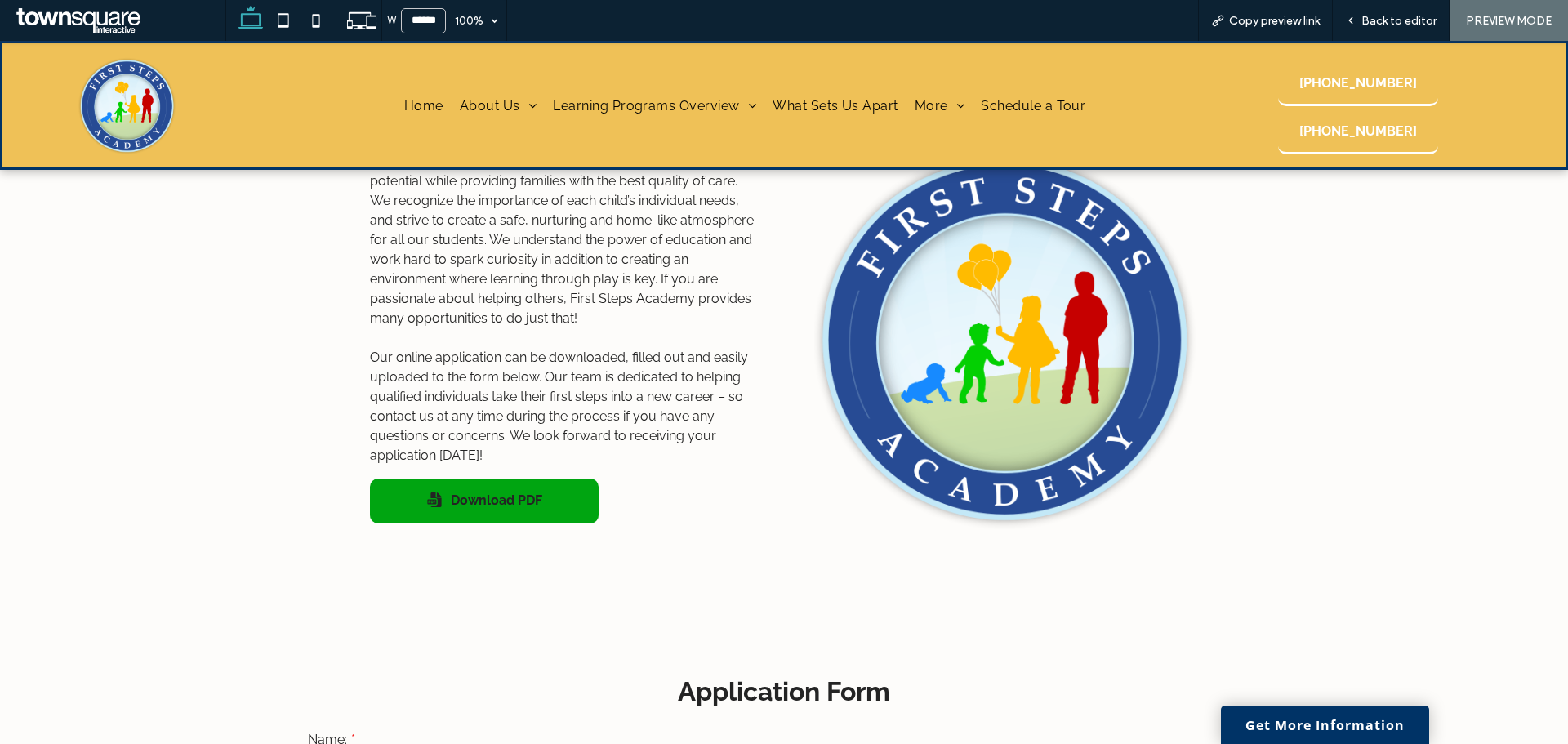
click at [429, 508] on link "Download PDF" at bounding box center [484, 501] width 229 height 45
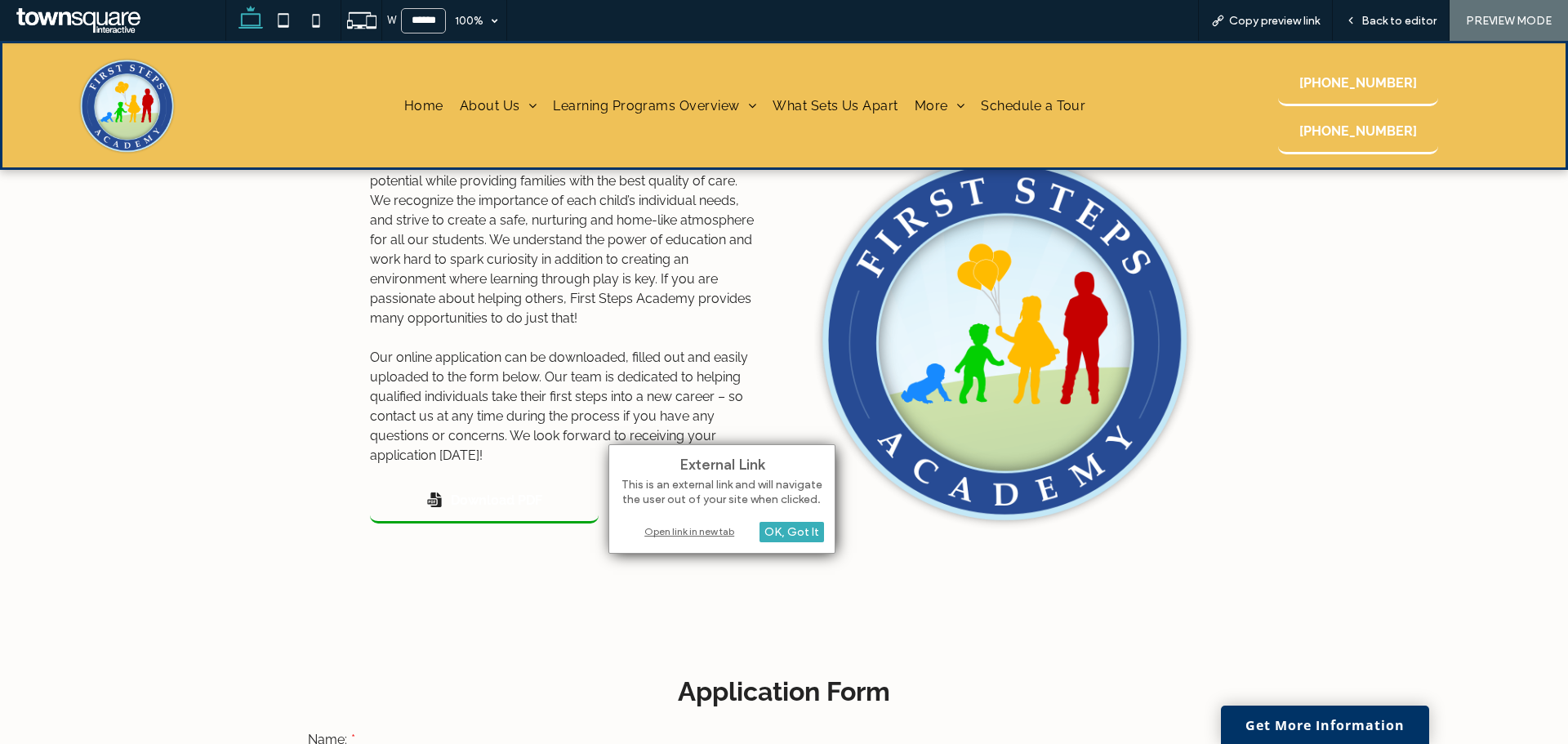
click at [714, 530] on div "Open link in new tab" at bounding box center [722, 531] width 204 height 17
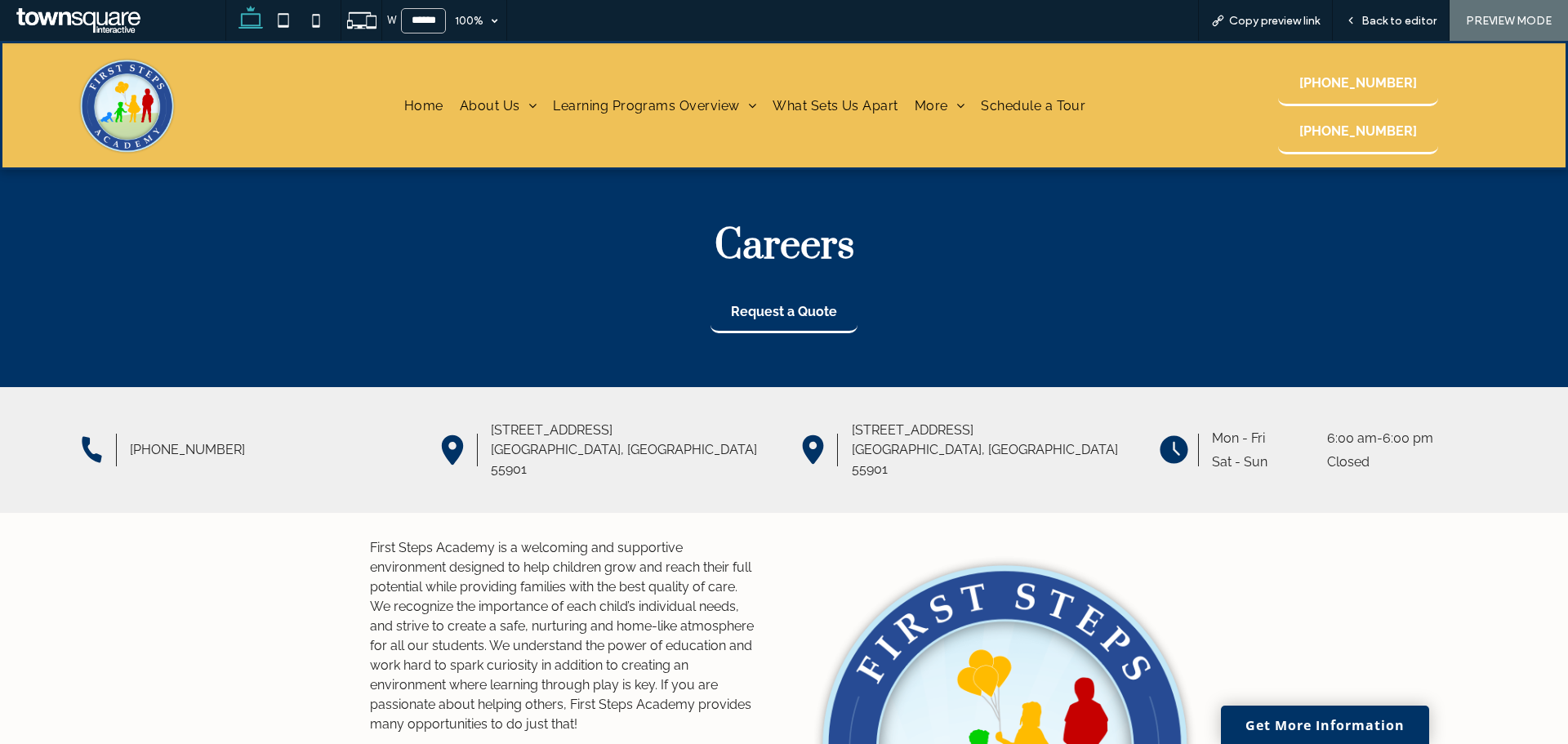
scroll to position [0, 0]
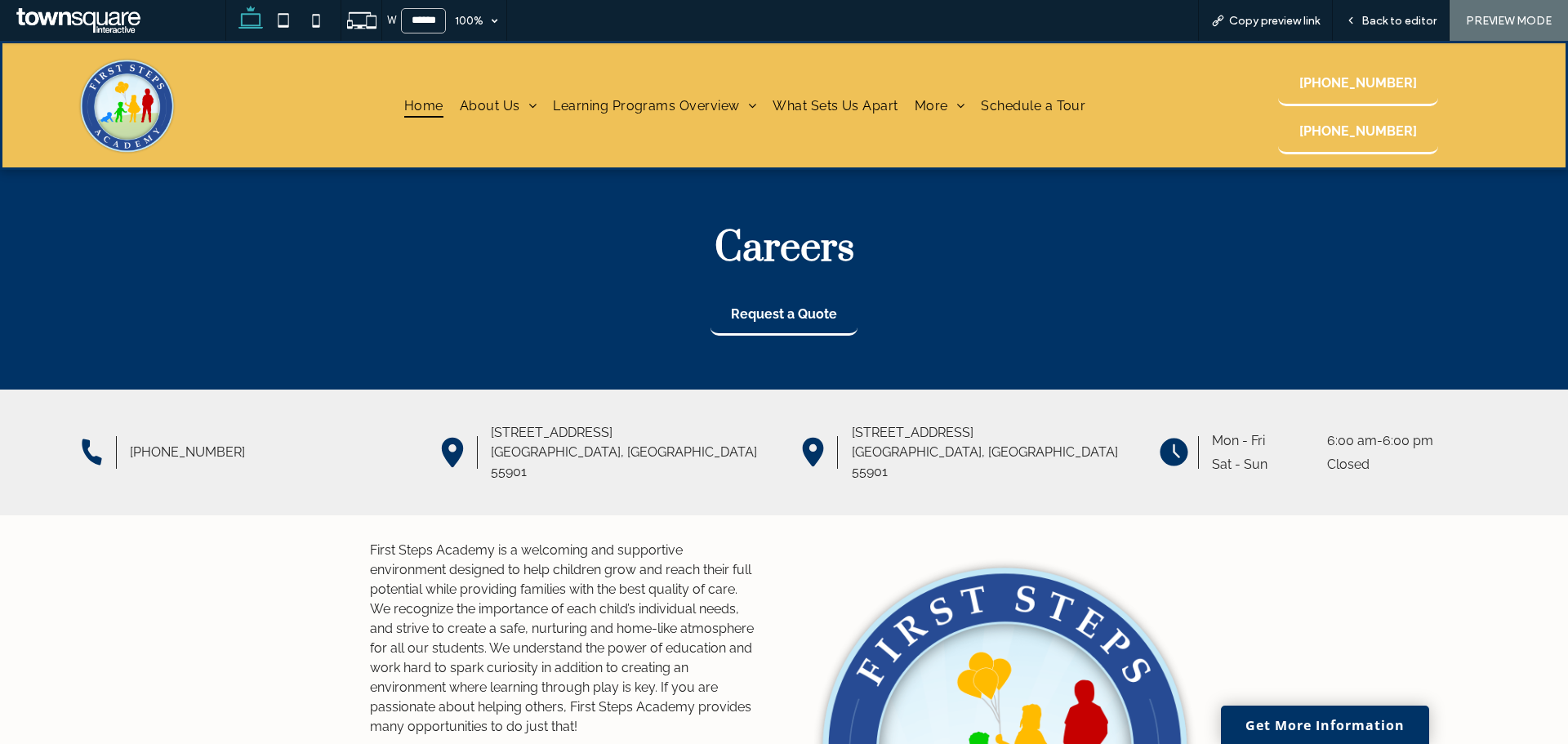
click at [429, 100] on span "Home" at bounding box center [424, 105] width 39 height 23
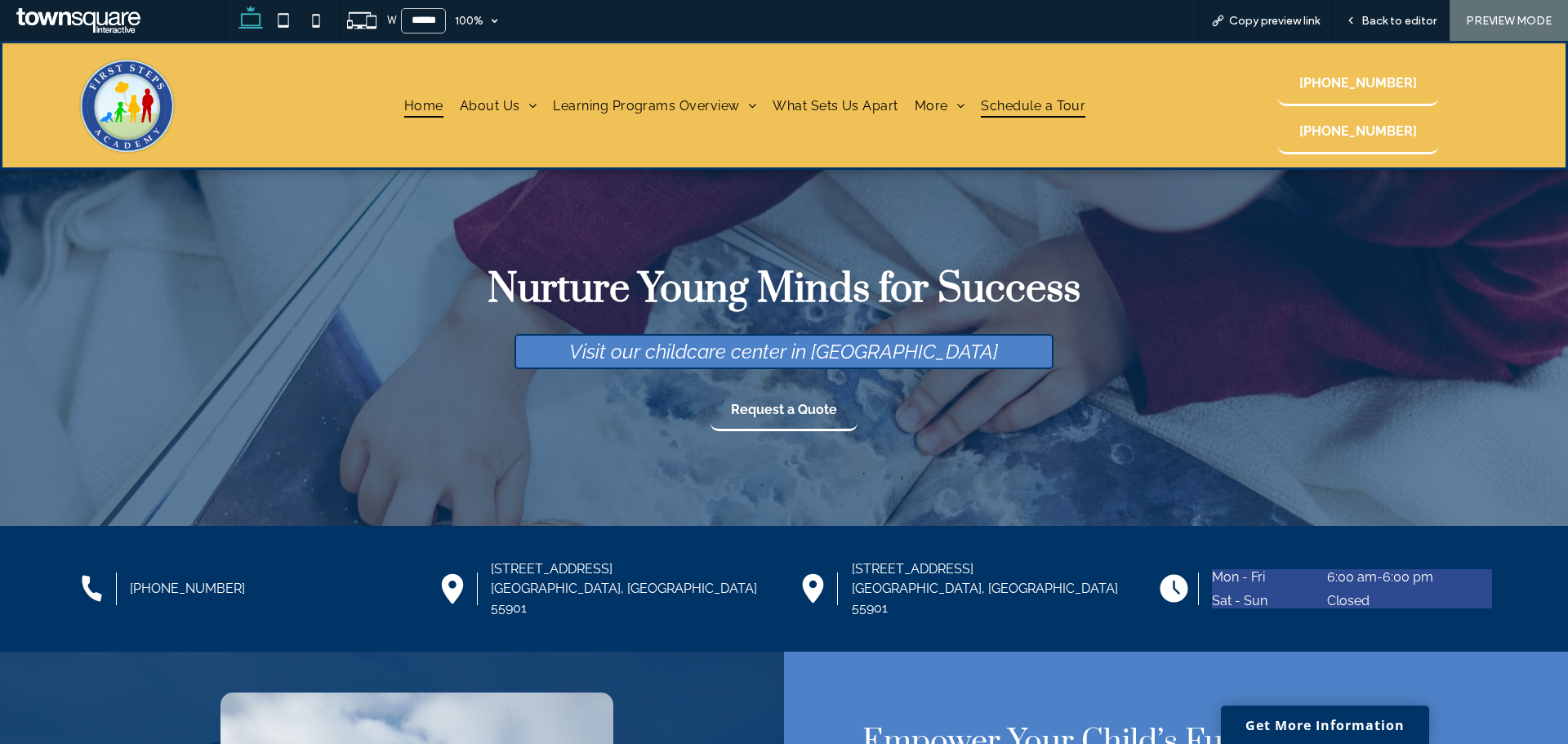
click at [1036, 96] on span "Schedule a Tour" at bounding box center [1033, 105] width 105 height 23
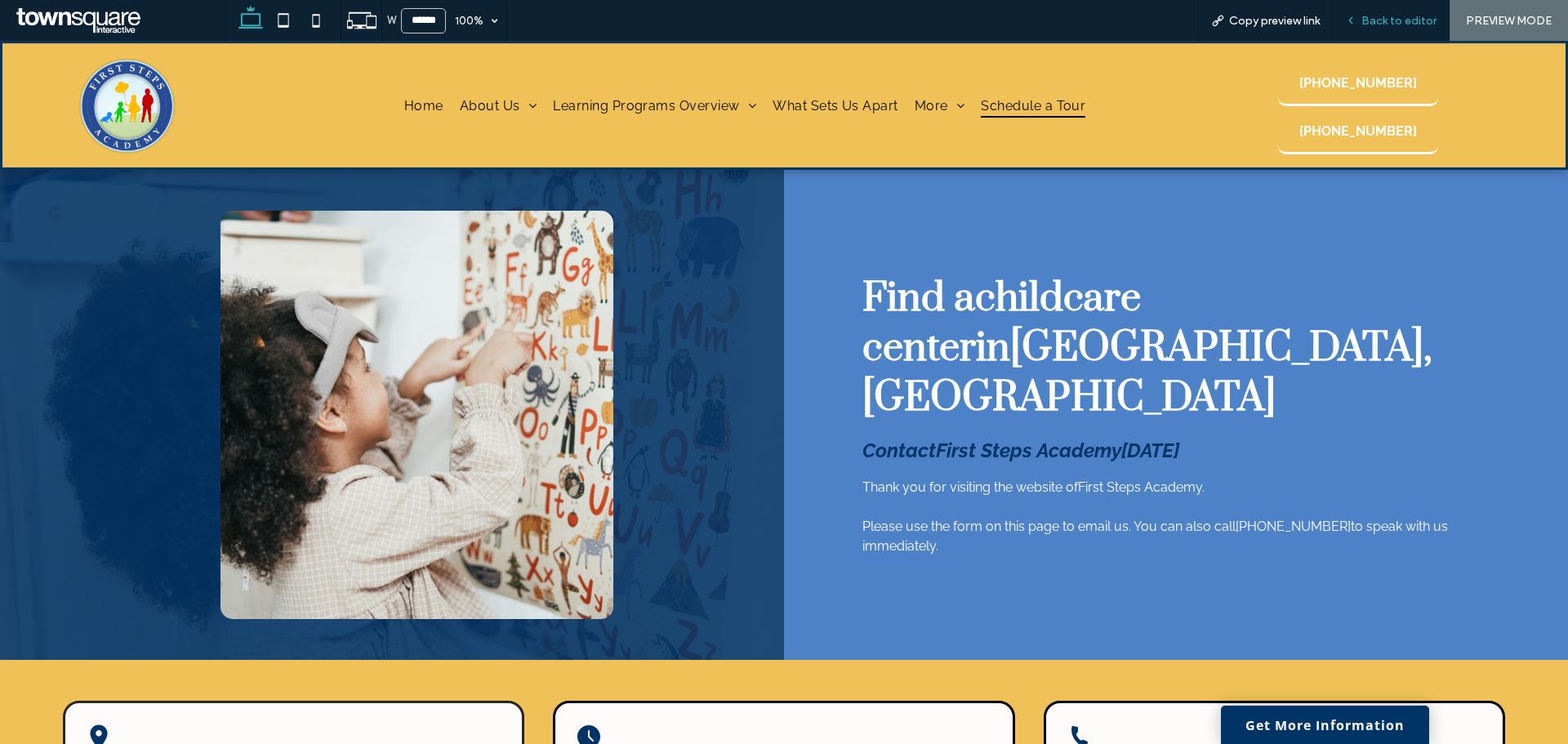
click at [1397, 33] on div "Back to editor" at bounding box center [1391, 20] width 117 height 41
click at [1382, 28] on div "Back to editor" at bounding box center [1391, 20] width 117 height 41
click at [1387, 17] on span "Back to editor" at bounding box center [1399, 21] width 75 height 14
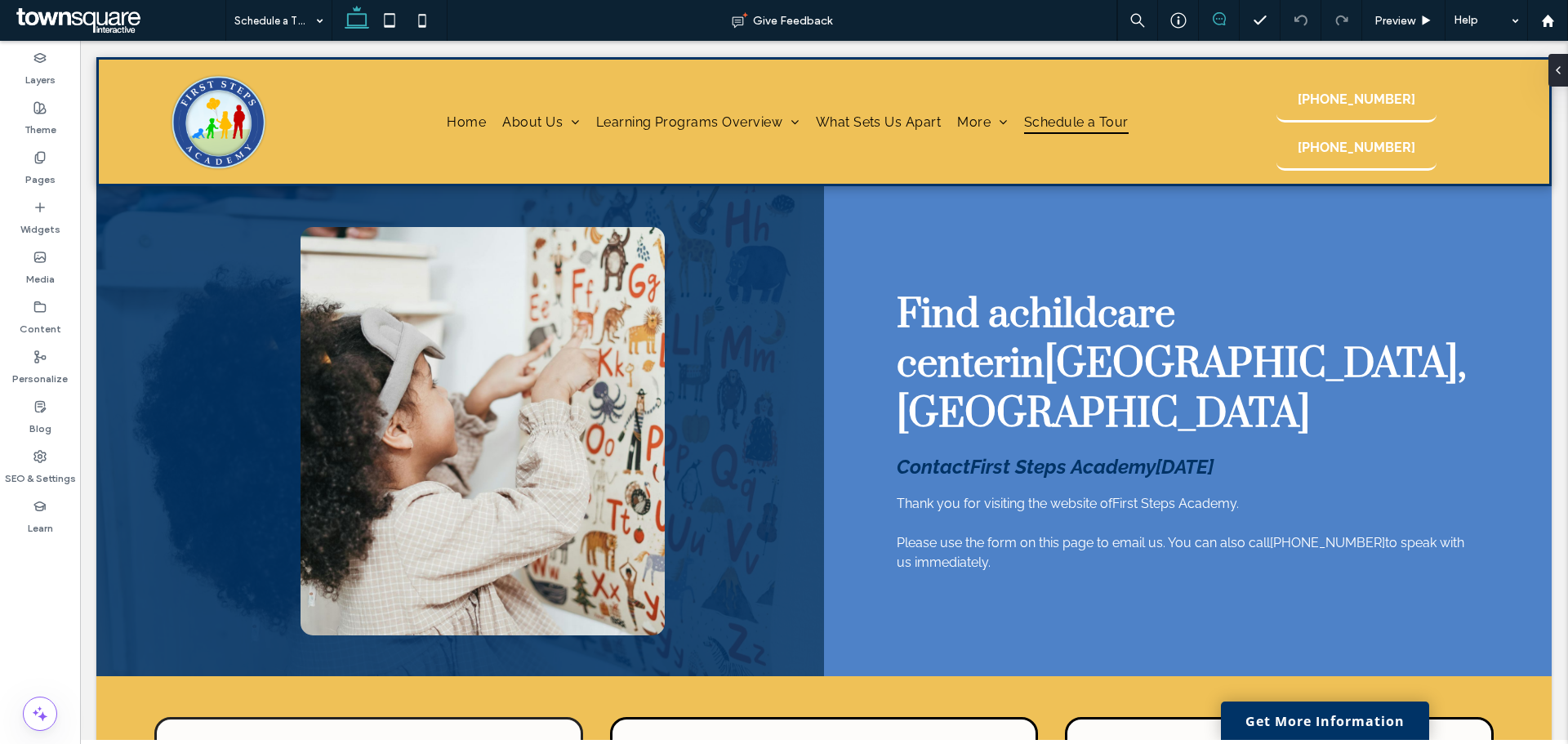
click at [1226, 16] on span at bounding box center [1219, 19] width 40 height 13
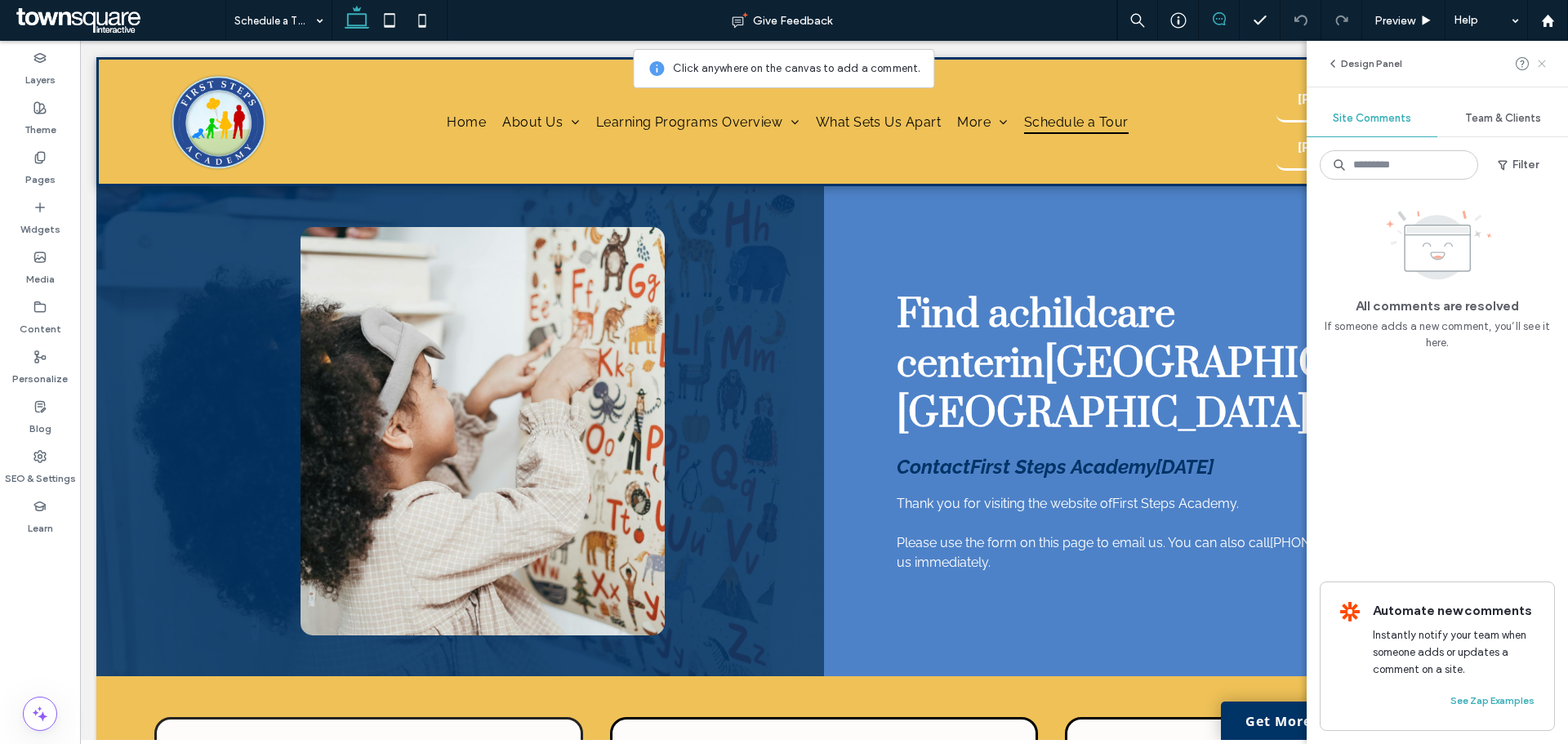
click at [1545, 61] on use at bounding box center [1541, 63] width 8 height 8
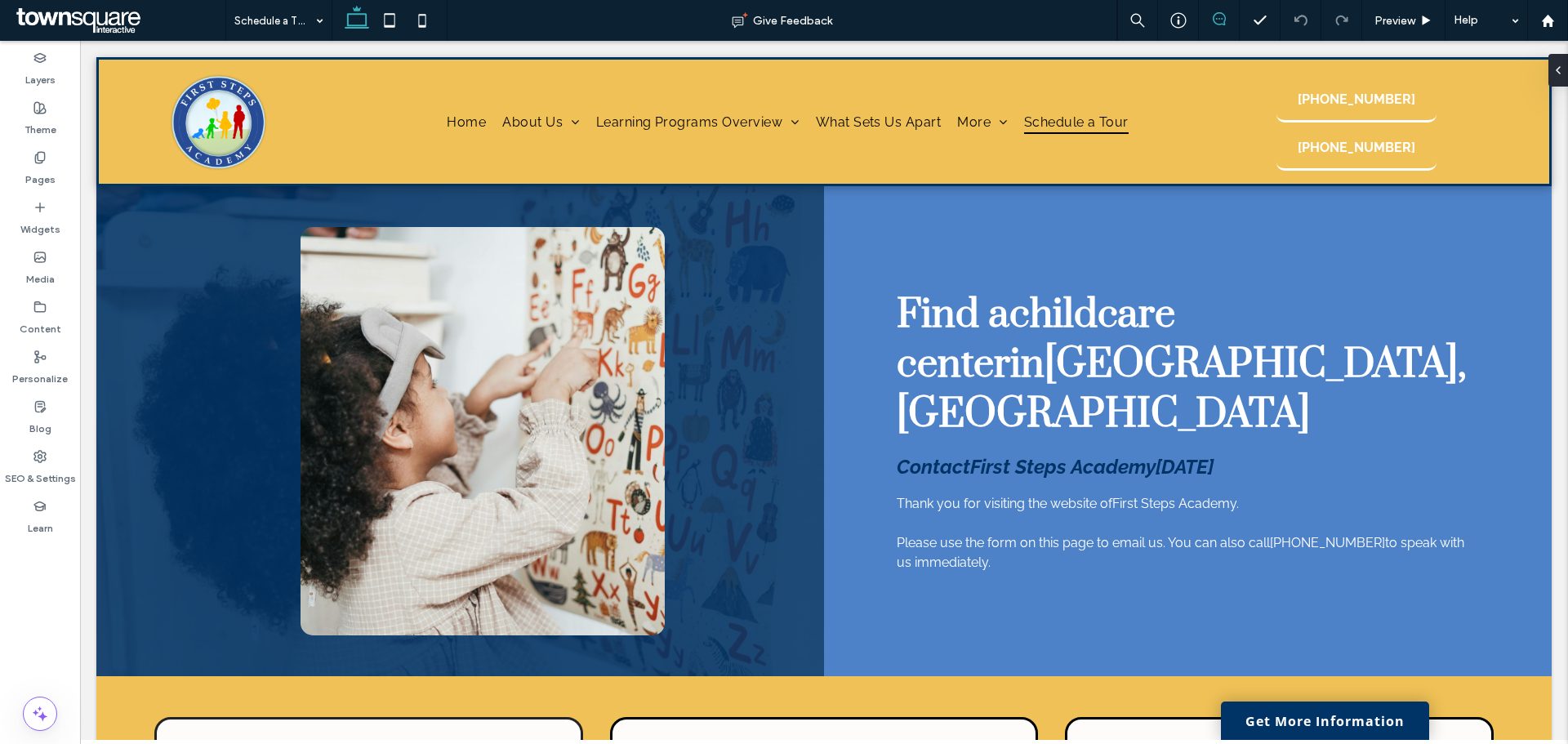
click at [1220, 17] on icon at bounding box center [1220, 19] width 13 height 13
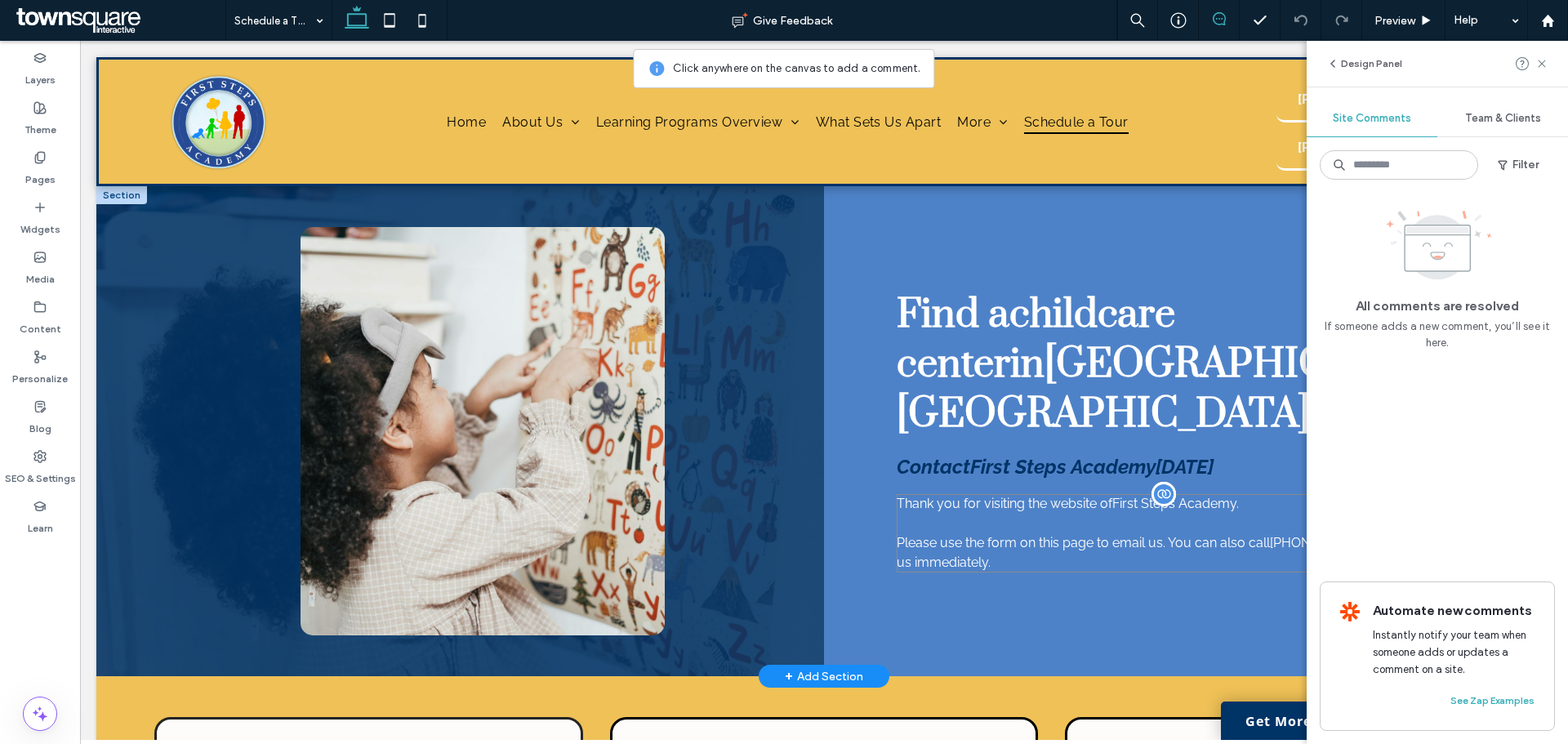
click at [1261, 494] on p "Thank you for visiting the website of First Steps Academy ." at bounding box center [1188, 503] width 583 height 19
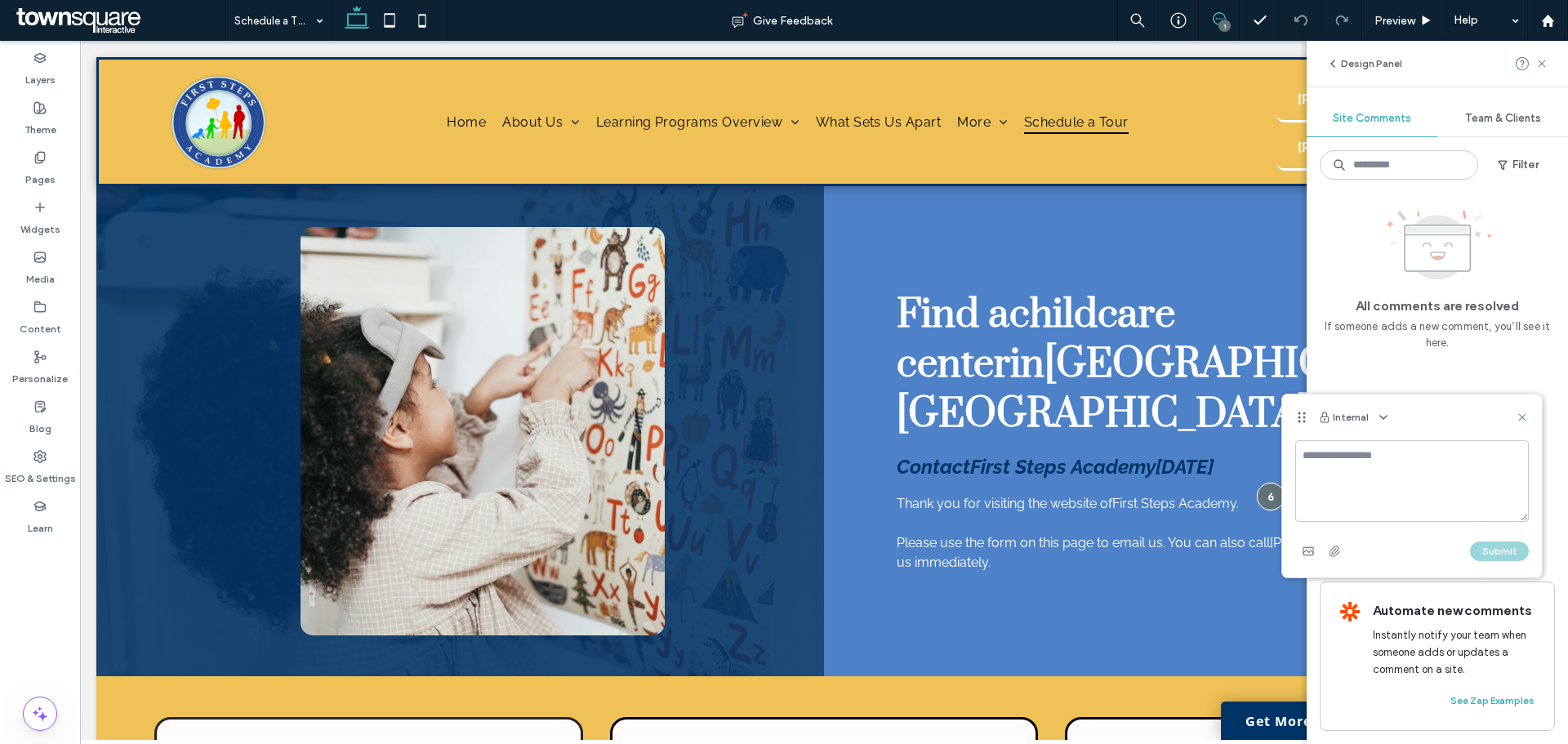
click at [1379, 456] on textarea at bounding box center [1411, 481] width 234 height 82
type textarea "**********"
click at [1503, 547] on button "Submit" at bounding box center [1499, 551] width 59 height 19
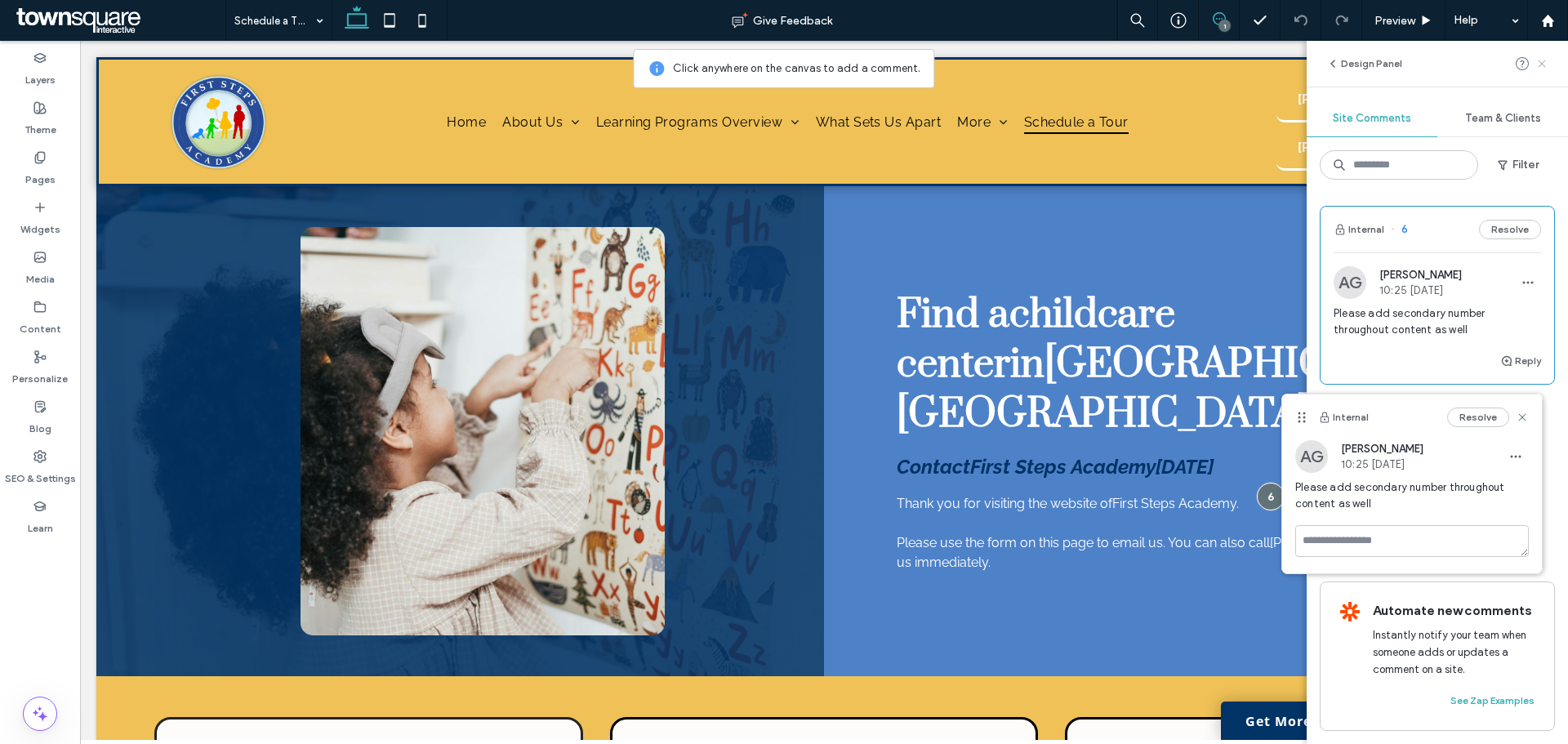
click at [1545, 64] on icon at bounding box center [1542, 64] width 13 height 13
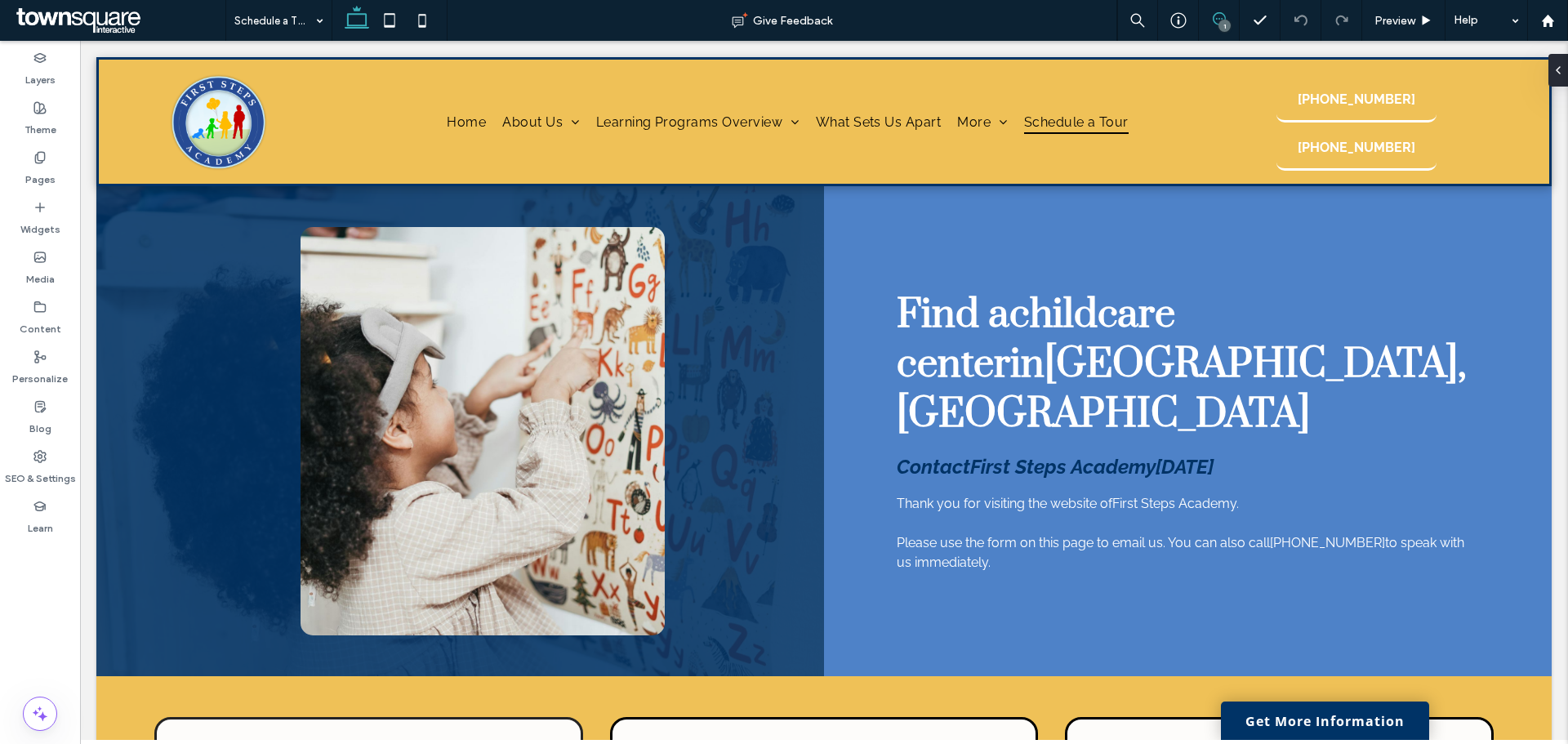
click at [1213, 17] on use at bounding box center [1220, 19] width 13 height 13
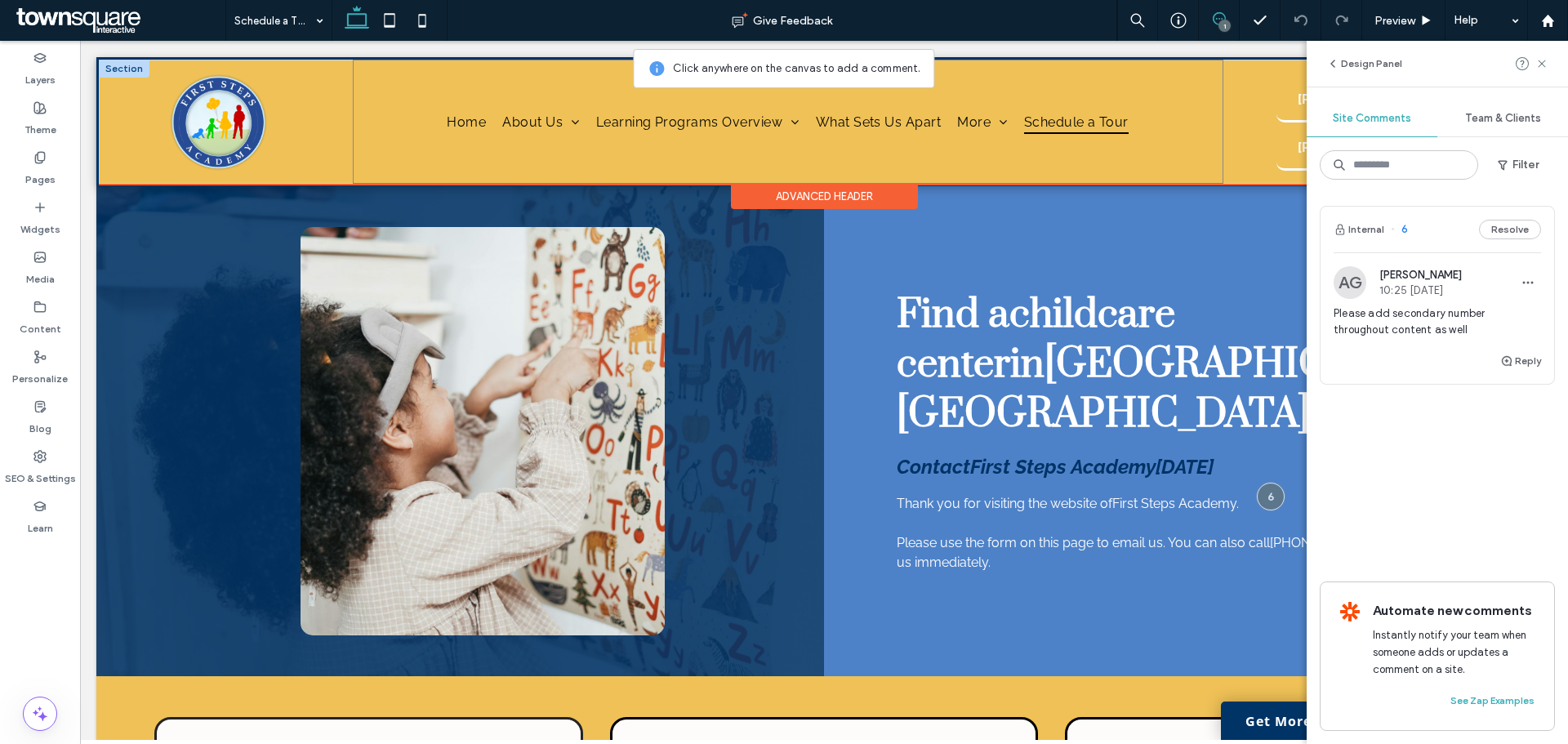
click at [952, 138] on div "Home About Us Little Steps Teachers Big Step Teachers Royal Place Teachers Lear…" at bounding box center [788, 121] width 871 height 124
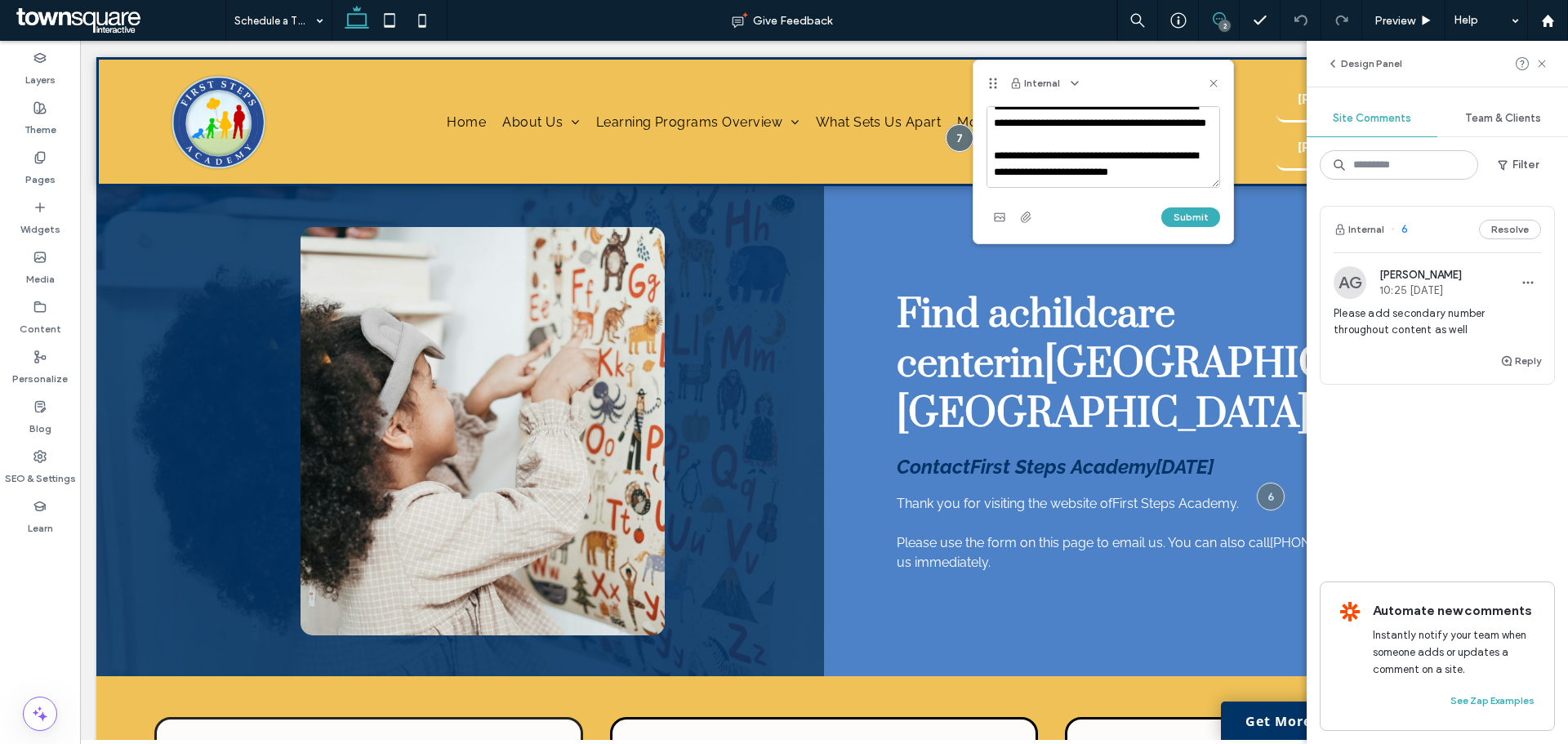
scroll to position [38, 0]
type textarea "**********"
click at [1188, 224] on button "Submit" at bounding box center [1190, 217] width 59 height 19
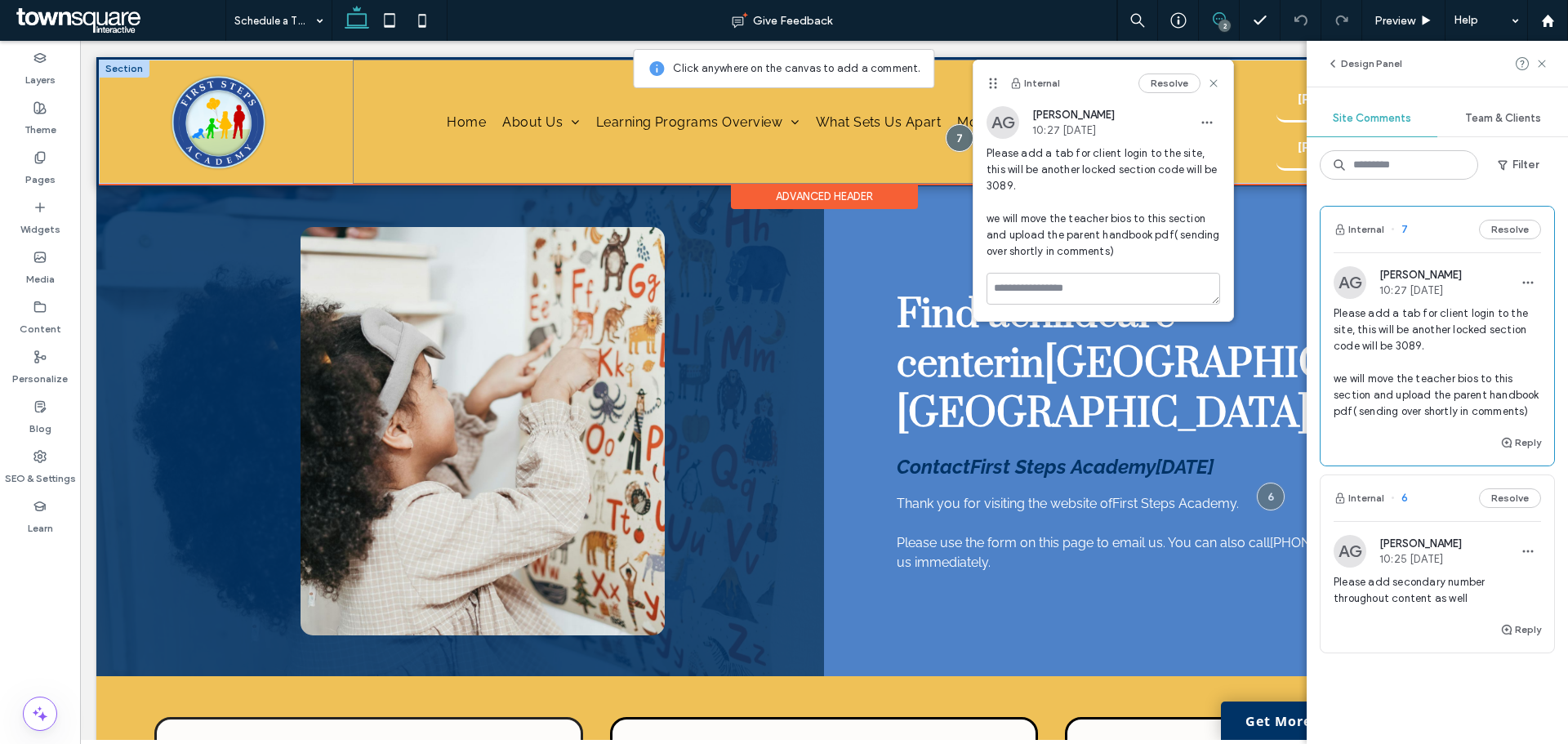
click at [918, 143] on div "Home About Us Little Steps Teachers Big Step Teachers Royal Place Teachers Lear…" at bounding box center [788, 121] width 871 height 124
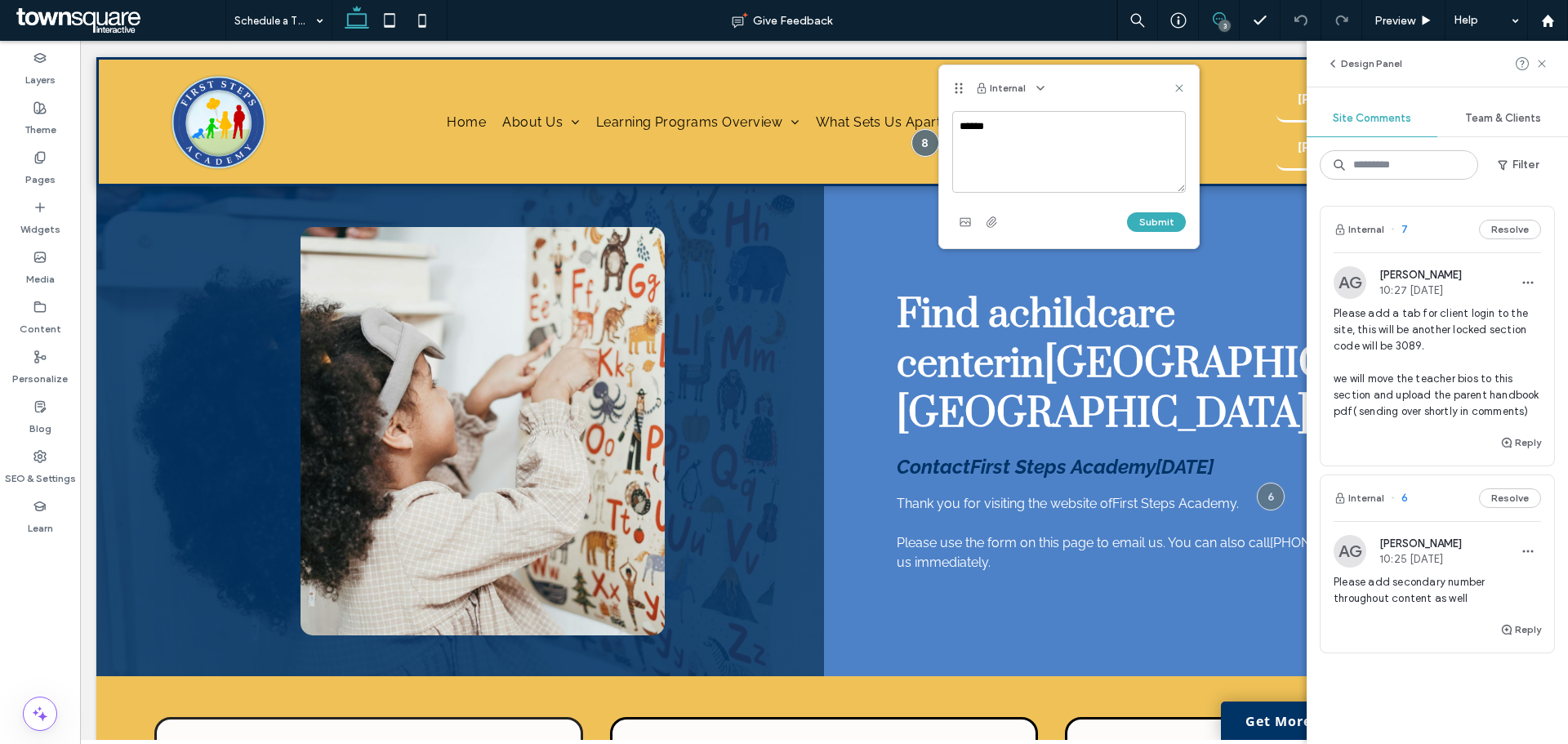
type textarea "******"
drag, startPoint x: 1057, startPoint y: 77, endPoint x: 1149, endPoint y: 204, distance: 156.8
click at [1149, 204] on div "Internal ****** Submit" at bounding box center [1069, 156] width 260 height 183
click at [1179, 86] on use at bounding box center [1179, 87] width 8 height 8
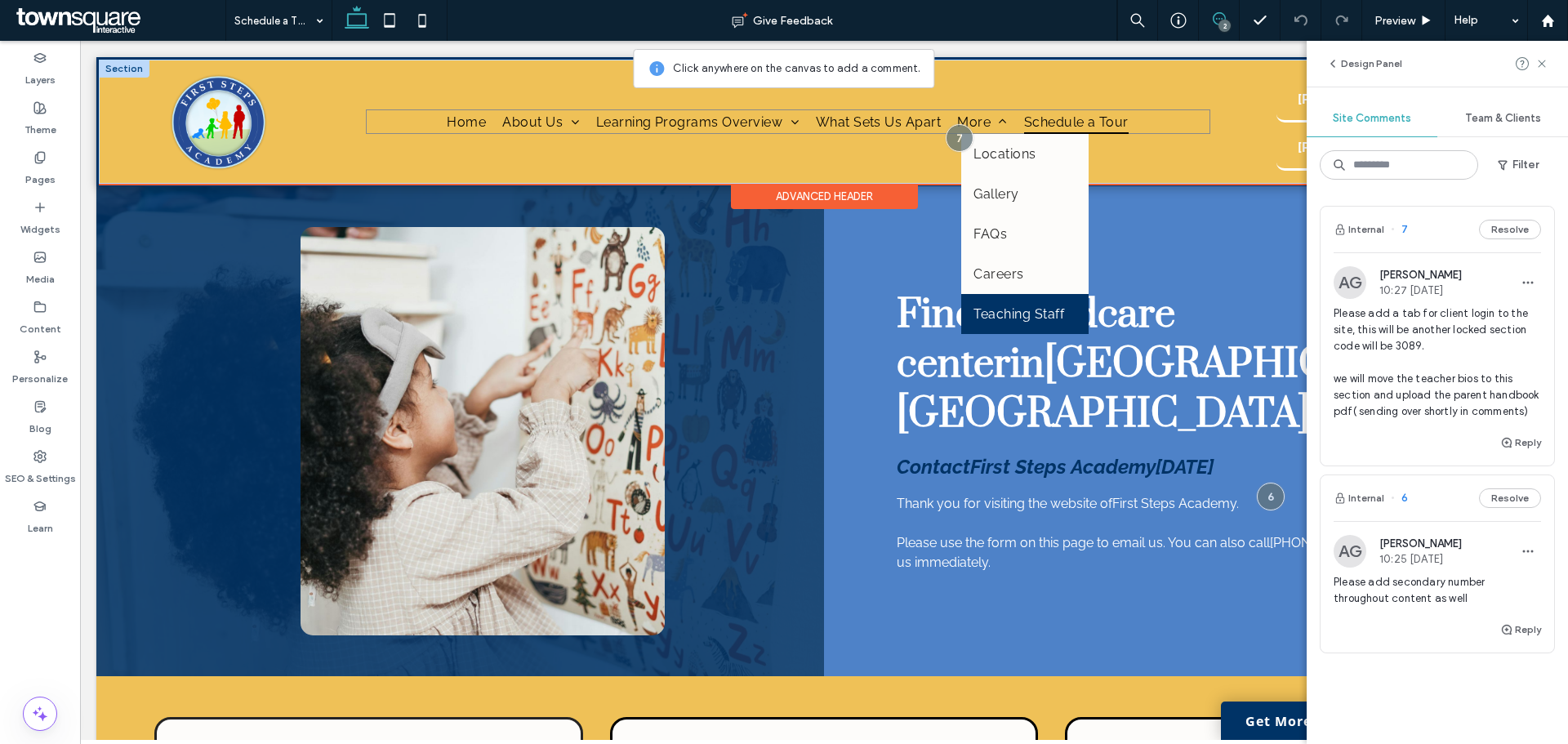
click at [1030, 311] on span "Teaching Staff" at bounding box center [1019, 314] width 90 height 16
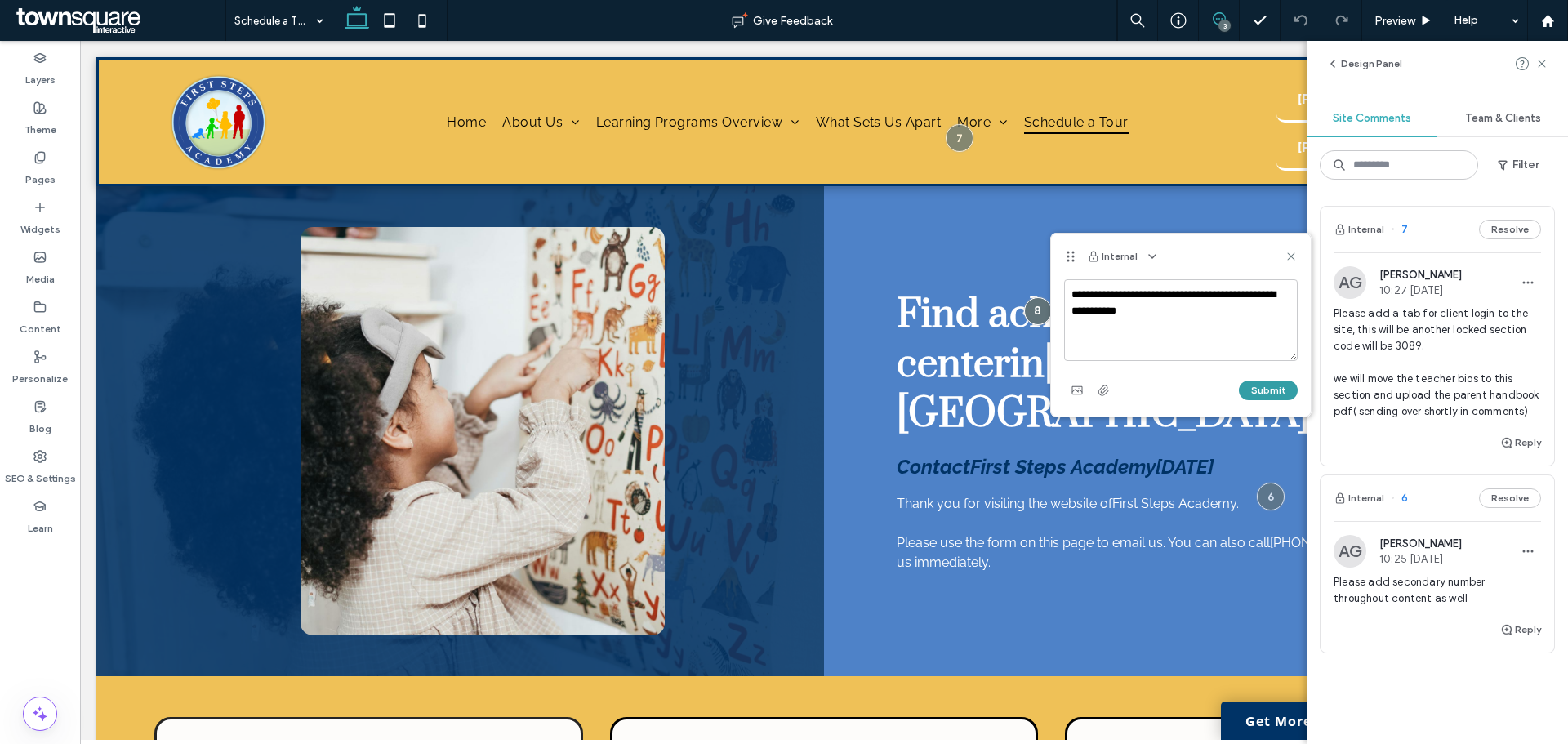
type textarea "**********"
click at [1272, 397] on button "Submit" at bounding box center [1268, 390] width 59 height 19
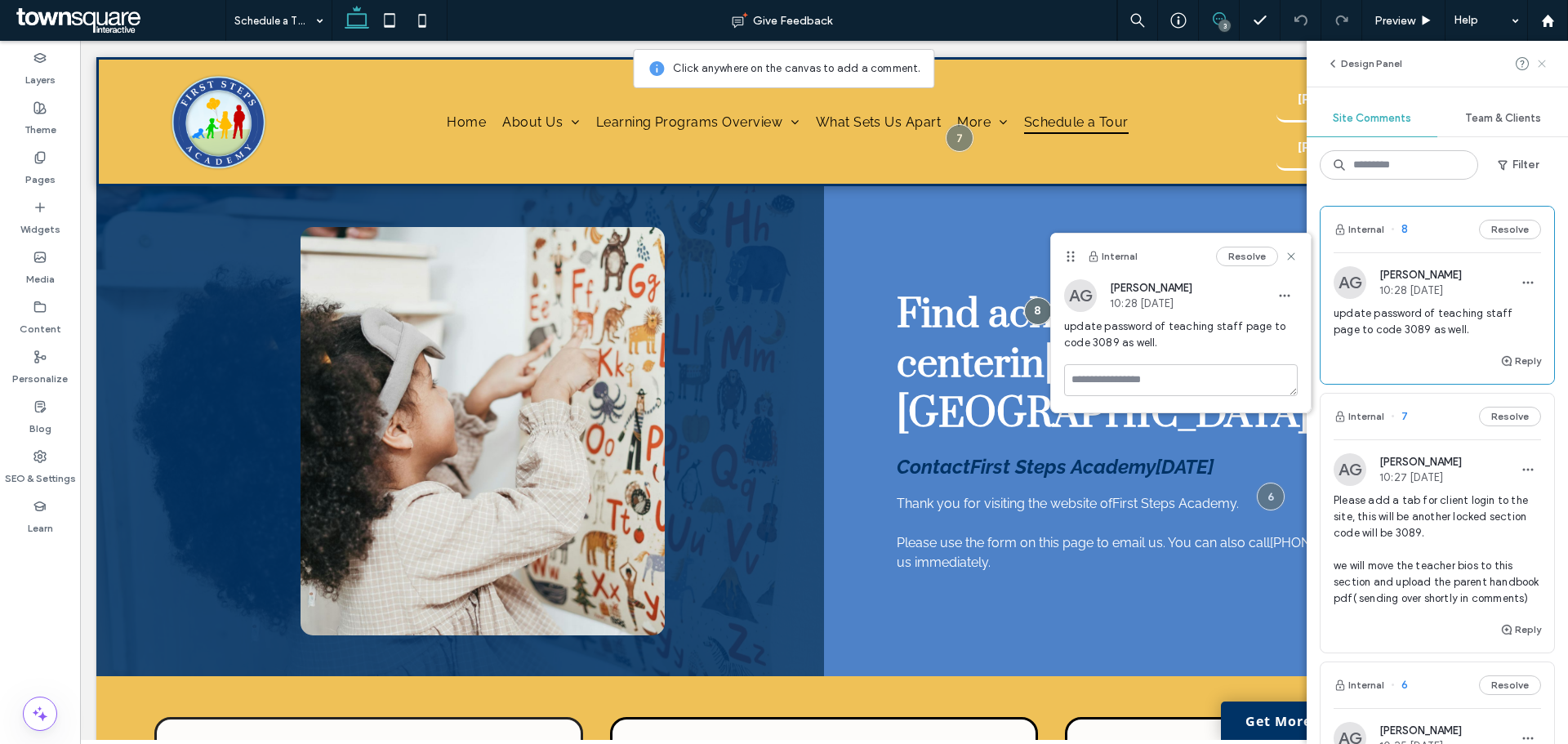
click at [1542, 62] on icon at bounding box center [1542, 64] width 13 height 13
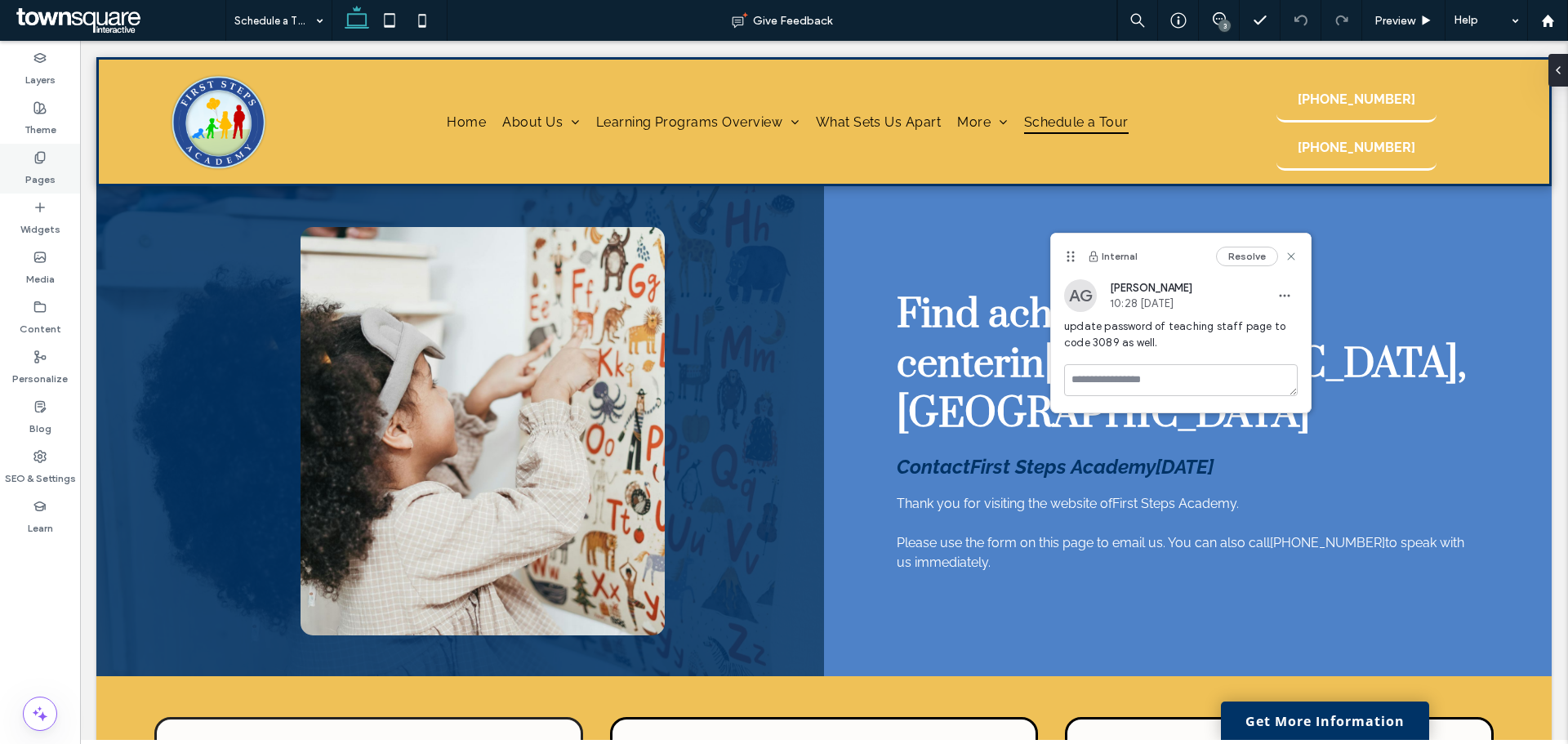
click at [49, 163] on div "Pages" at bounding box center [40, 169] width 80 height 50
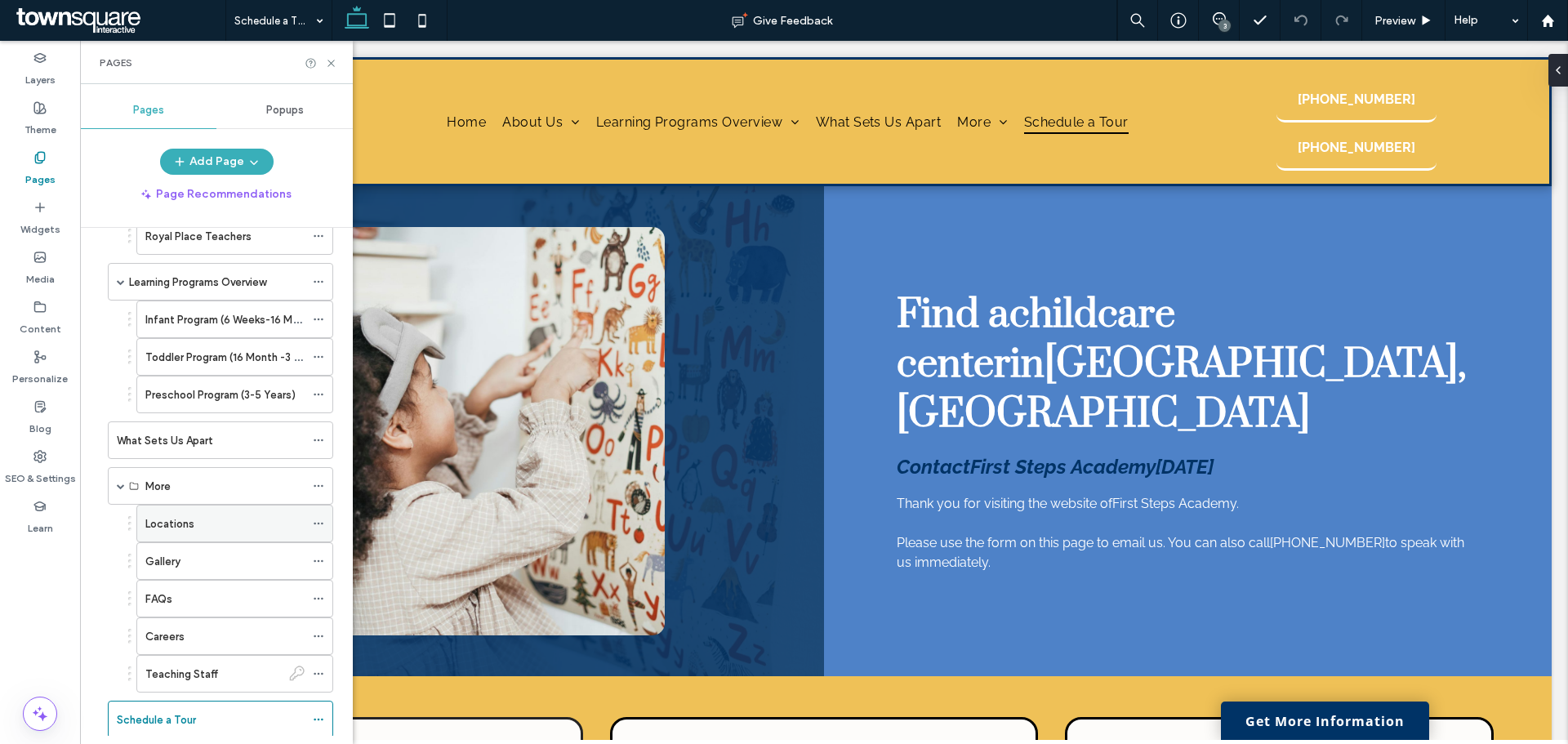
scroll to position [205, 0]
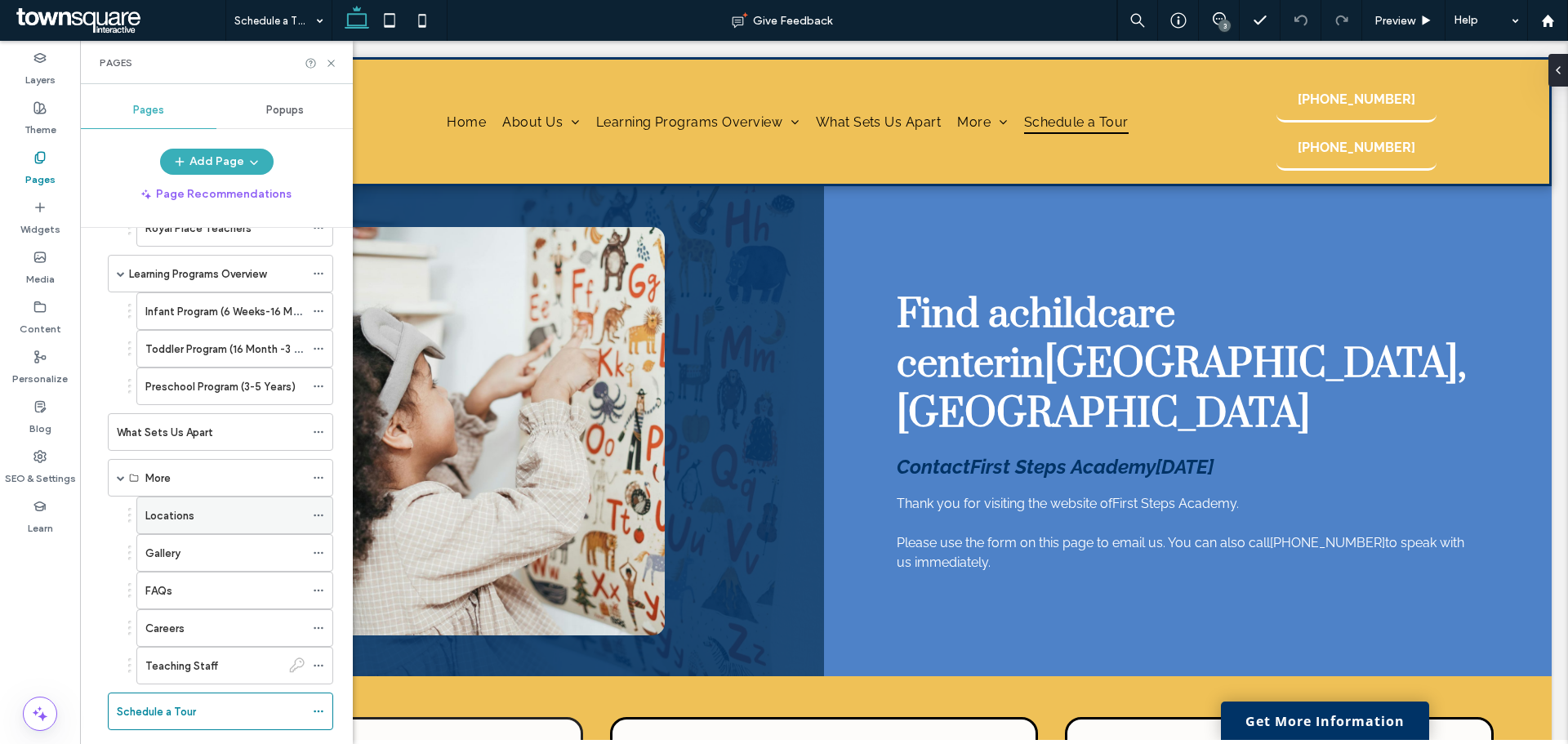
click at [185, 514] on label "Locations" at bounding box center [170, 516] width 49 height 28
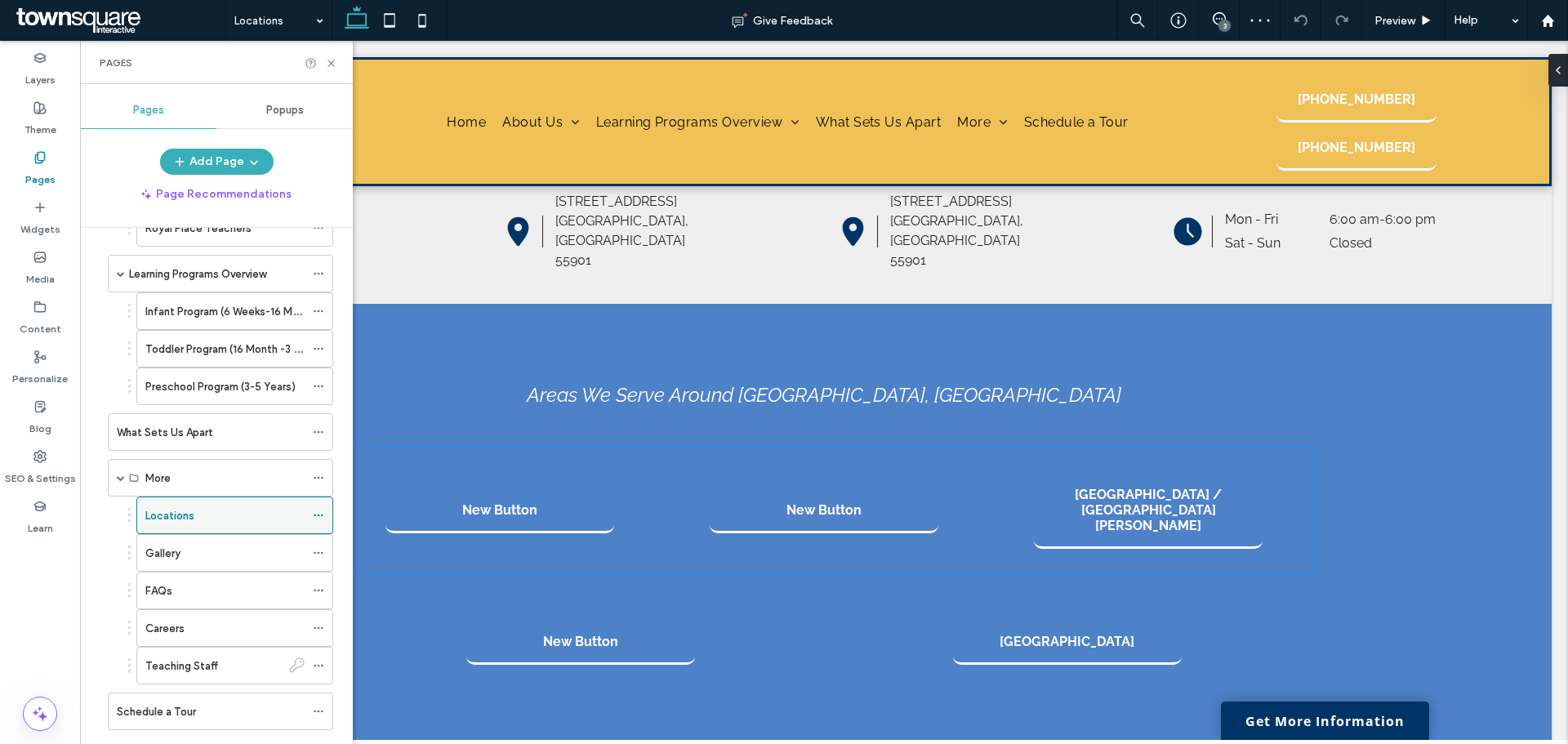
scroll to position [844, 0]
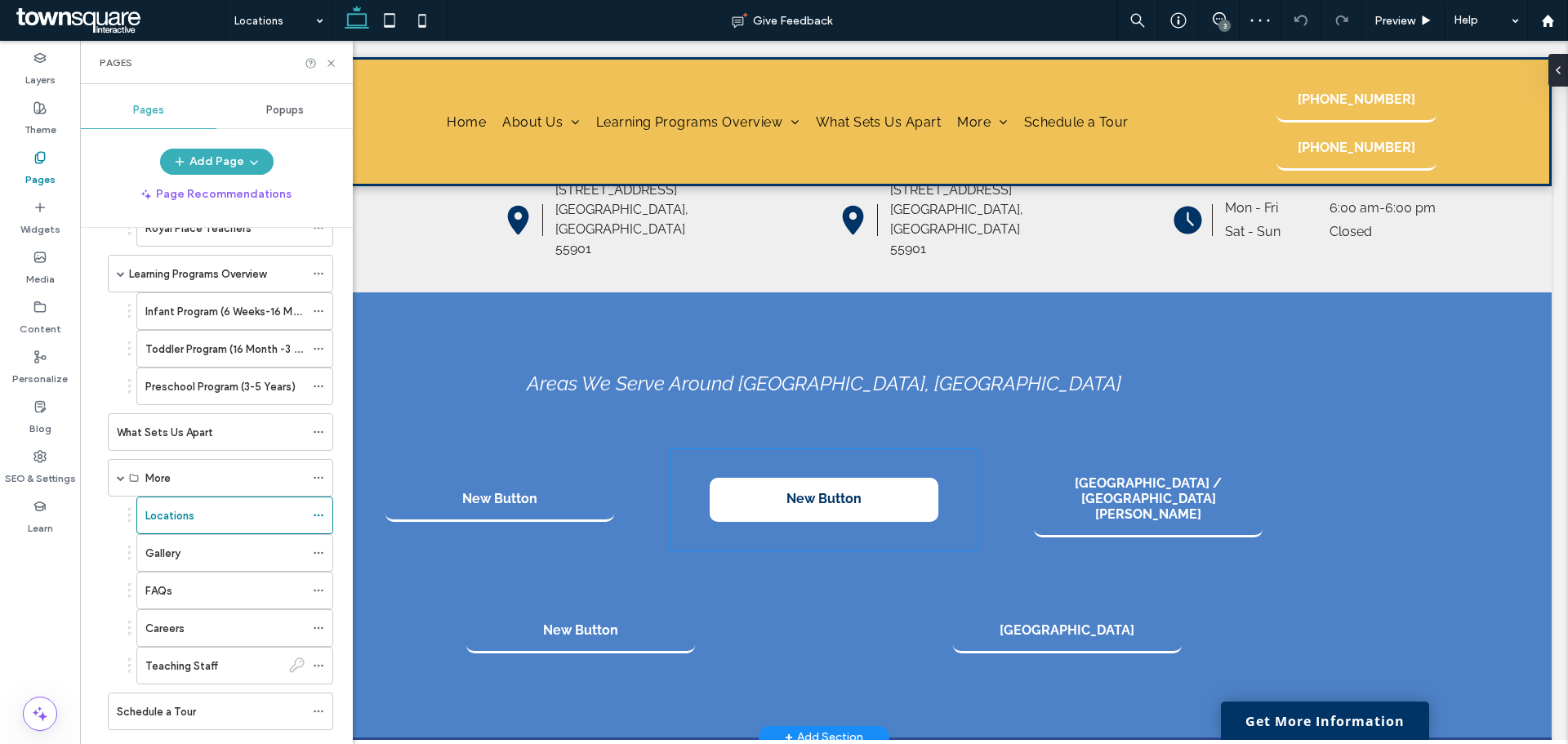
click at [838, 480] on link "New Button" at bounding box center [824, 500] width 229 height 44
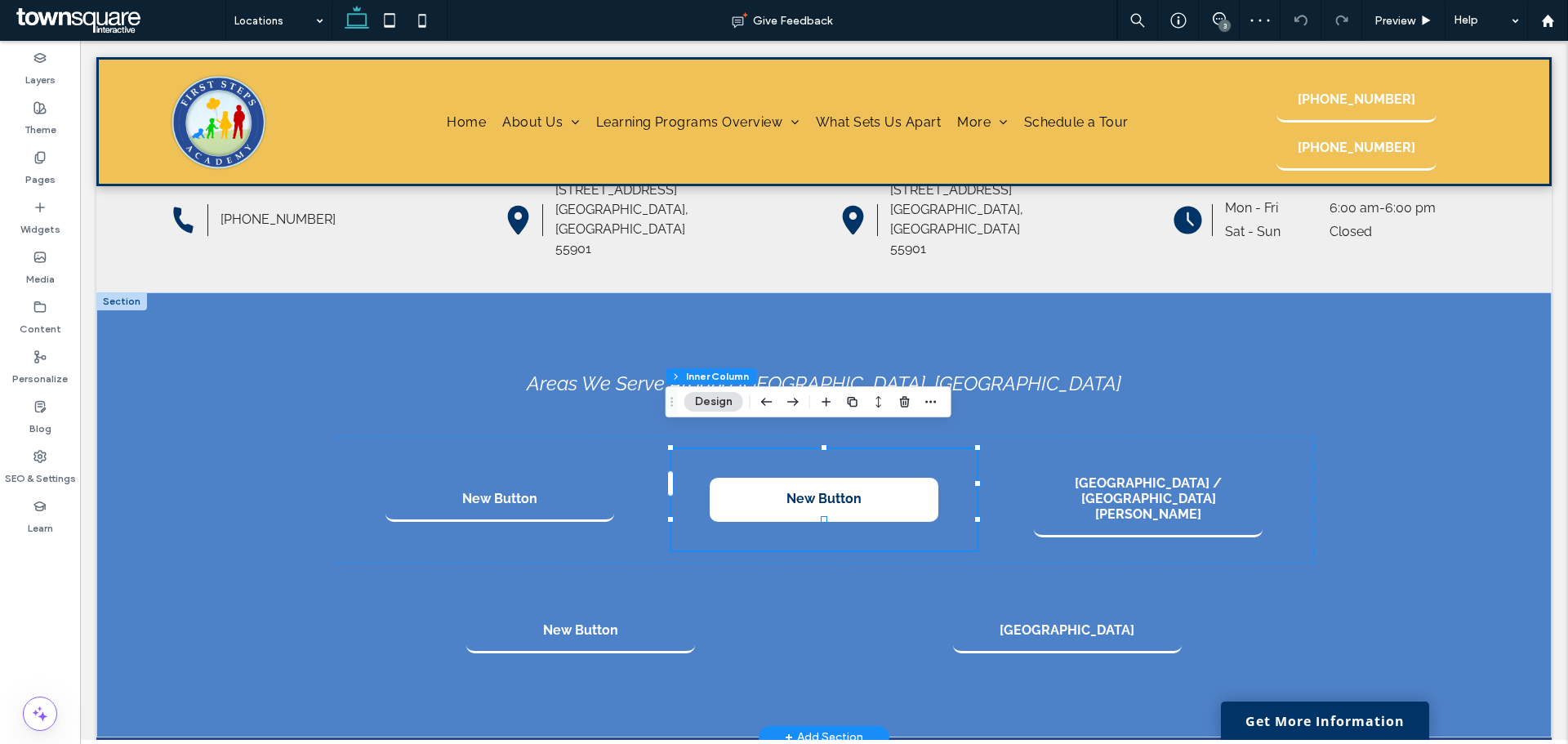
click at [838, 480] on link "New Button" at bounding box center [824, 500] width 229 height 44
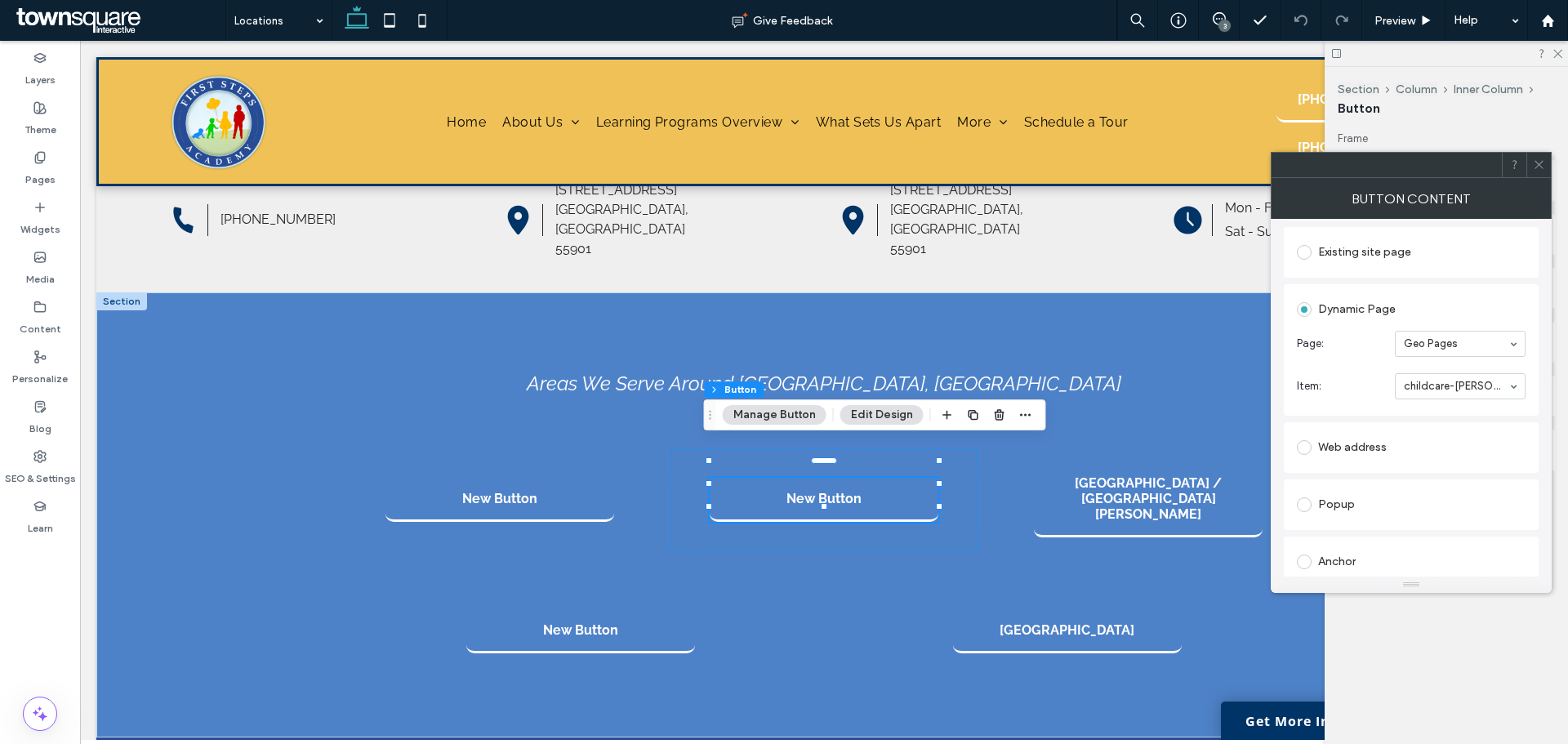
scroll to position [0, 0]
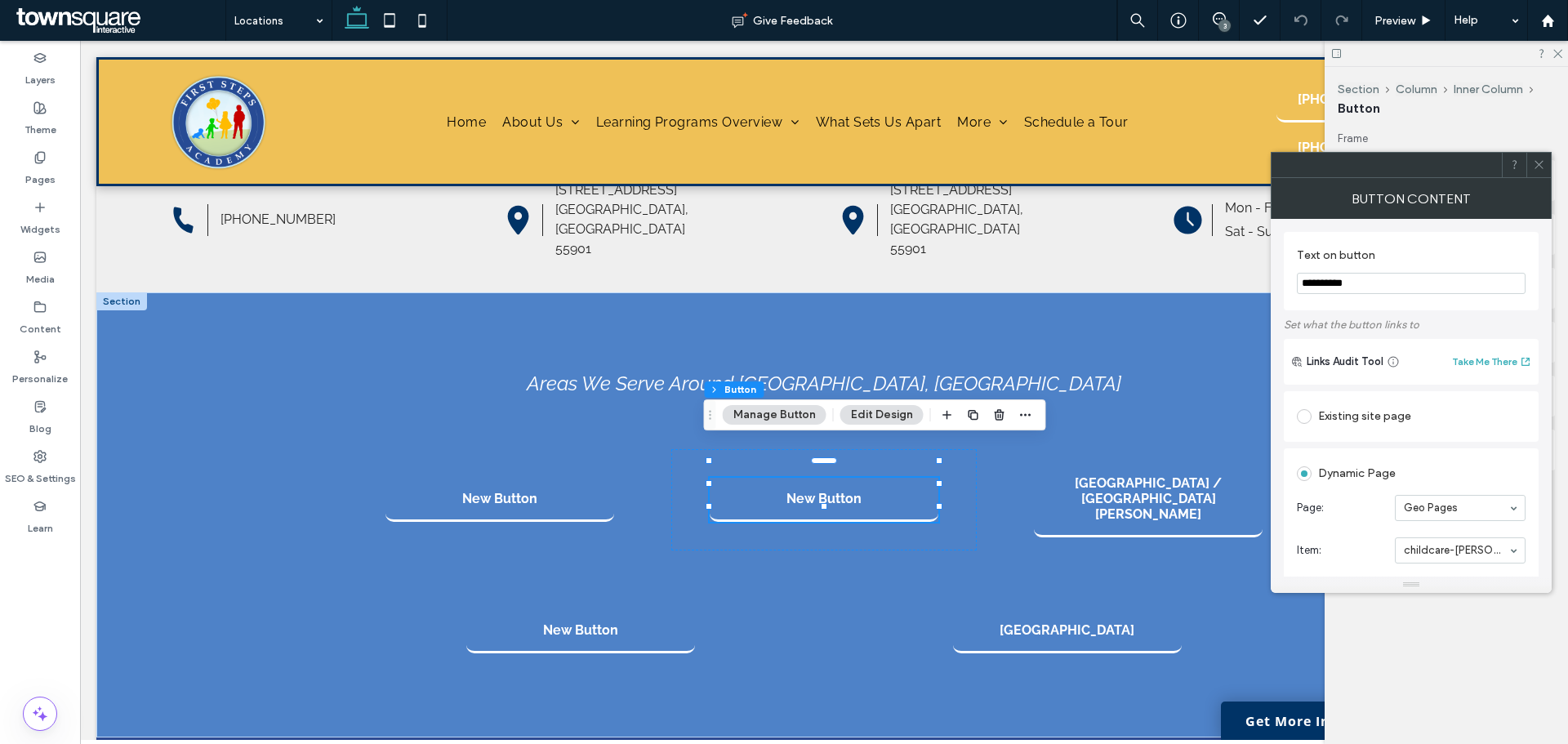
click at [1361, 284] on input "**********" at bounding box center [1411, 283] width 229 height 21
type input "**********"
click at [1149, 351] on div "Areas We Serve Around Rochester, MN" at bounding box center [824, 383] width 980 height 65
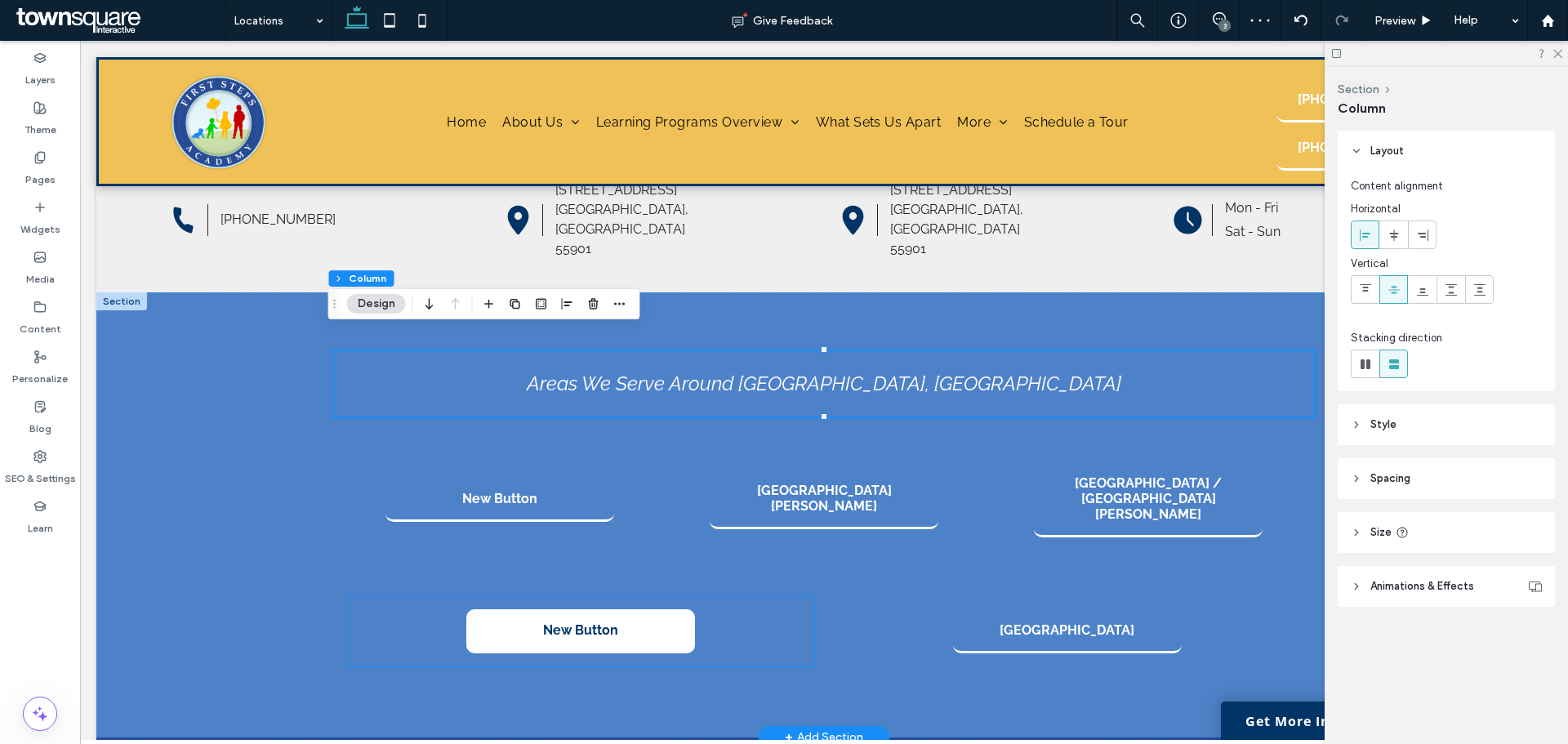
click at [592, 609] on link "New Button" at bounding box center [580, 631] width 229 height 44
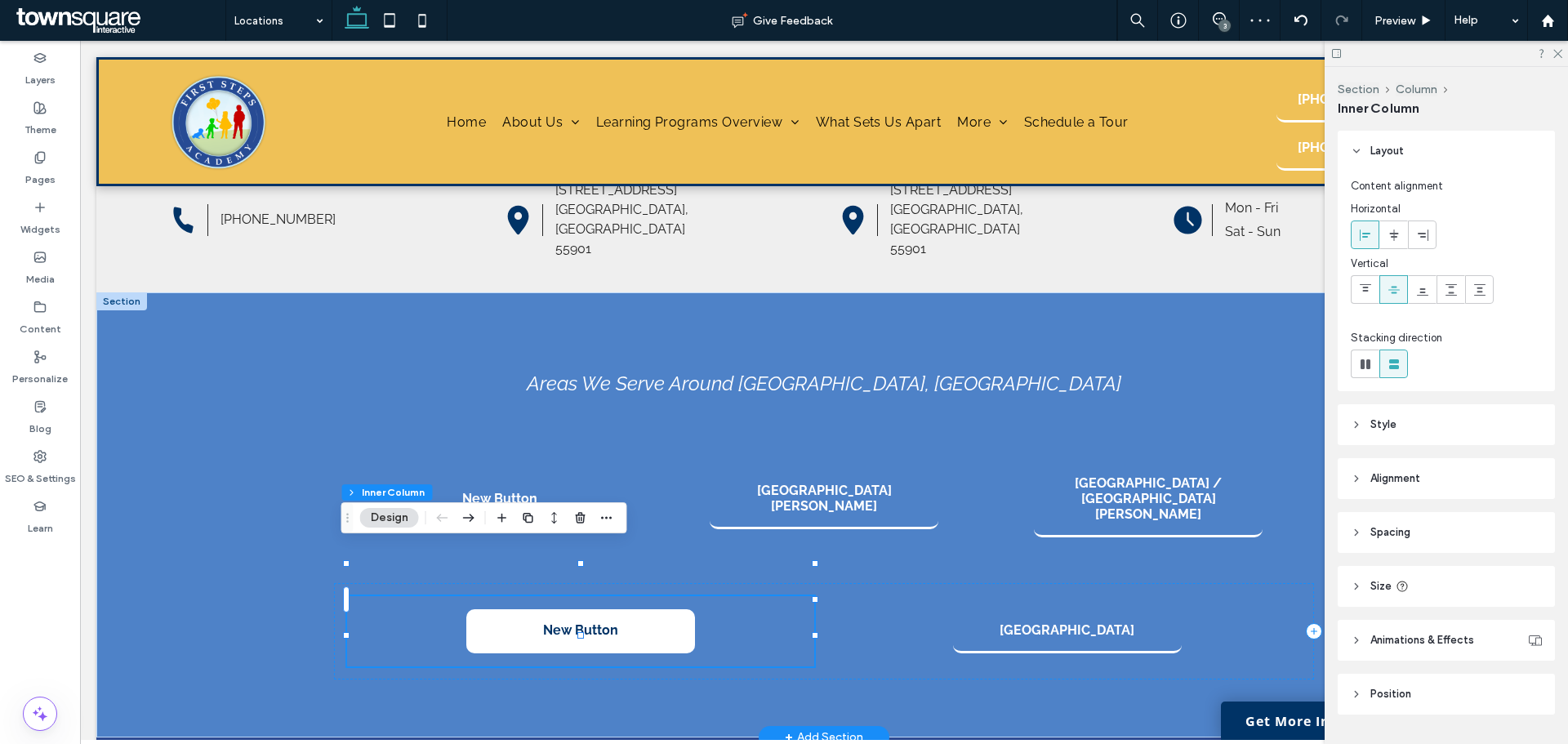
click at [592, 609] on link "New Button" at bounding box center [580, 631] width 229 height 44
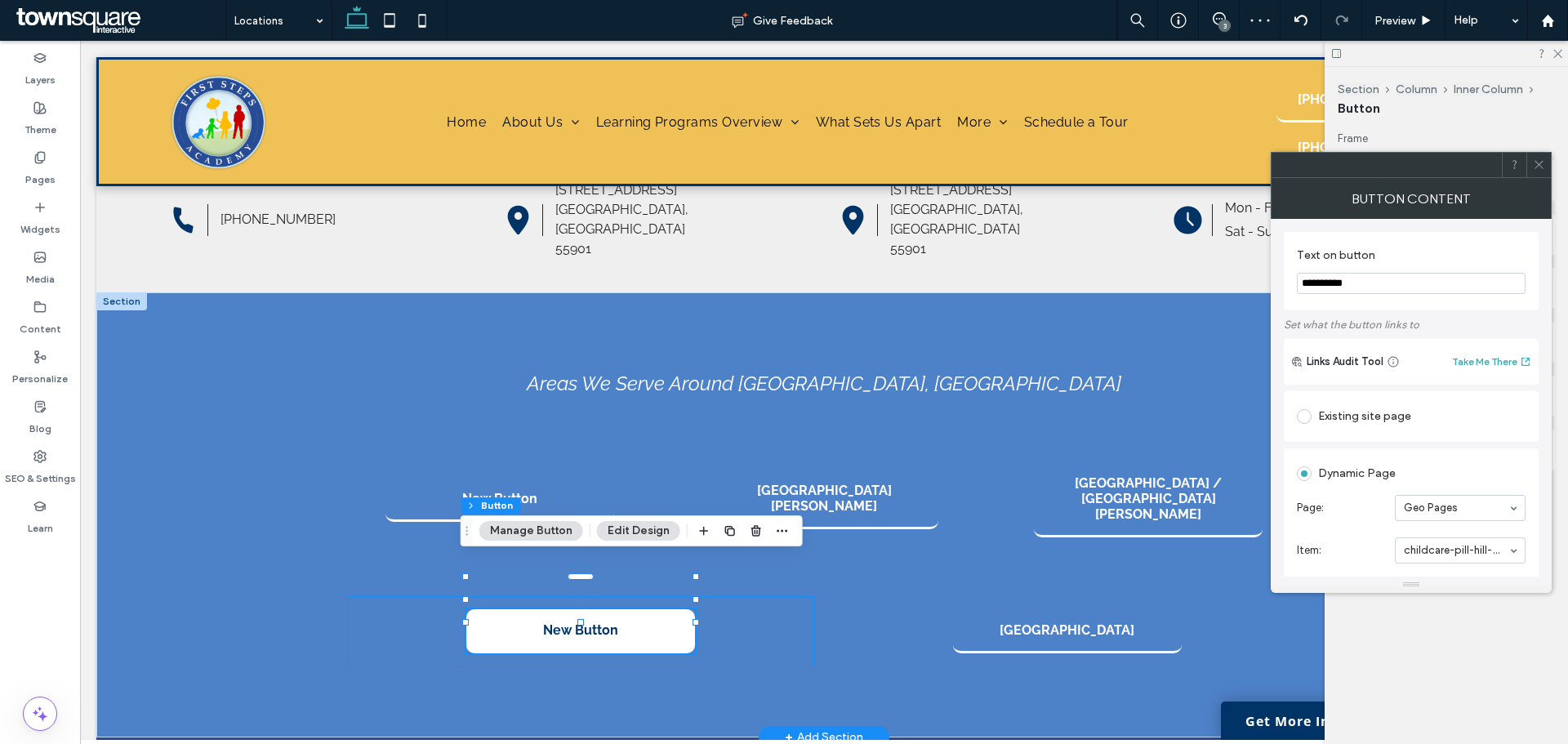
type input "**"
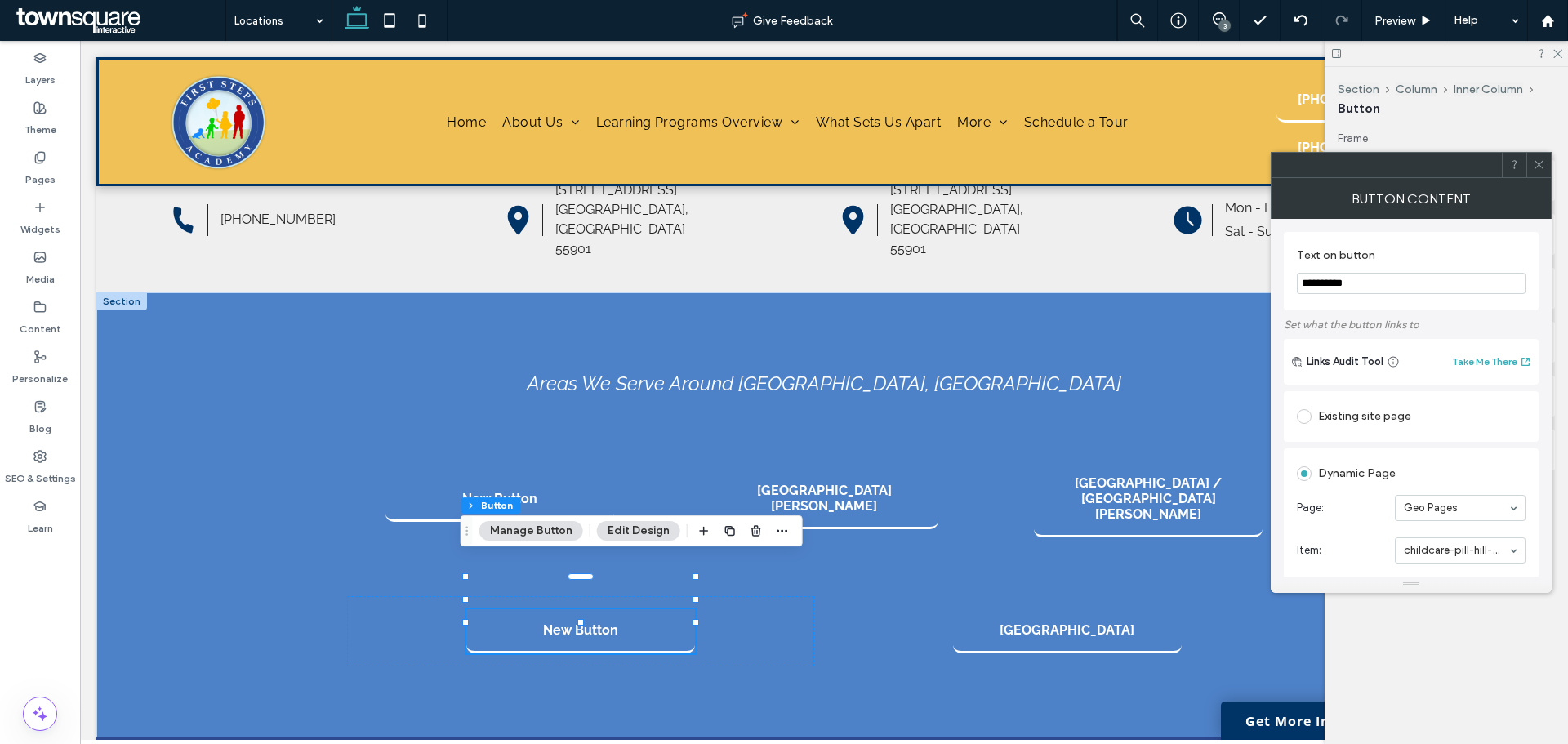
click at [1336, 285] on input "**********" at bounding box center [1411, 283] width 229 height 21
type input "*********"
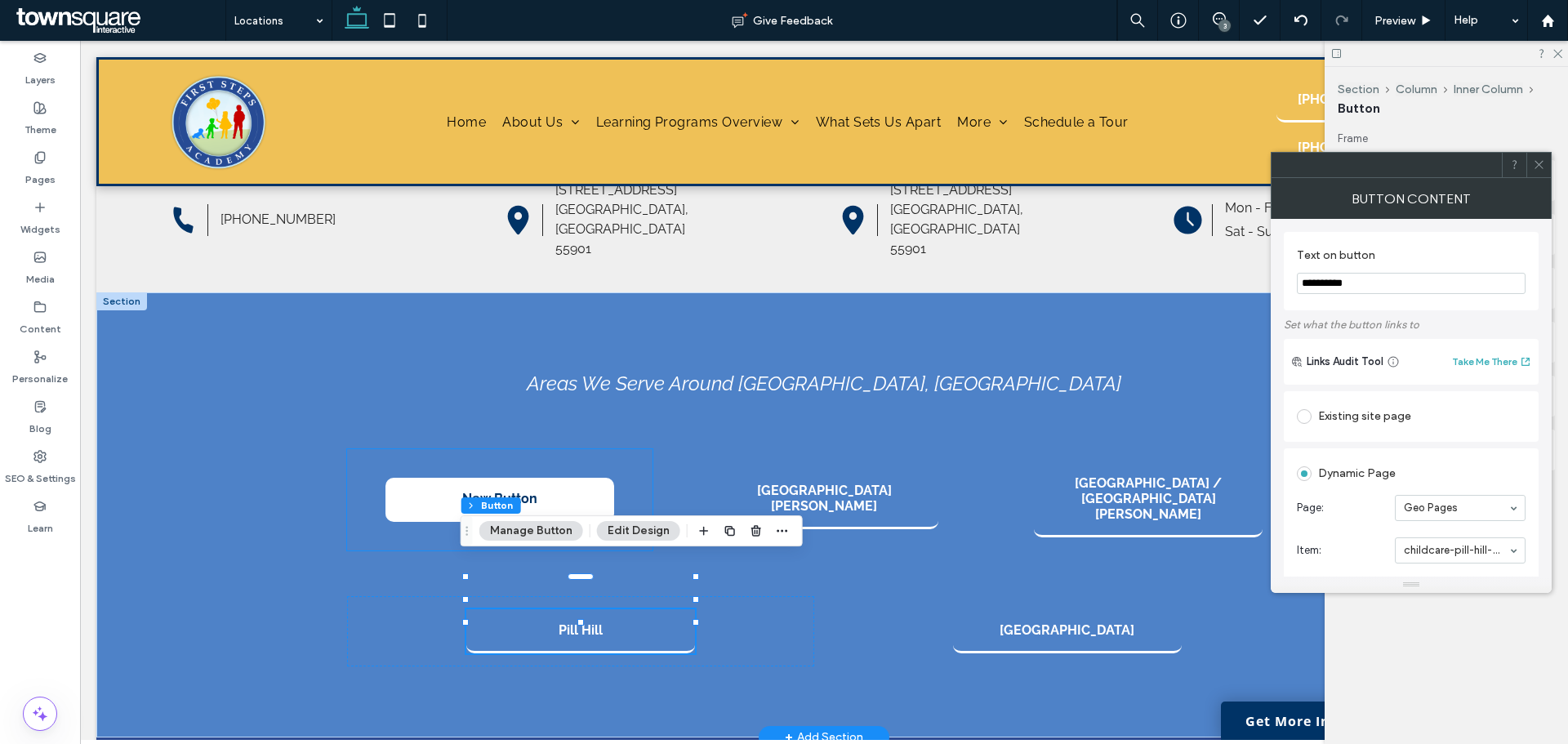
click at [546, 478] on link "New Button" at bounding box center [499, 500] width 229 height 44
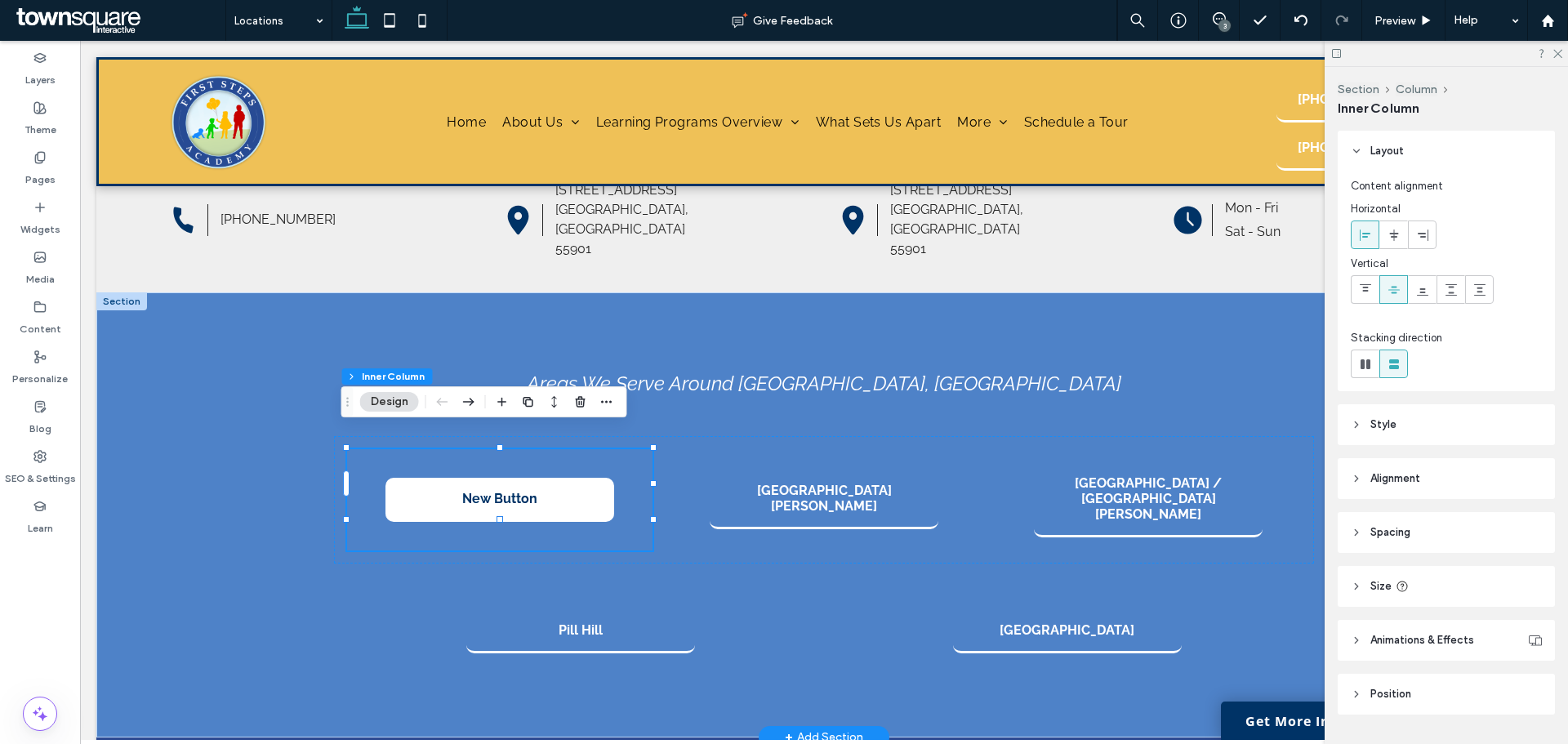
click at [546, 478] on link "New Button" at bounding box center [499, 500] width 229 height 44
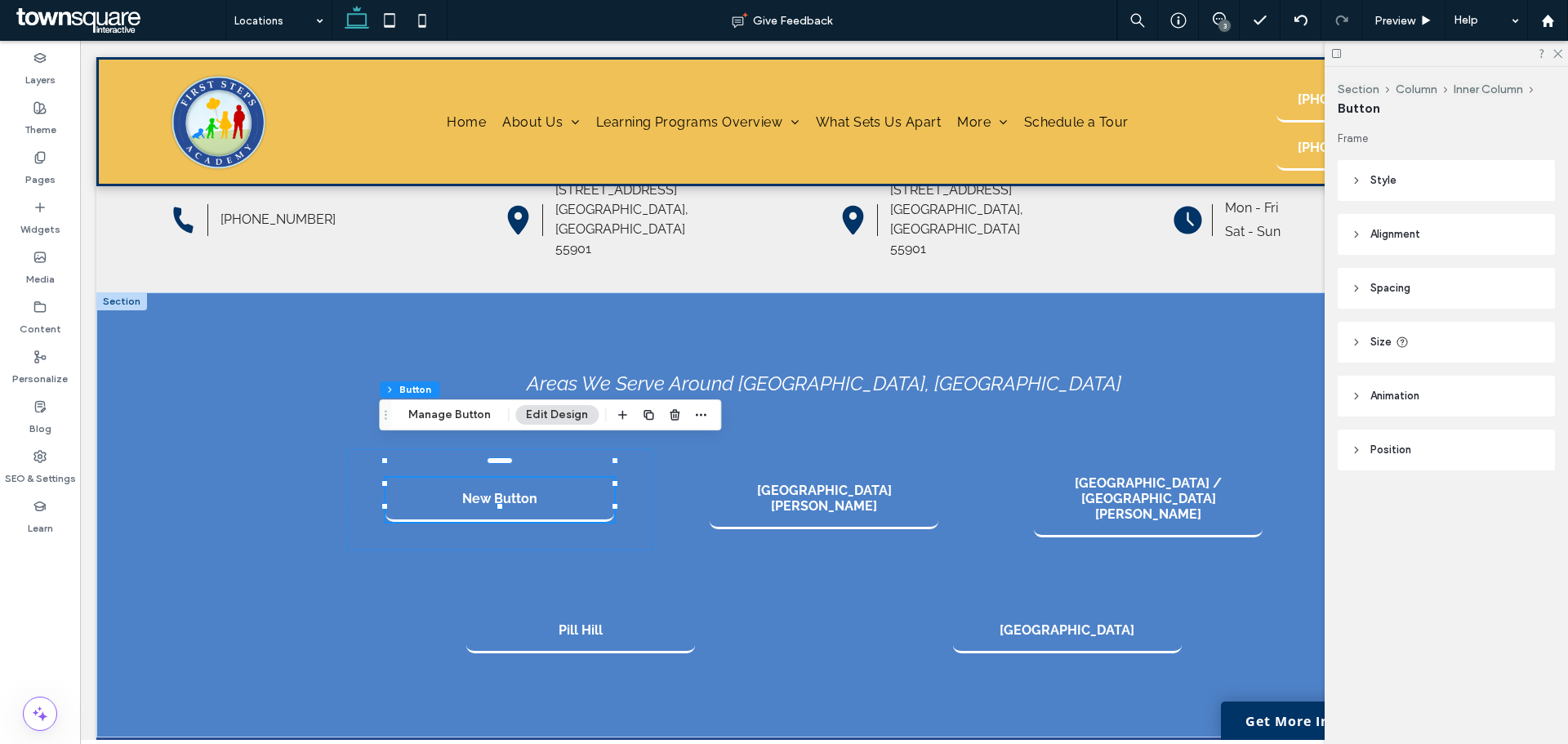
click at [1381, 447] on span "Position" at bounding box center [1391, 450] width 41 height 17
click at [444, 409] on button "Manage Button" at bounding box center [450, 414] width 104 height 19
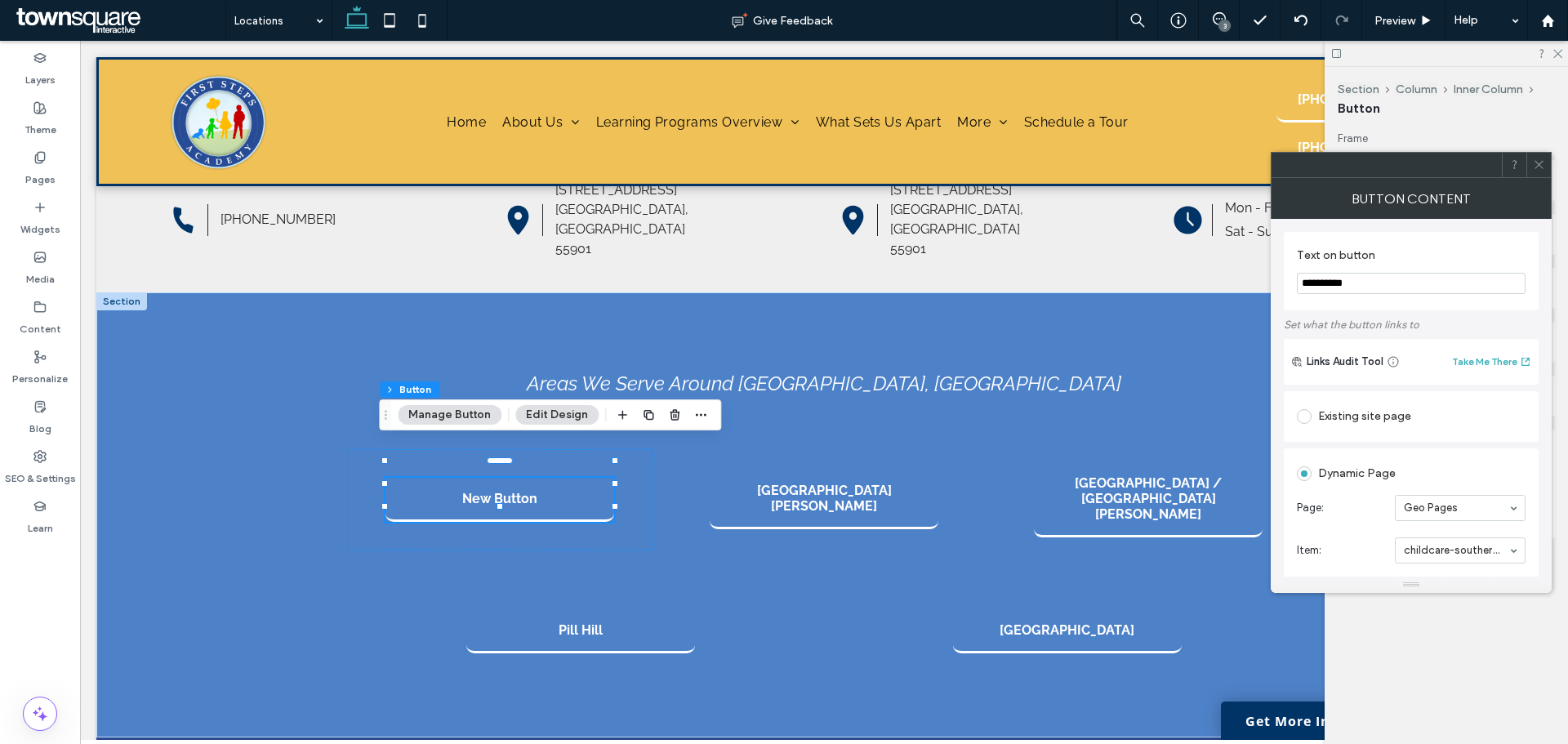
click at [433, 423] on button "Manage Button" at bounding box center [450, 414] width 104 height 19
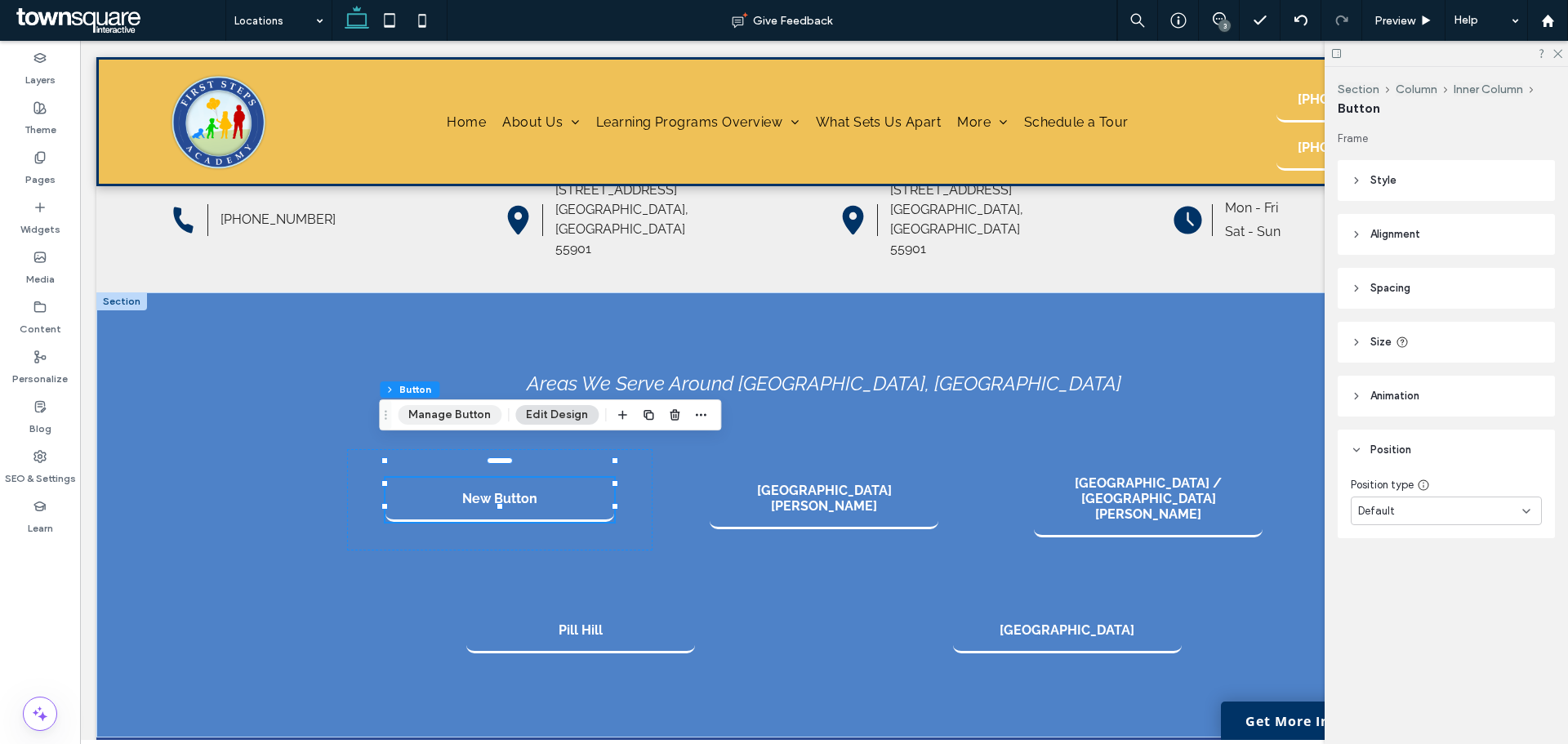
click at [461, 416] on button "Manage Button" at bounding box center [450, 414] width 104 height 19
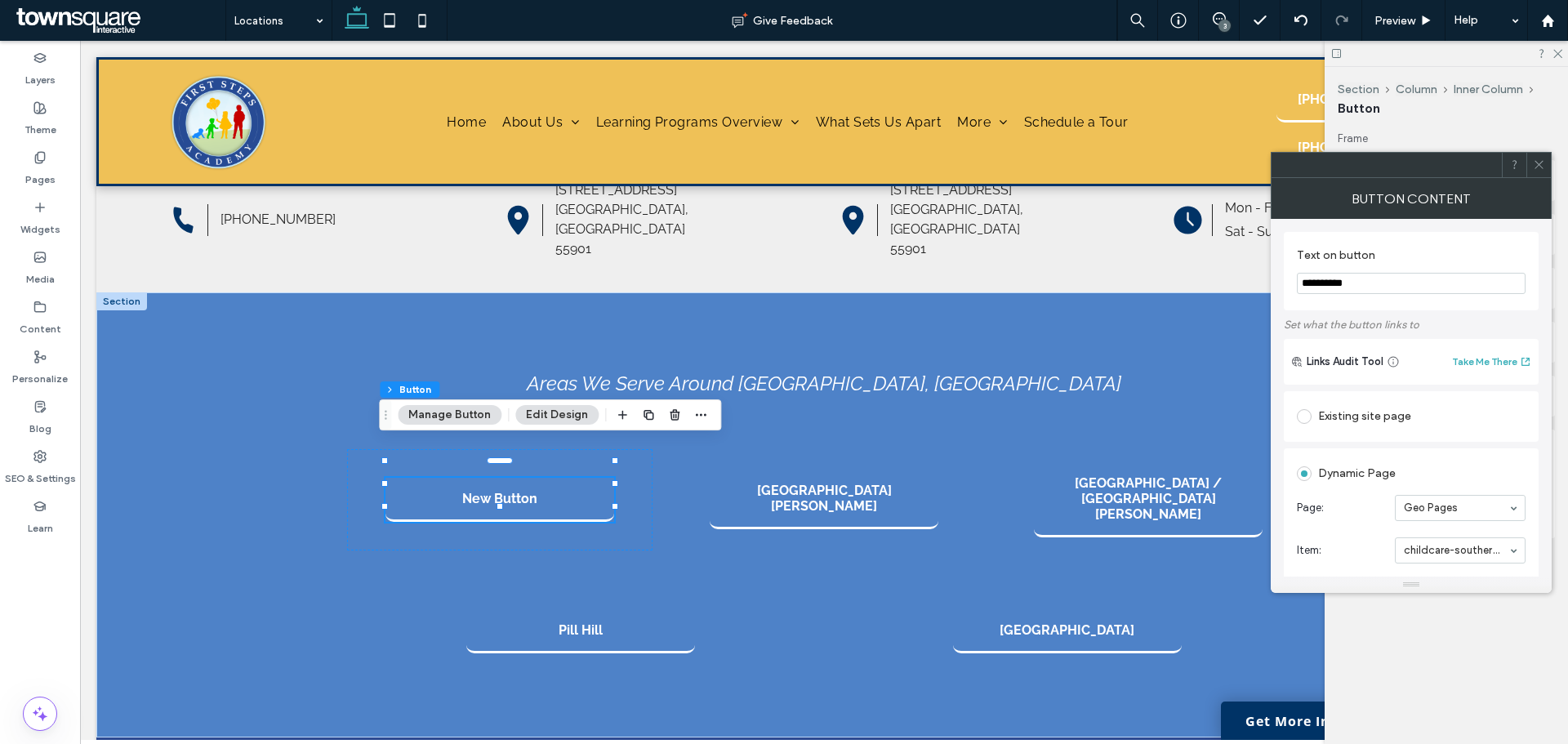
click at [1385, 283] on input "**********" at bounding box center [1411, 283] width 229 height 21
type input "**********"
click at [1545, 166] on icon at bounding box center [1539, 164] width 13 height 13
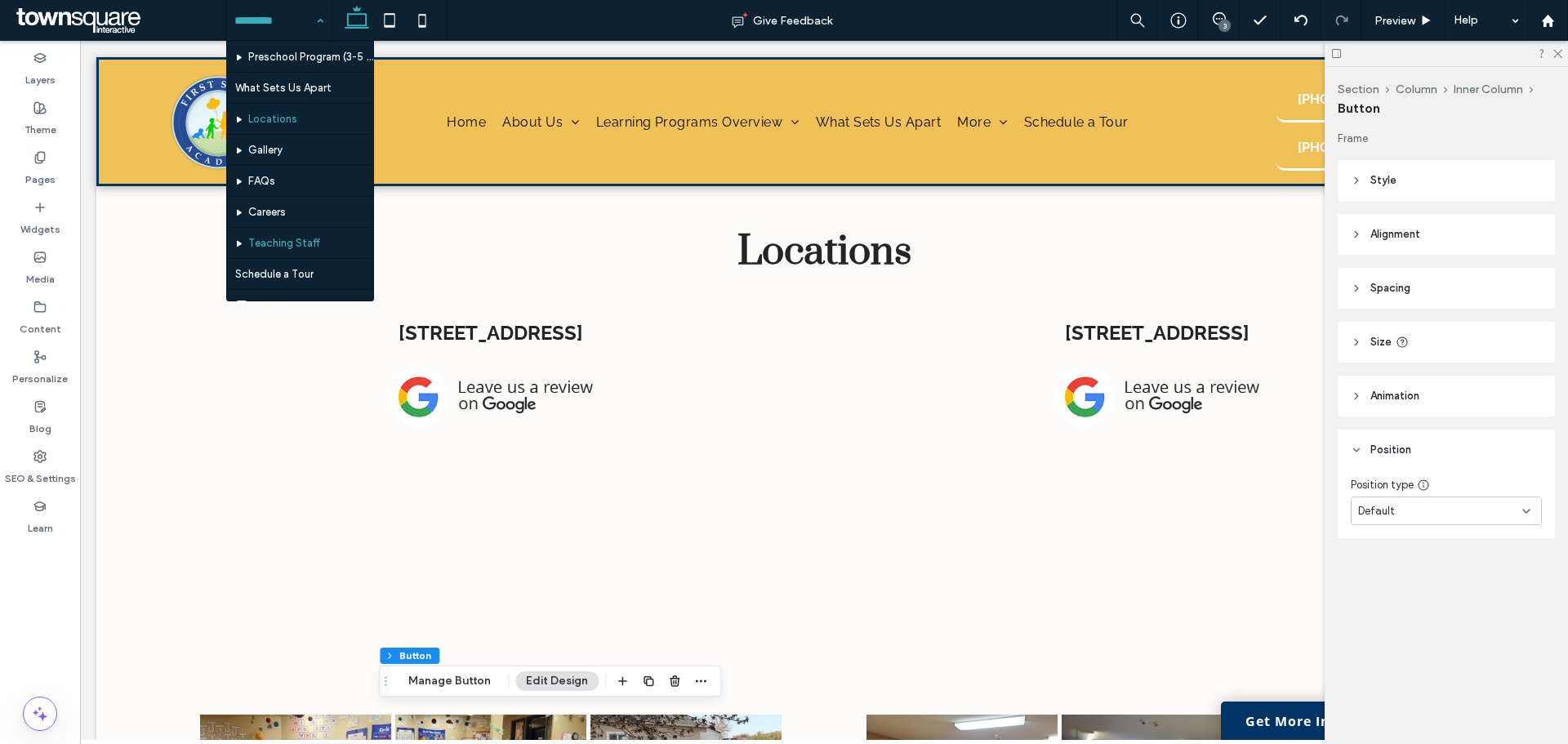
scroll to position [266, 0]
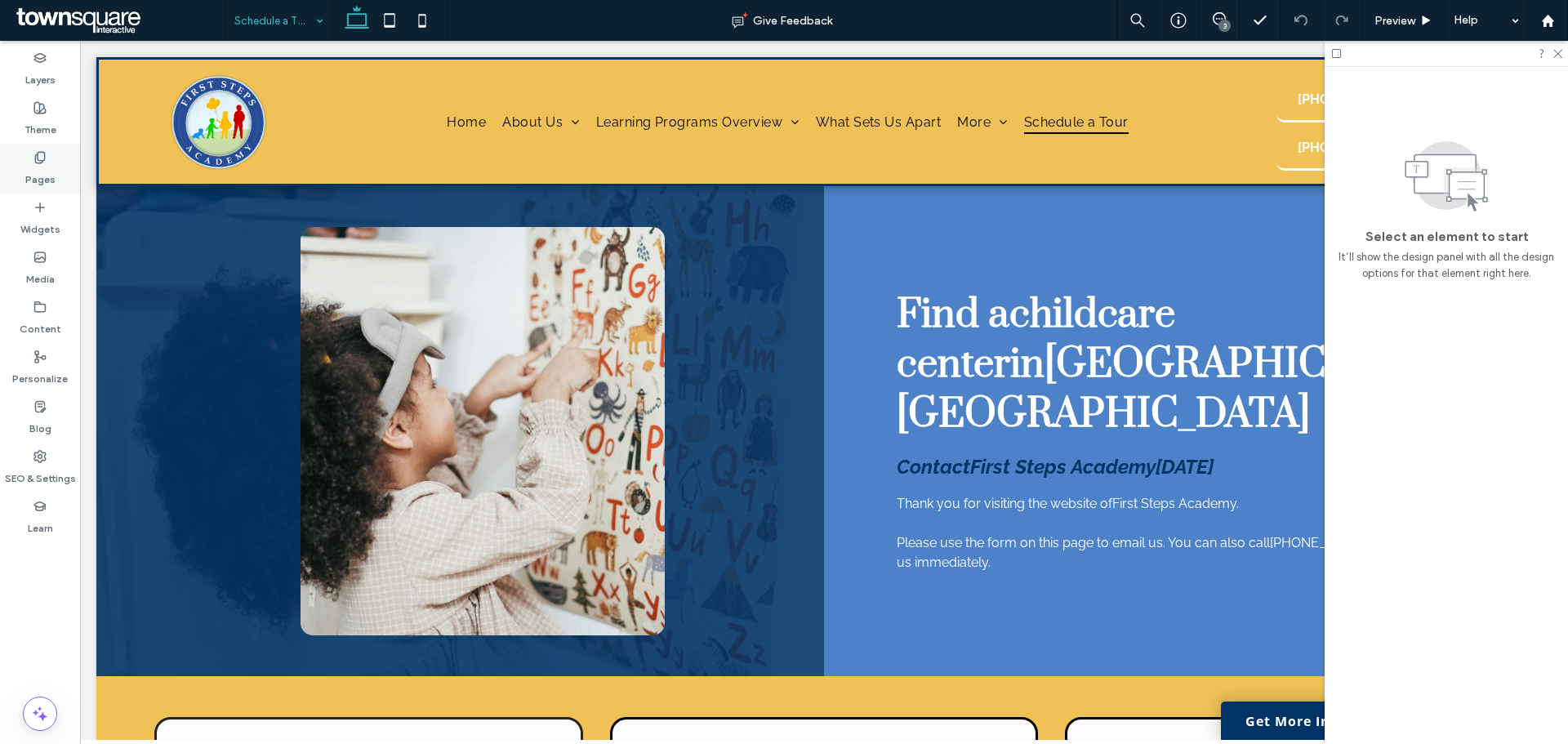
click at [30, 170] on label "Pages" at bounding box center [40, 175] width 30 height 23
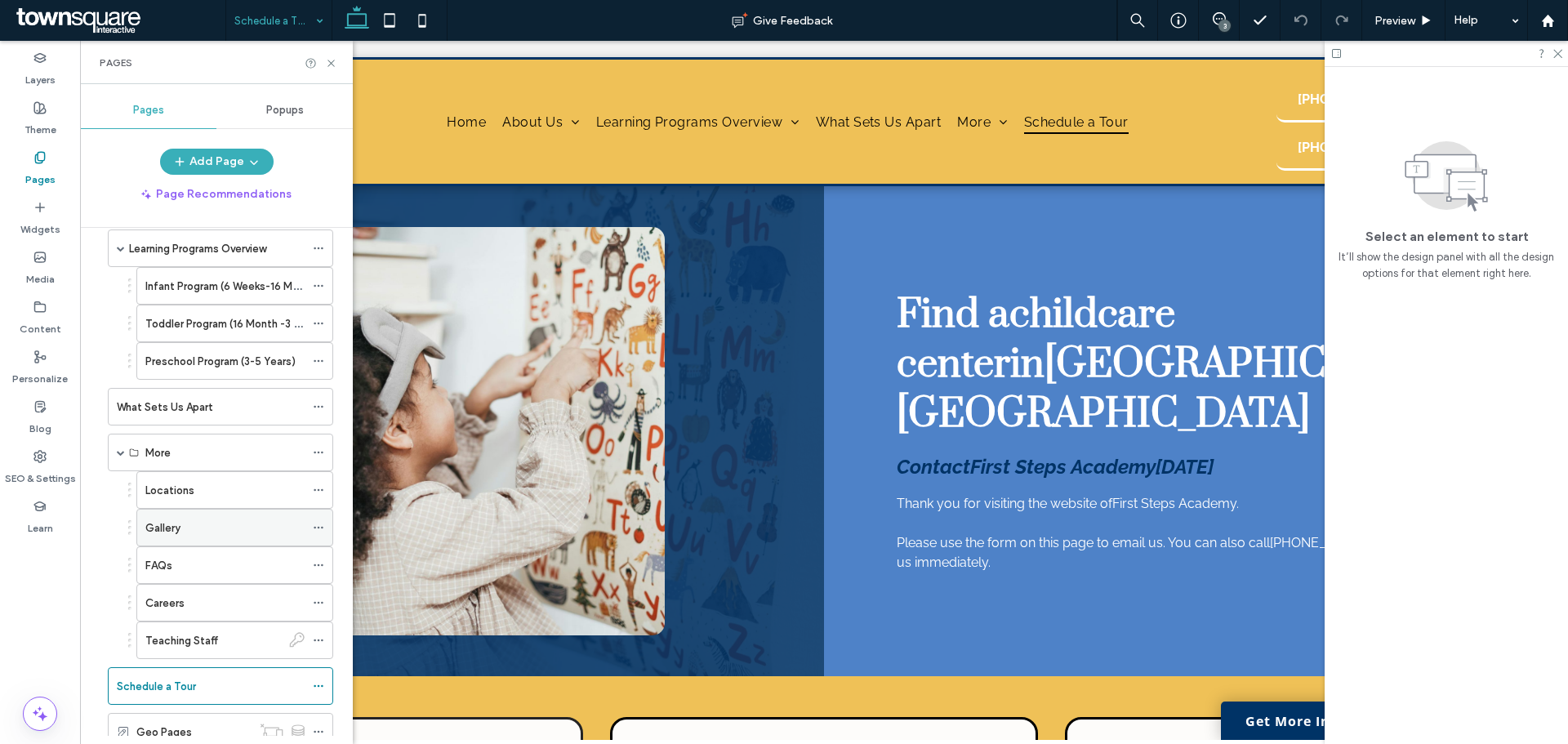
scroll to position [285, 0]
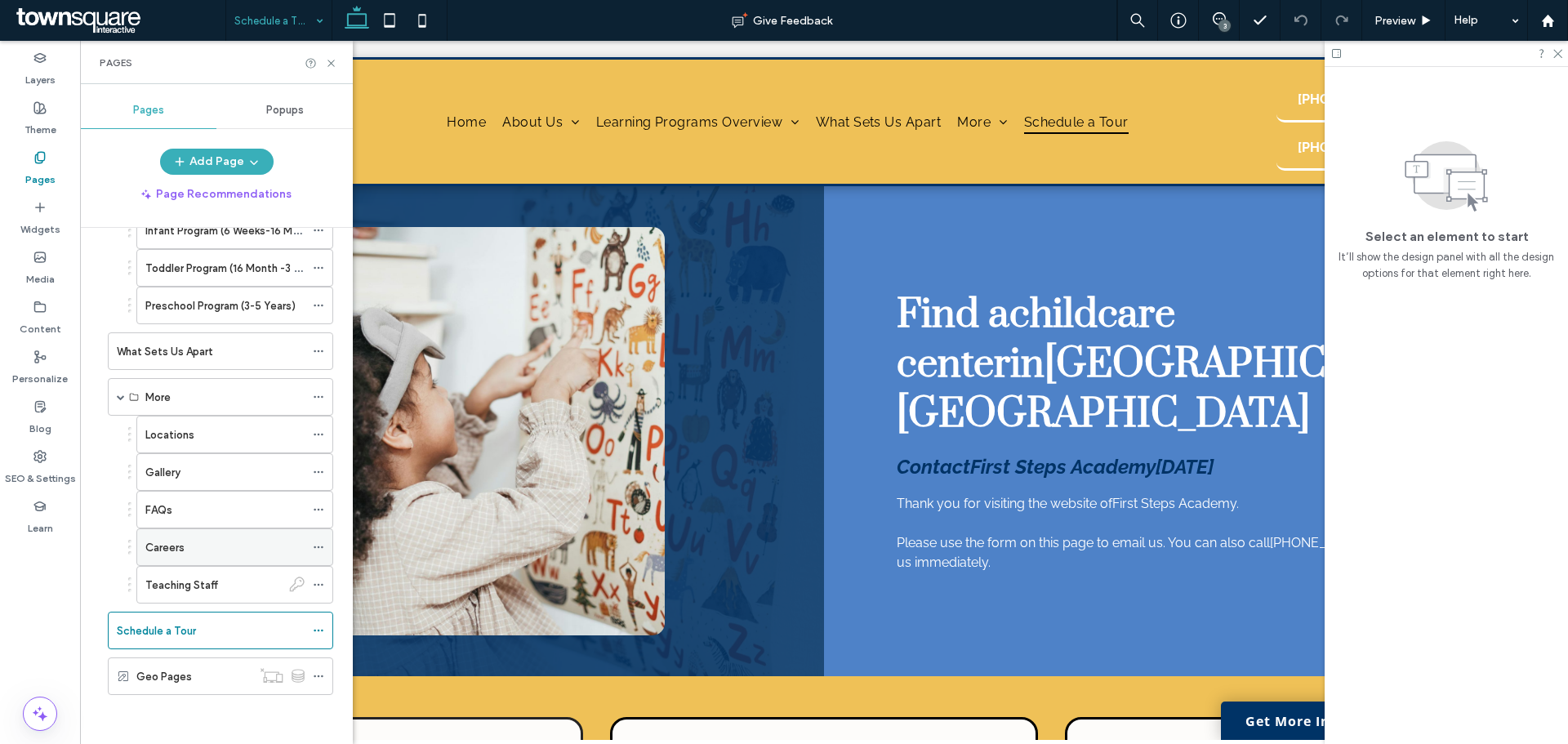
click at [200, 554] on div "Careers" at bounding box center [225, 547] width 159 height 17
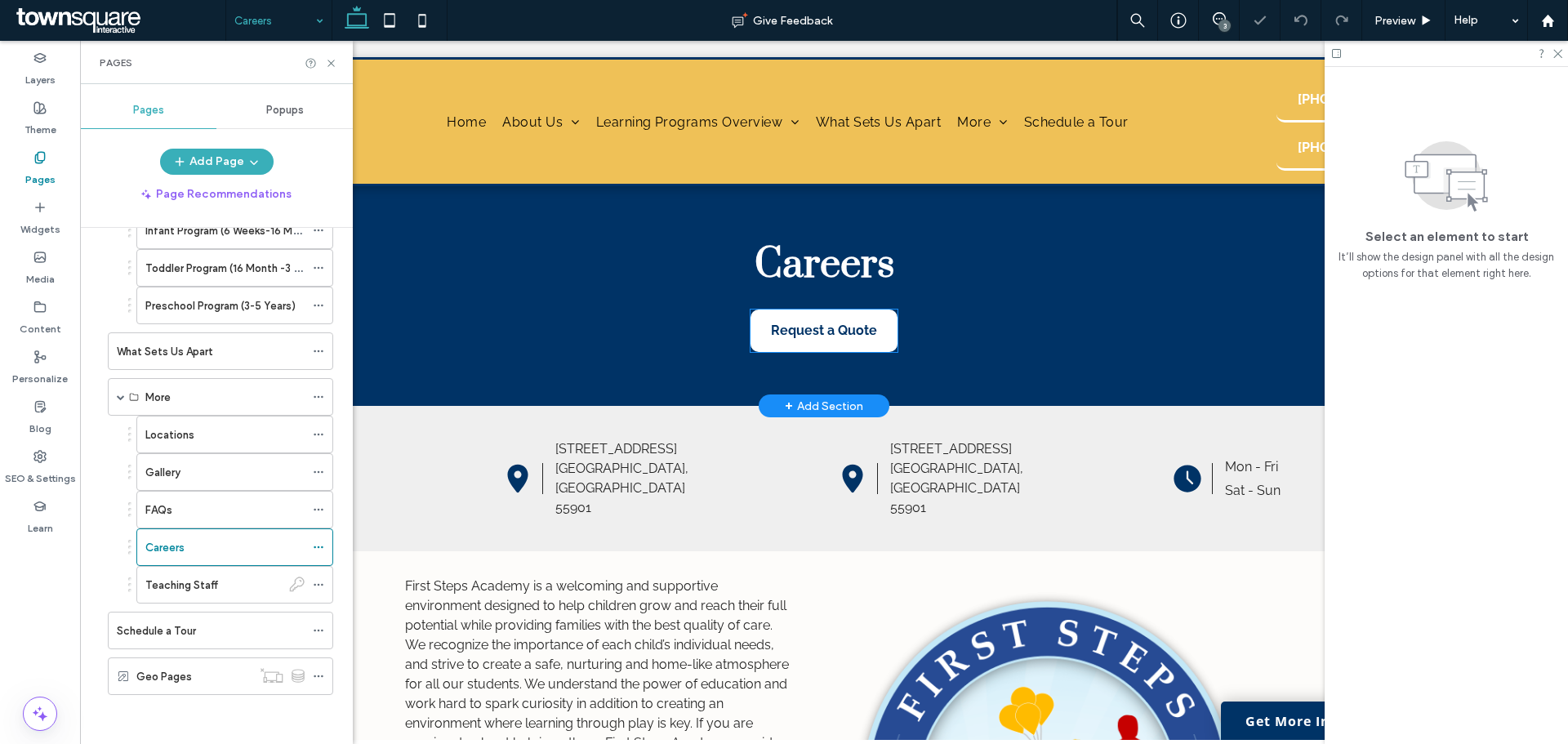
click at [820, 334] on span "Request a Quote" at bounding box center [824, 331] width 106 height 42
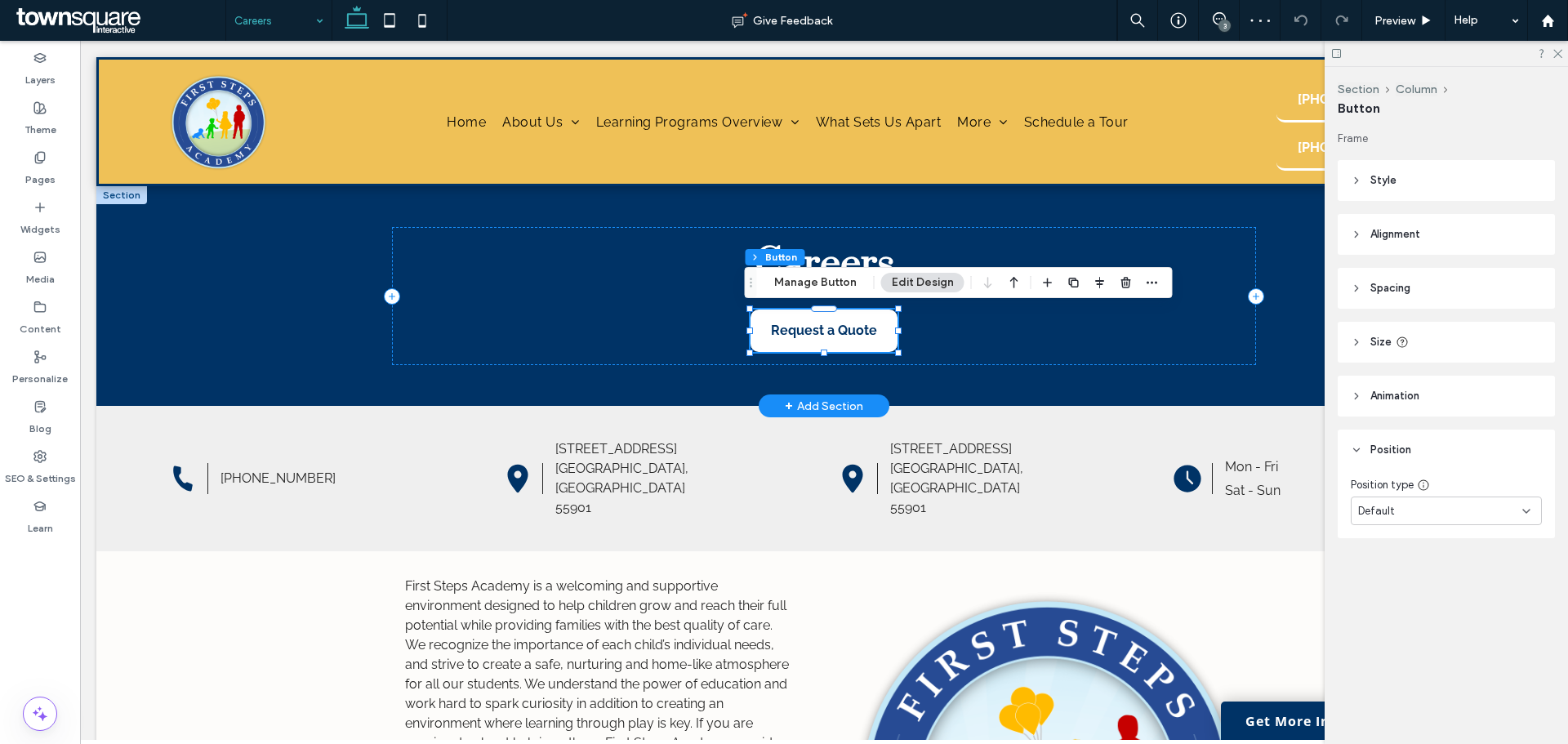
click at [820, 334] on span "Request a Quote" at bounding box center [824, 331] width 106 height 42
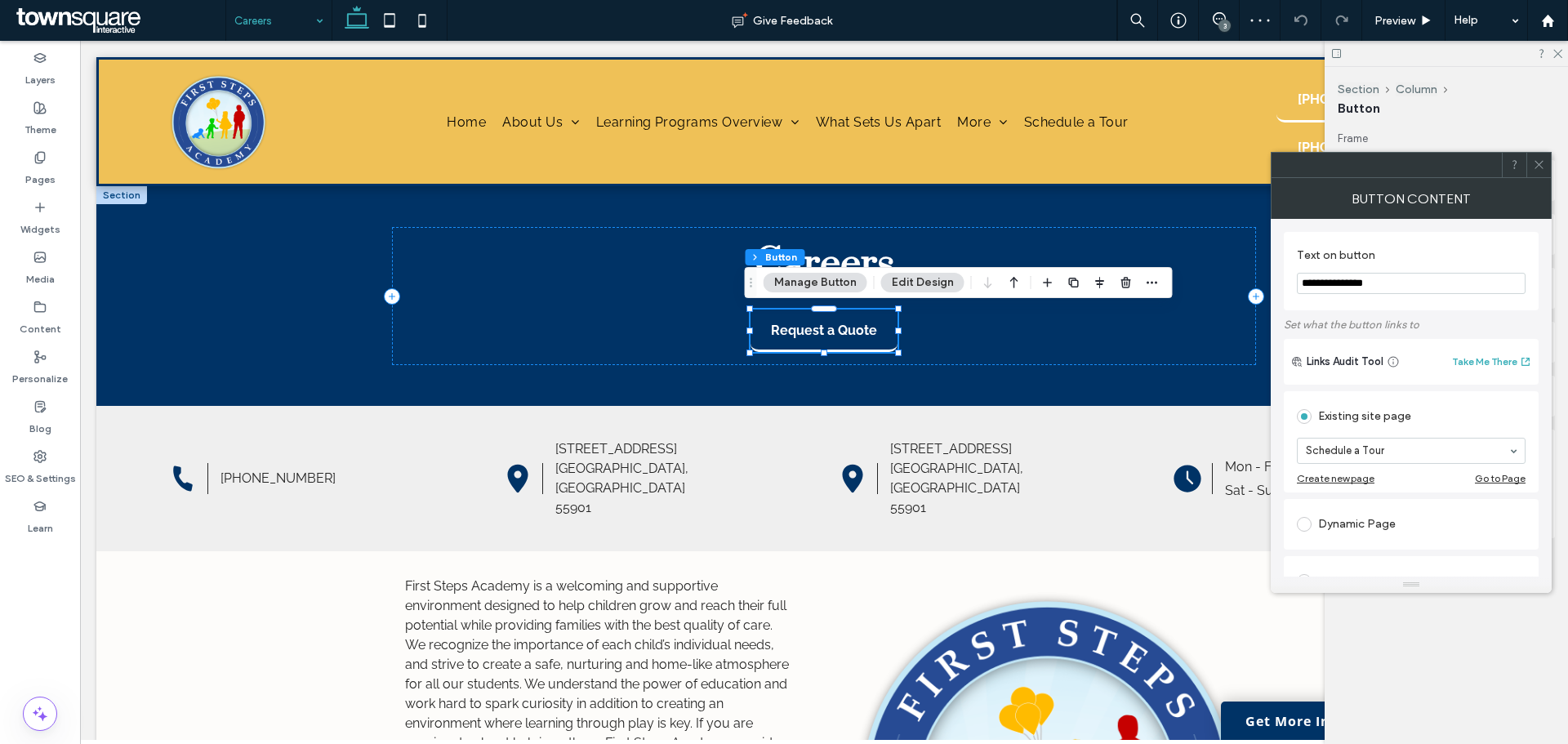
click at [1372, 284] on input "**********" at bounding box center [1411, 283] width 229 height 21
type input "**********"
click at [1535, 166] on icon at bounding box center [1539, 164] width 13 height 13
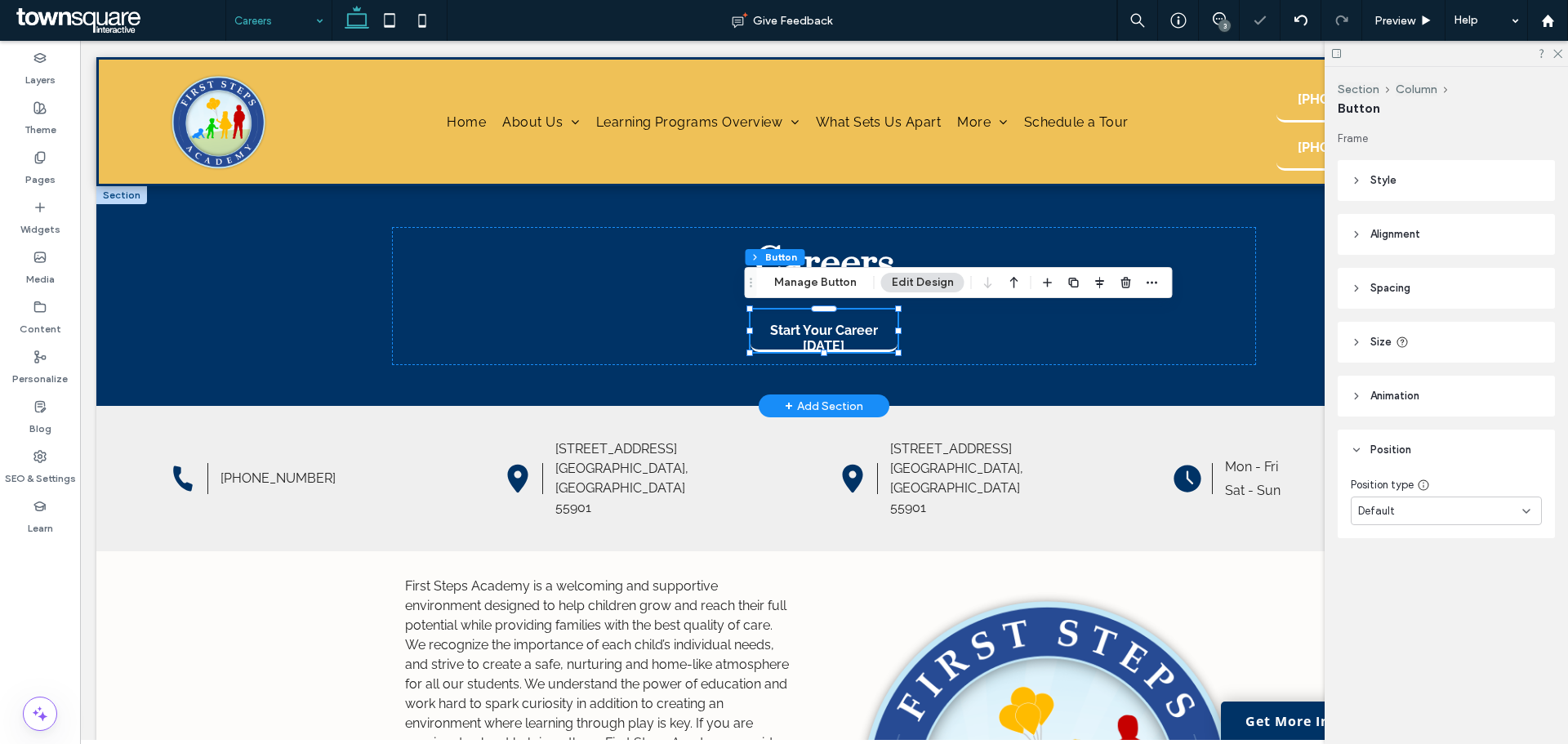
click at [940, 367] on div "Careers Start Your Career Today" at bounding box center [824, 295] width 980 height 219
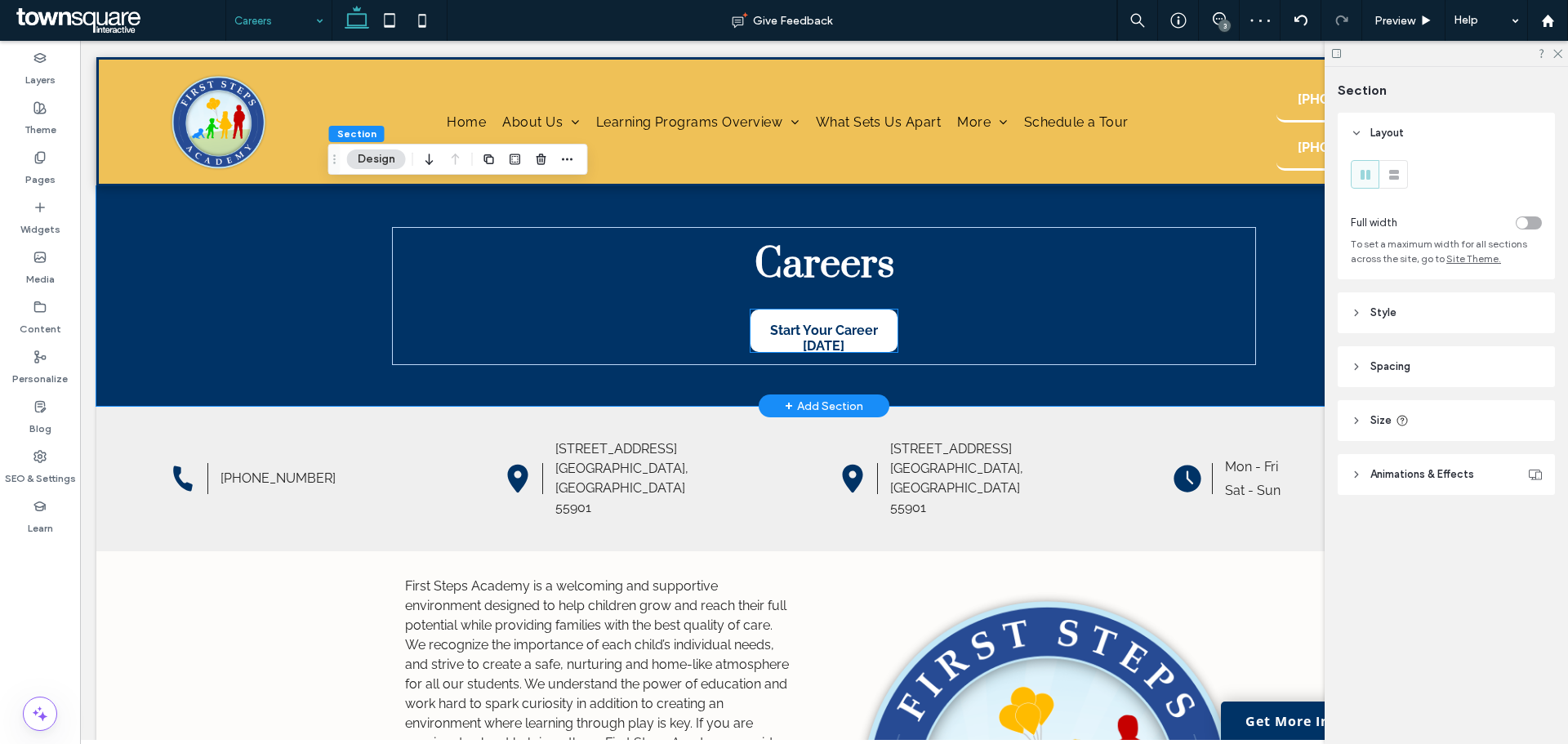
click at [882, 346] on span "Start Your Career Today" at bounding box center [824, 338] width 144 height 57
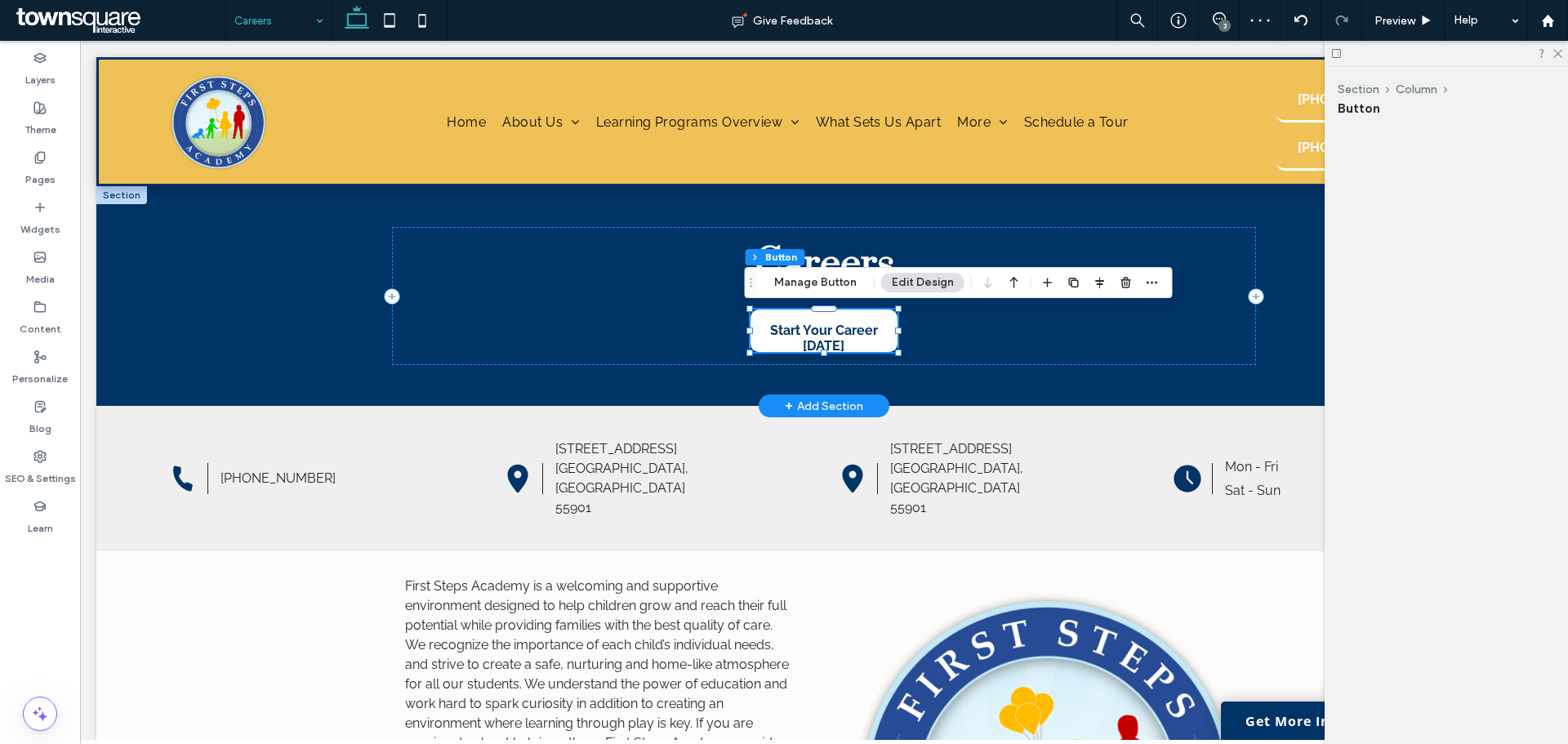
click at [882, 346] on div "Start Your Career Today" at bounding box center [825, 331] width 147 height 43
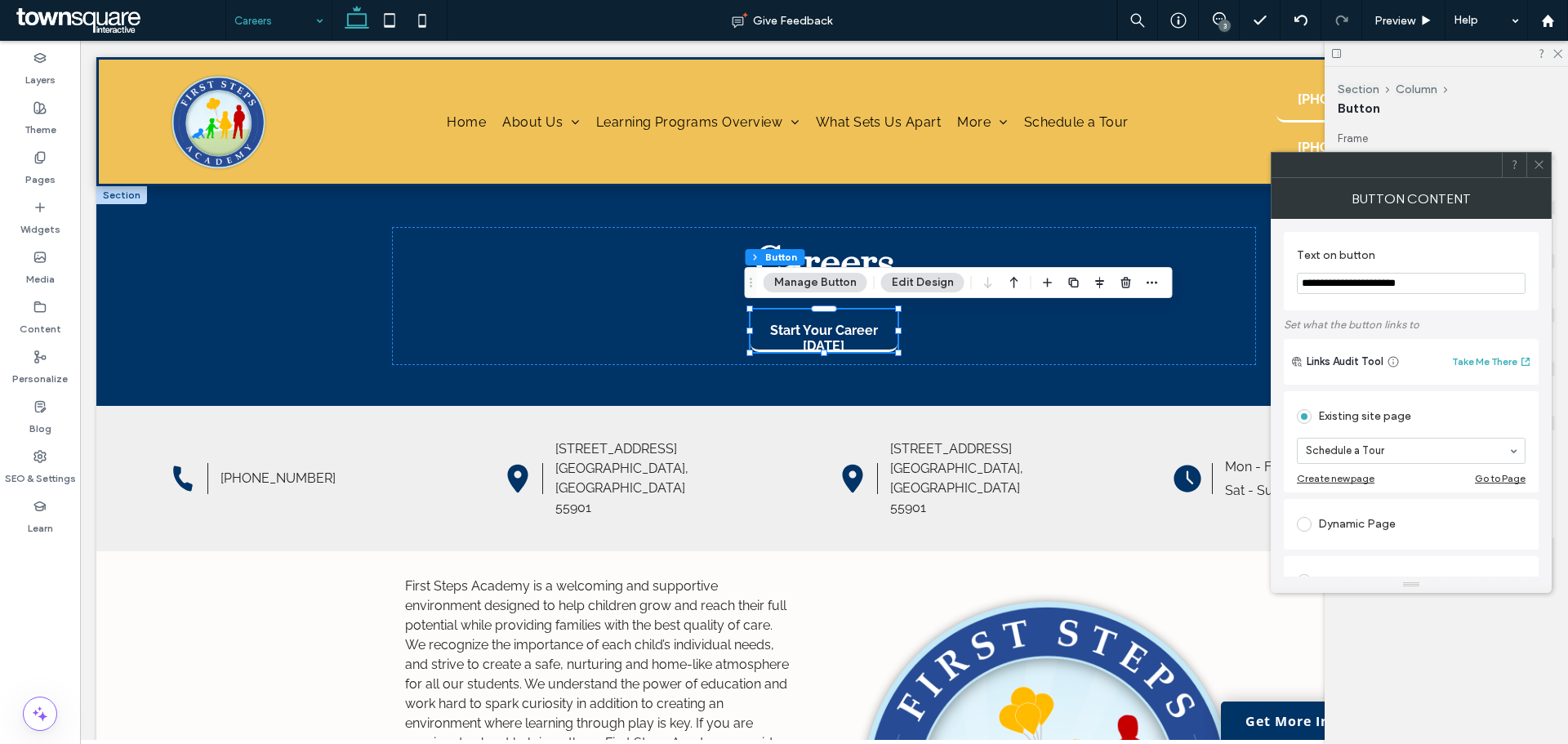
click at [1424, 284] on input "**********" at bounding box center [1411, 283] width 229 height 21
type input "**********"
click at [1540, 165] on icon at bounding box center [1539, 164] width 13 height 13
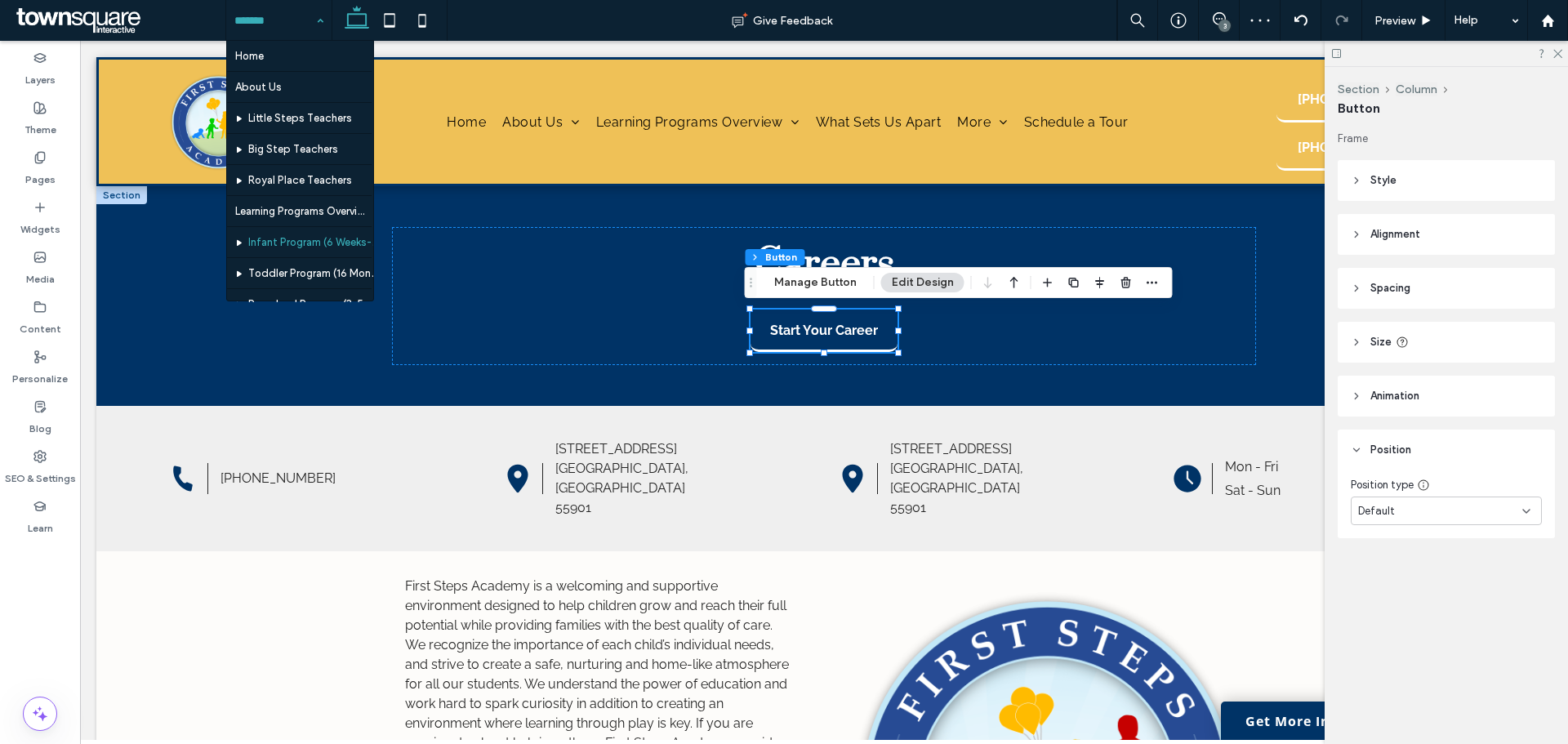
scroll to position [266, 0]
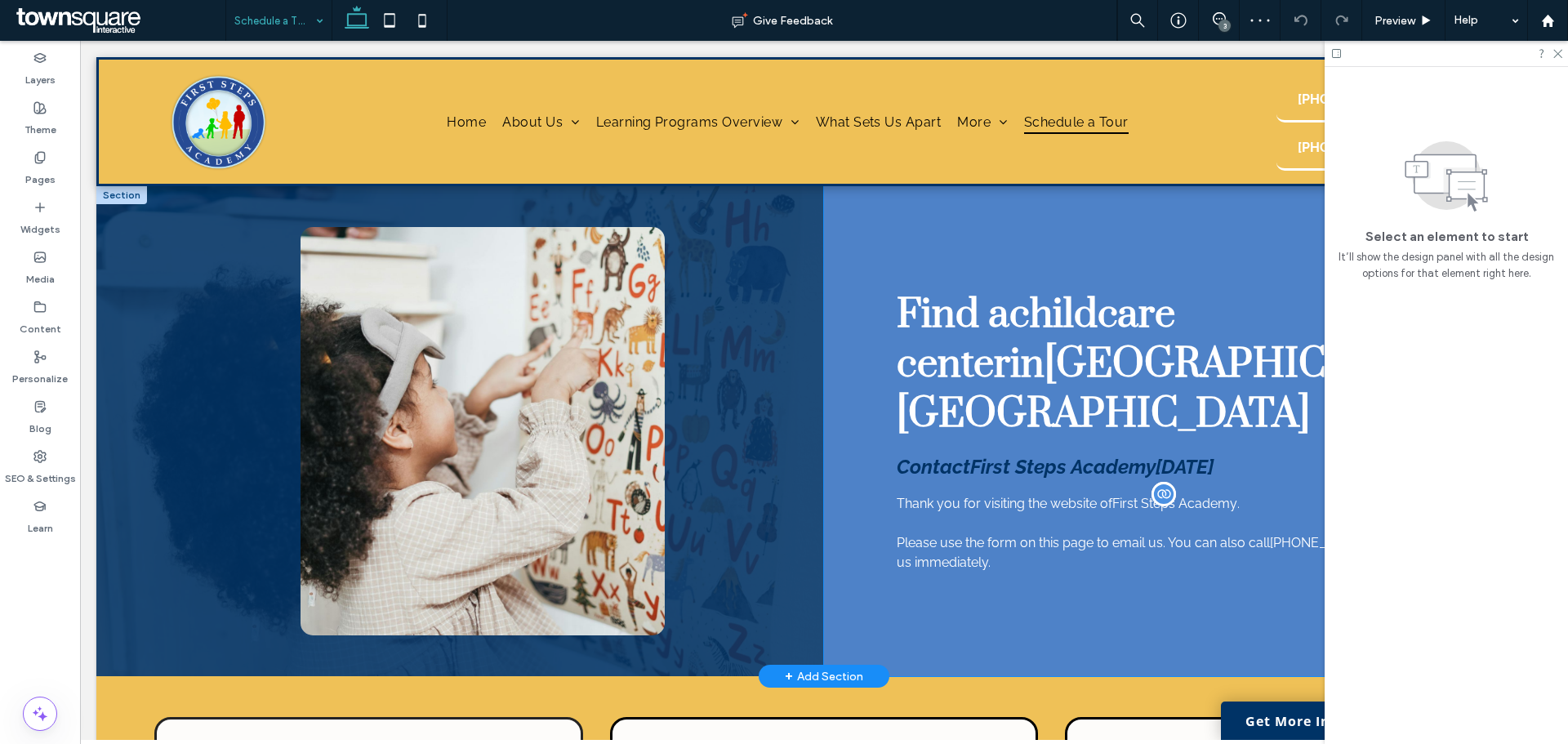
scroll to position [96, 0]
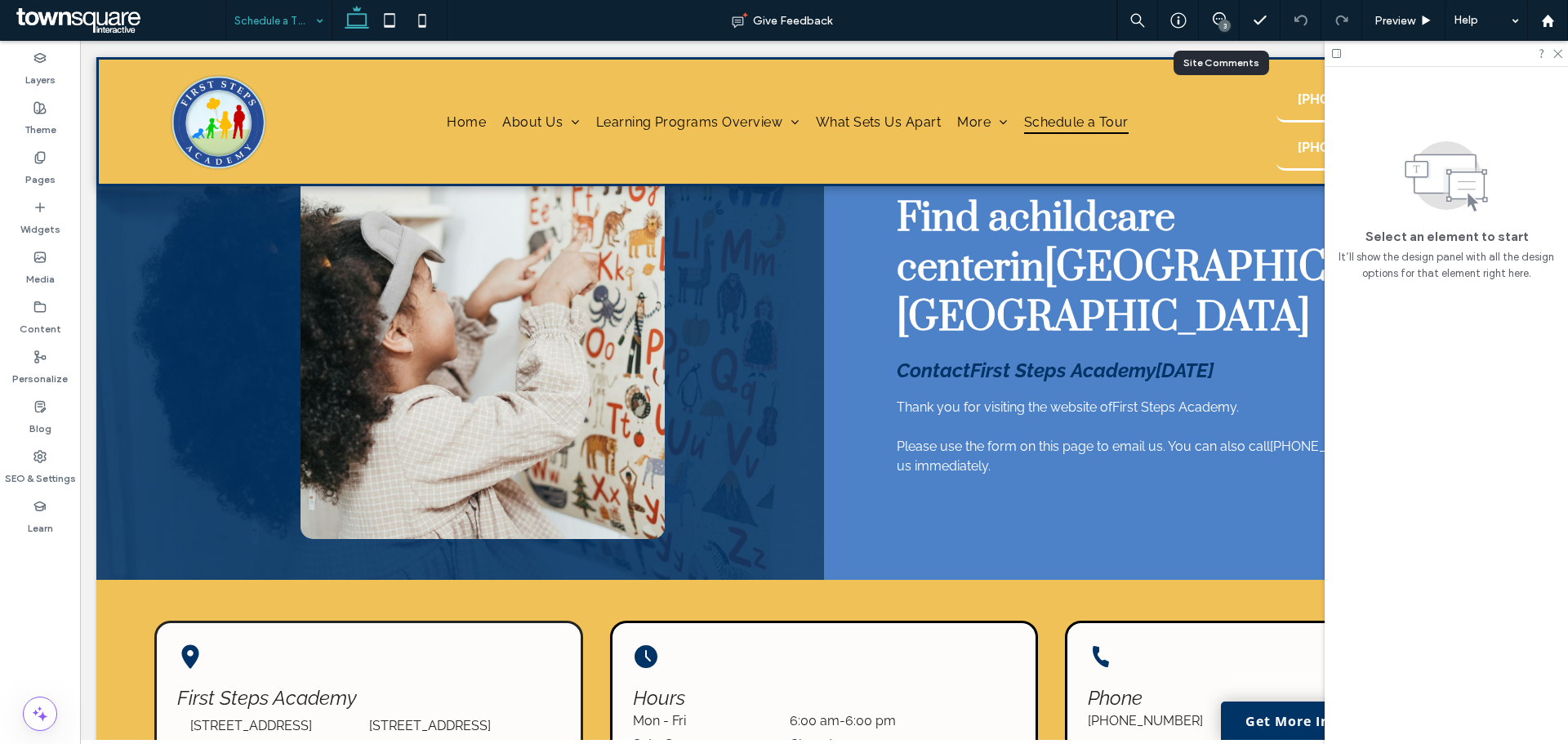
click at [1221, 11] on div "3" at bounding box center [1219, 20] width 41 height 41
click at [1215, 18] on icon at bounding box center [1220, 19] width 13 height 13
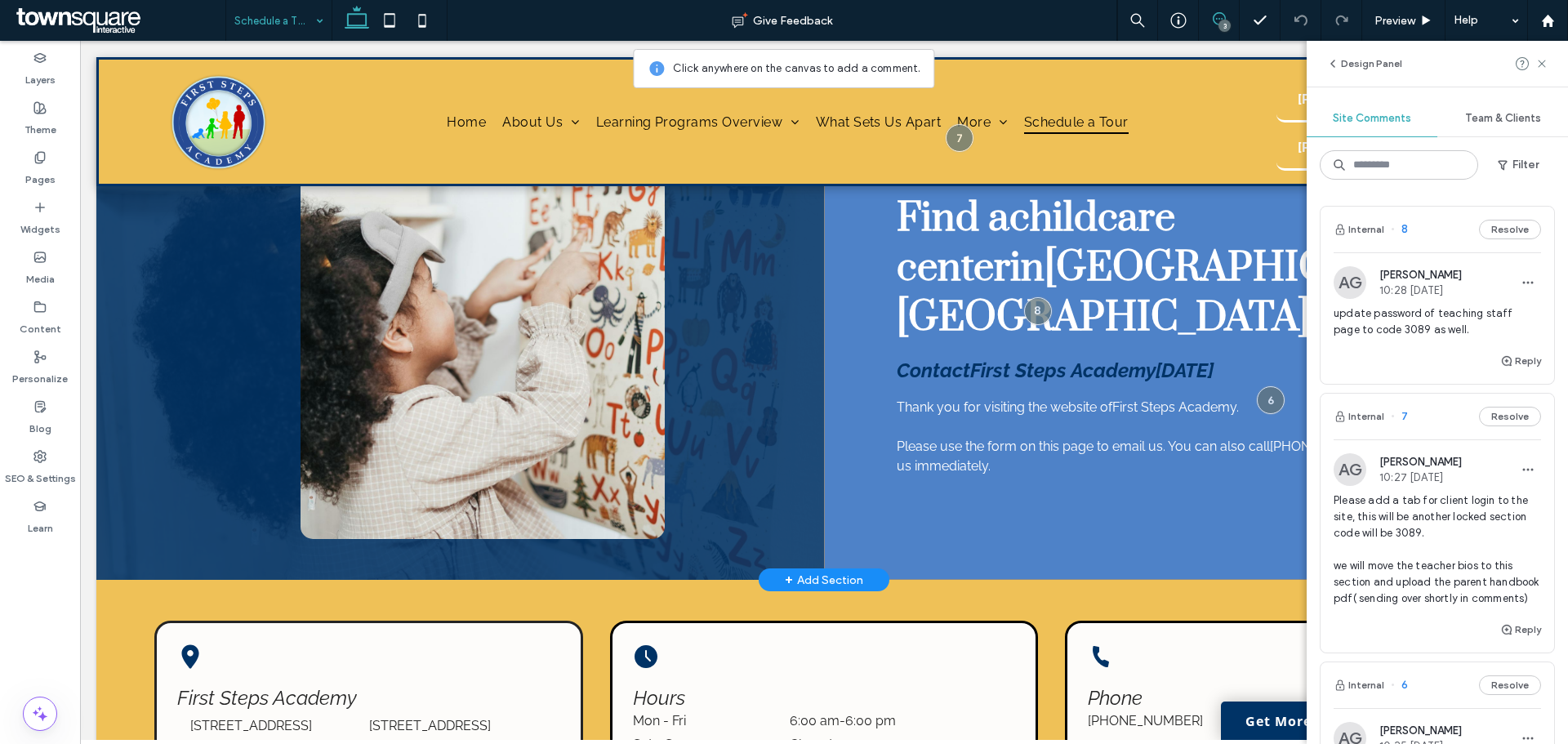
click at [1001, 501] on div "Find a childcare center in Rochester, MN Contact First Steps Academy today Than…" at bounding box center [1187, 334] width 727 height 490
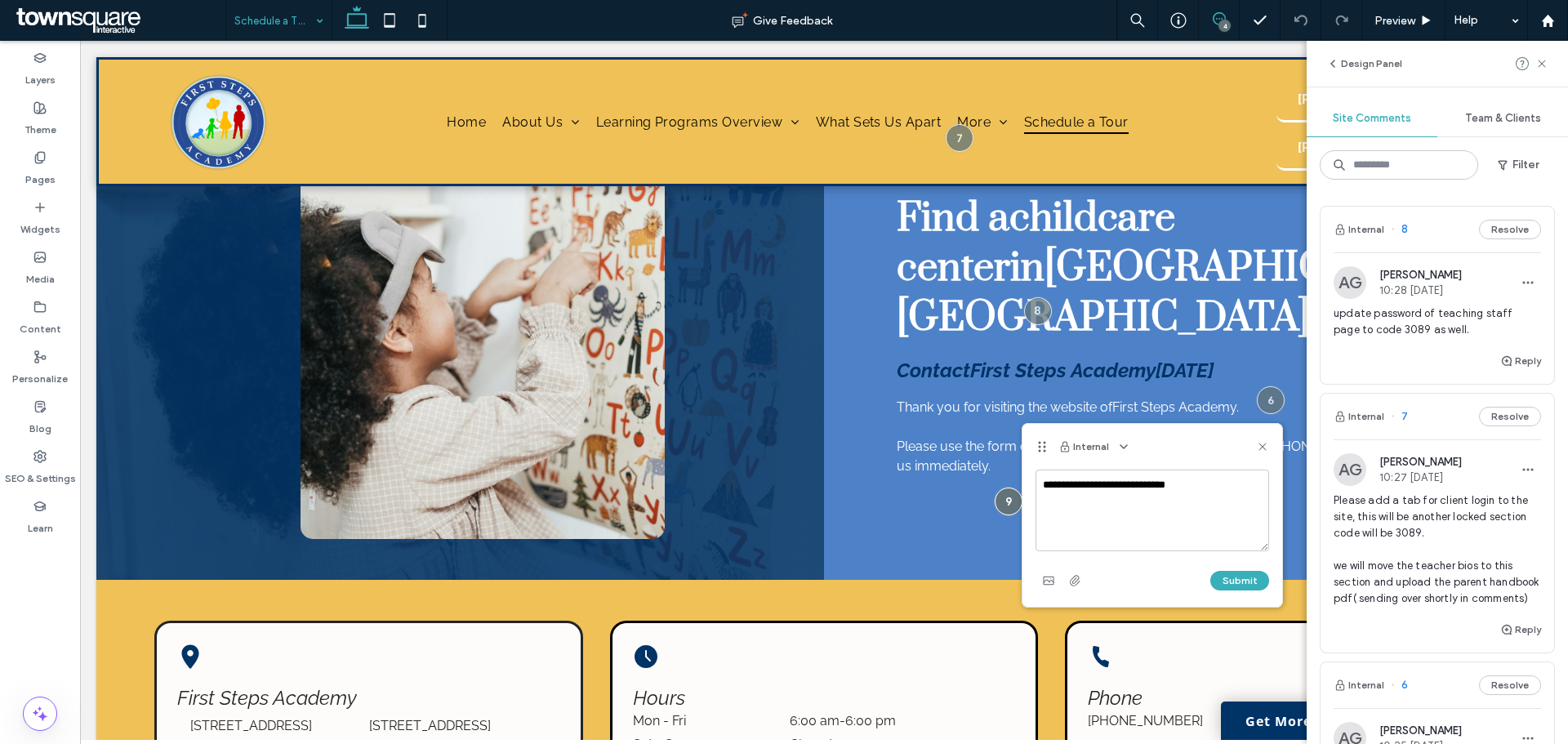
click at [1216, 481] on textarea "**********" at bounding box center [1152, 511] width 234 height 82
type textarea "**********"
click at [1230, 580] on button "Submit" at bounding box center [1240, 580] width 59 height 19
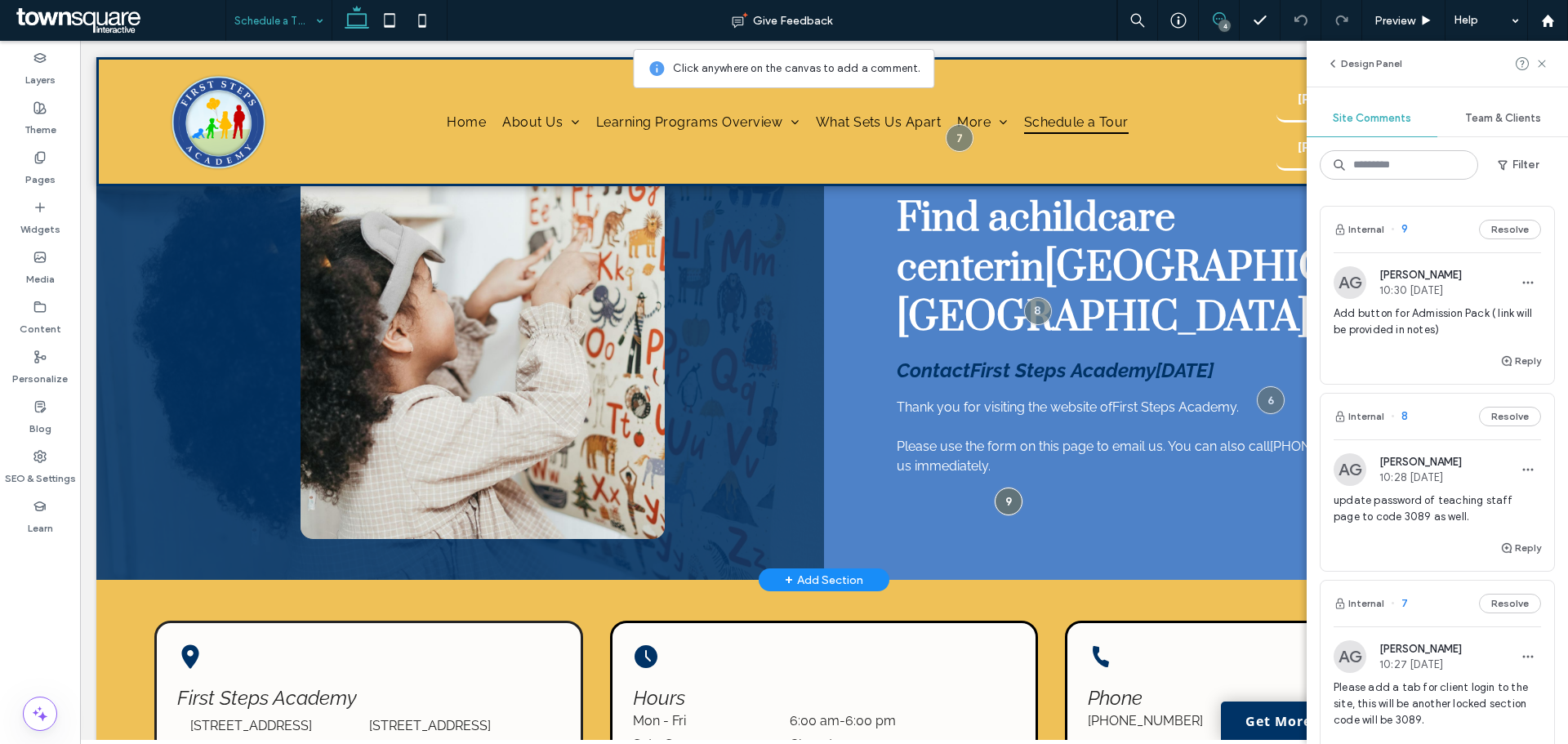
scroll to position [0, 0]
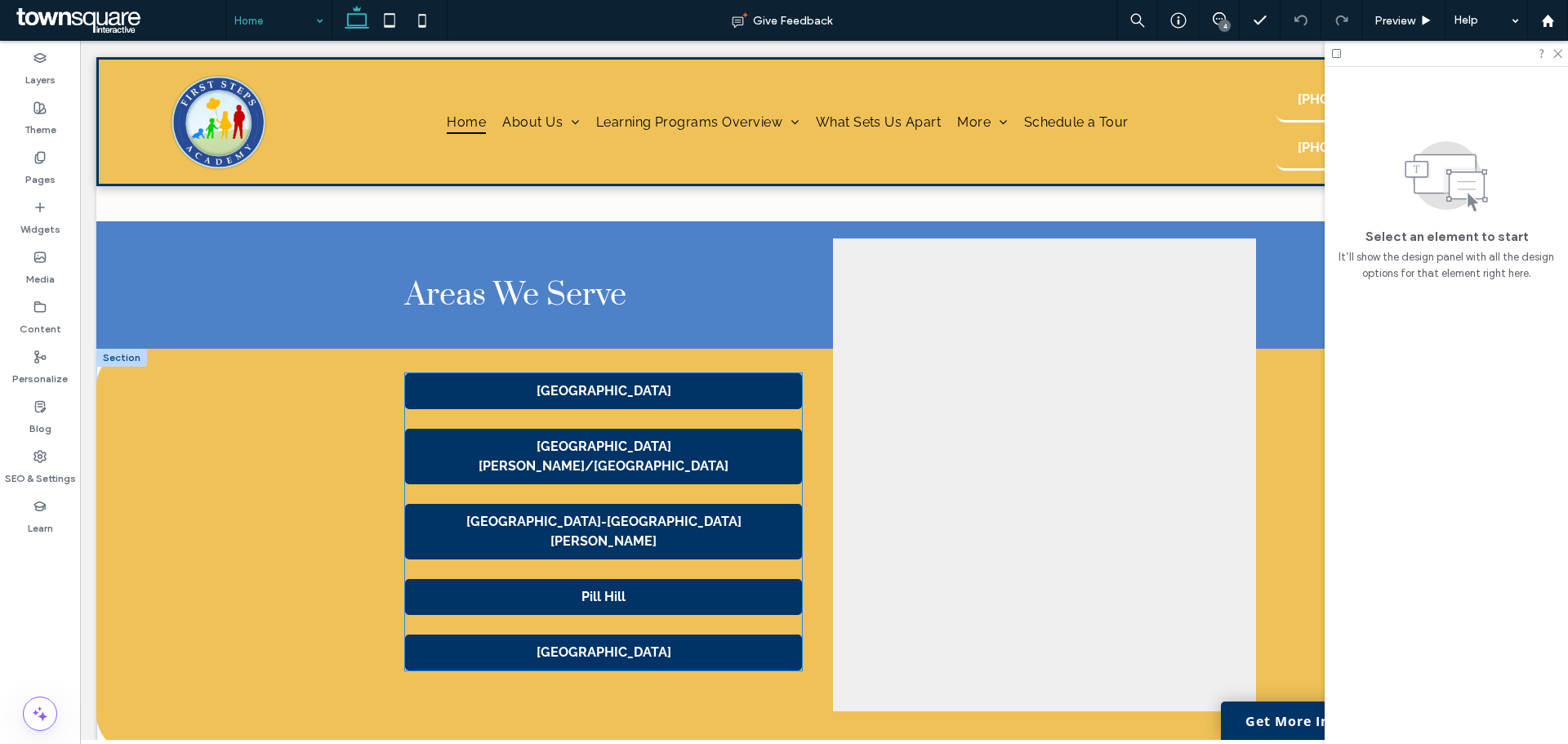
scroll to position [3370, 0]
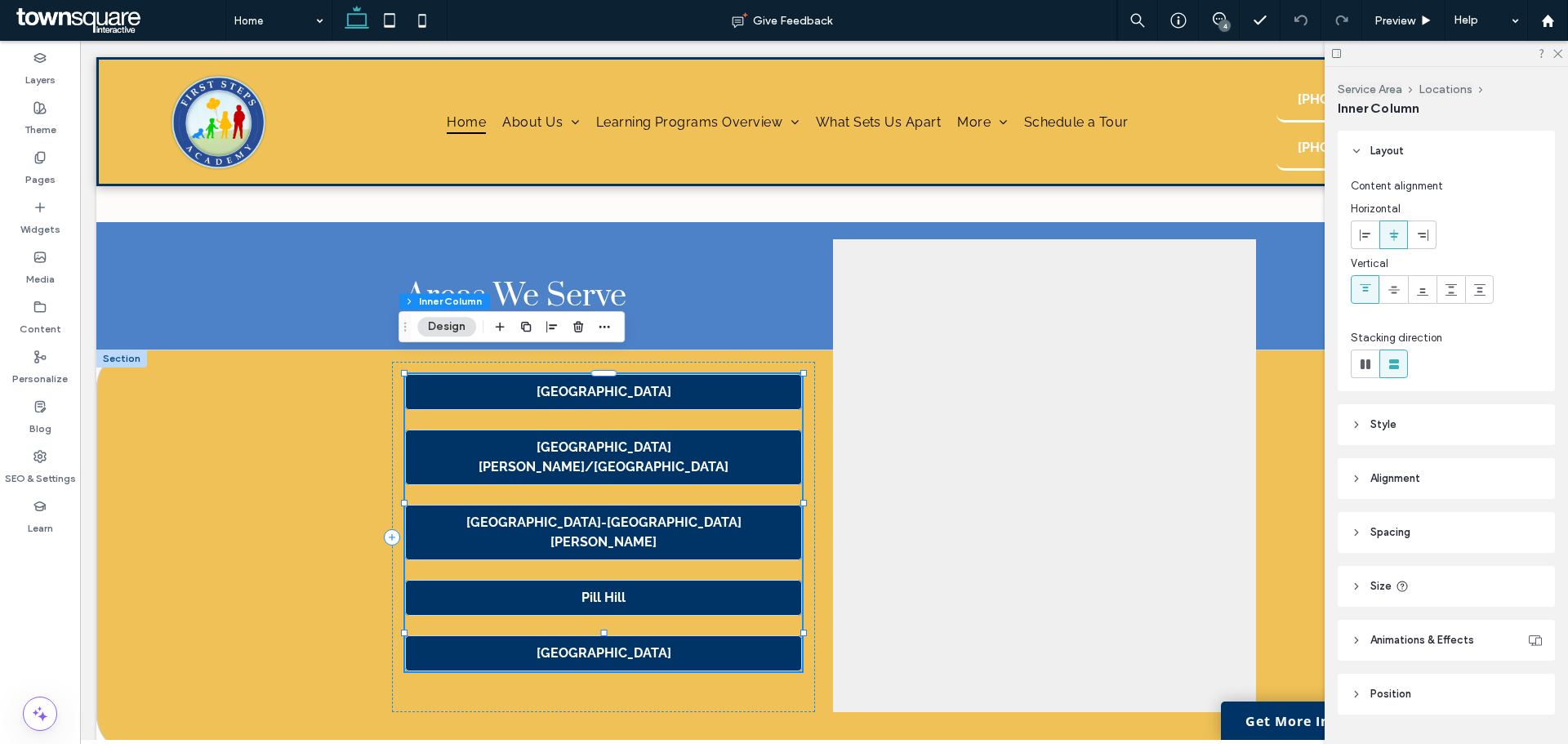
click at [610, 384] on strong "[GEOGRAPHIC_DATA]" at bounding box center [604, 392] width 135 height 16
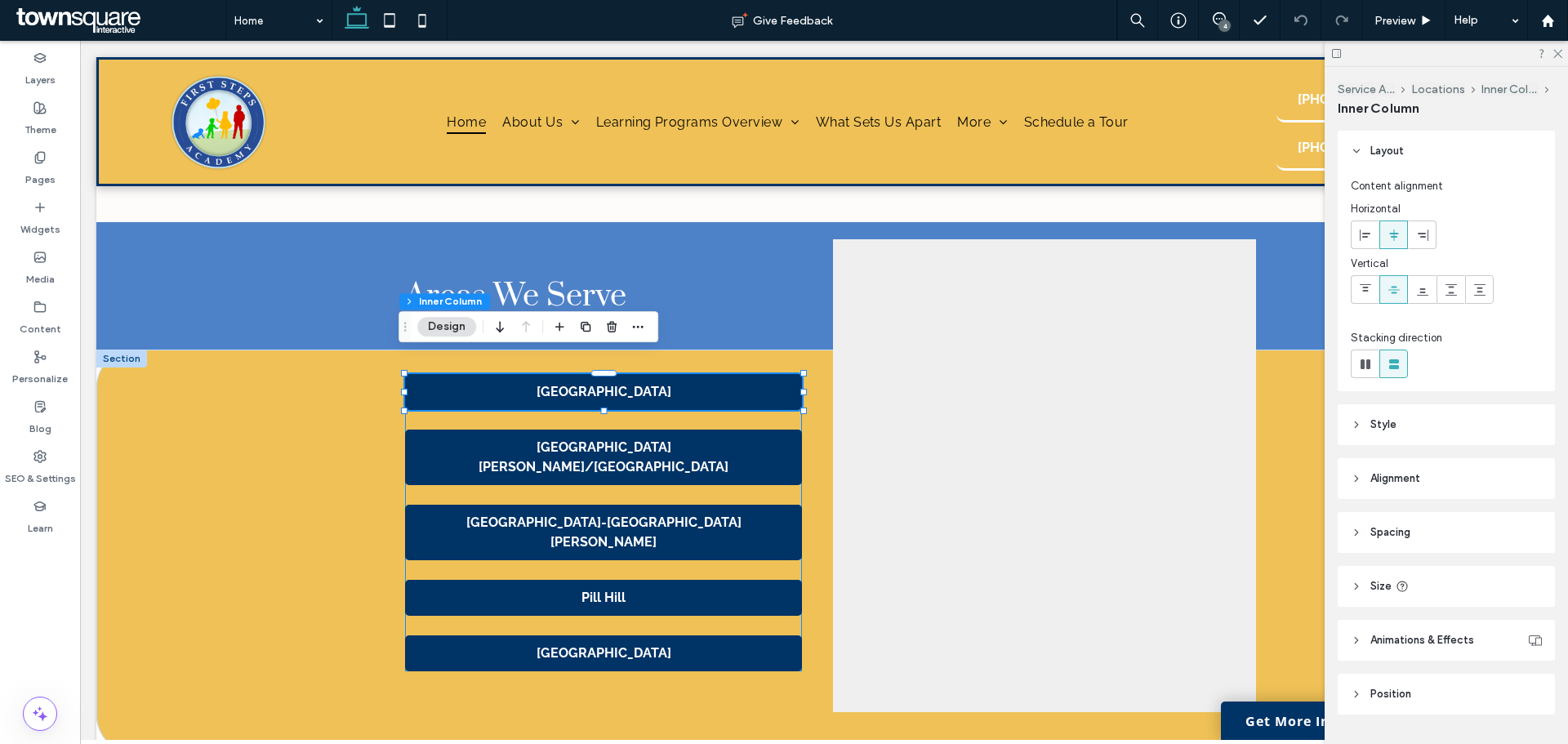
click at [610, 384] on strong "[GEOGRAPHIC_DATA]" at bounding box center [604, 392] width 135 height 16
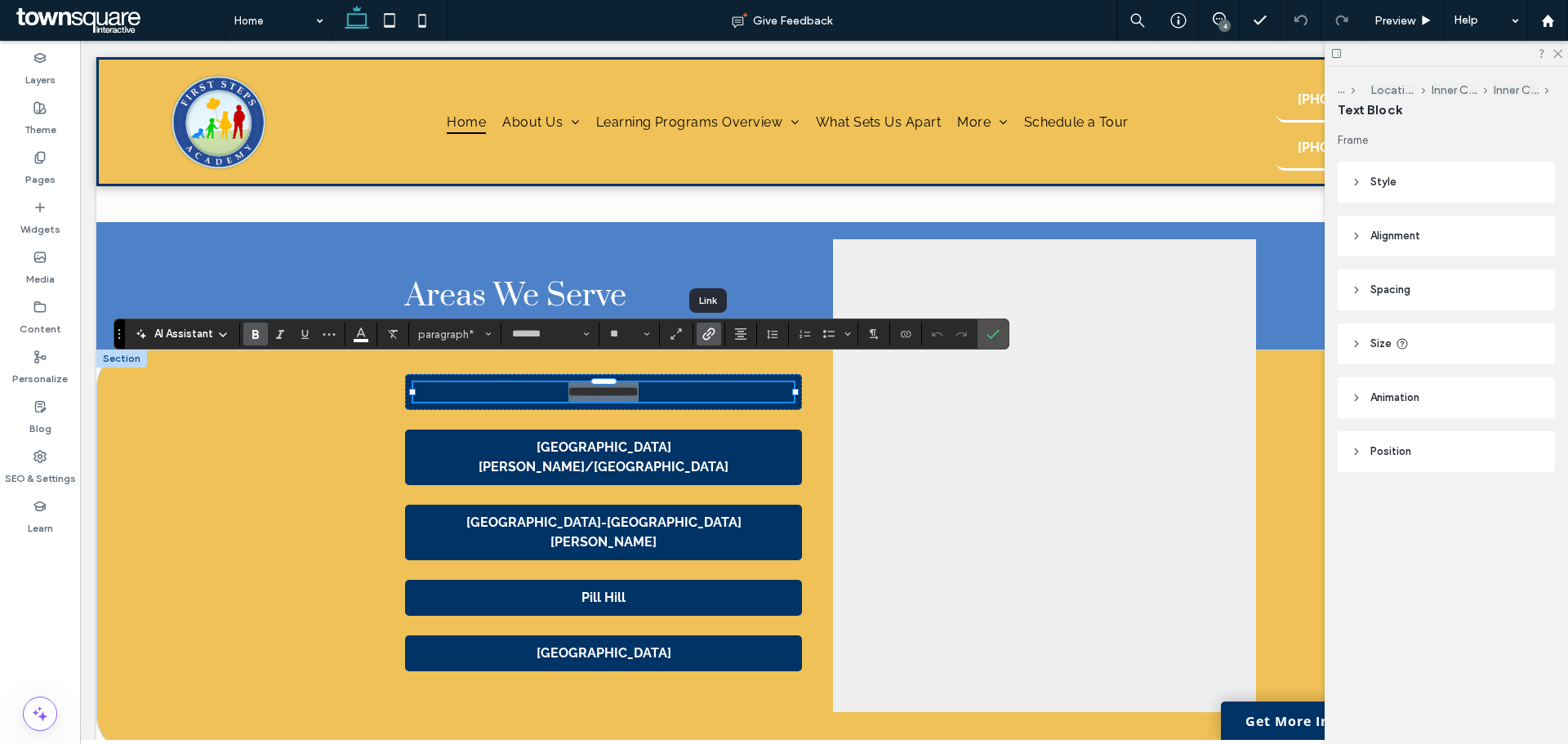
click at [711, 324] on span "Link" at bounding box center [709, 333] width 13 height 21
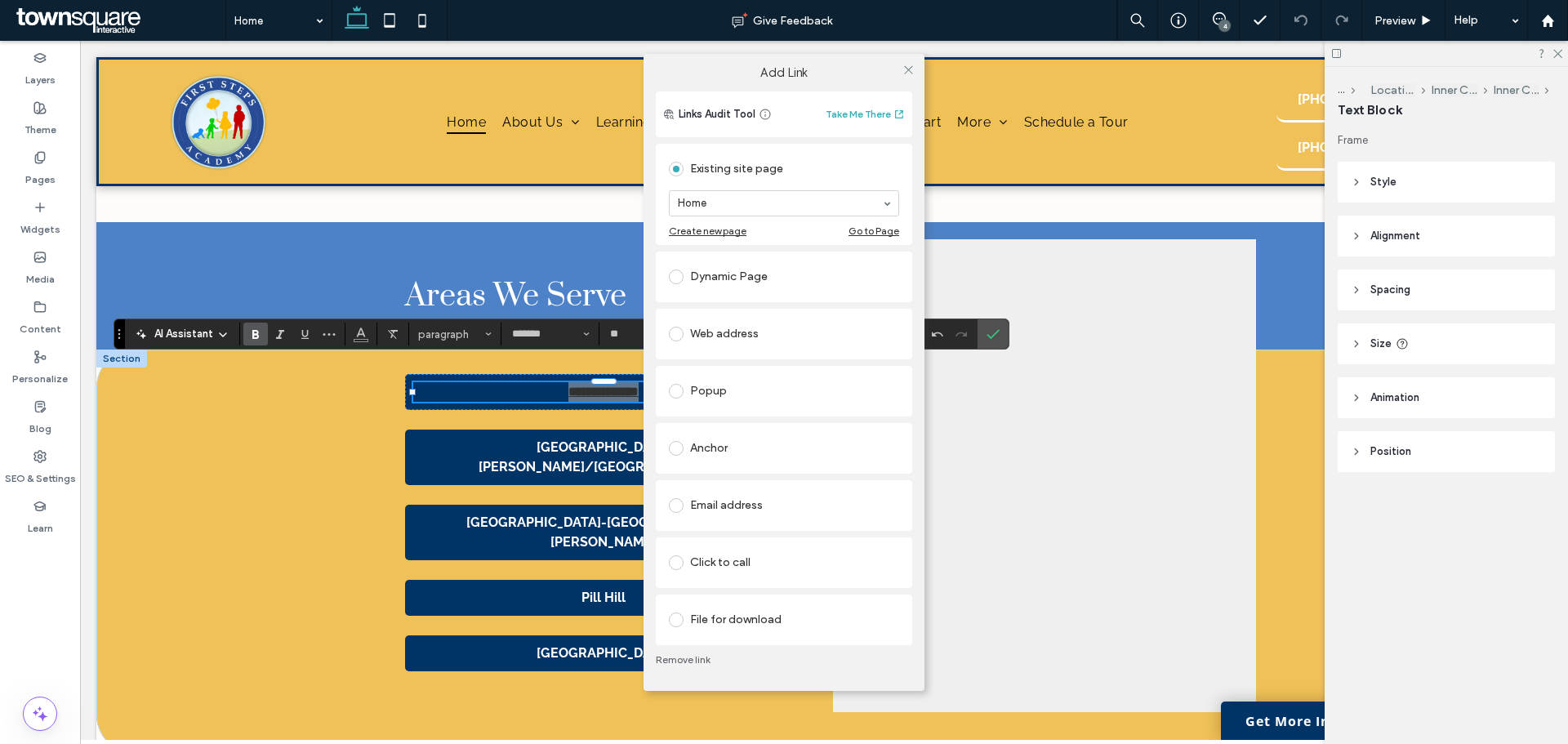
click at [702, 272] on div "Dynamic Page" at bounding box center [784, 276] width 230 height 26
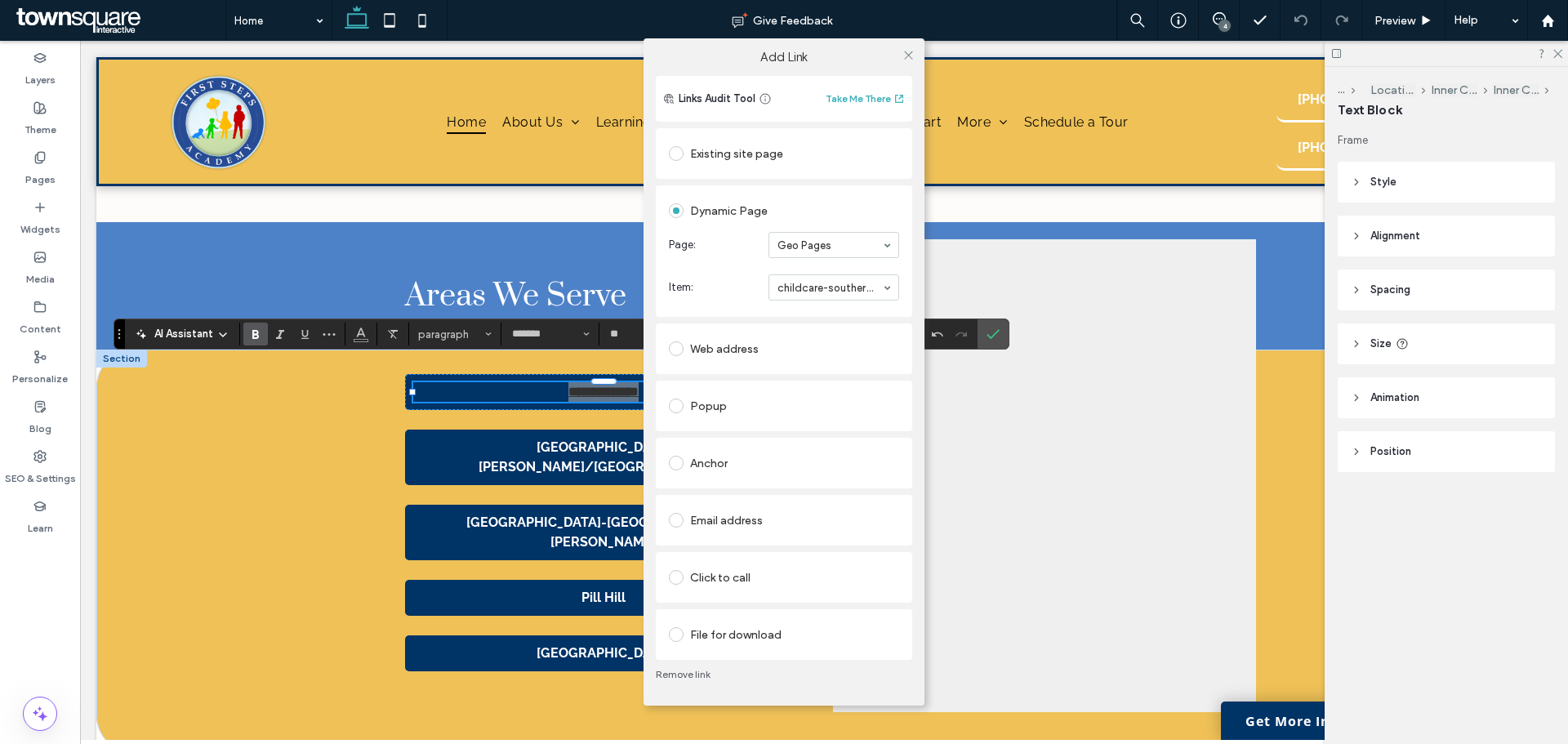
click at [357, 334] on div "Add Link Links Audit Tool Take Me There Existing site page Home Create new page…" at bounding box center [784, 372] width 1568 height 744
click at [908, 53] on icon at bounding box center [908, 55] width 13 height 13
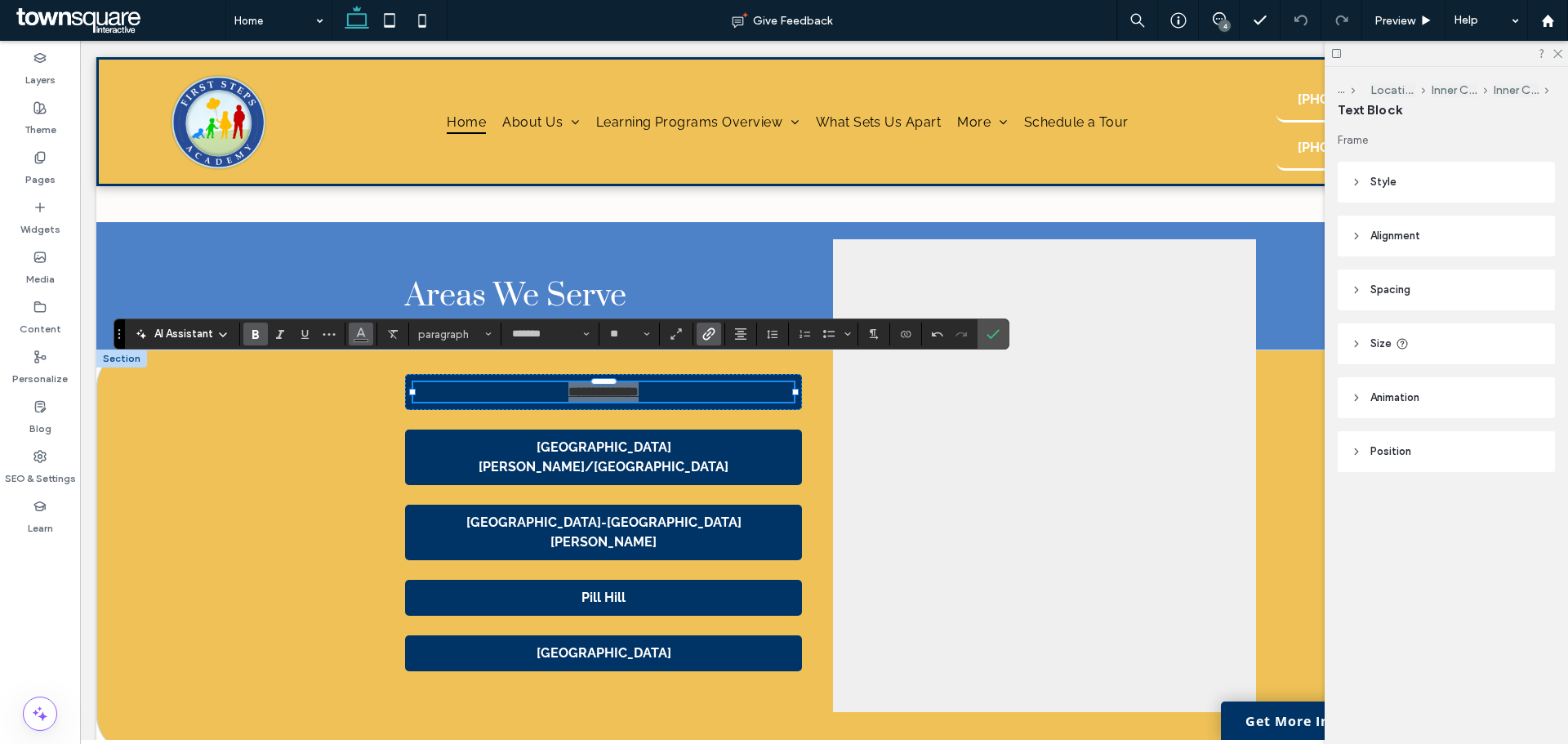
click at [362, 331] on use "Color" at bounding box center [361, 332] width 9 height 9
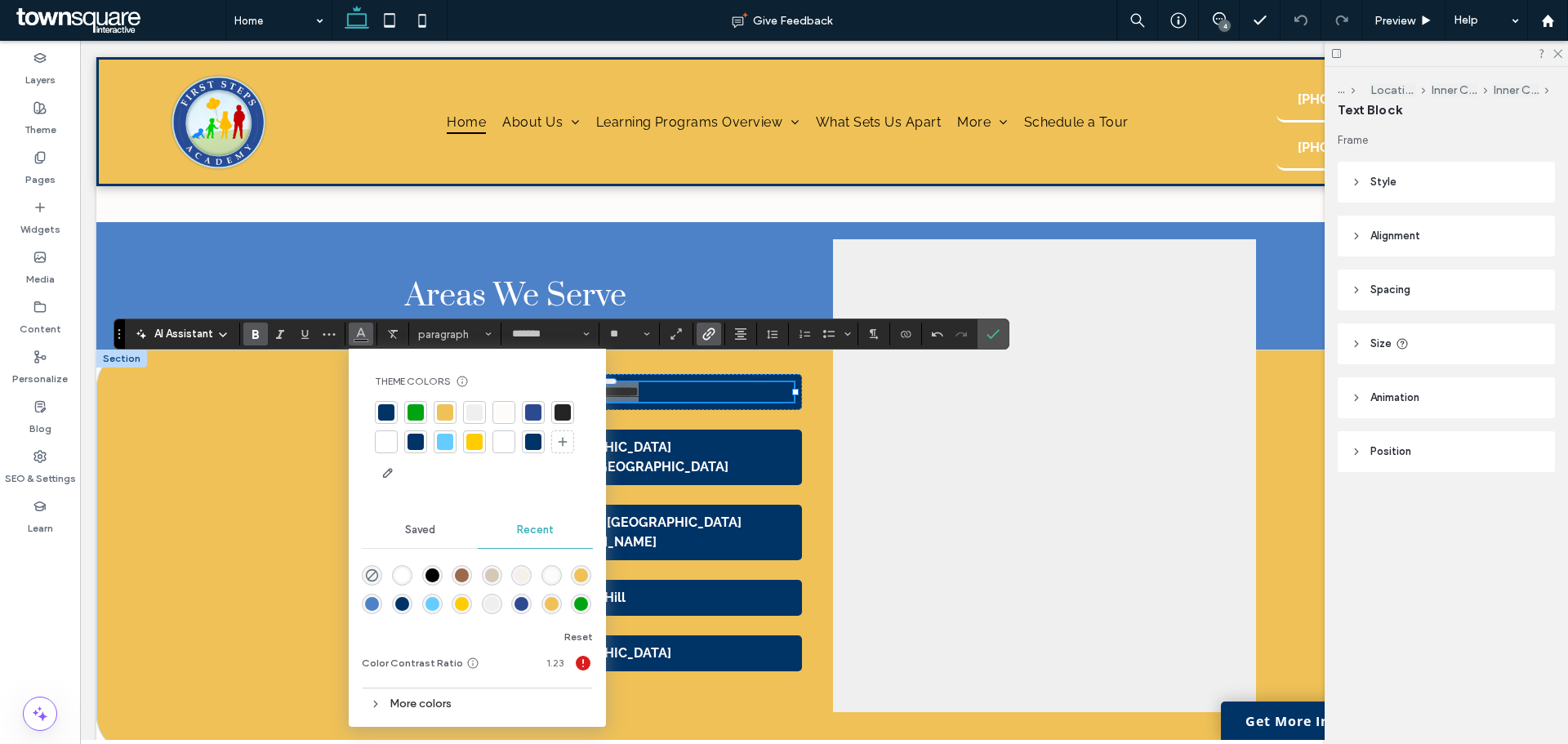
click at [388, 441] on div at bounding box center [387, 442] width 17 height 17
click at [254, 480] on div "**********" at bounding box center [824, 552] width 1455 height 403
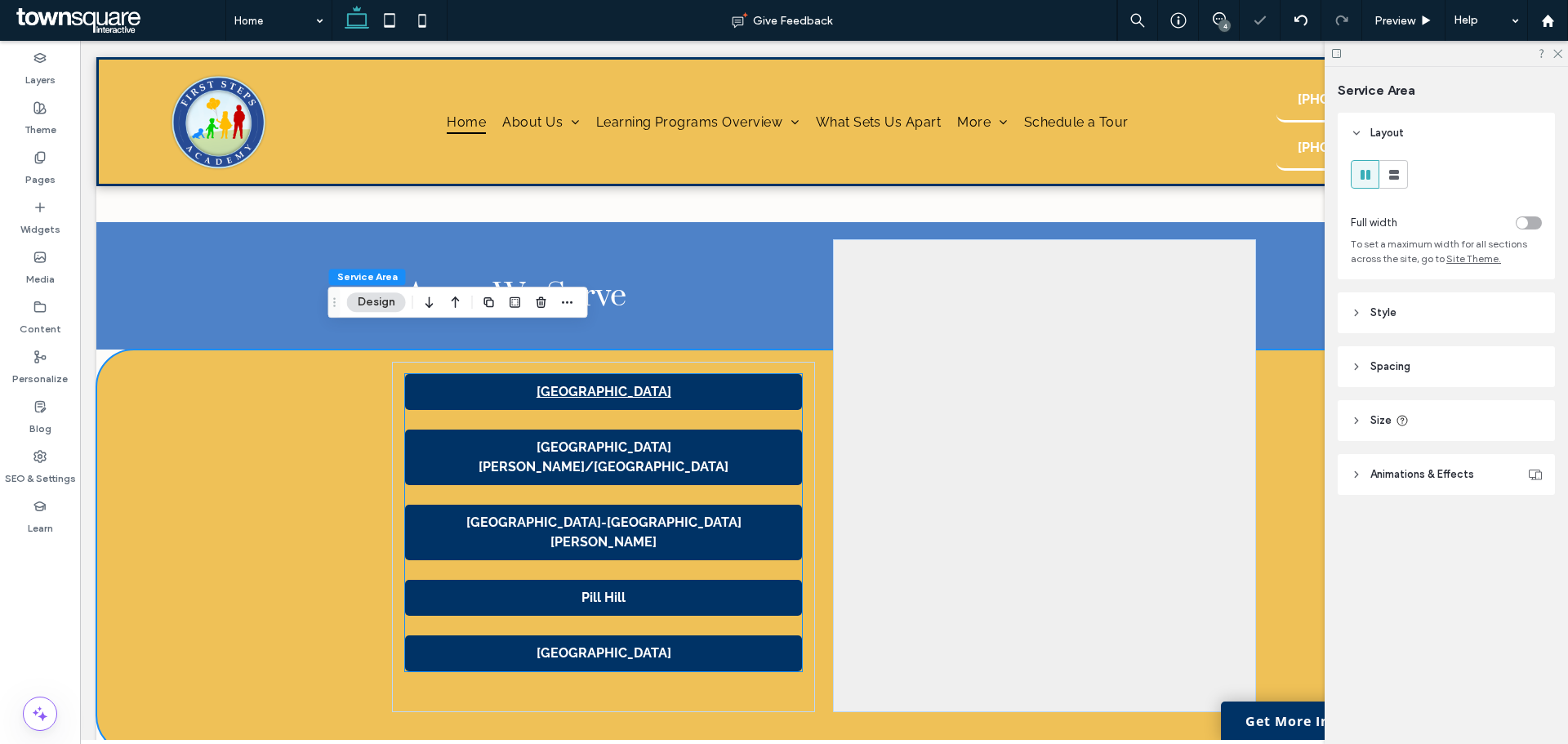
click at [666, 439] on strong "[GEOGRAPHIC_DATA][PERSON_NAME]/[GEOGRAPHIC_DATA]" at bounding box center [604, 457] width 250 height 35
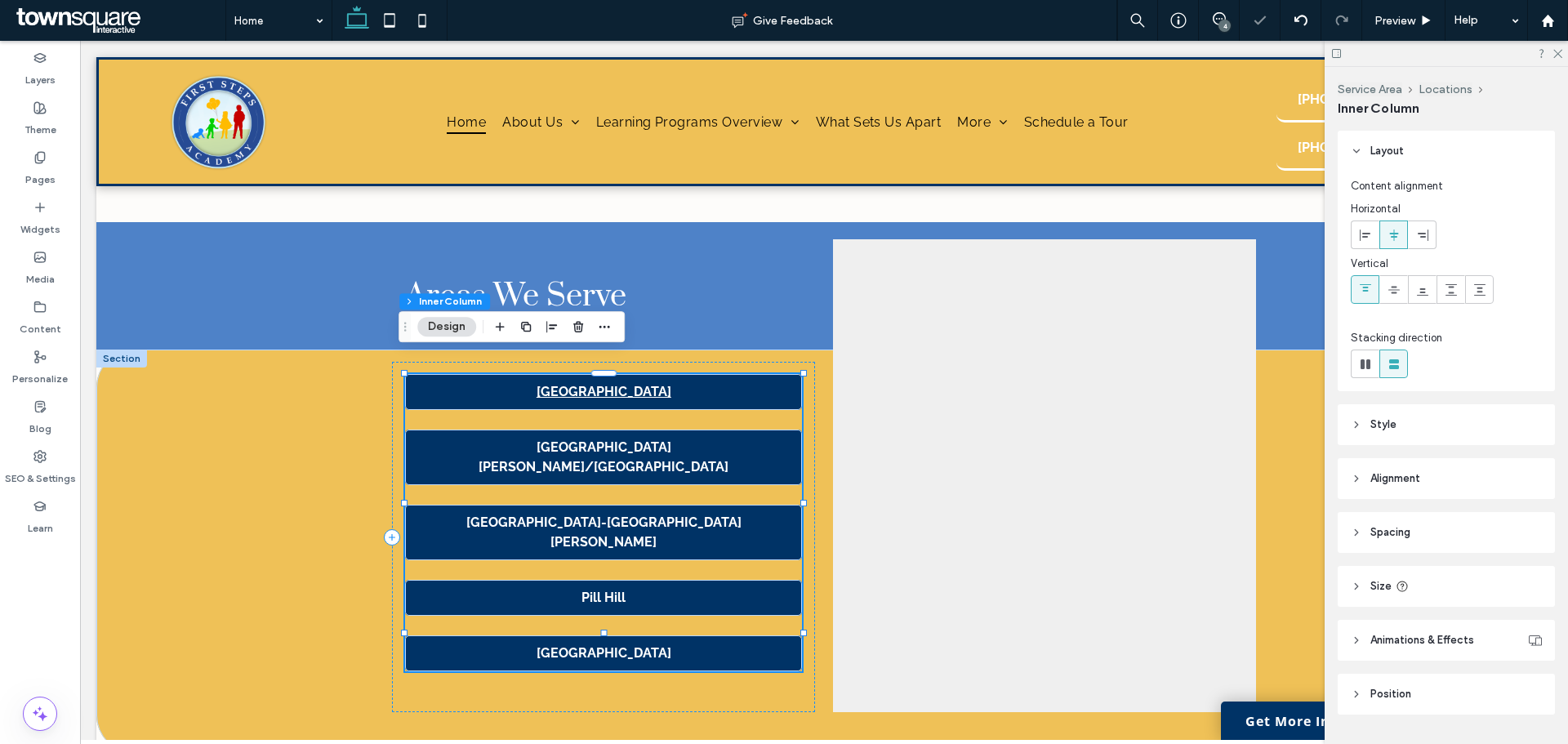
click at [666, 439] on strong "[GEOGRAPHIC_DATA][PERSON_NAME]/[GEOGRAPHIC_DATA]" at bounding box center [604, 457] width 250 height 35
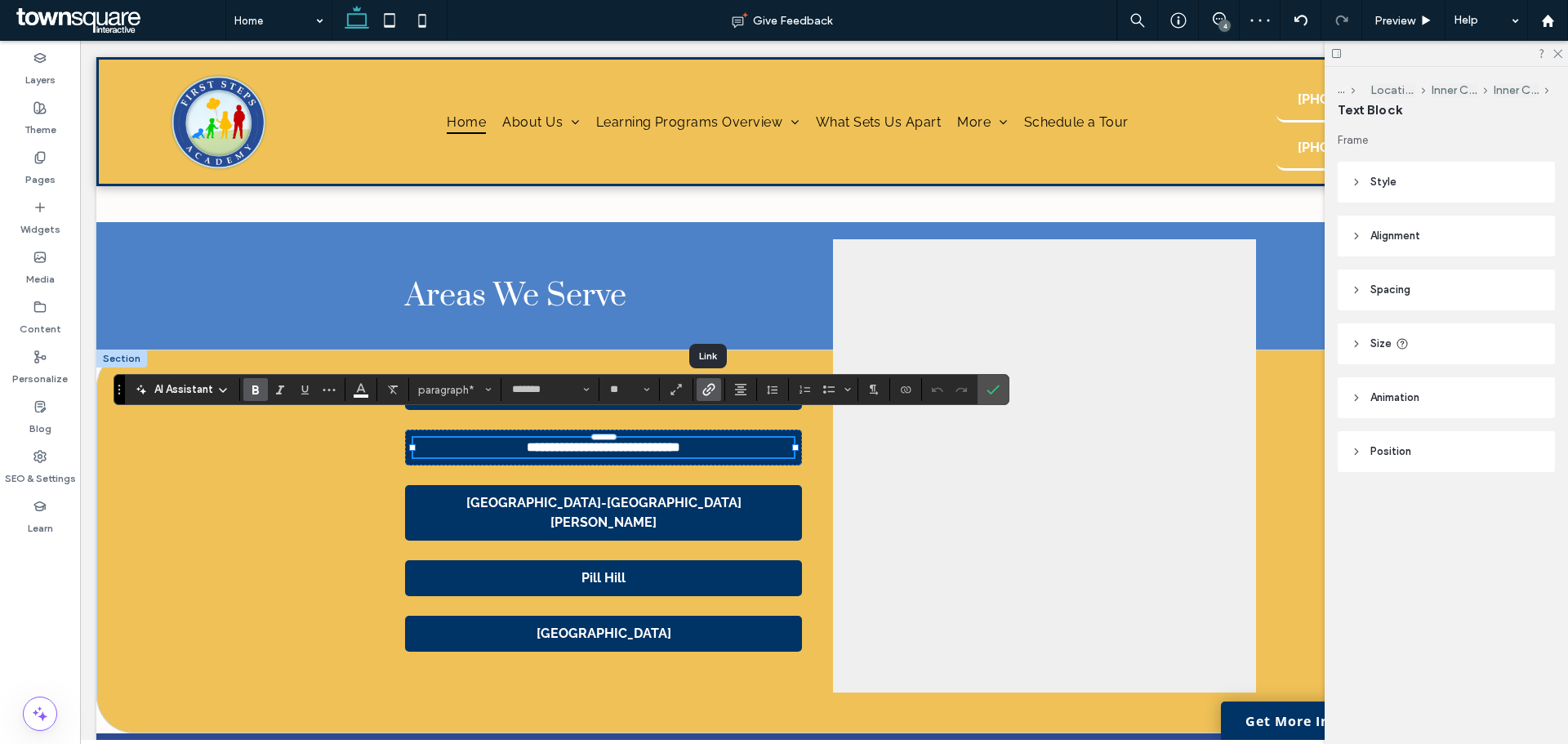
click at [709, 388] on use "Link" at bounding box center [708, 390] width 13 height 13
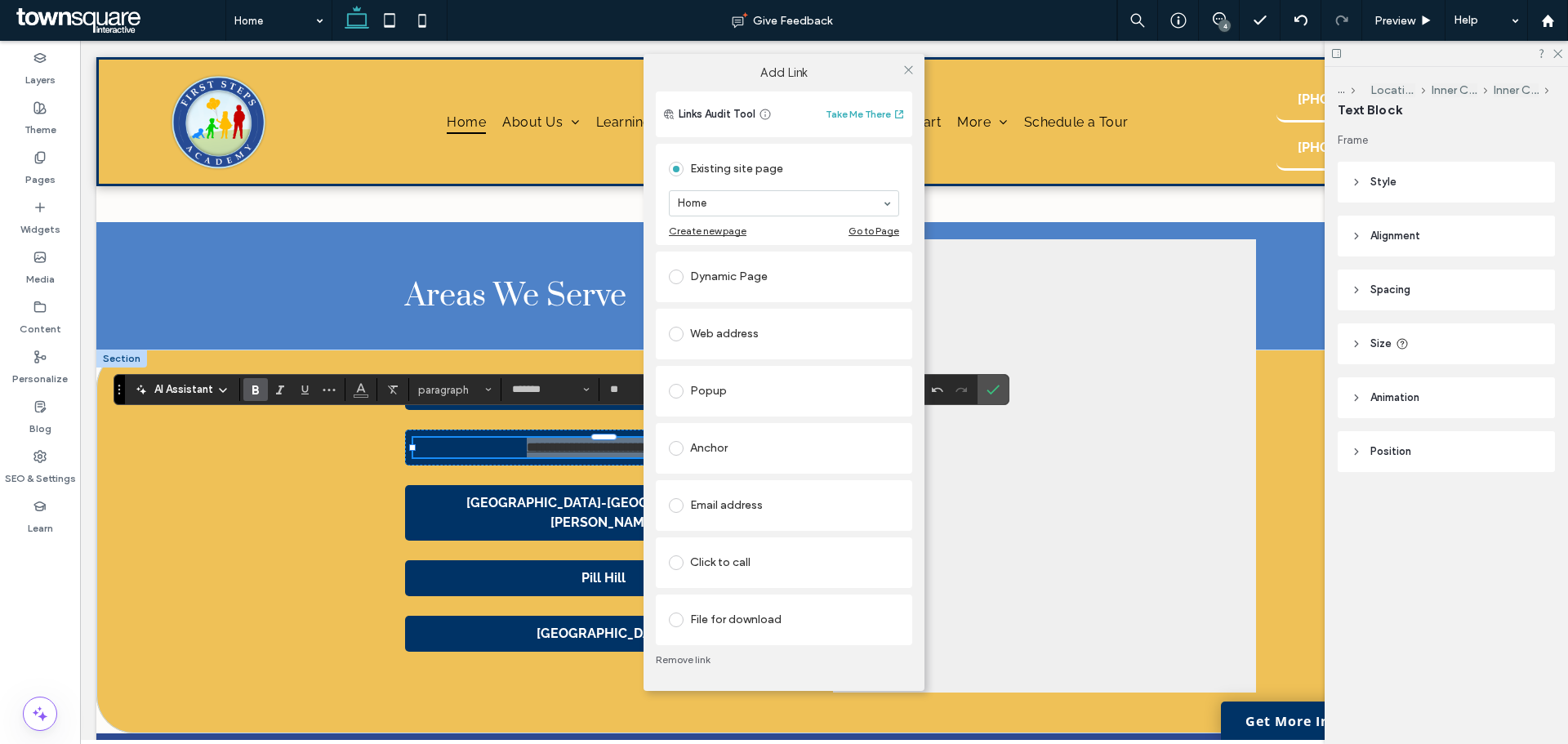
click at [750, 280] on div "Dynamic Page" at bounding box center [784, 276] width 230 height 26
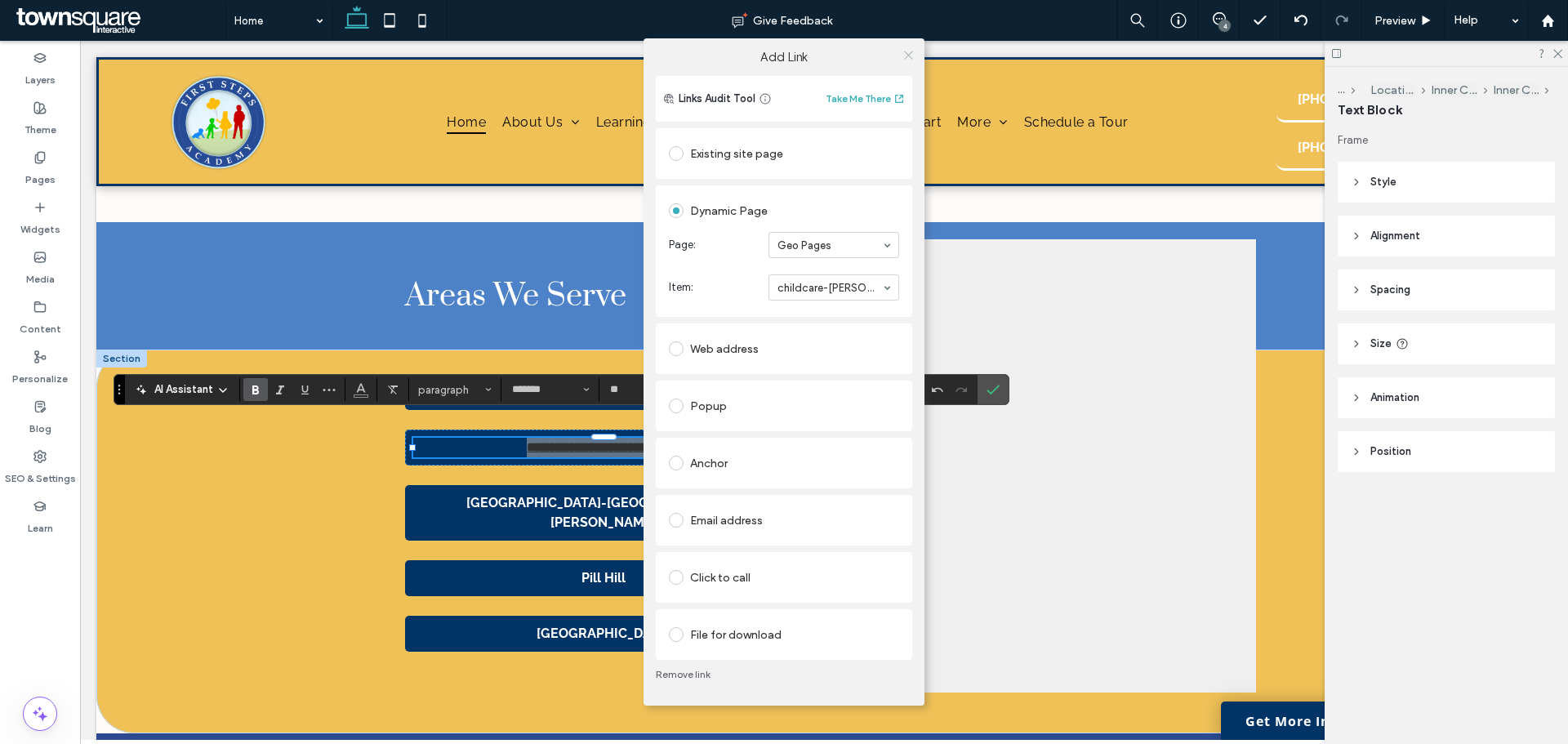
click at [906, 54] on icon at bounding box center [908, 55] width 13 height 13
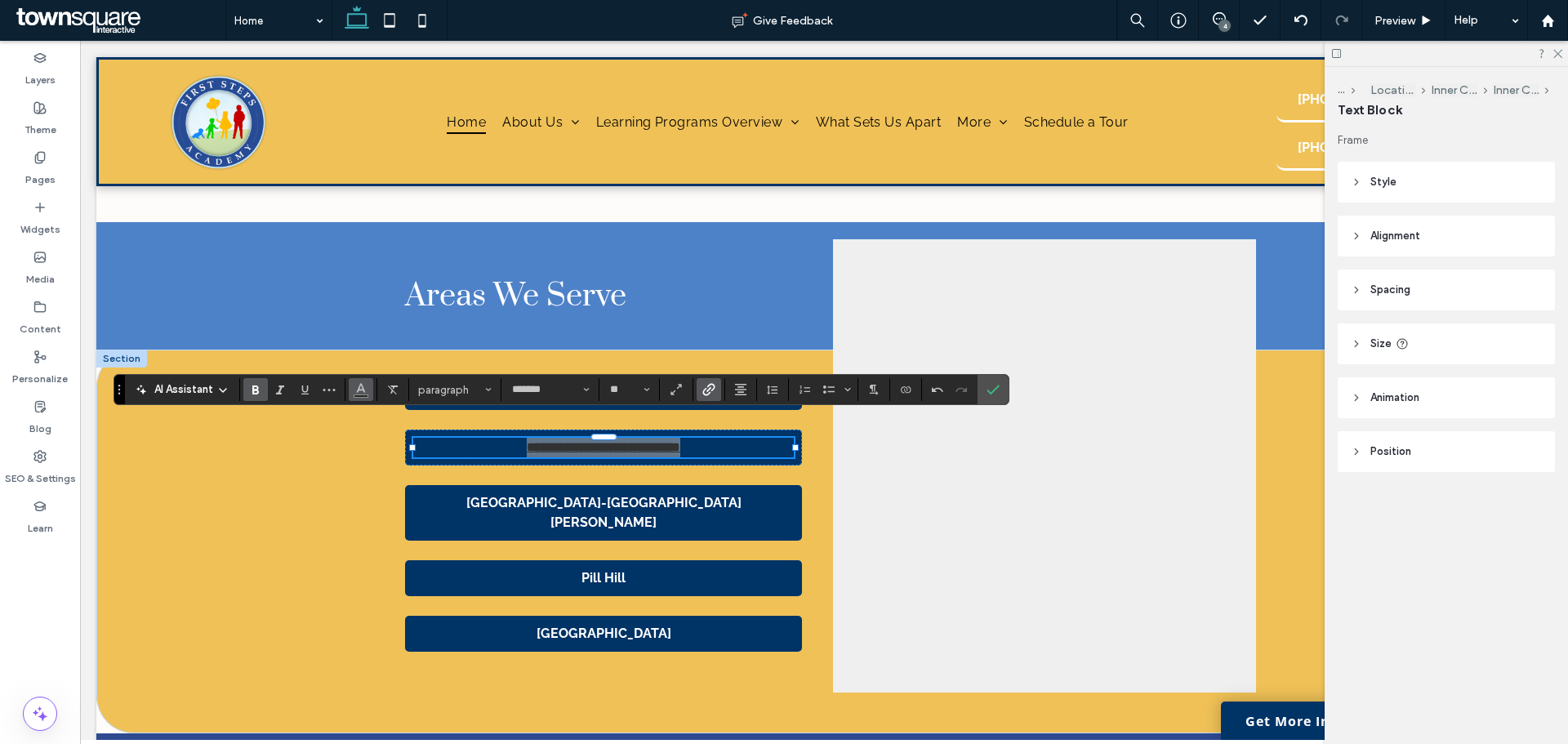
click at [360, 393] on icon "Color" at bounding box center [361, 388] width 13 height 13
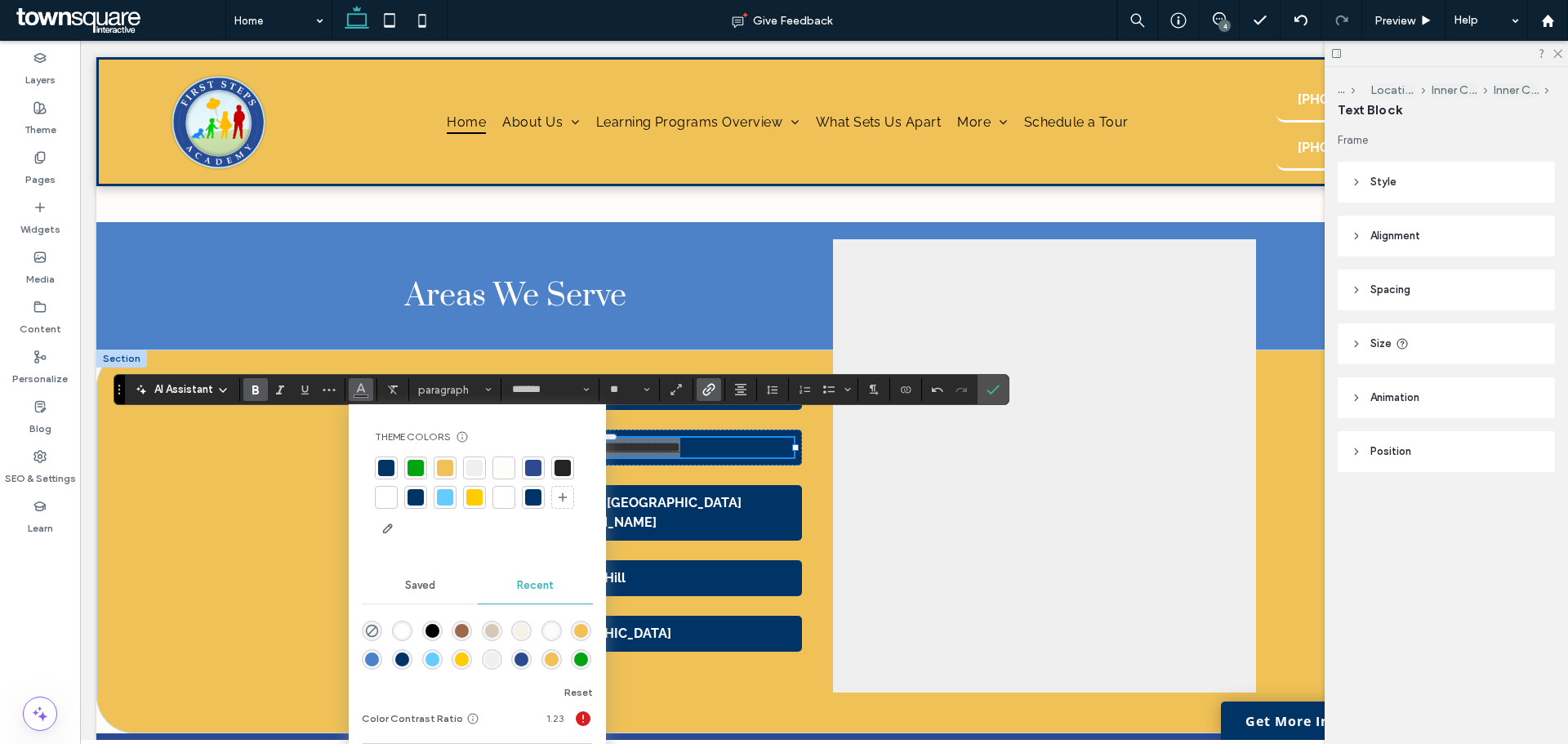
click at [393, 495] on div at bounding box center [387, 497] width 17 height 17
click at [275, 499] on div "**********" at bounding box center [824, 541] width 1455 height 384
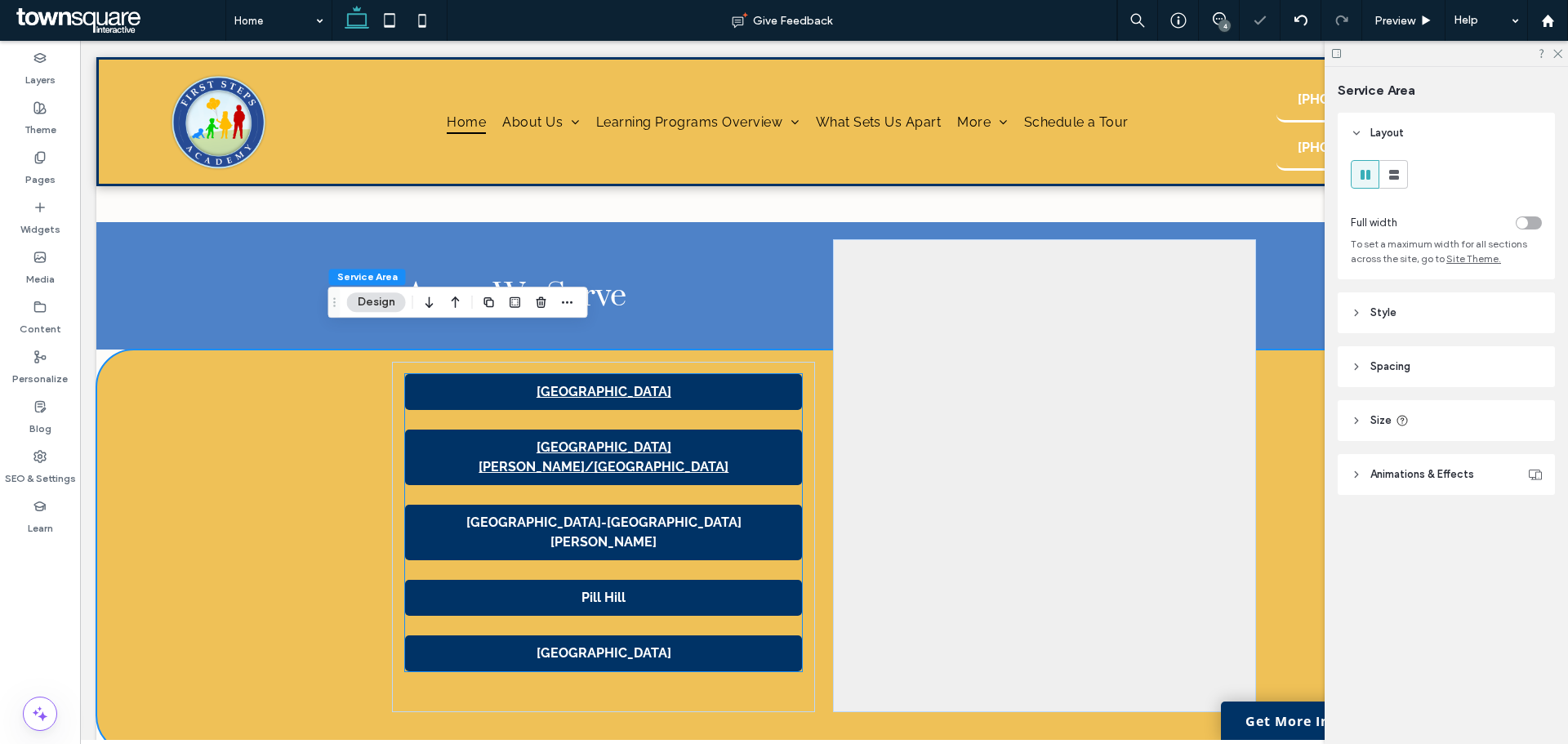
click at [627, 515] on strong "[GEOGRAPHIC_DATA]-[GEOGRAPHIC_DATA][PERSON_NAME]" at bounding box center [604, 532] width 275 height 35
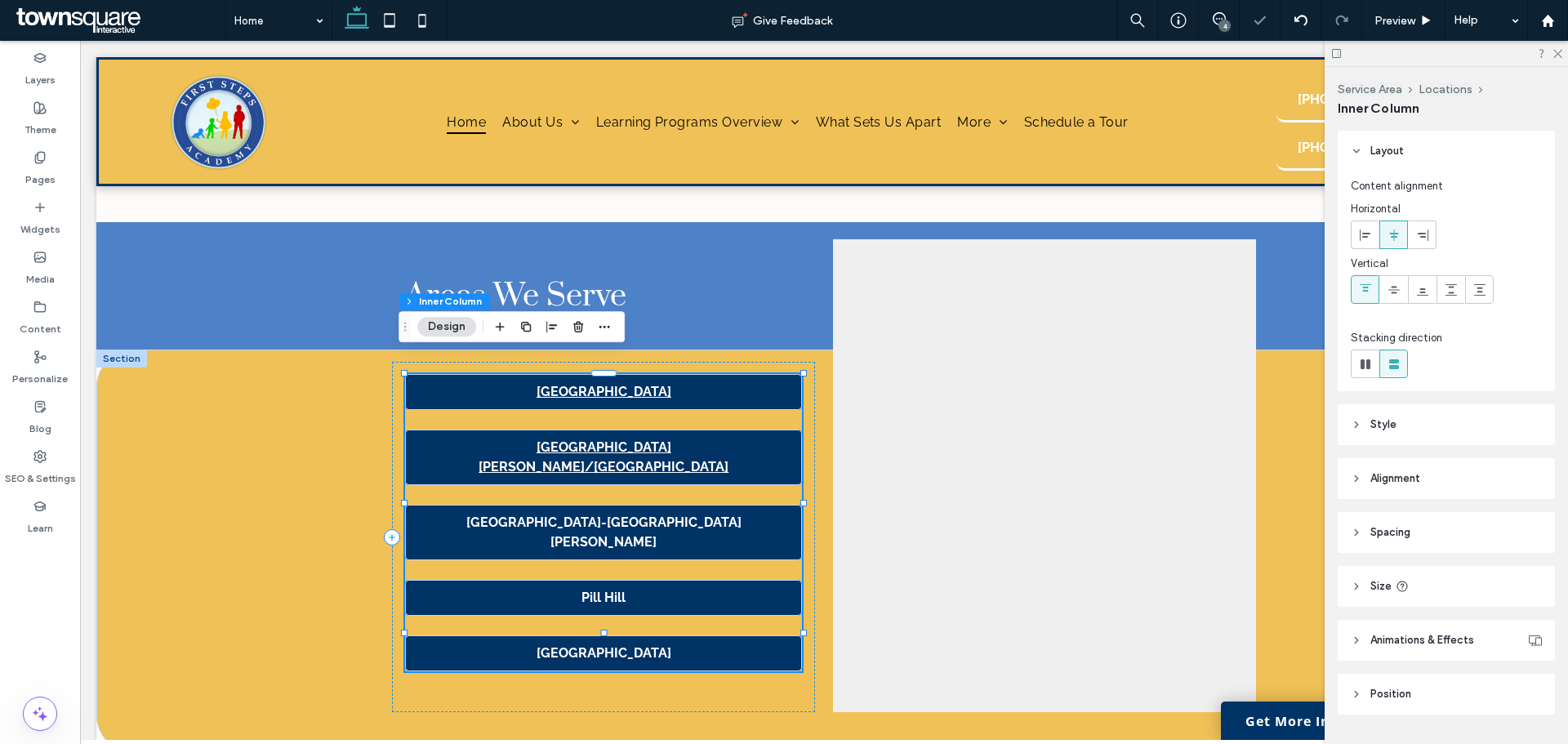
click at [627, 515] on strong "[GEOGRAPHIC_DATA]-[GEOGRAPHIC_DATA][PERSON_NAME]" at bounding box center [604, 532] width 275 height 35
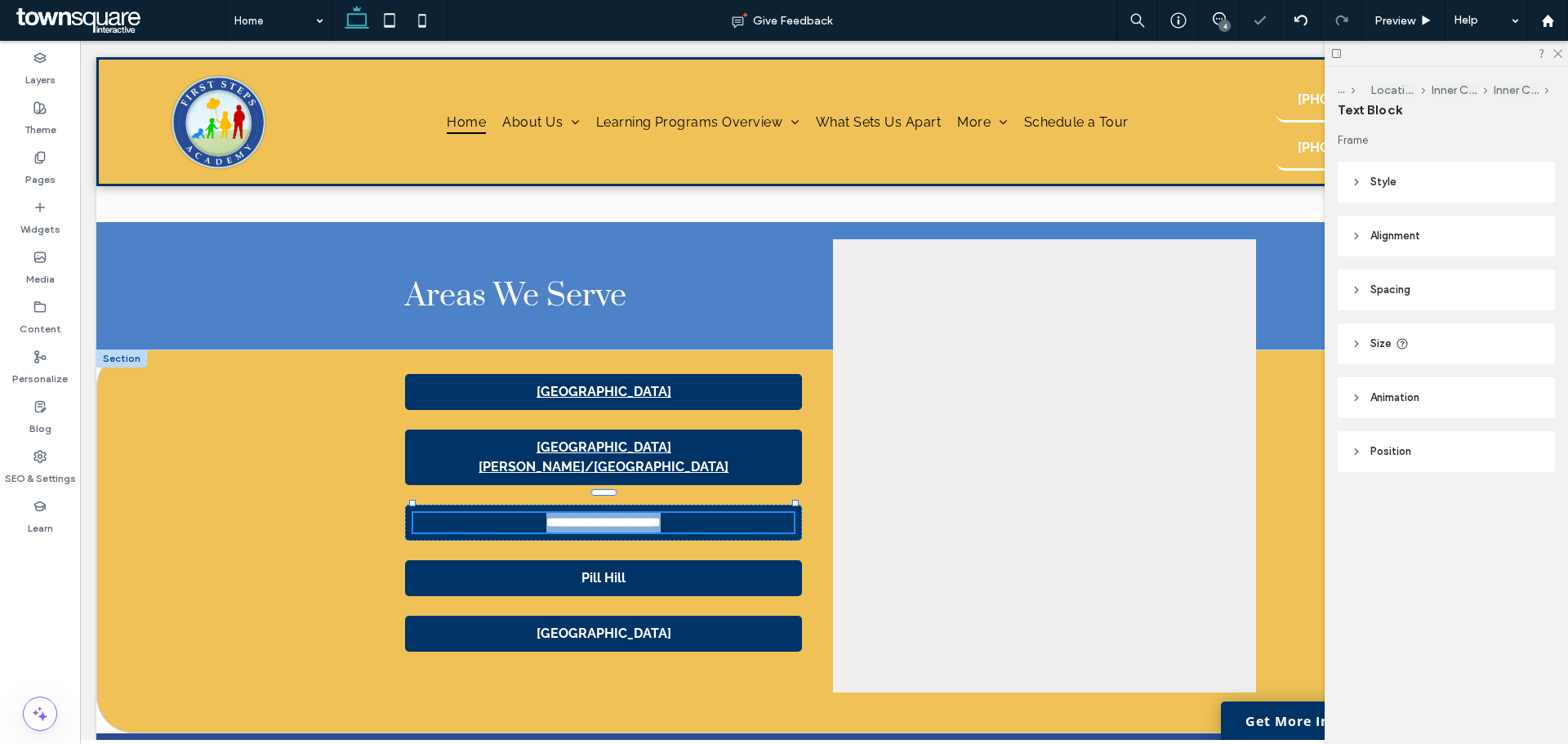
type input "*******"
type input "**"
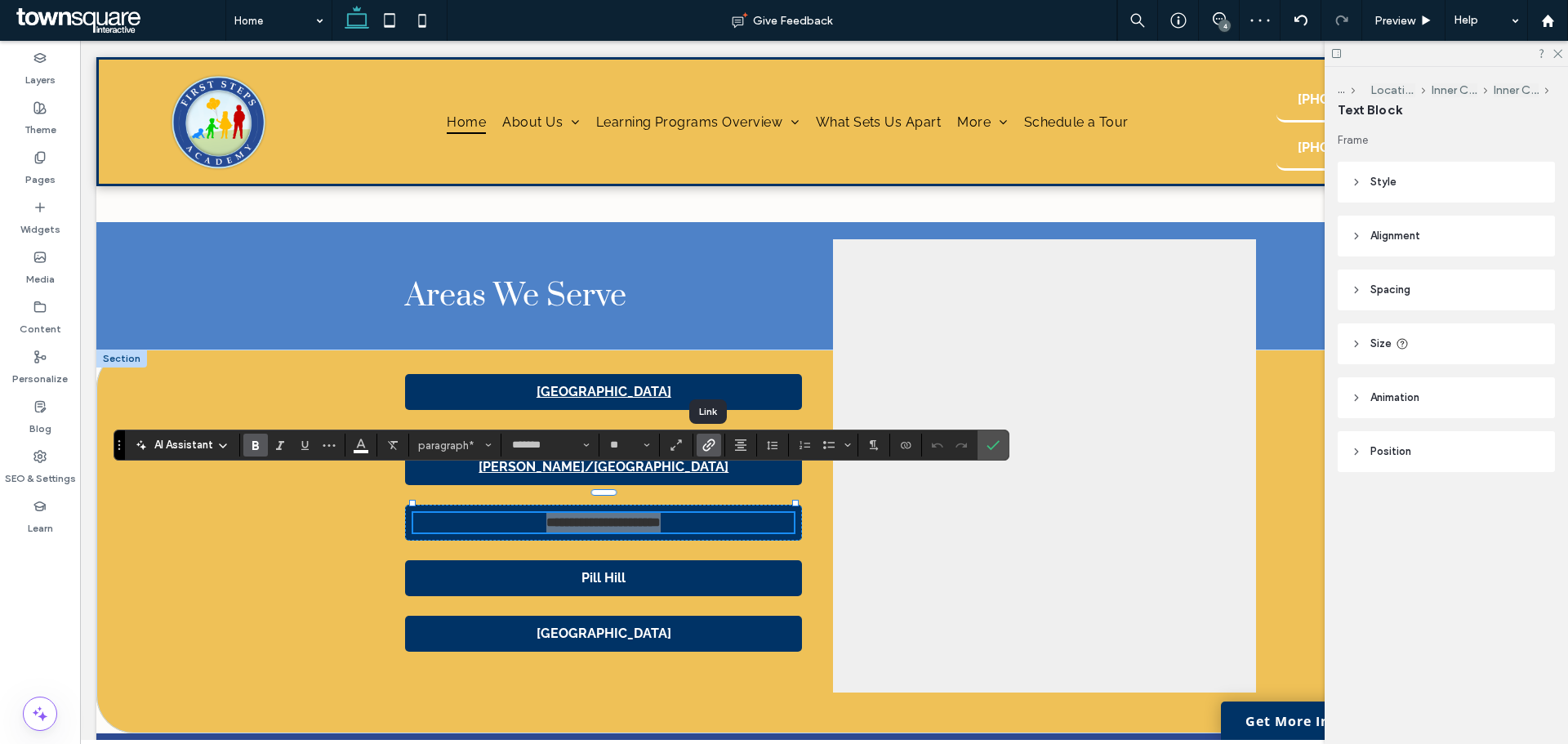
click at [711, 440] on use "Link" at bounding box center [708, 445] width 13 height 13
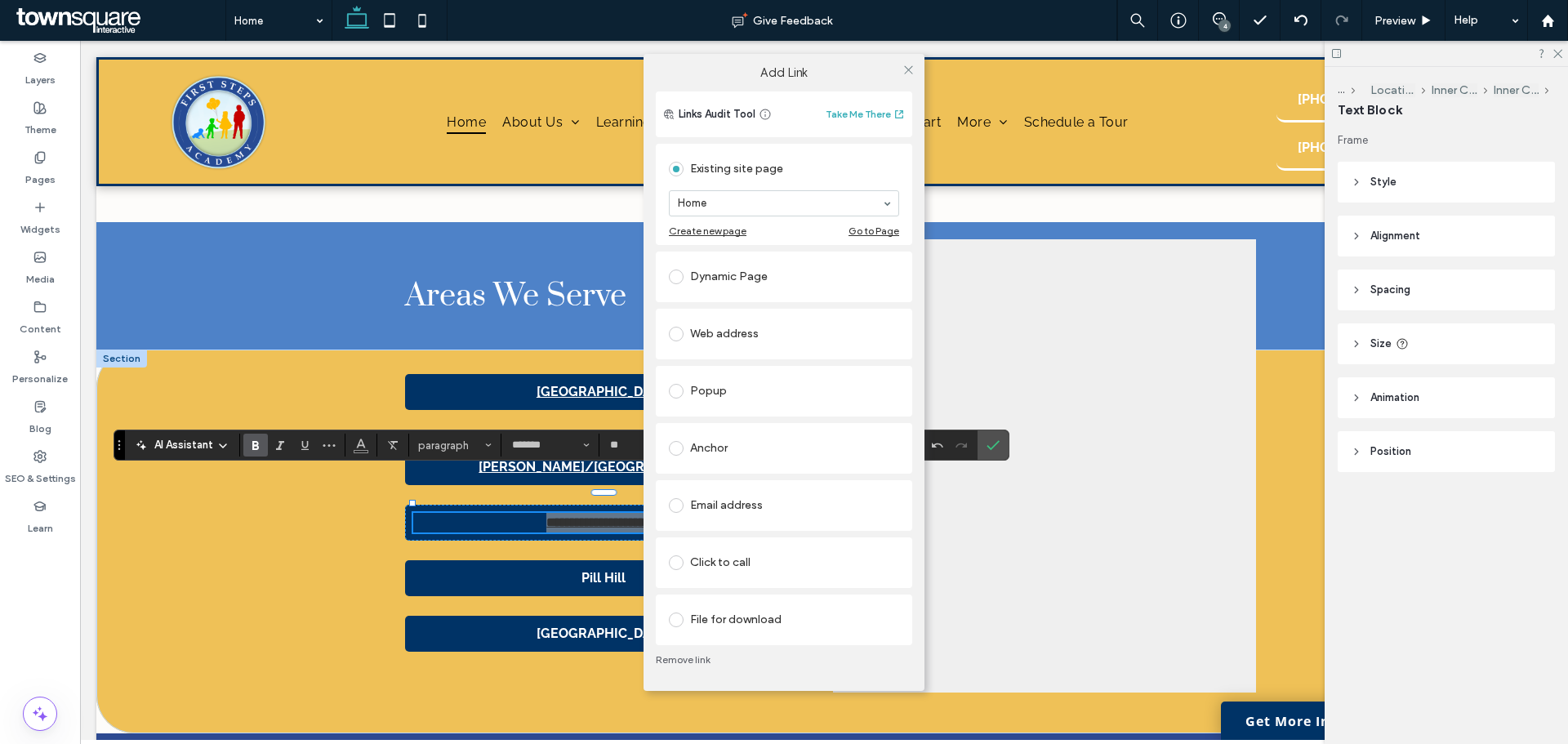
click at [704, 265] on div "Dynamic Page" at bounding box center [784, 276] width 230 height 26
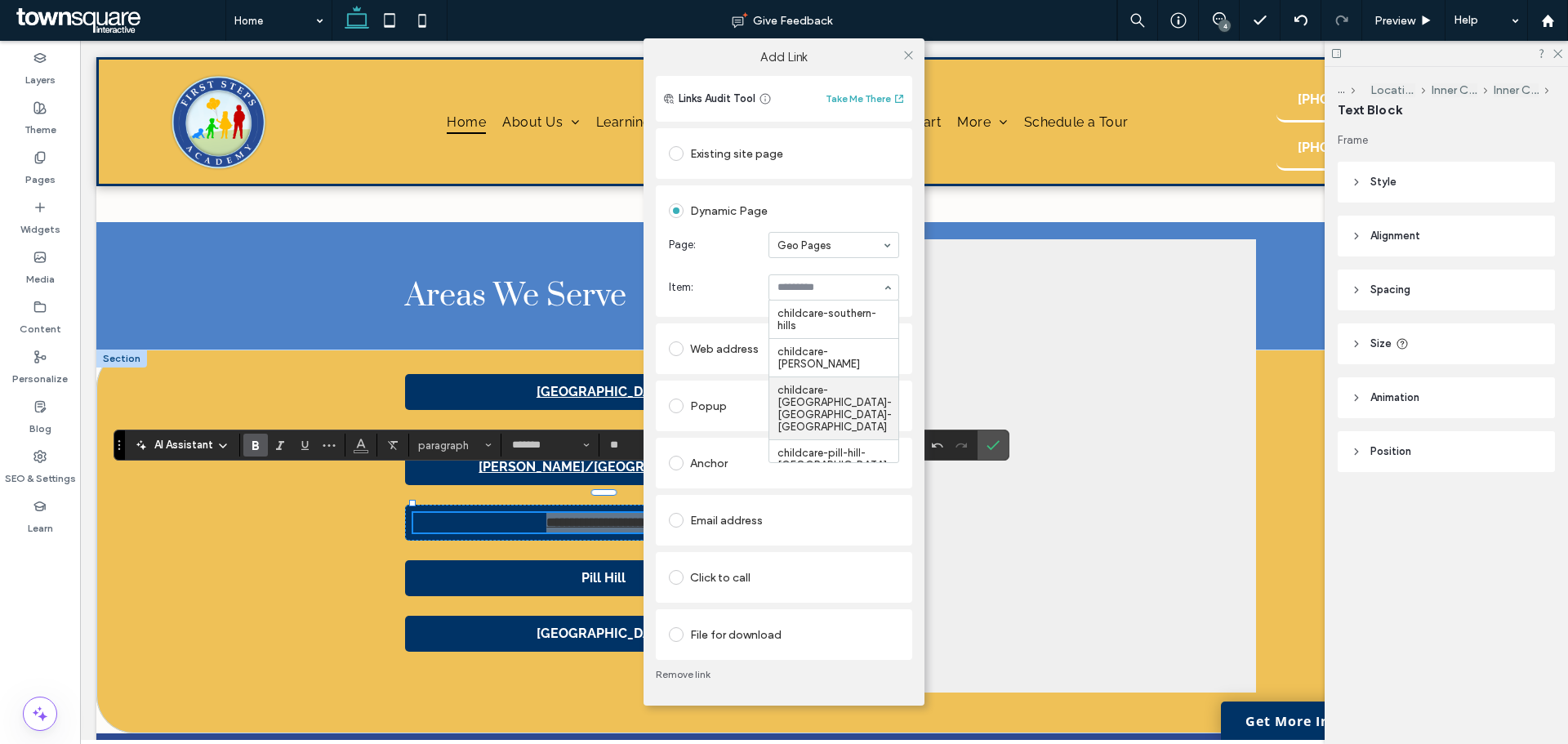
scroll to position [42, 0]
click at [357, 438] on div "Add Link Links Audit Tool Take Me There Existing site page Home Create new page…" at bounding box center [784, 372] width 1568 height 744
click at [901, 47] on div at bounding box center [907, 54] width 24 height 24
click at [906, 53] on icon at bounding box center [908, 55] width 13 height 13
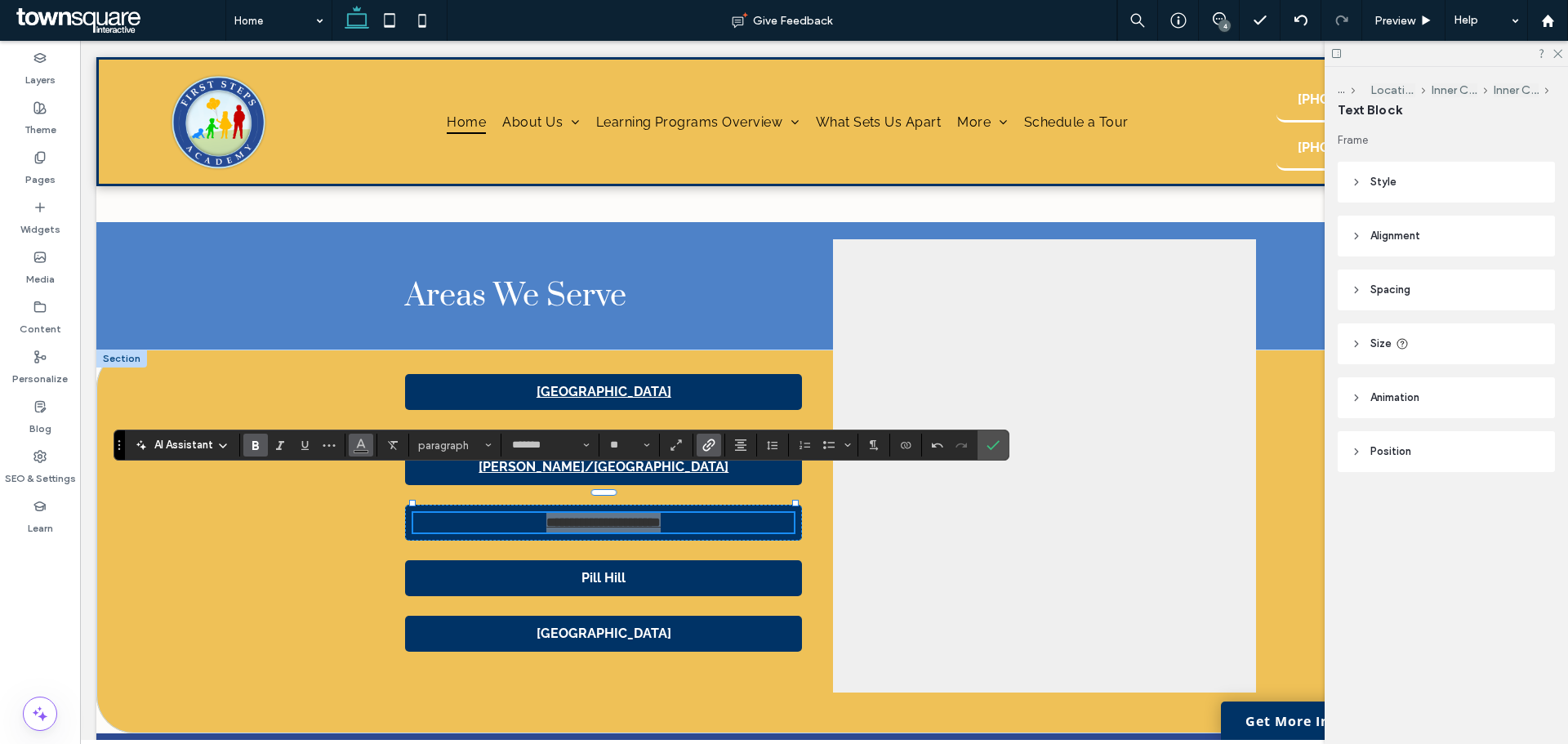
click at [356, 448] on icon "Color" at bounding box center [361, 444] width 13 height 13
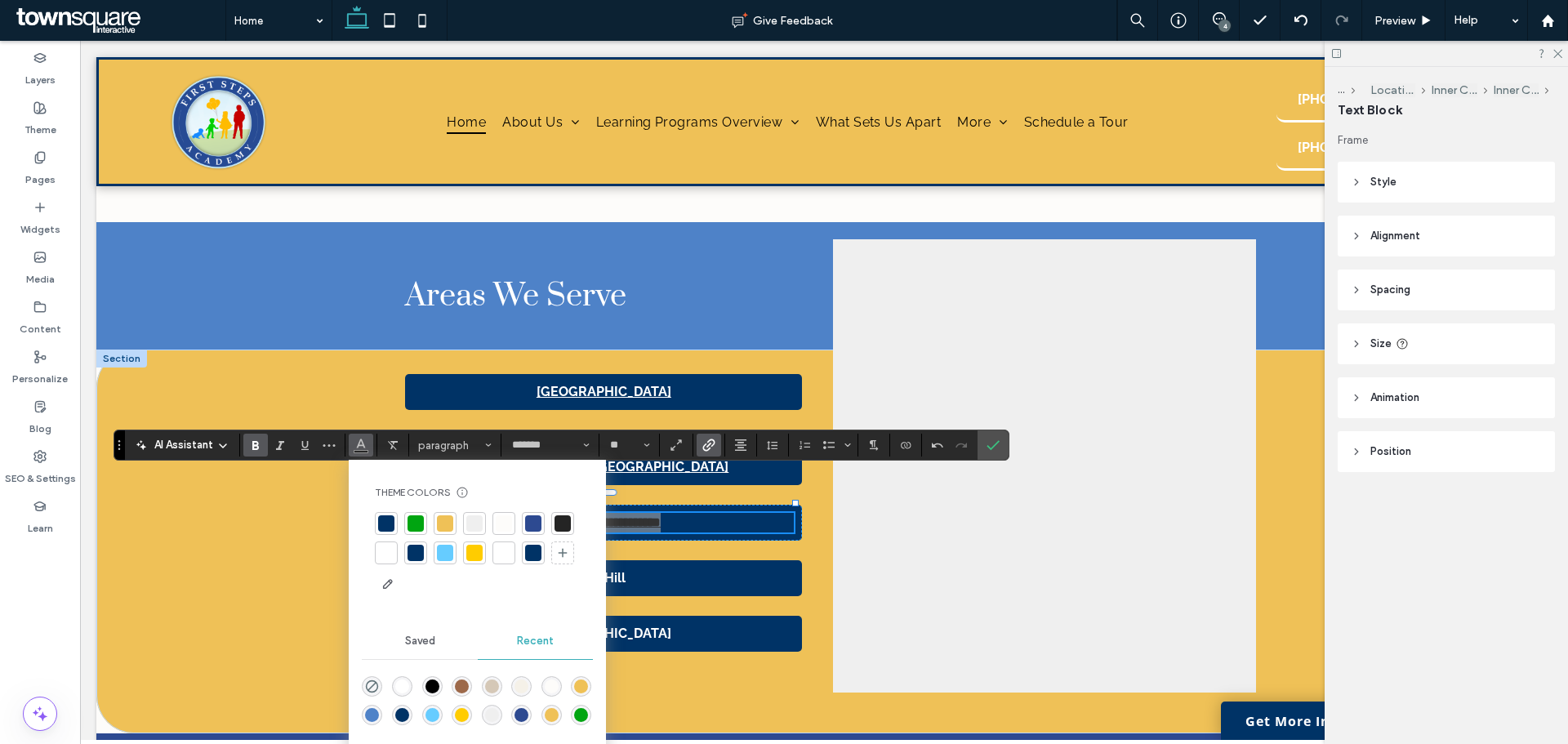
click at [390, 556] on div at bounding box center [387, 553] width 17 height 17
click at [301, 556] on div "**********" at bounding box center [824, 541] width 1455 height 384
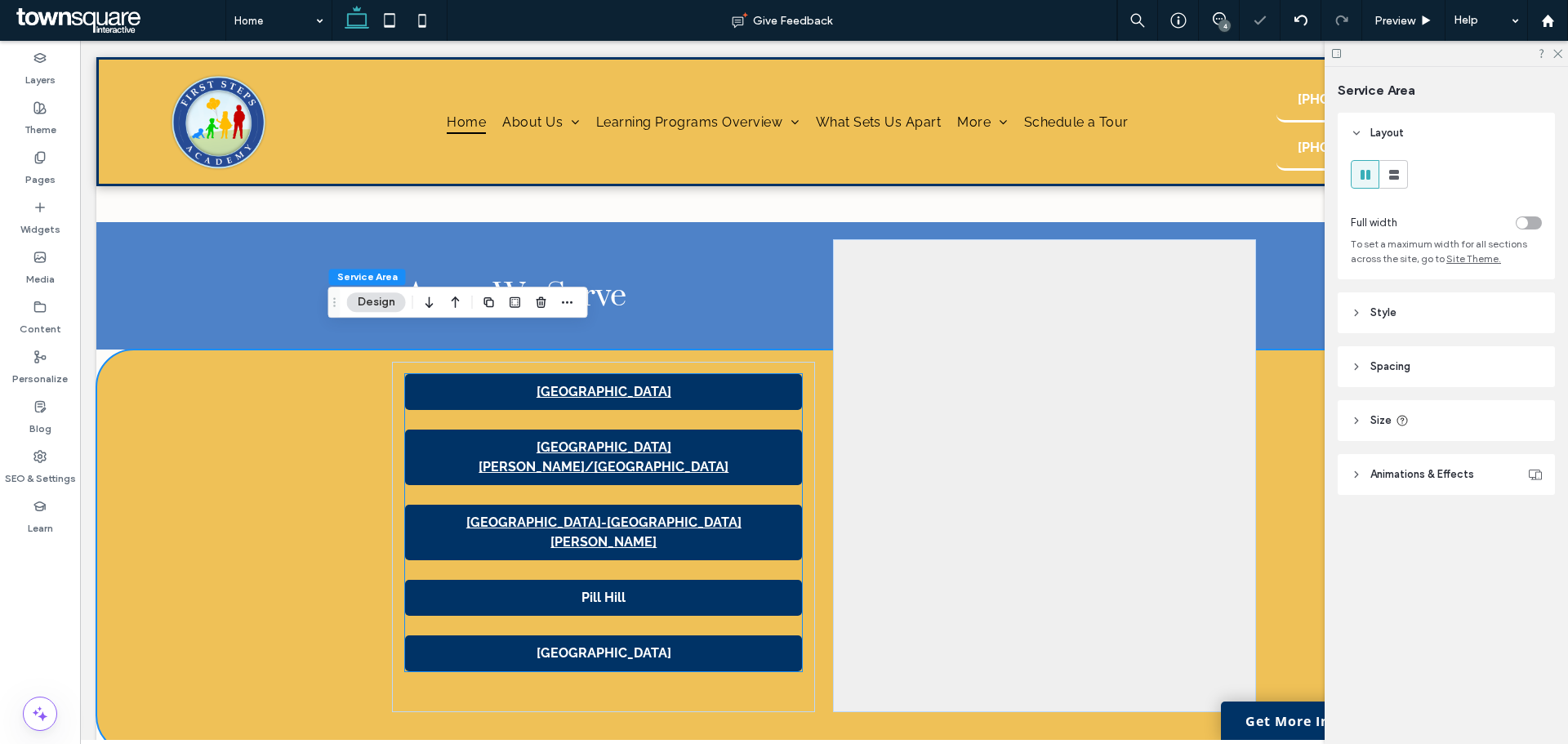
click at [598, 589] on strong "Pill Hill" at bounding box center [604, 597] width 44 height 16
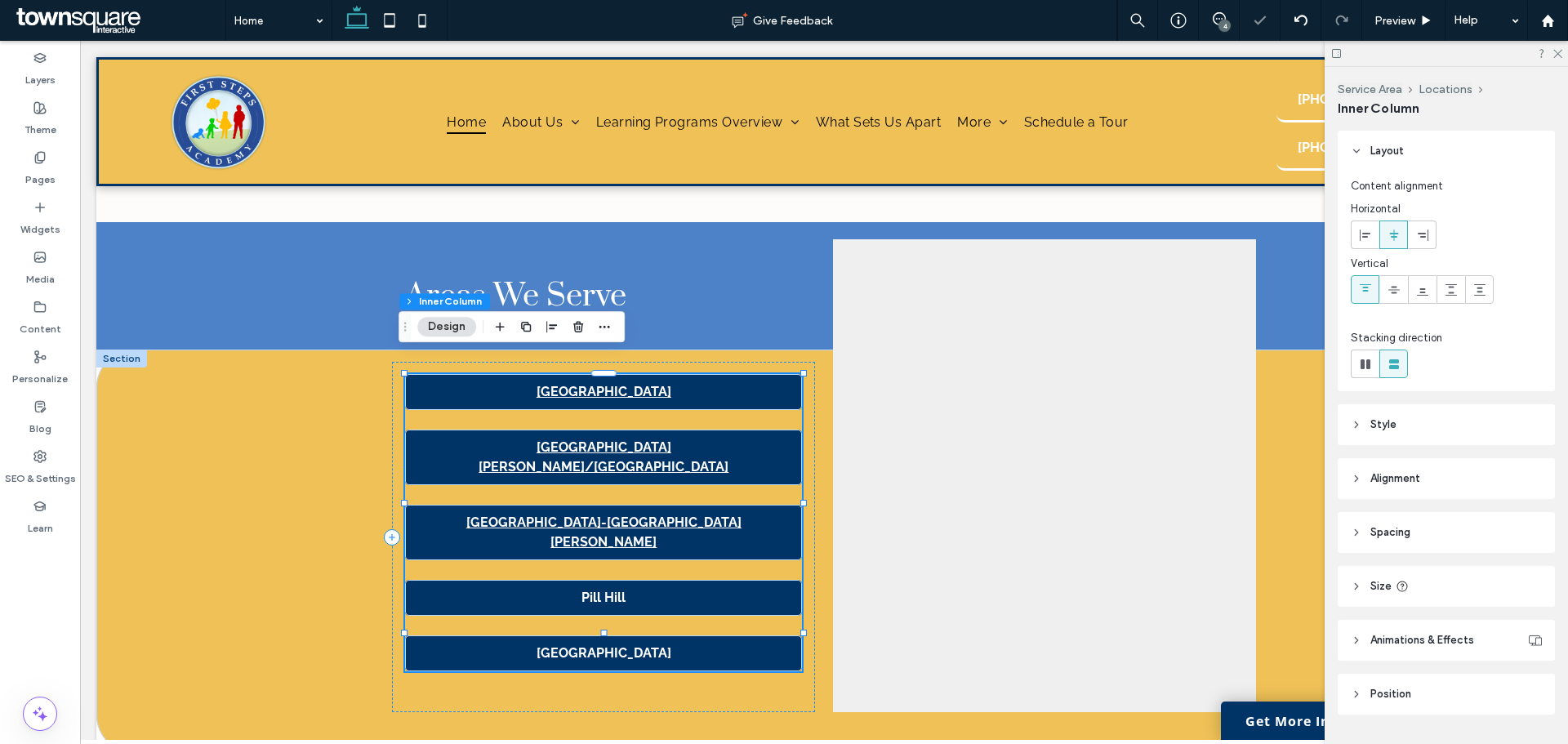
click at [598, 589] on strong "Pill Hill" at bounding box center [604, 597] width 44 height 16
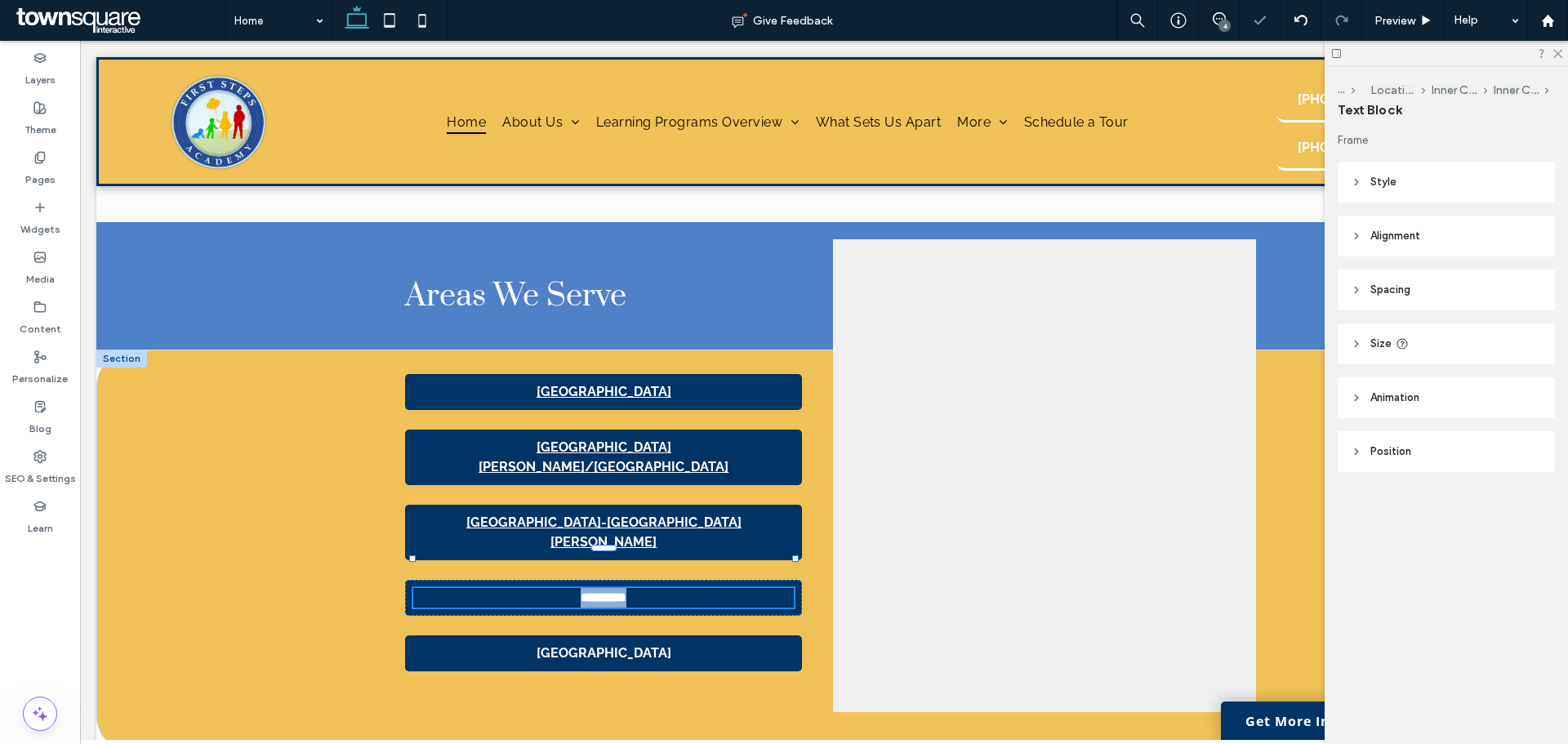
type input "*******"
type input "**"
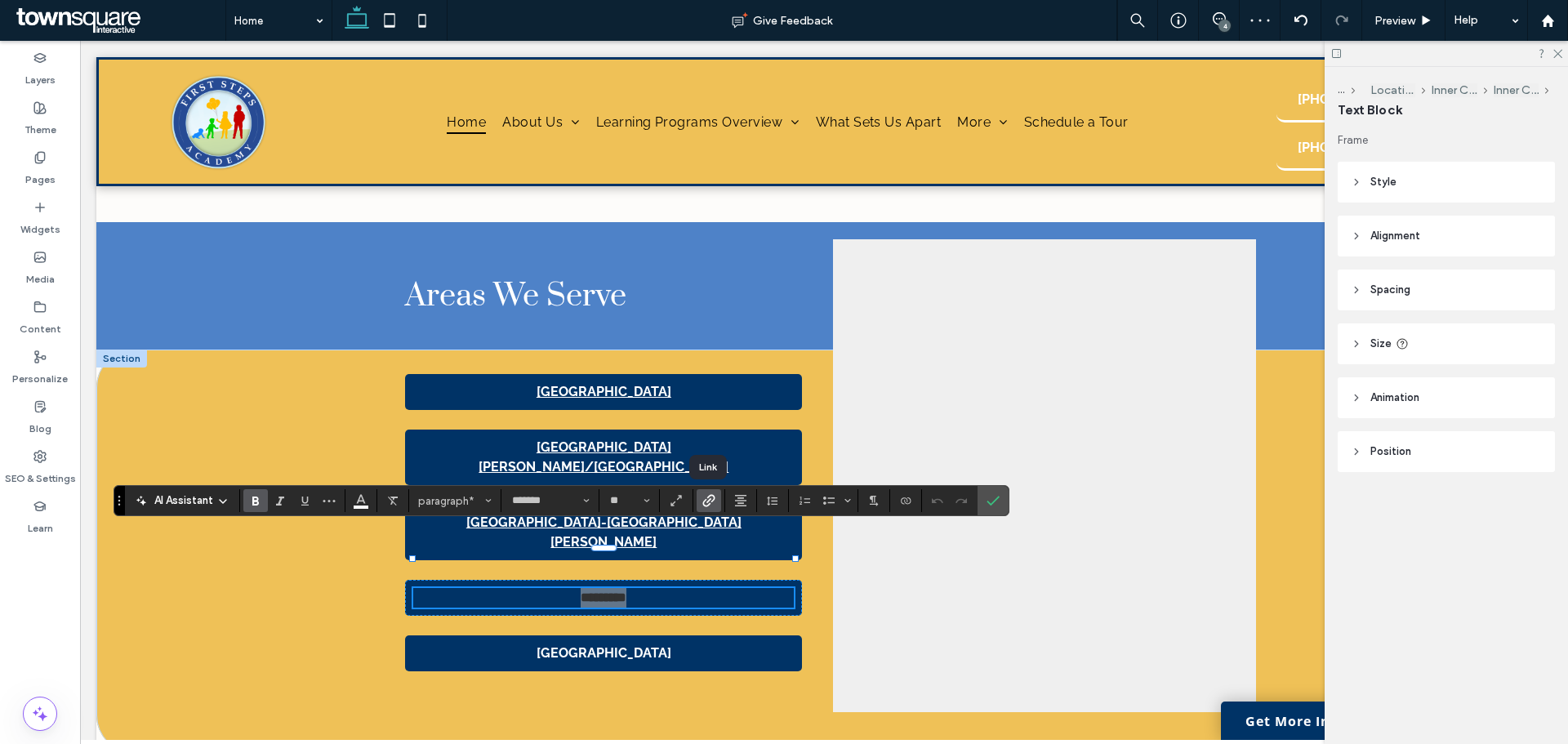
click at [706, 499] on use "Link" at bounding box center [708, 500] width 13 height 13
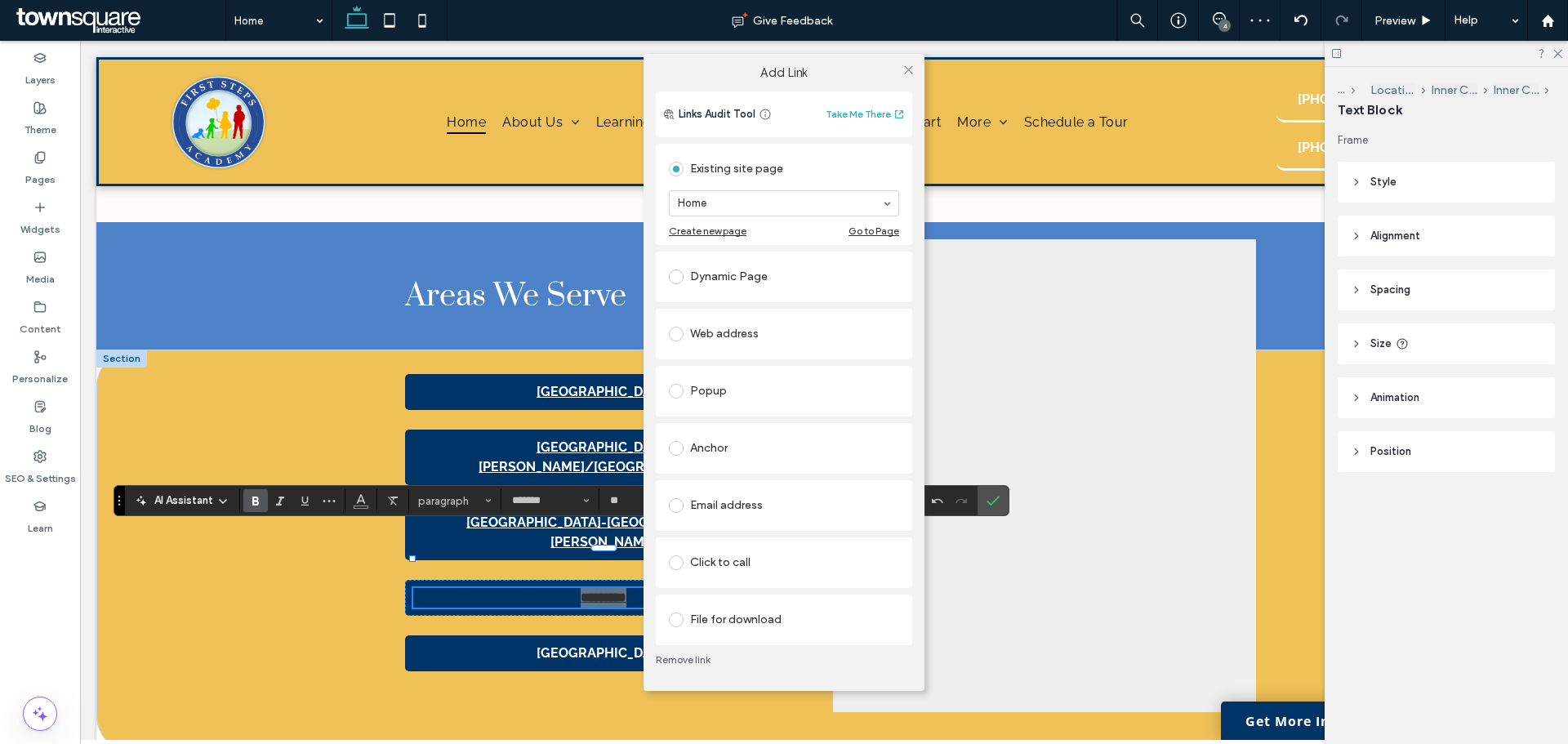
click at [714, 264] on div "Dynamic Page" at bounding box center [784, 276] width 230 height 26
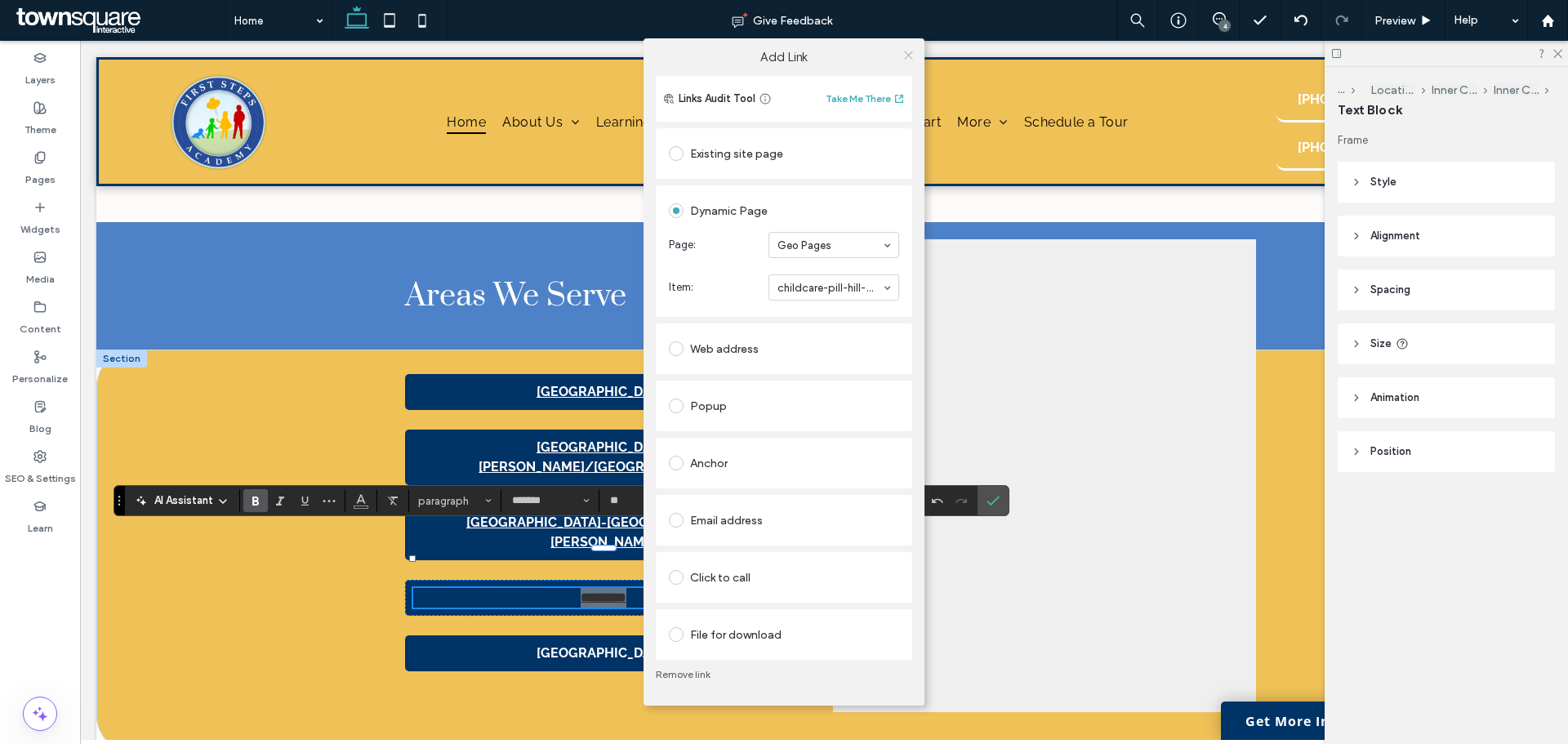
click at [913, 53] on icon at bounding box center [908, 55] width 13 height 13
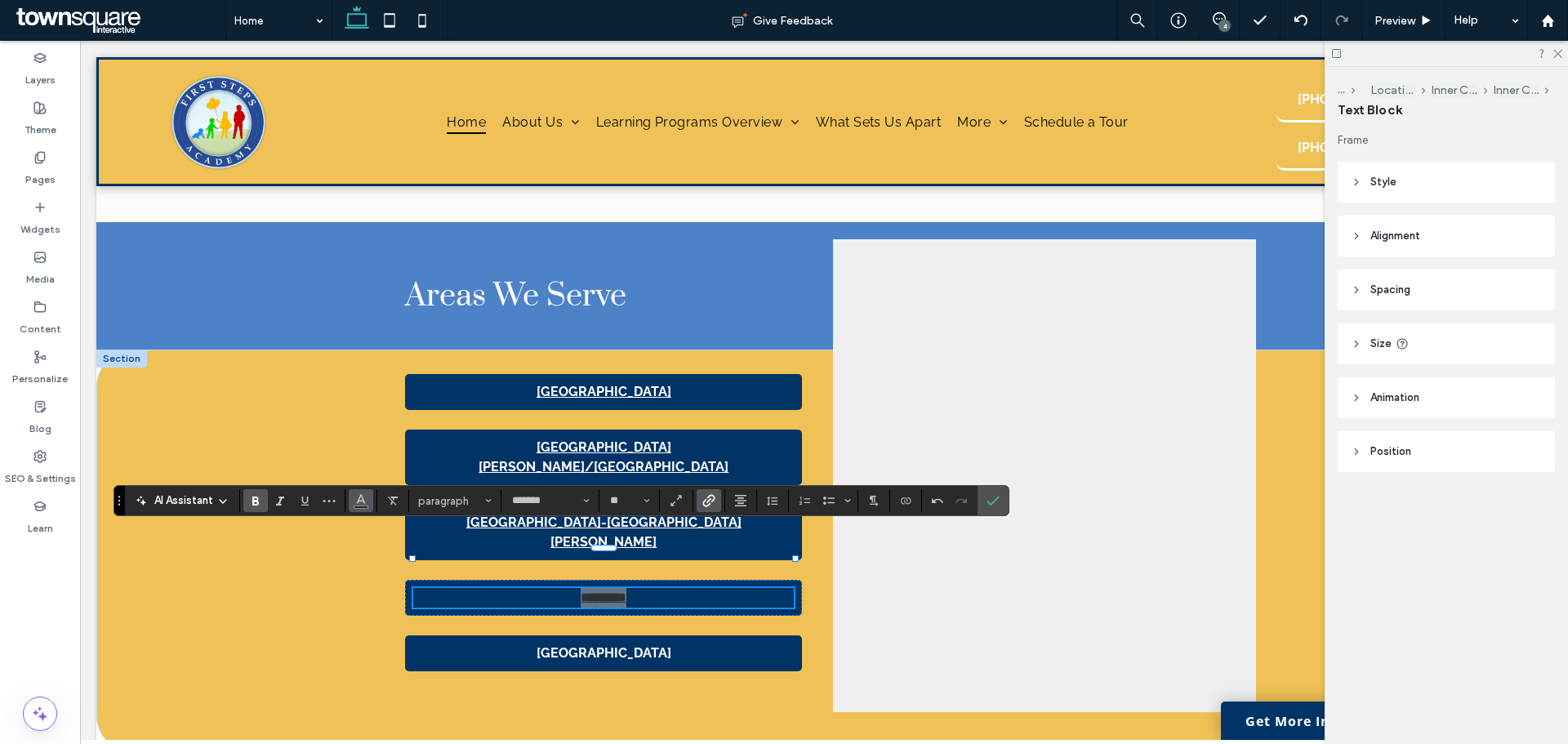
click at [362, 506] on span "Color" at bounding box center [361, 498] width 13 height 21
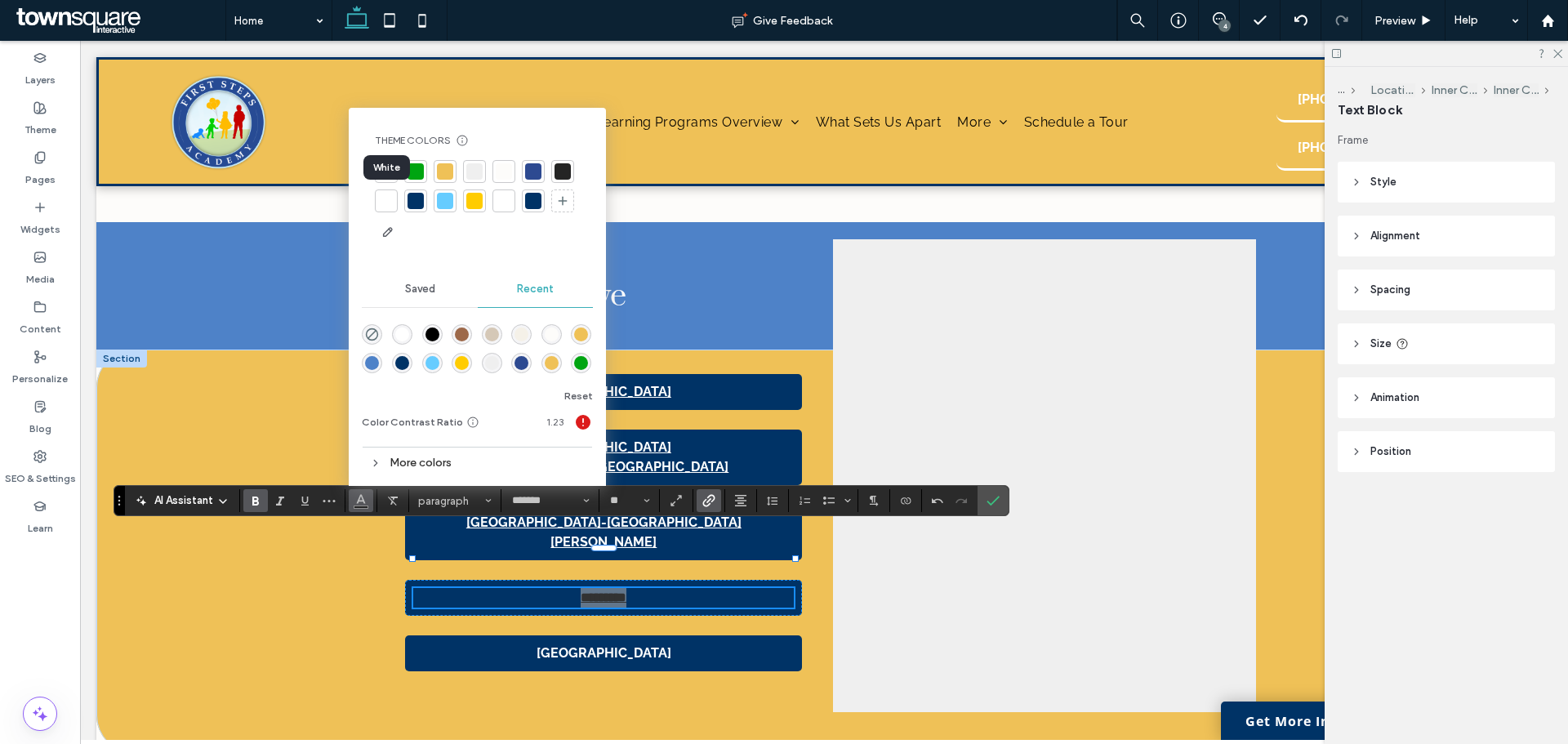
click at [392, 205] on div at bounding box center [387, 201] width 17 height 17
click at [301, 546] on div "[GEOGRAPHIC_DATA] [GEOGRAPHIC_DATA][PERSON_NAME]/[GEOGRAPHIC_DATA] [GEOGRAPHIC_…" at bounding box center [824, 552] width 1455 height 403
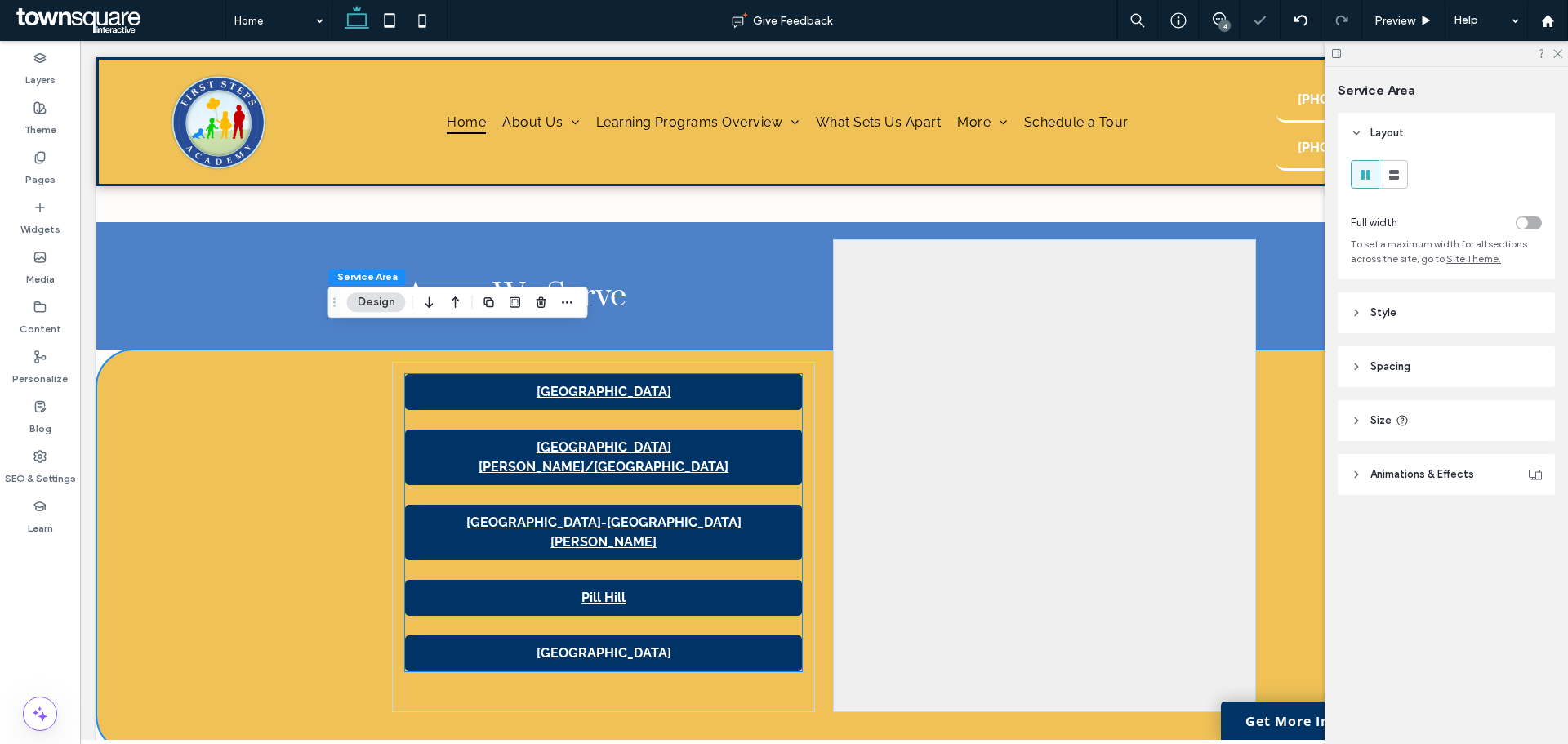
click at [652, 645] on strong "[GEOGRAPHIC_DATA]" at bounding box center [604, 653] width 135 height 16
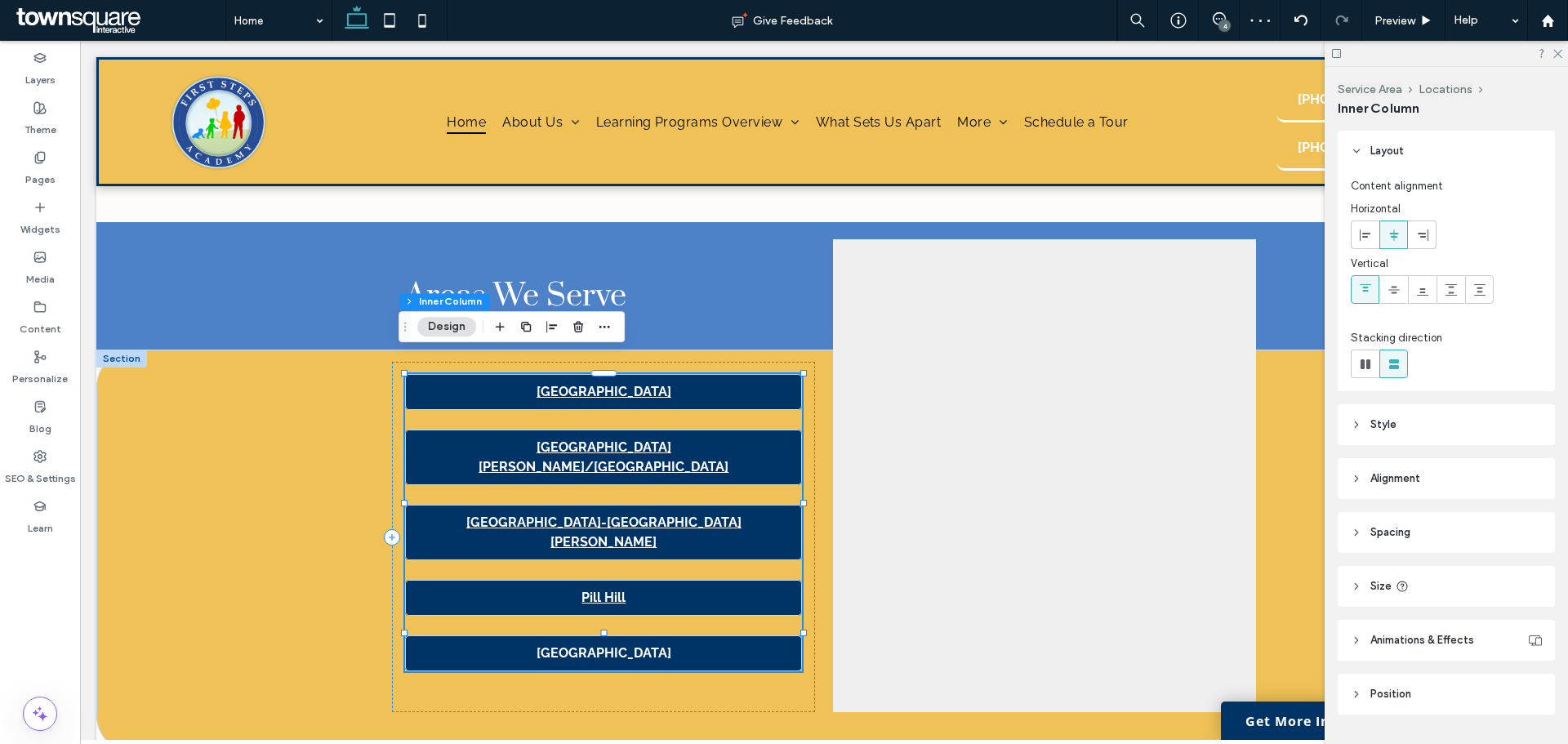
click at [652, 645] on strong "[GEOGRAPHIC_DATA]" at bounding box center [604, 653] width 135 height 16
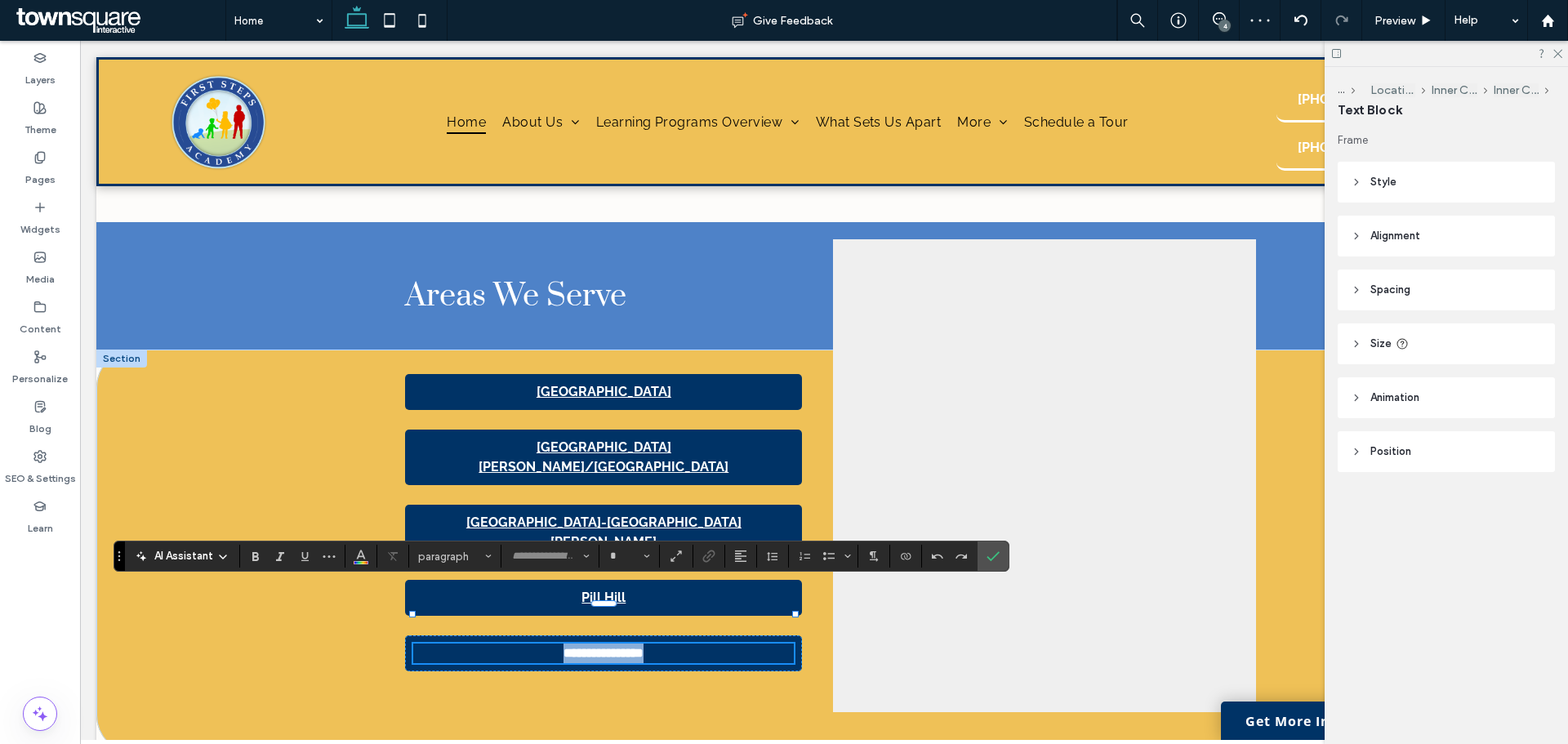
type input "*******"
type input "**"
click at [705, 556] on use "Link" at bounding box center [708, 557] width 13 height 13
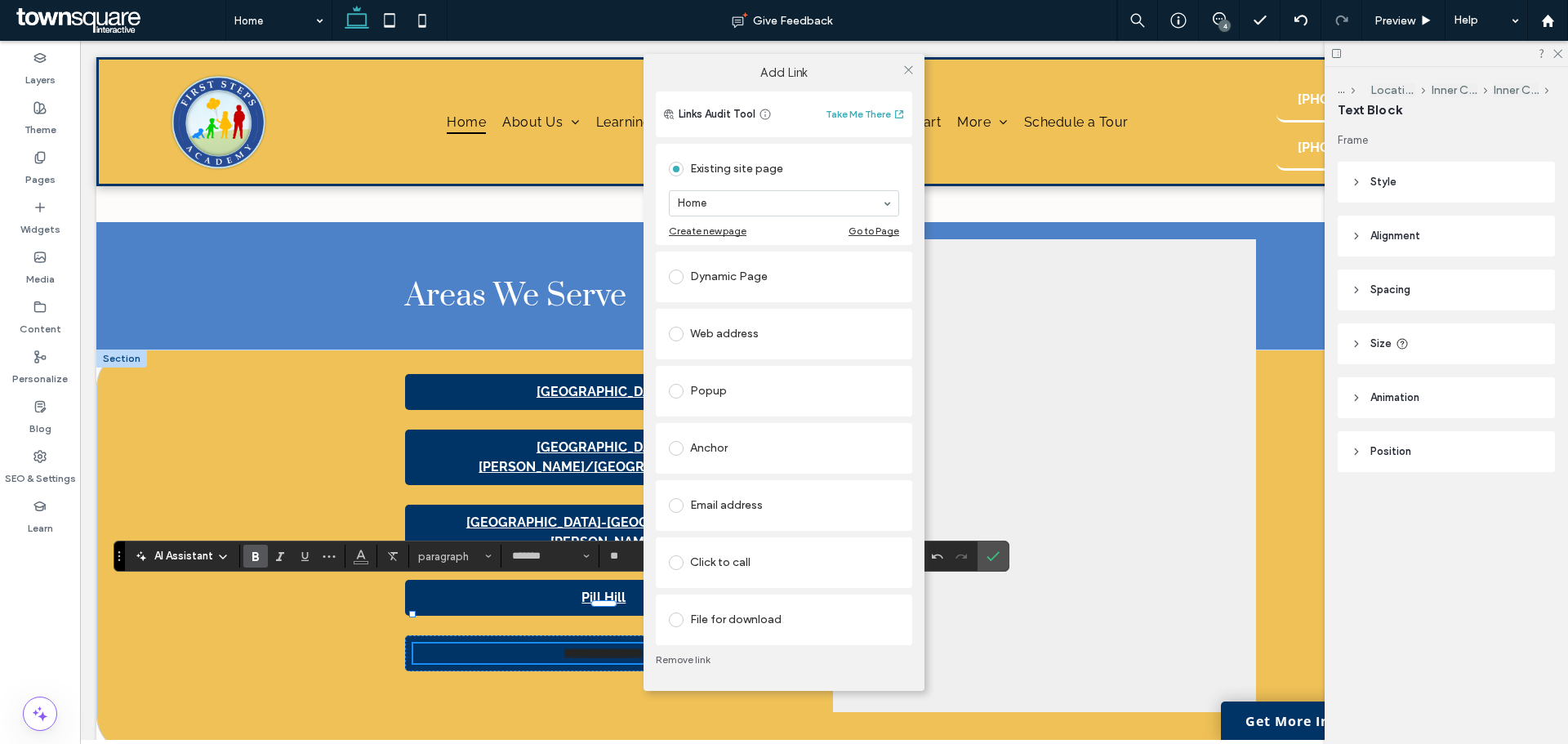
click at [681, 283] on label at bounding box center [679, 277] width 21 height 15
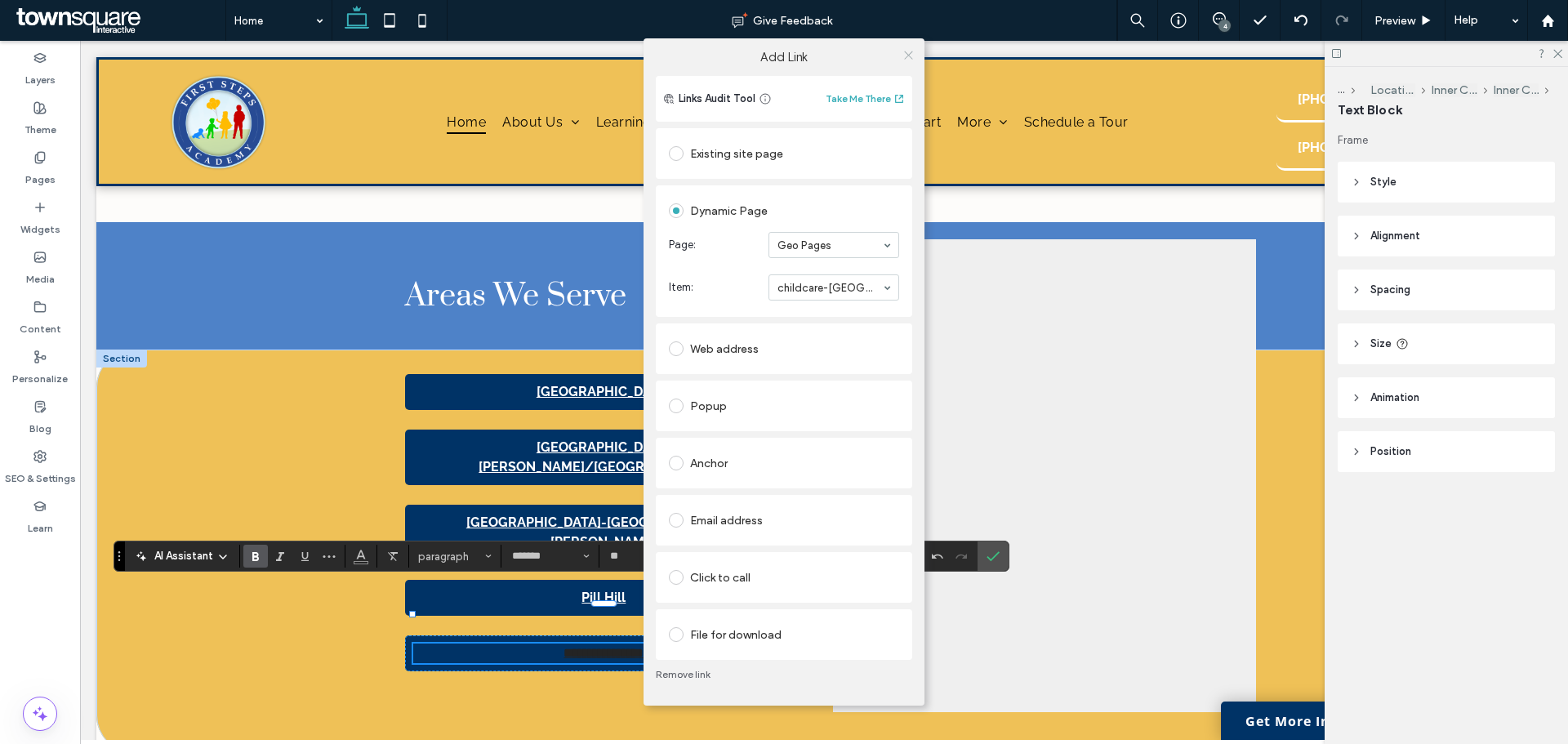
click at [905, 56] on icon at bounding box center [908, 55] width 13 height 13
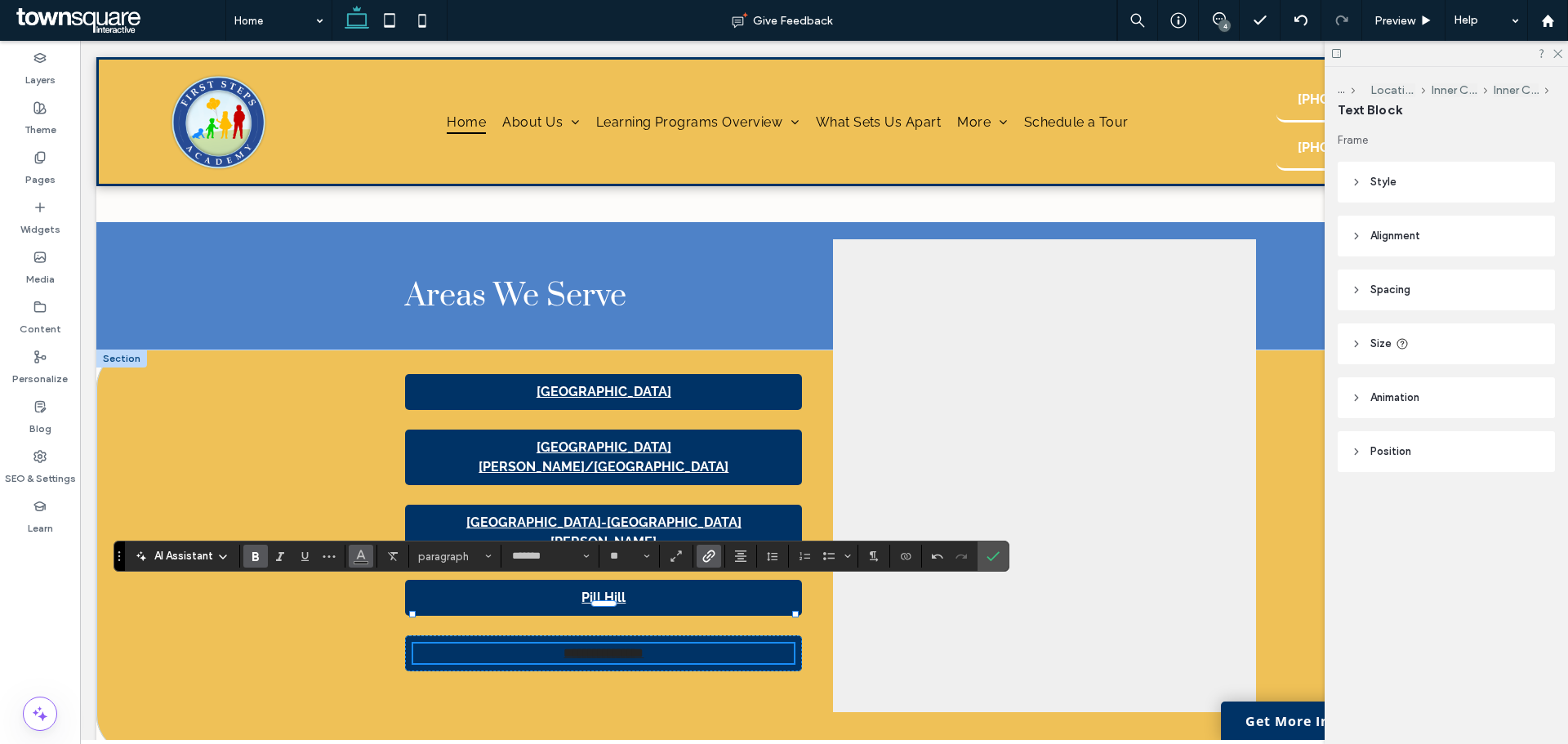
click at [351, 562] on button "Color" at bounding box center [361, 556] width 24 height 23
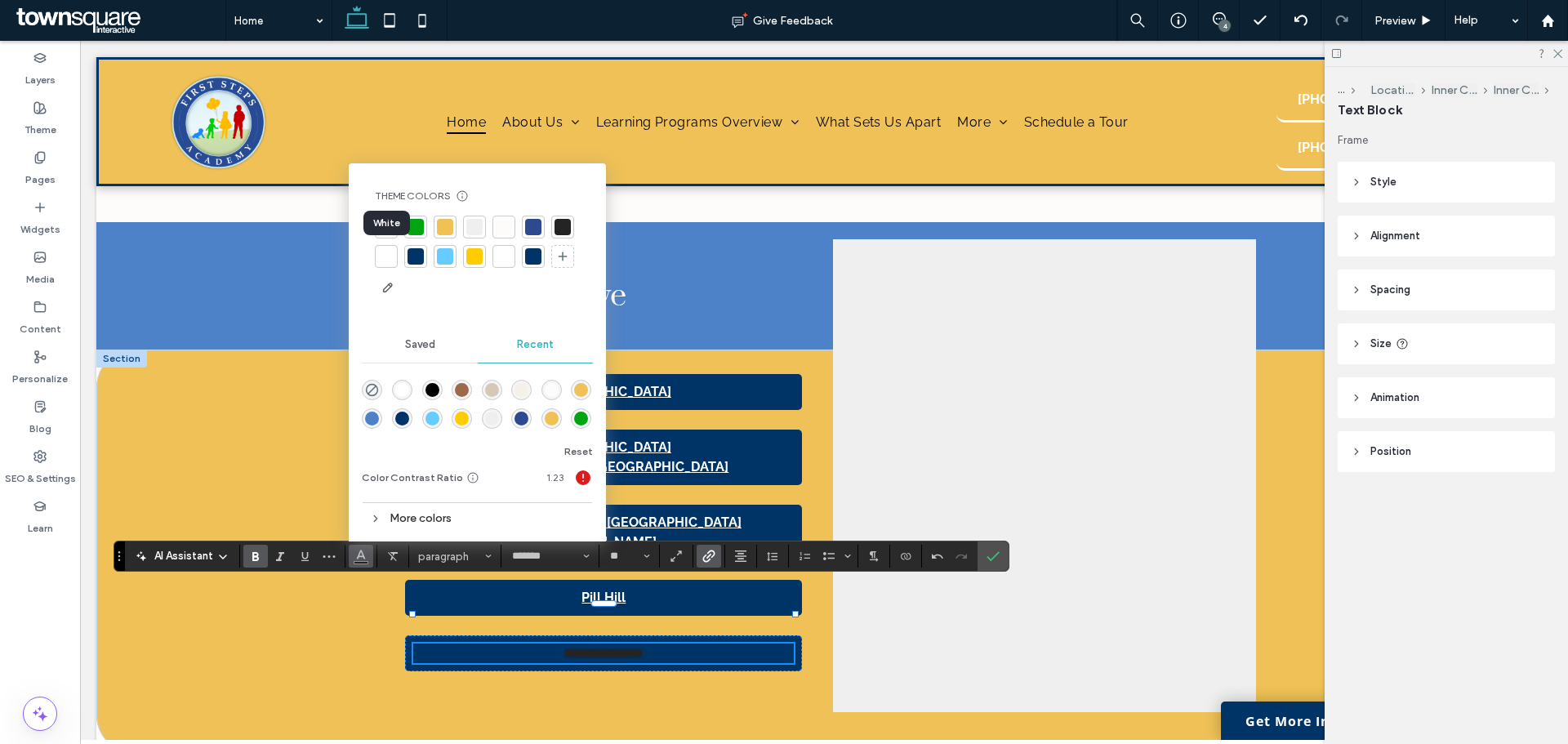
click at [391, 262] on div at bounding box center [387, 257] width 17 height 17
click at [269, 410] on div "**********" at bounding box center [824, 552] width 1455 height 403
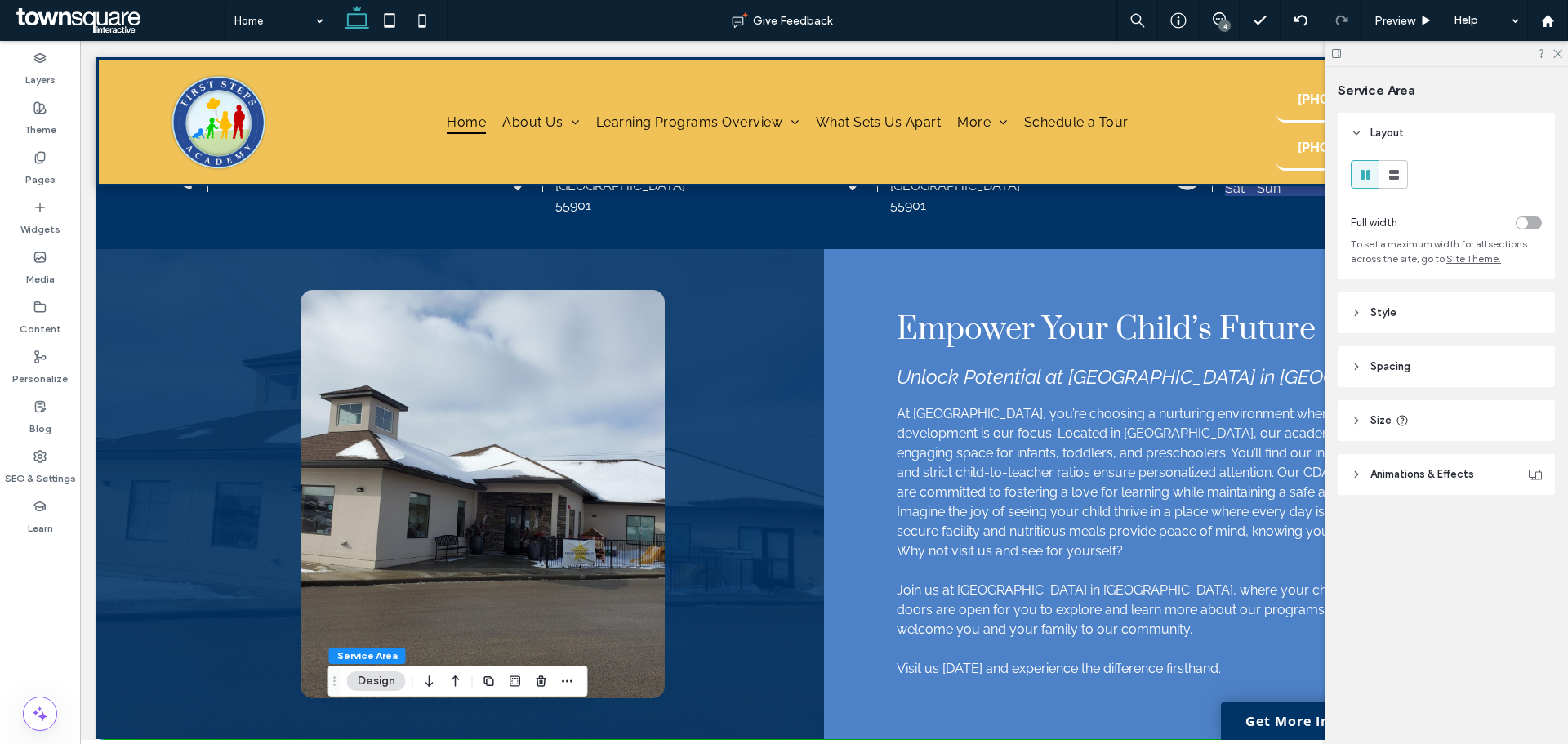
scroll to position [0, 0]
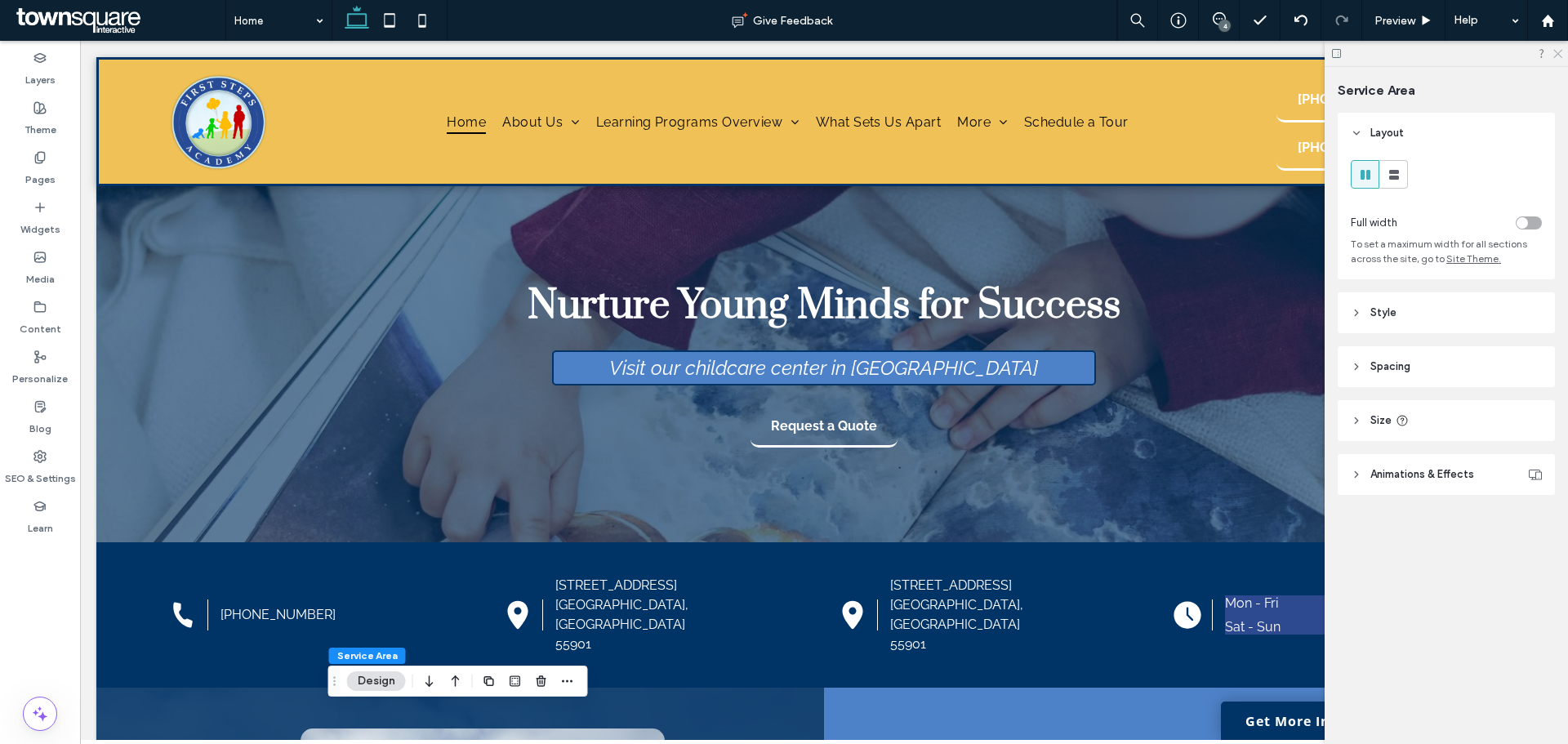
click at [1555, 54] on icon at bounding box center [1557, 53] width 11 height 11
